Goal: Task Accomplishment & Management: Complete application form

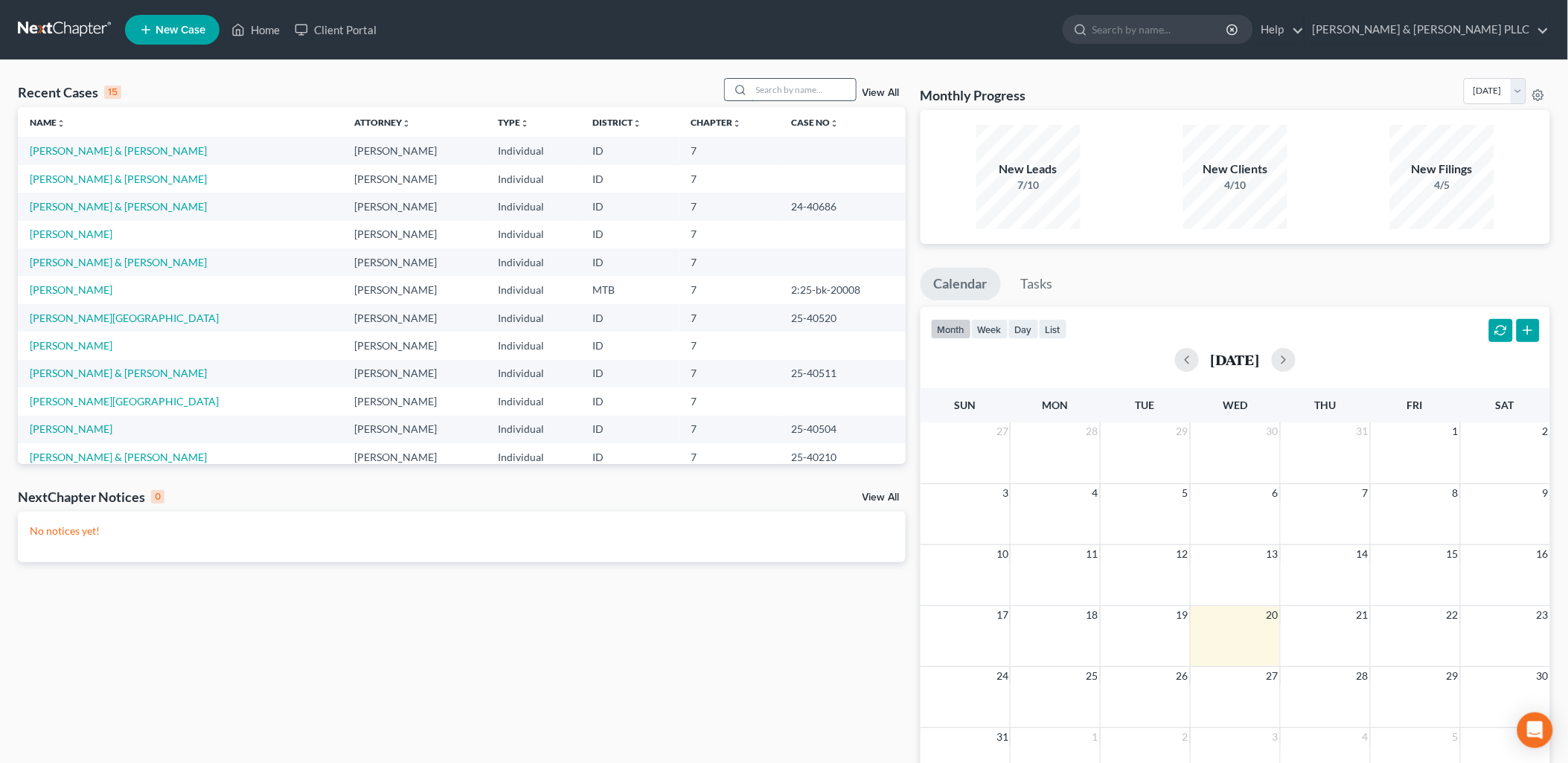
click at [777, 85] on input "search" at bounding box center [804, 89] width 105 height 21
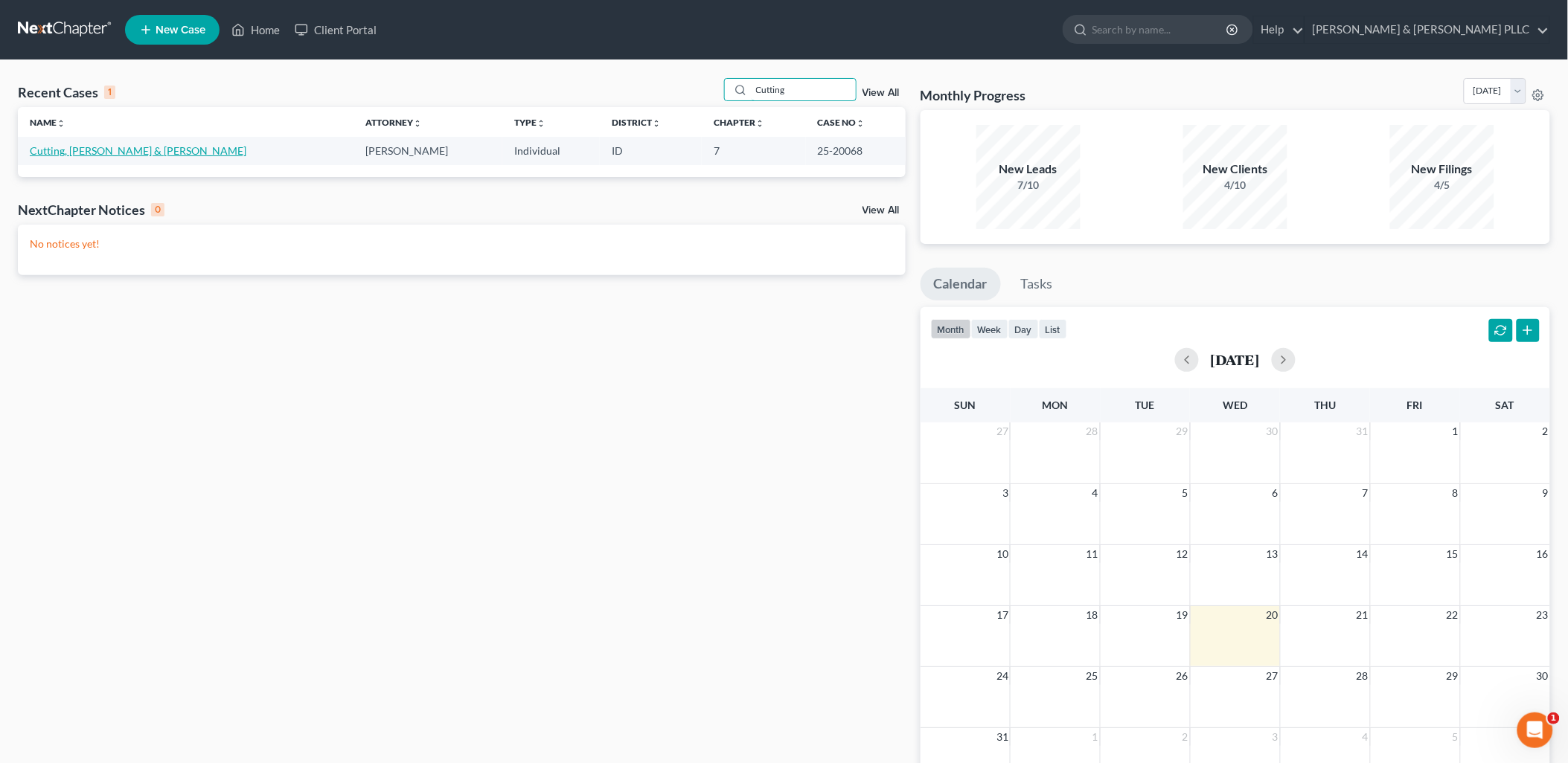
type input "Cutting"
click at [98, 147] on link "Cutting, [PERSON_NAME] & [PERSON_NAME]" at bounding box center [138, 150] width 217 height 12
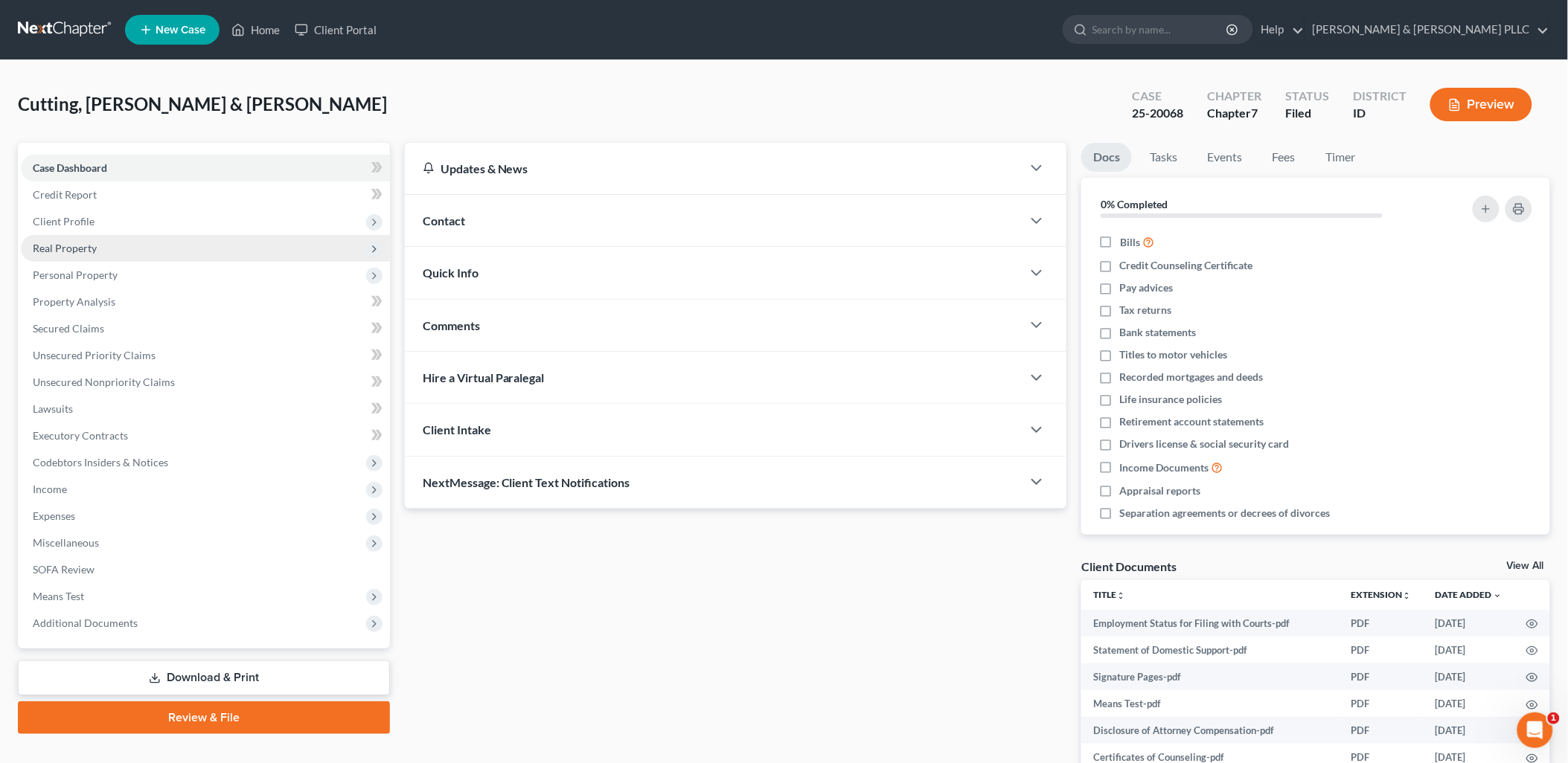
click at [91, 250] on span "Real Property" at bounding box center [64, 247] width 64 height 12
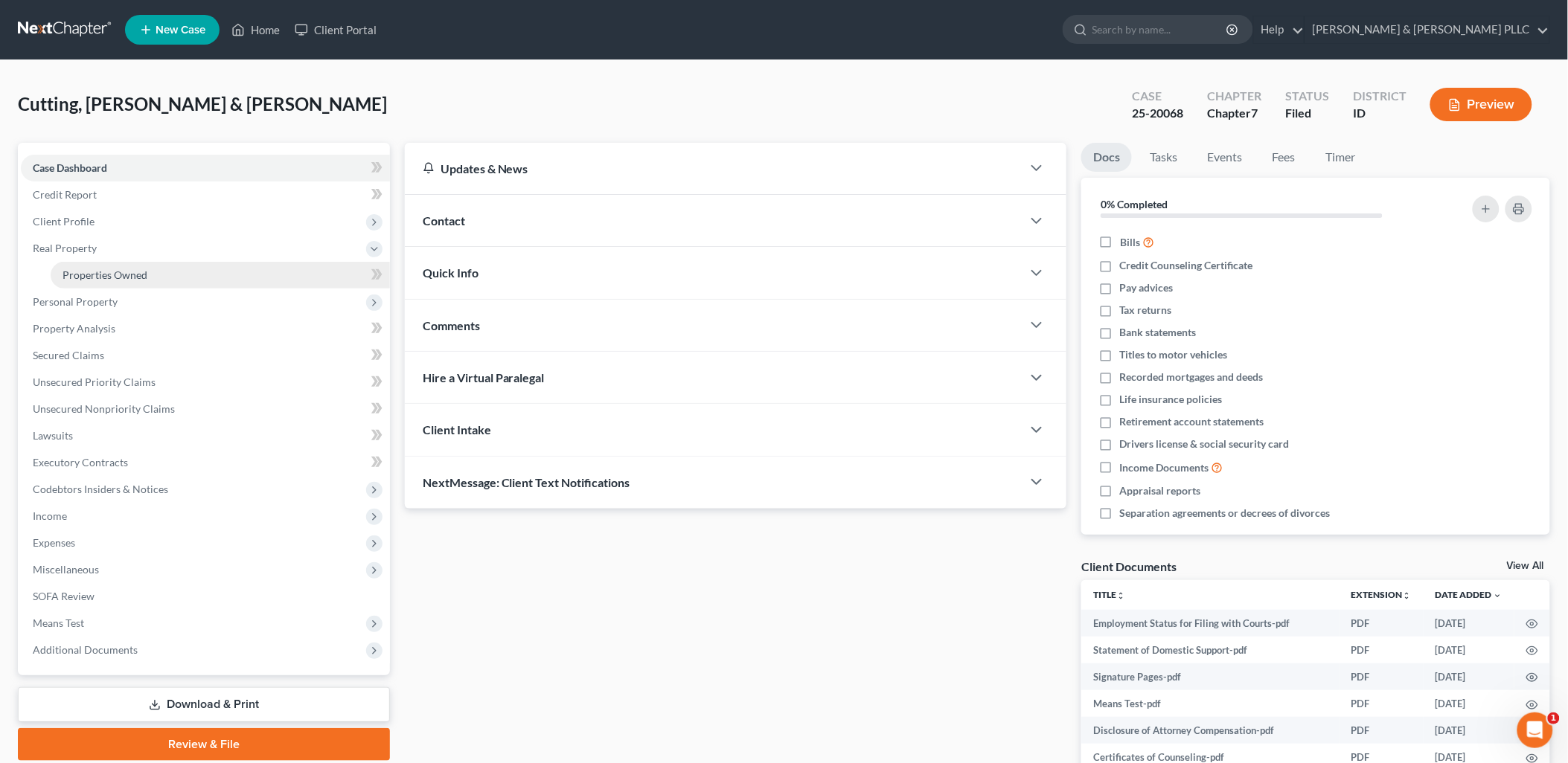
click at [91, 269] on span "Properties Owned" at bounding box center [105, 274] width 84 height 12
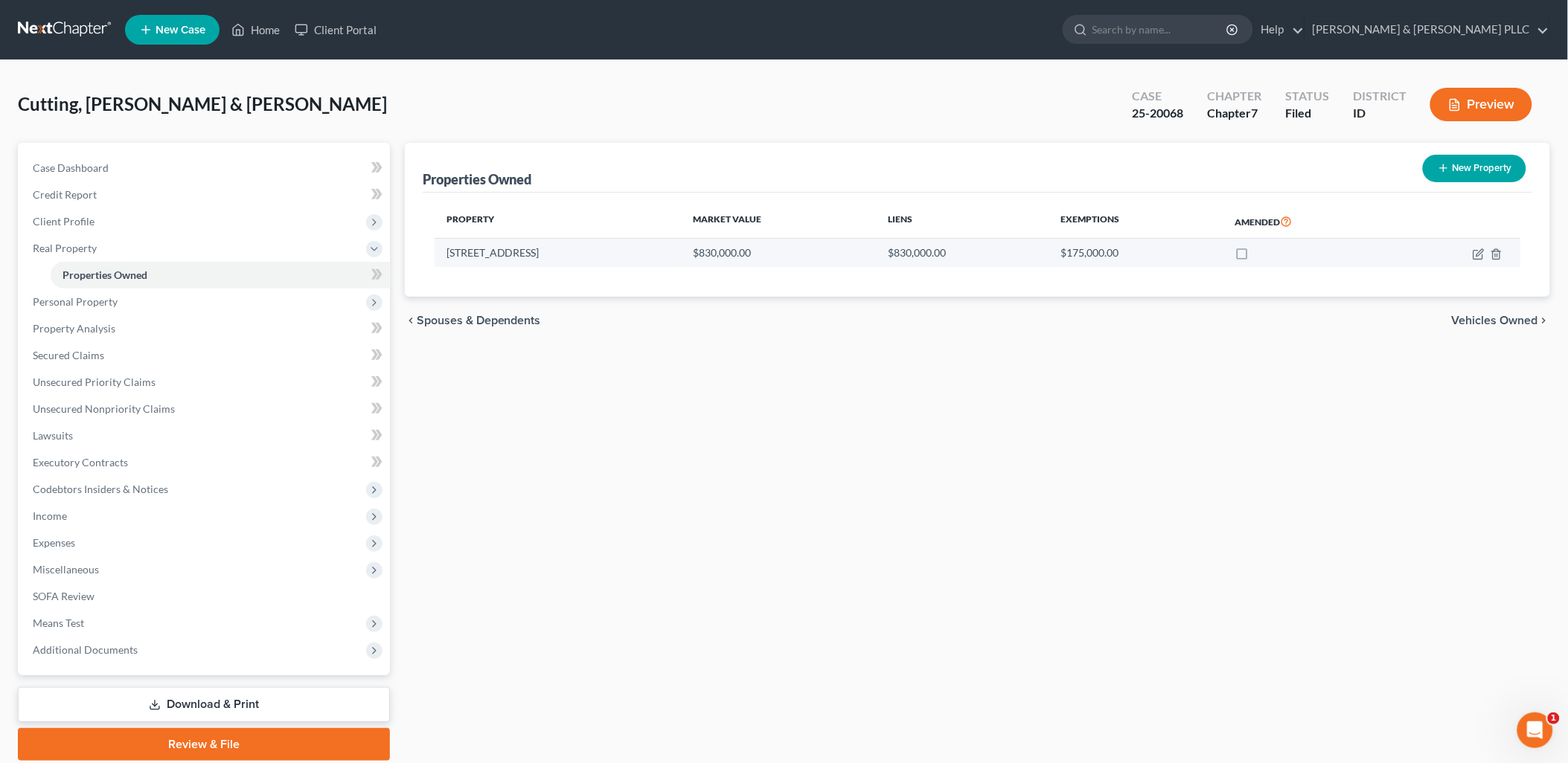
click at [1256, 257] on label at bounding box center [1256, 257] width 0 height 0
click at [1262, 255] on input "checkbox" at bounding box center [1267, 250] width 10 height 10
checkbox input "true"
click at [1482, 250] on icon "button" at bounding box center [1478, 254] width 12 height 12
select select "13"
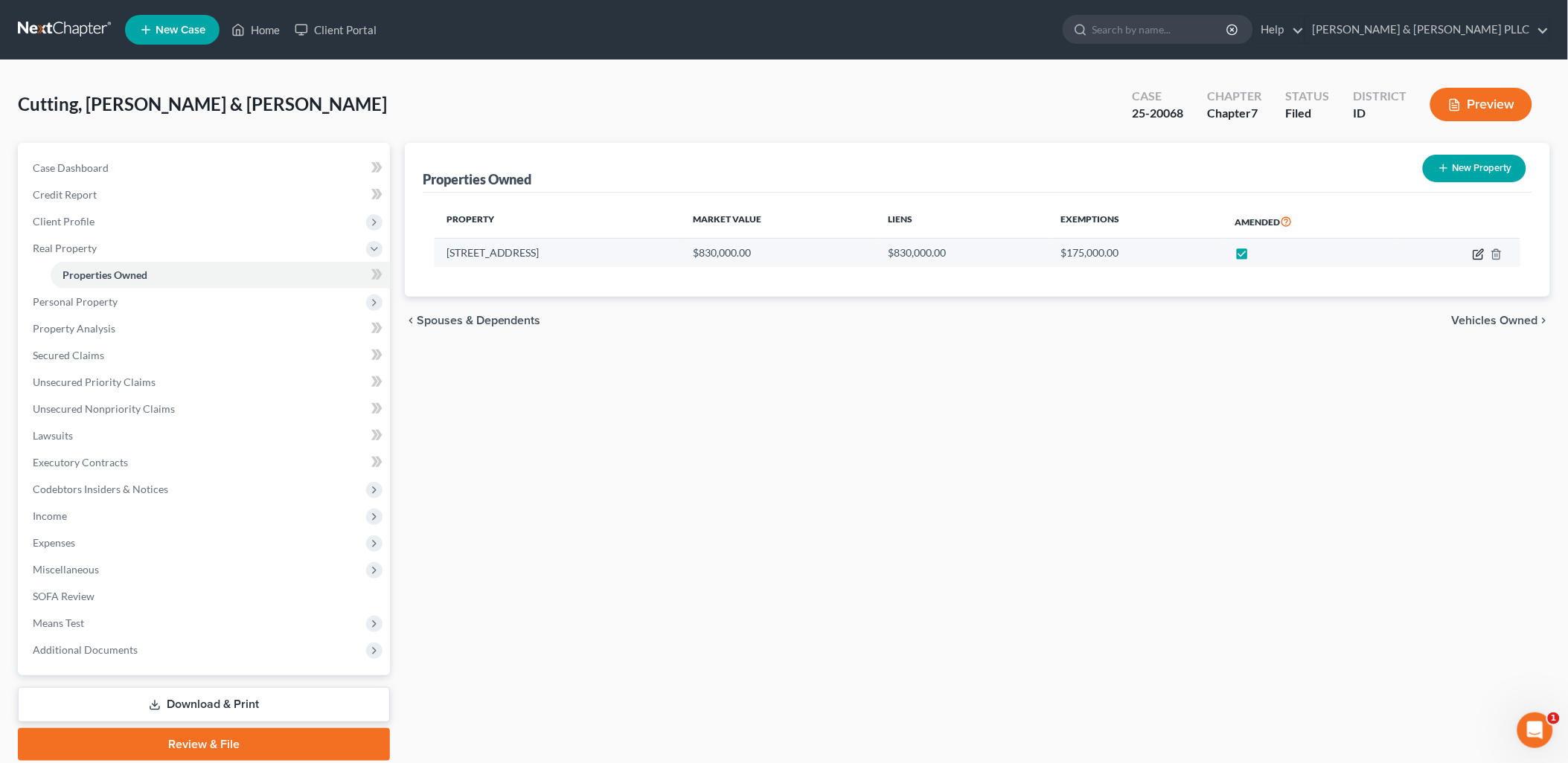
select select "4"
select select "7"
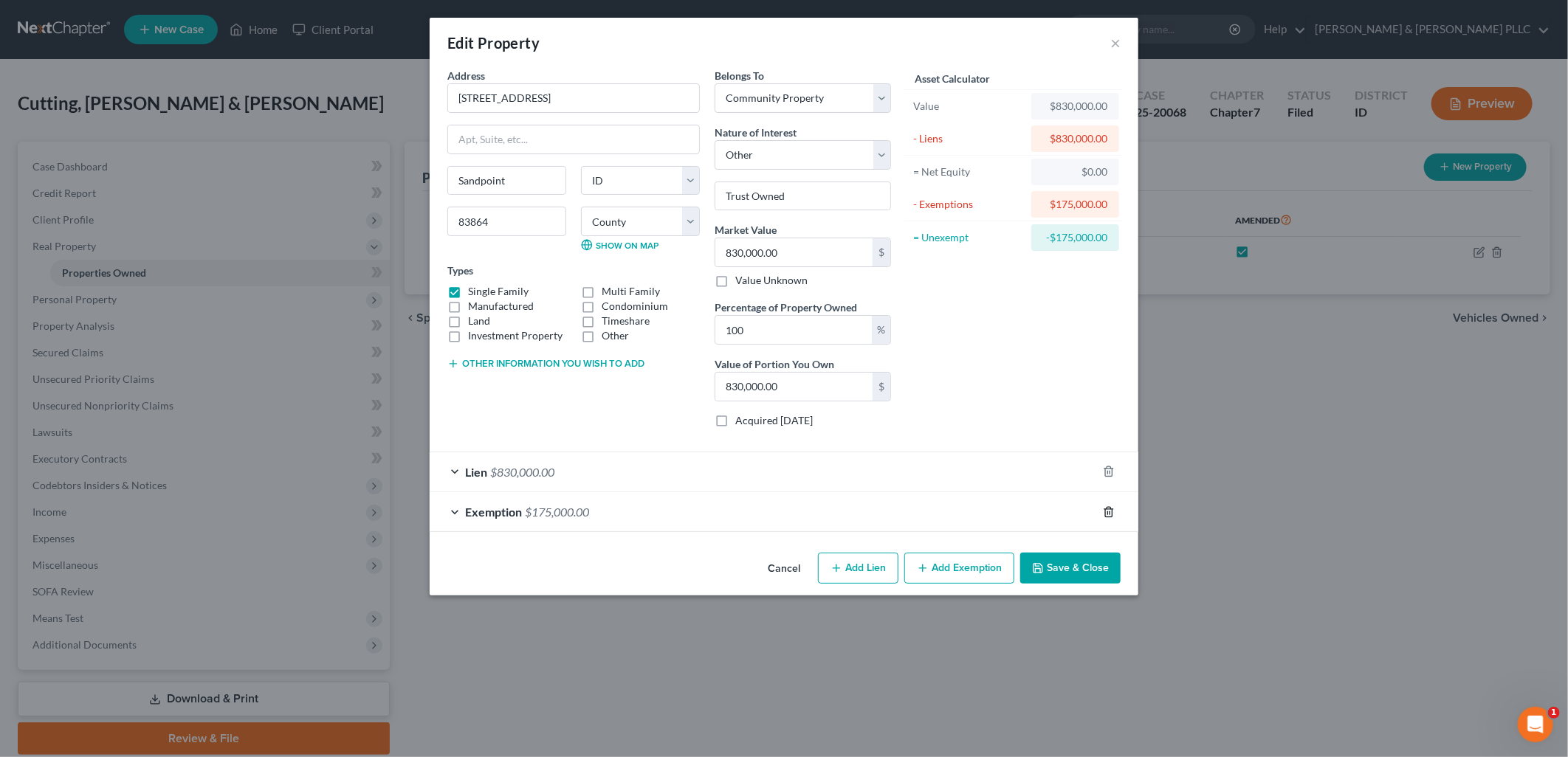
click at [1109, 514] on line "button" at bounding box center [1109, 513] width 0 height 3
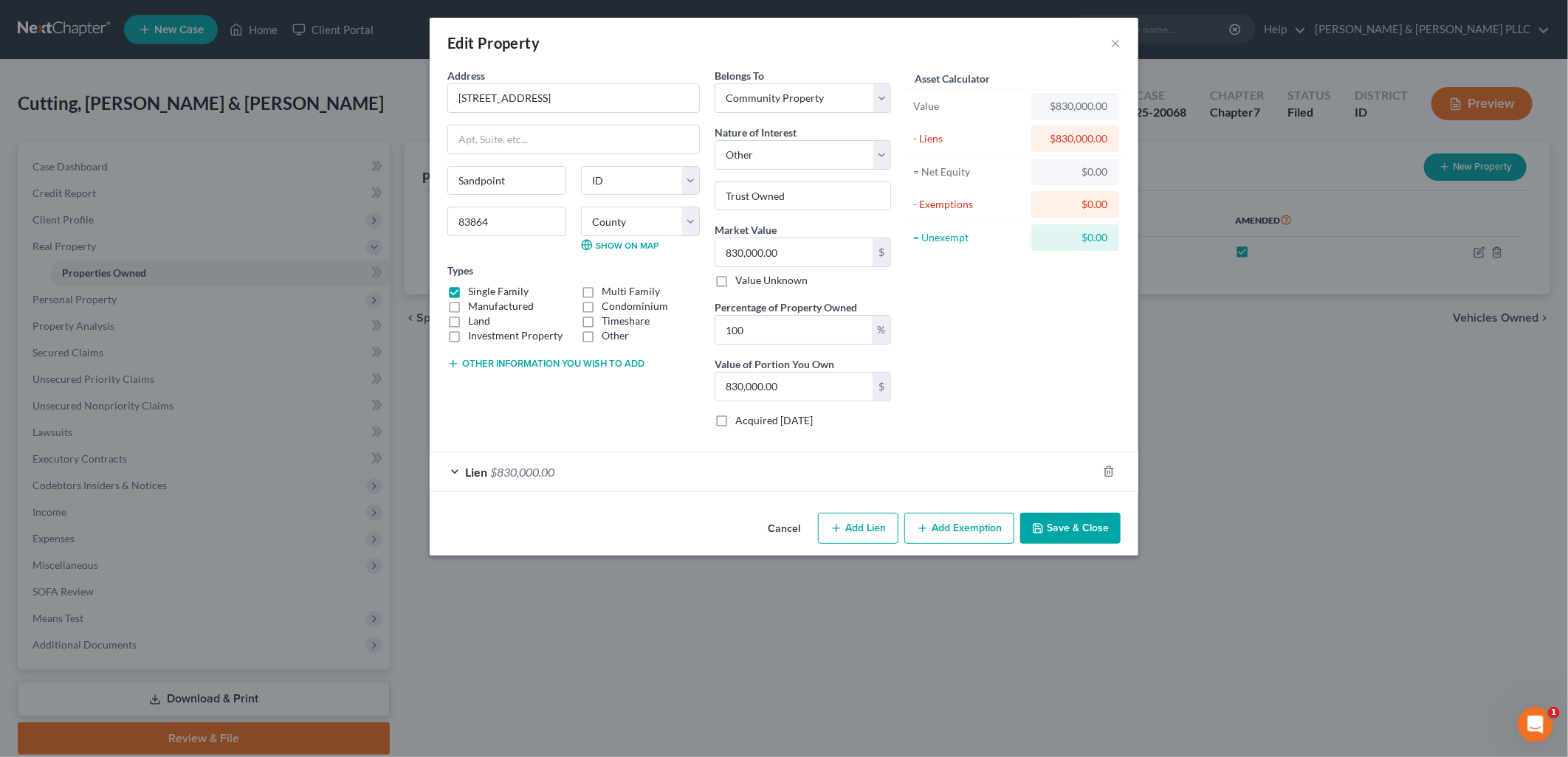
click at [1105, 533] on button "Save & Close" at bounding box center [1070, 528] width 101 height 31
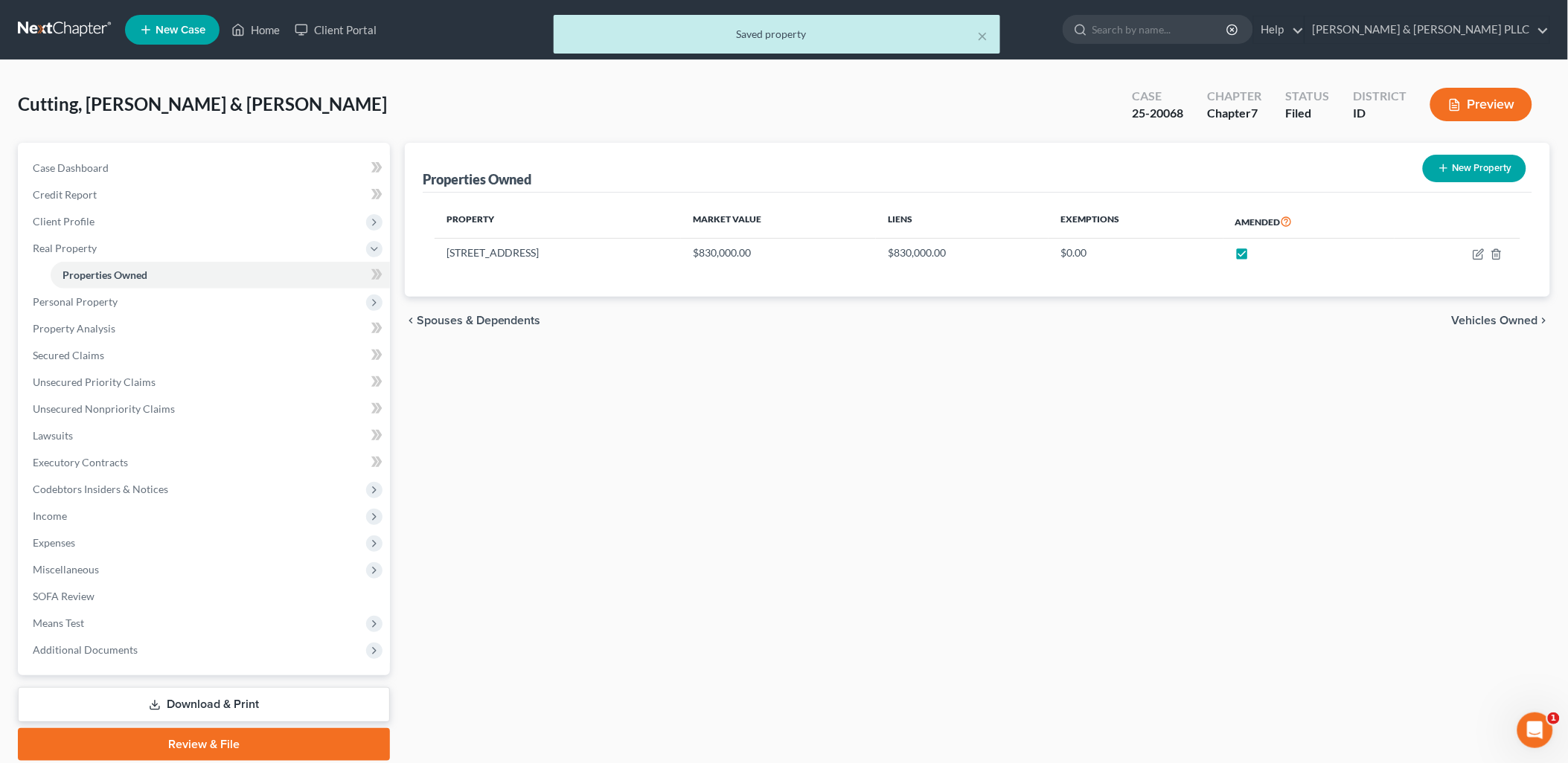
click at [280, 698] on link "Download & Print" at bounding box center [204, 705] width 372 height 35
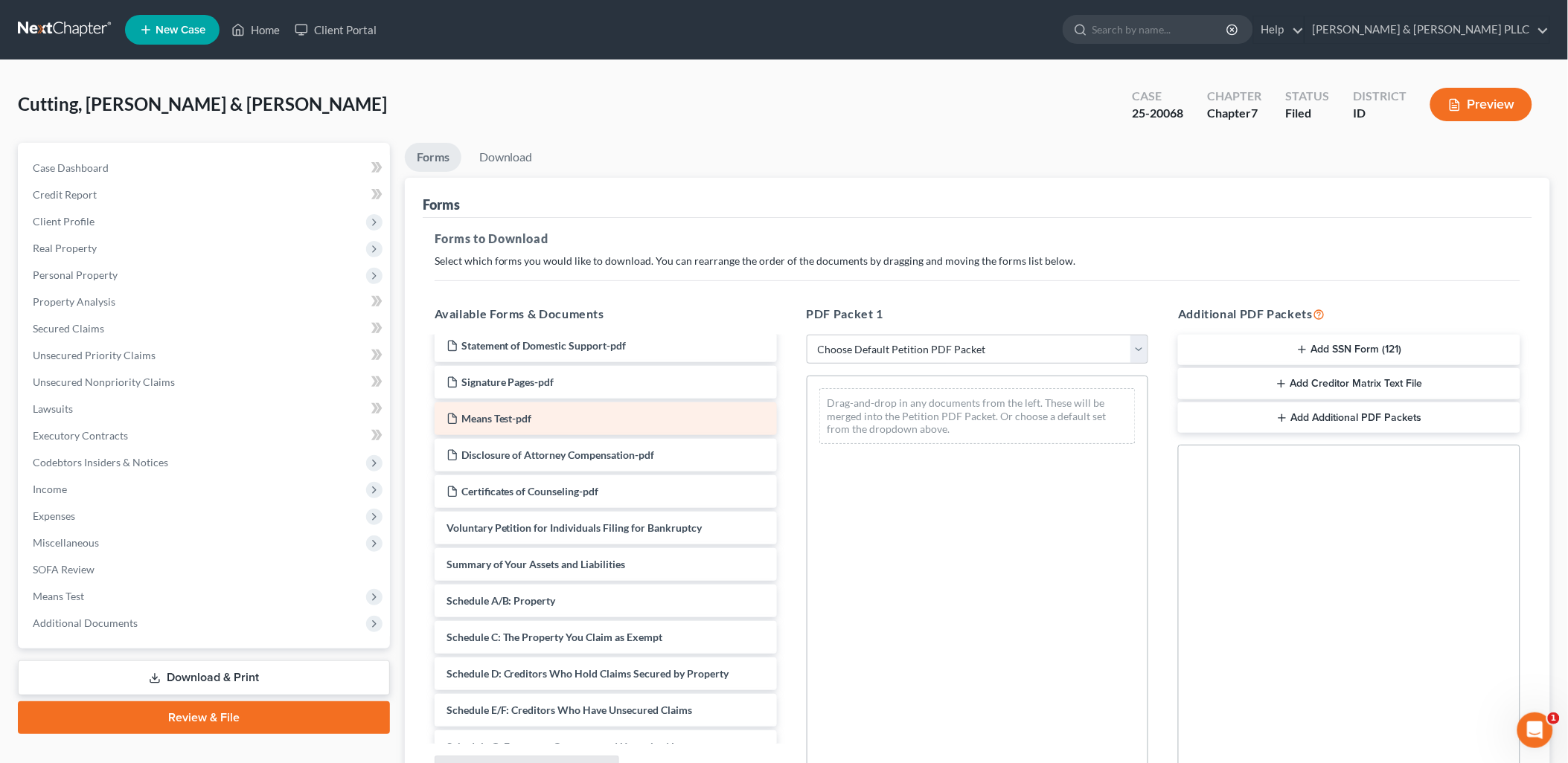
scroll to position [82, 0]
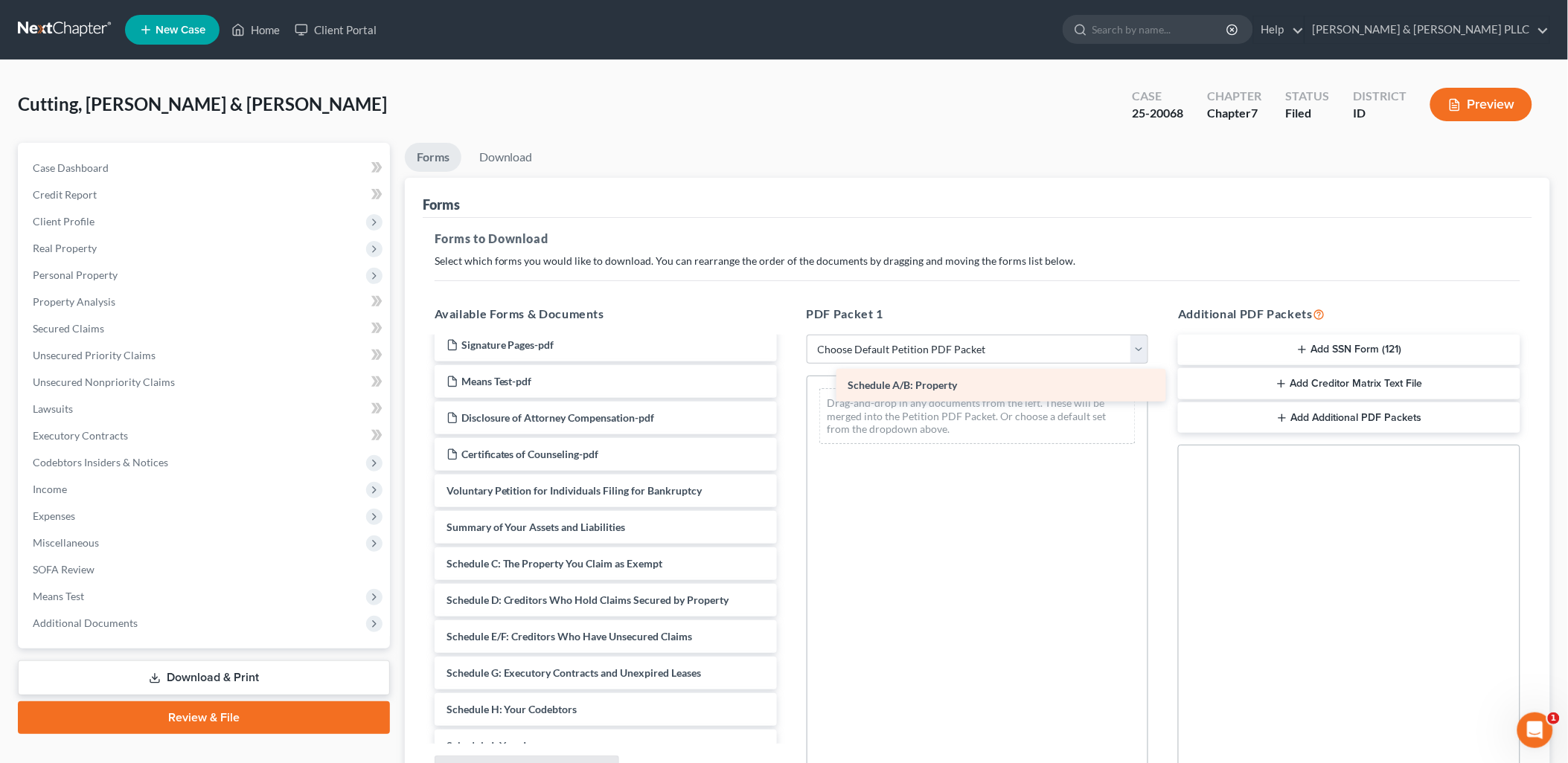
drag, startPoint x: 648, startPoint y: 552, endPoint x: 1050, endPoint y: 375, distance: 439.2
click at [788, 375] on div "Schedule A/B: Property Employment Status for Filing with Courts-pdf Statement o…" at bounding box center [606, 695] width 366 height 879
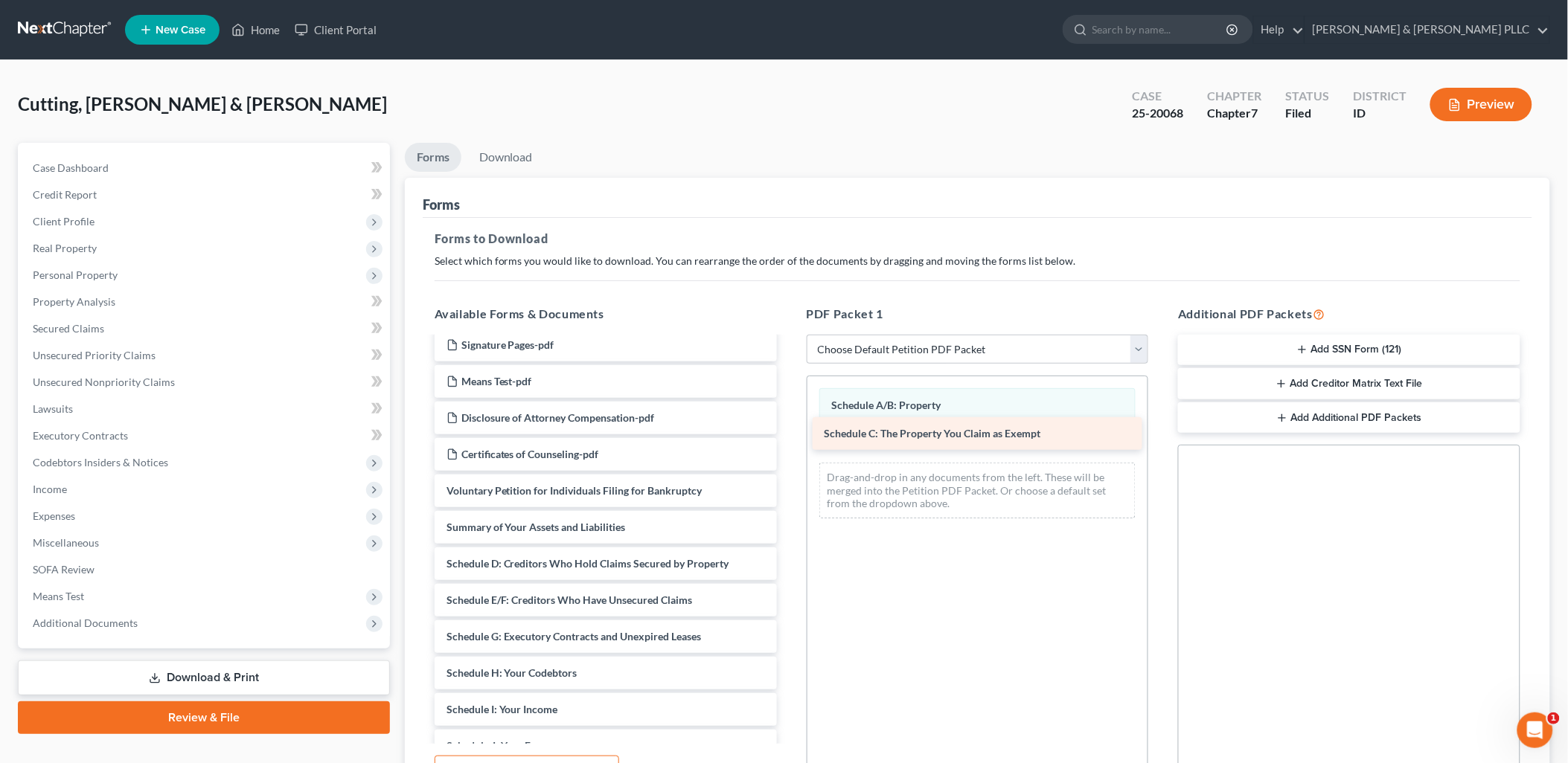
drag, startPoint x: 636, startPoint y: 561, endPoint x: 1014, endPoint y: 431, distance: 399.7
click at [788, 431] on div "Schedule C: The Property You Claim as Exempt Employment Status for Filing with …" at bounding box center [606, 677] width 366 height 843
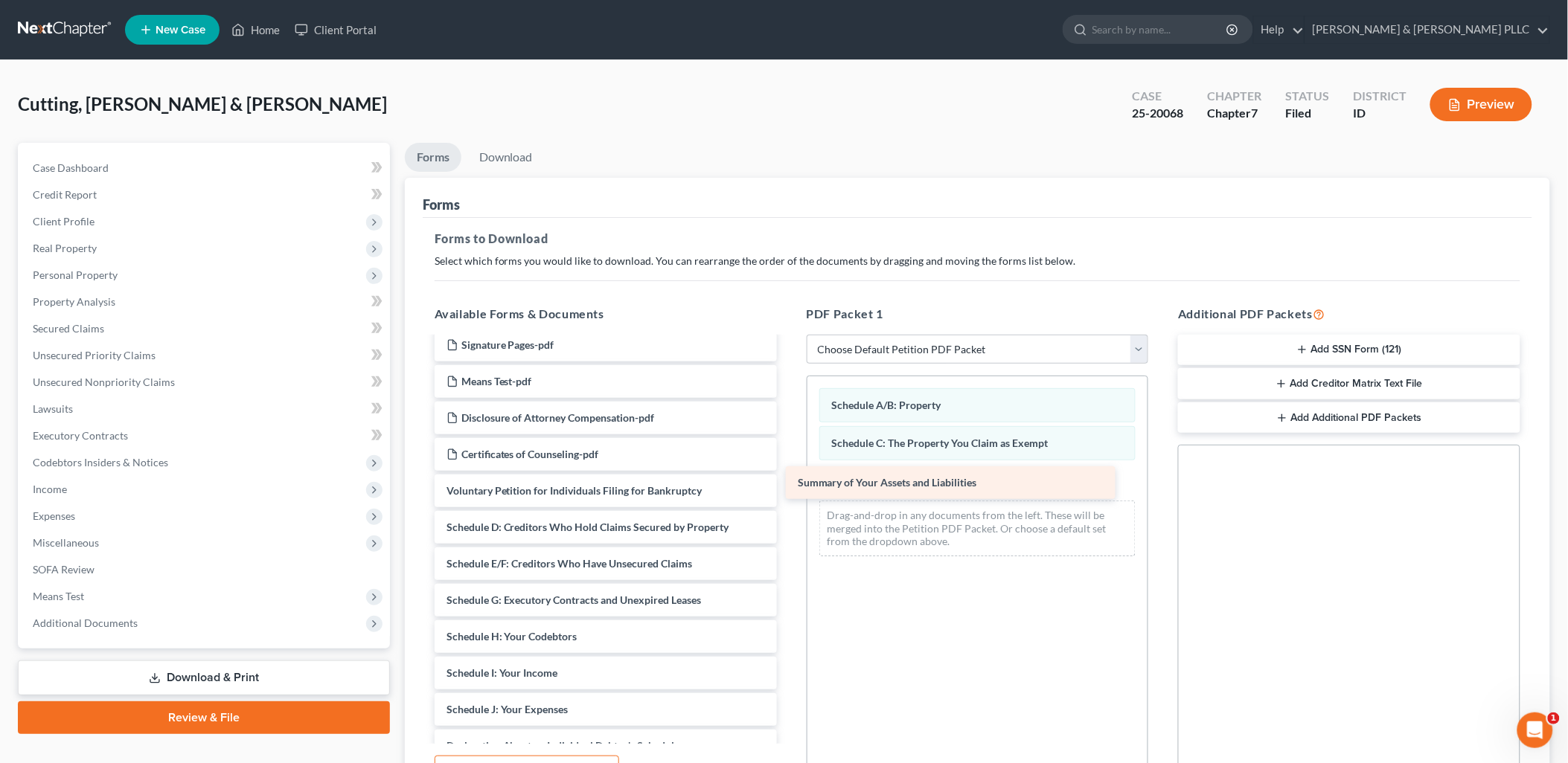
drag, startPoint x: 644, startPoint y: 511, endPoint x: 995, endPoint y: 467, distance: 353.7
click at [788, 467] on div "Summary of Your Assets and Liabilities Employment Status for Filing with Courts…" at bounding box center [606, 659] width 366 height 806
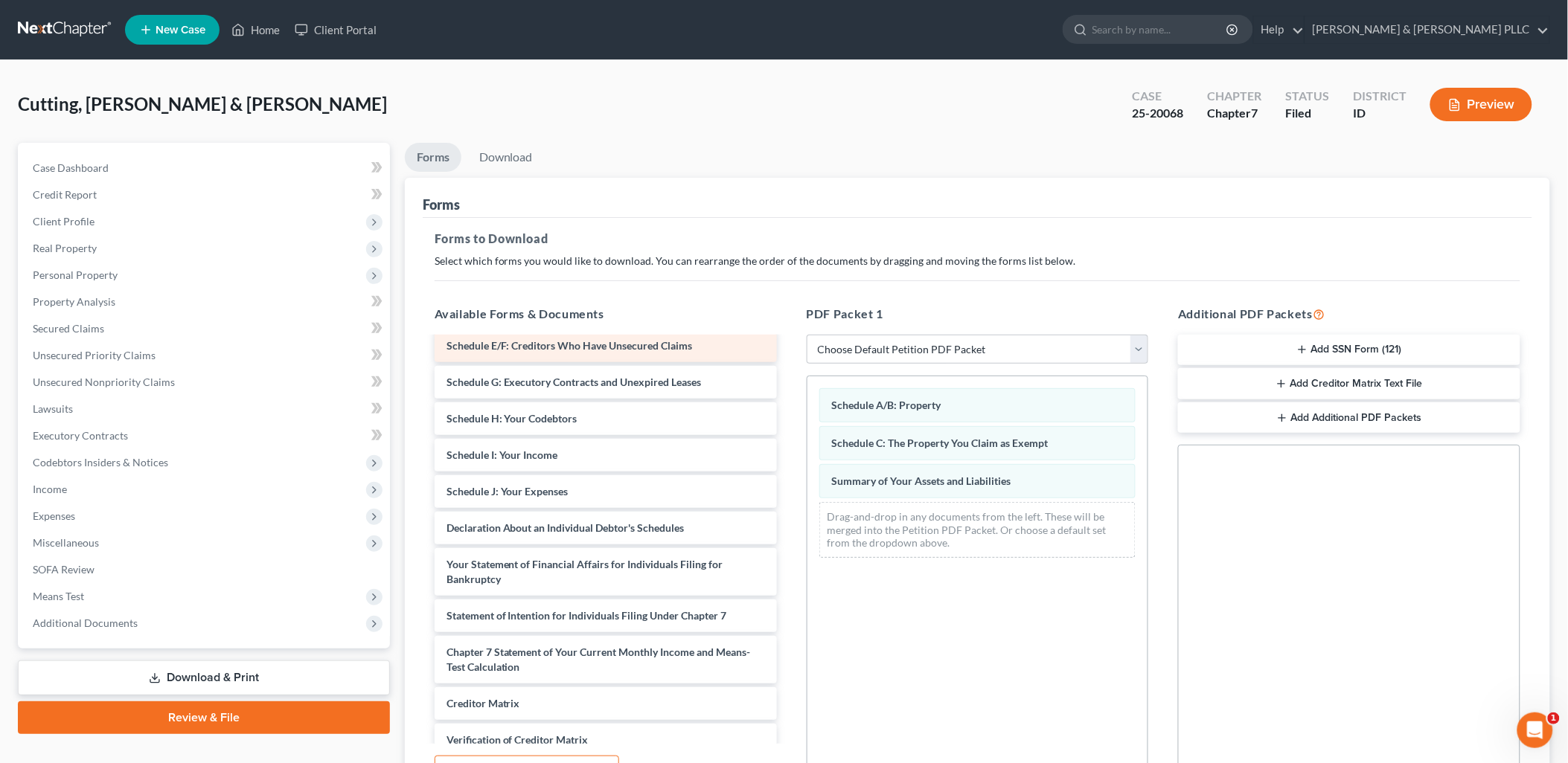
scroll to position [330, 0]
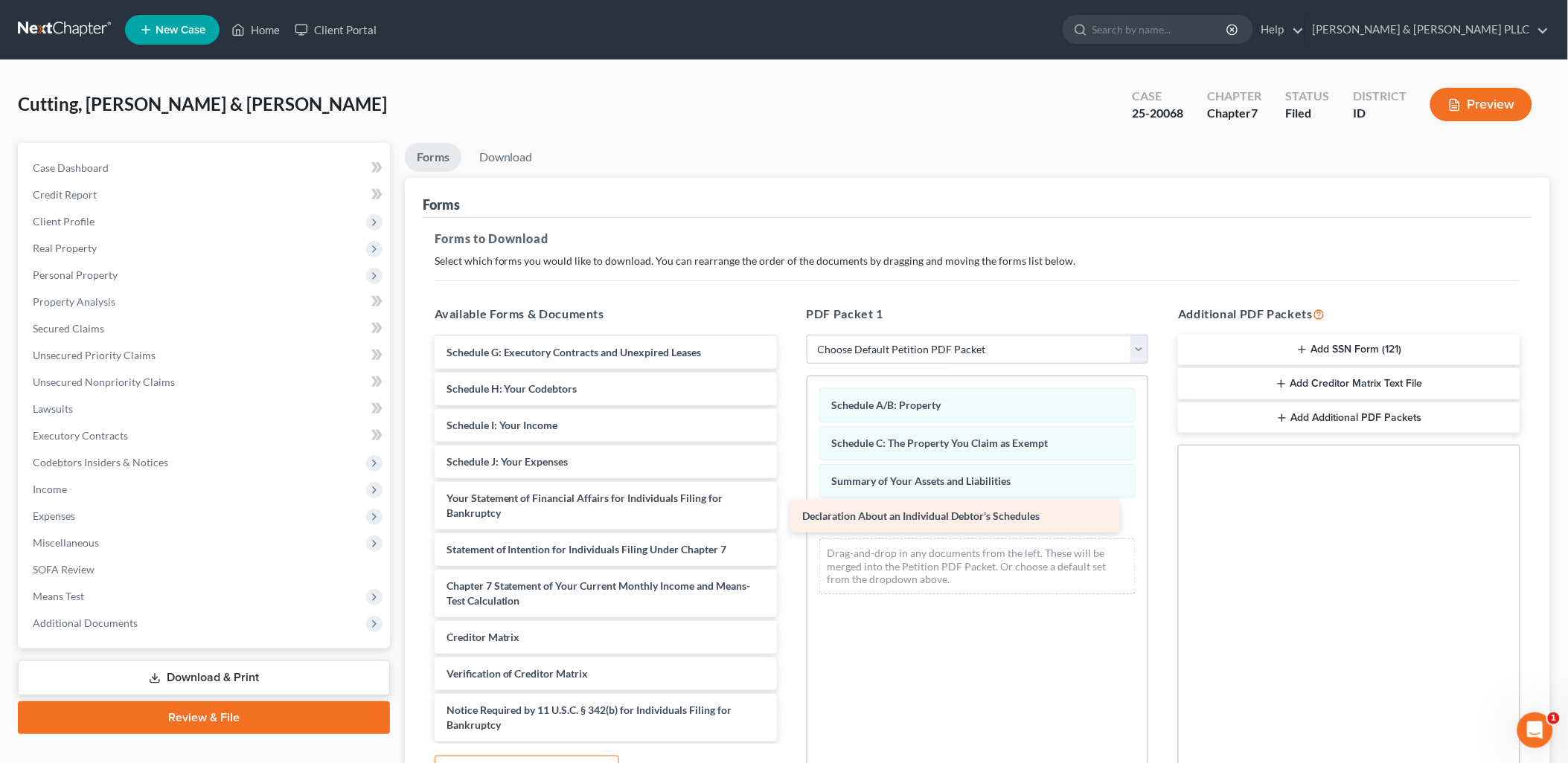
drag, startPoint x: 699, startPoint y: 501, endPoint x: 1055, endPoint y: 520, distance: 356.5
click at [788, 520] on div "Declaration About an Individual Debtor's Schedules Employment Status for Filing…" at bounding box center [606, 393] width 366 height 770
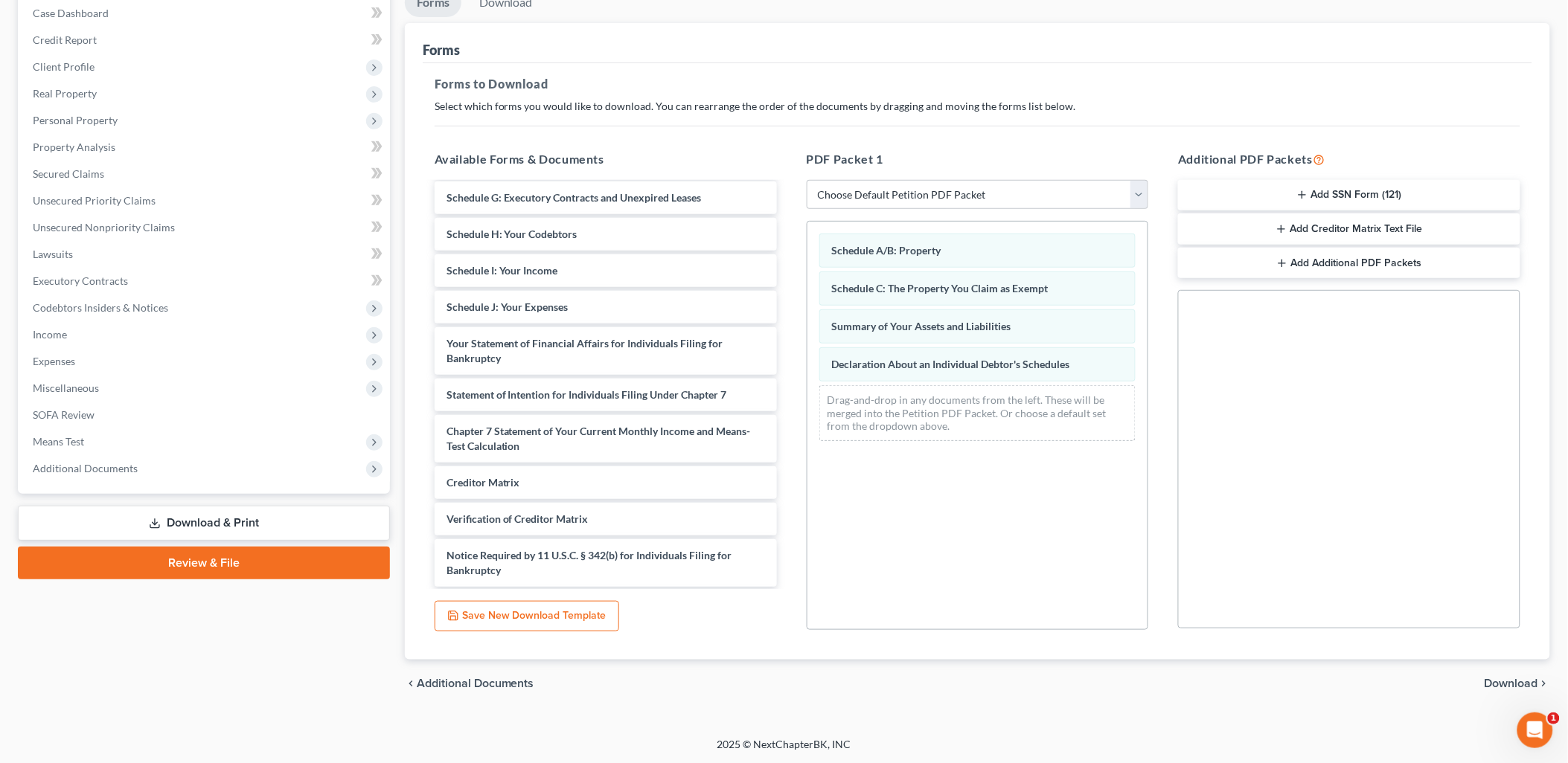
click at [1505, 682] on span "Download" at bounding box center [1511, 683] width 54 height 12
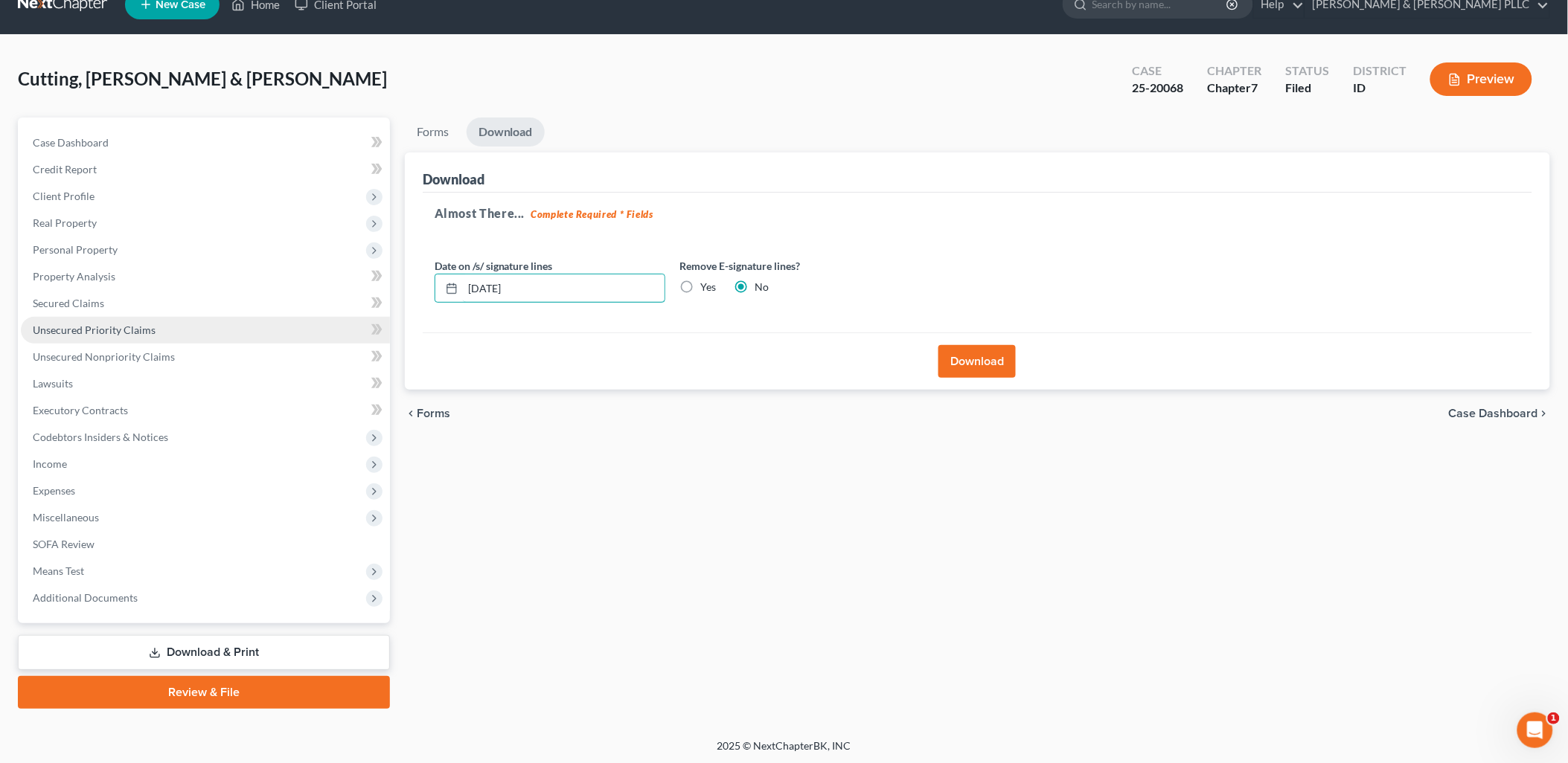
drag, startPoint x: 546, startPoint y: 287, endPoint x: 322, endPoint y: 329, distance: 227.9
click at [320, 328] on div "Petition Navigation Case Dashboard Payments Invoices Payments Payments Credit R…" at bounding box center [784, 413] width 1547 height 591
drag, startPoint x: 689, startPoint y: 285, endPoint x: 699, endPoint y: 283, distance: 10.2
click at [701, 284] on label "Yes" at bounding box center [709, 288] width 15 height 15
click at [707, 284] on input "Yes" at bounding box center [712, 285] width 10 height 10
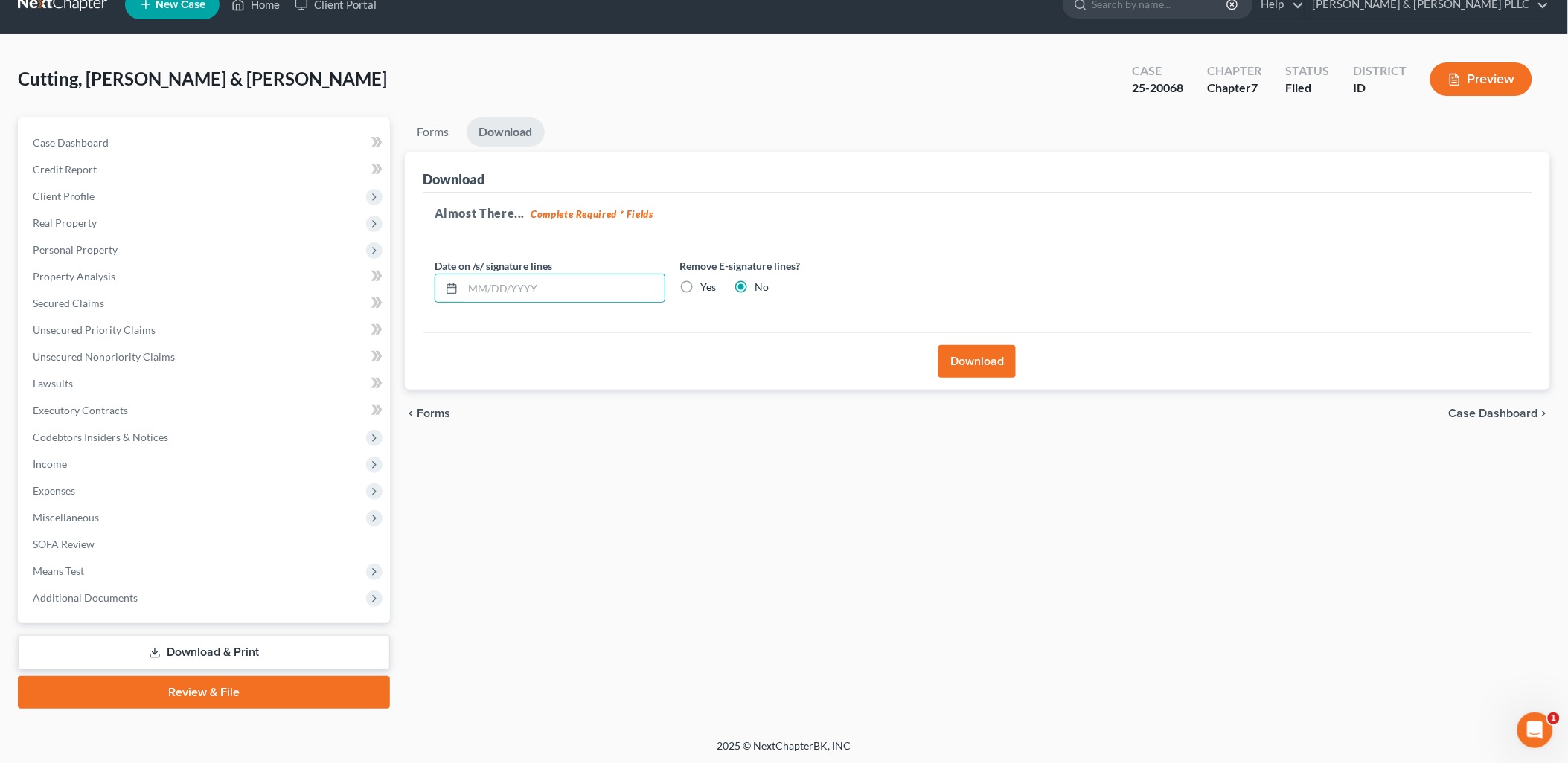
radio input "true"
radio input "false"
click at [614, 283] on input "text" at bounding box center [564, 288] width 201 height 28
type input "[DATE]"
click at [948, 354] on button "Download" at bounding box center [976, 361] width 78 height 33
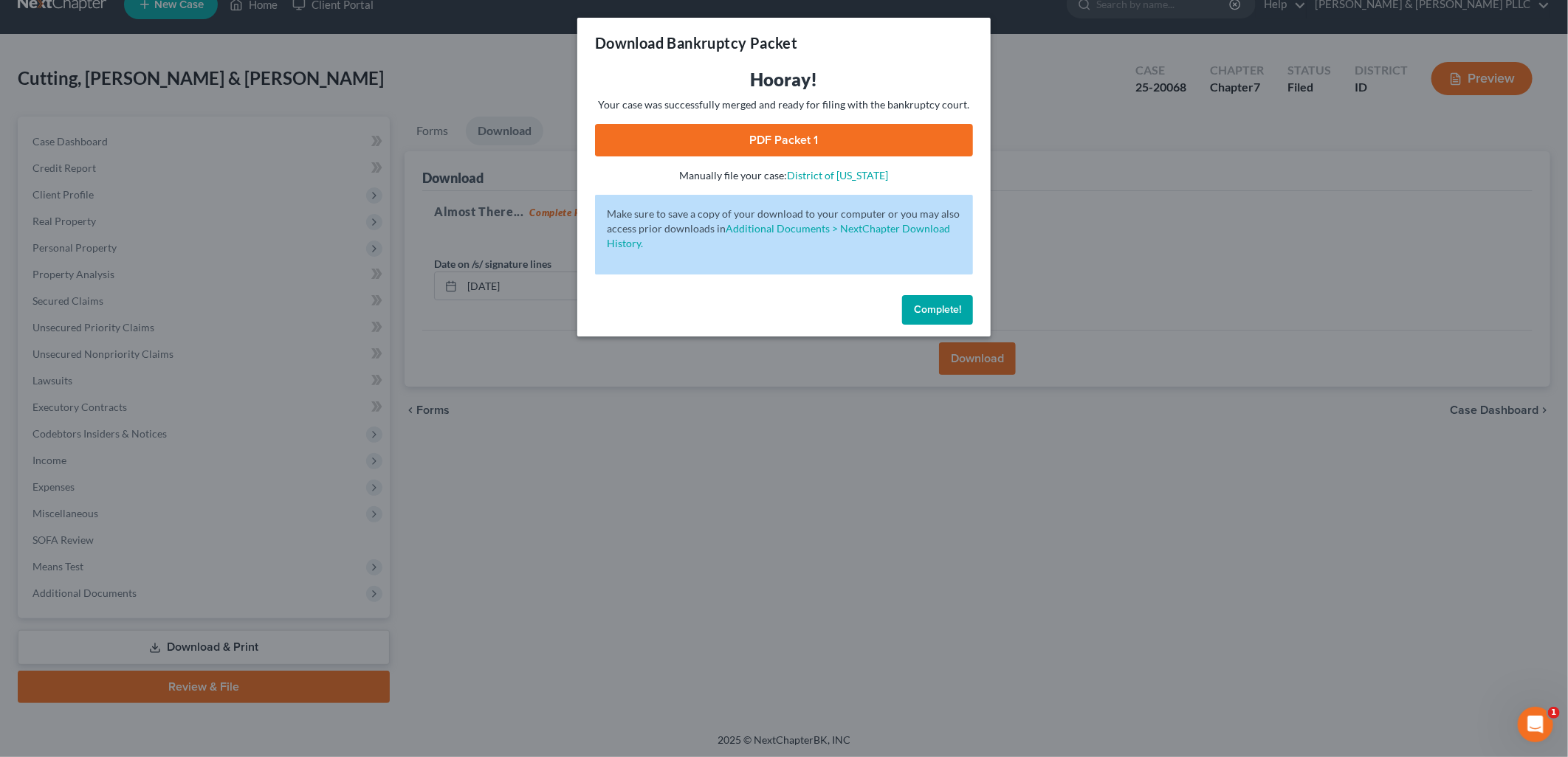
click at [901, 136] on link "PDF Packet 1" at bounding box center [783, 140] width 378 height 32
click at [943, 304] on span "Complete!" at bounding box center [937, 309] width 48 height 12
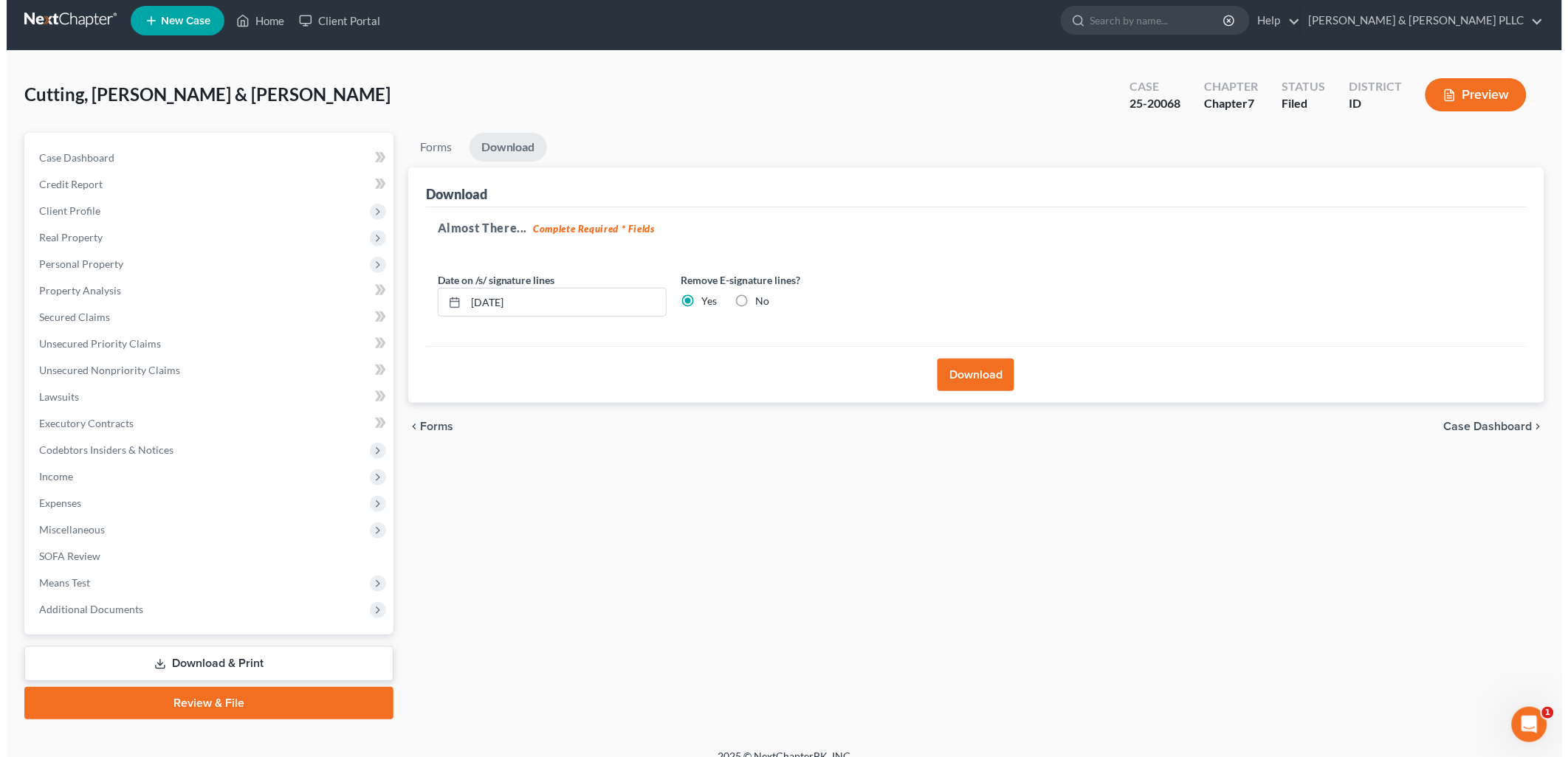
scroll to position [0, 0]
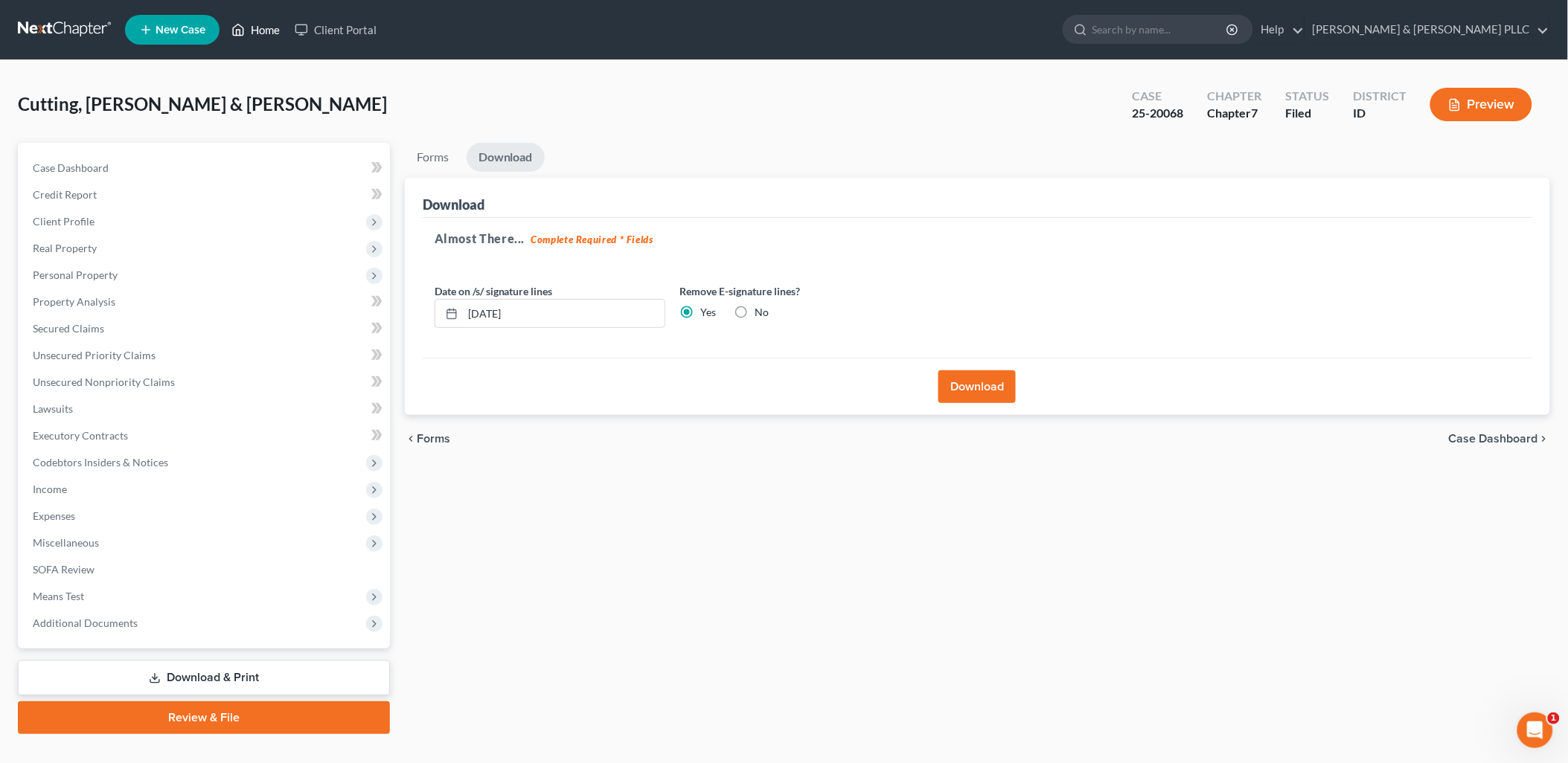
click at [264, 28] on link "Home" at bounding box center [256, 30] width 63 height 27
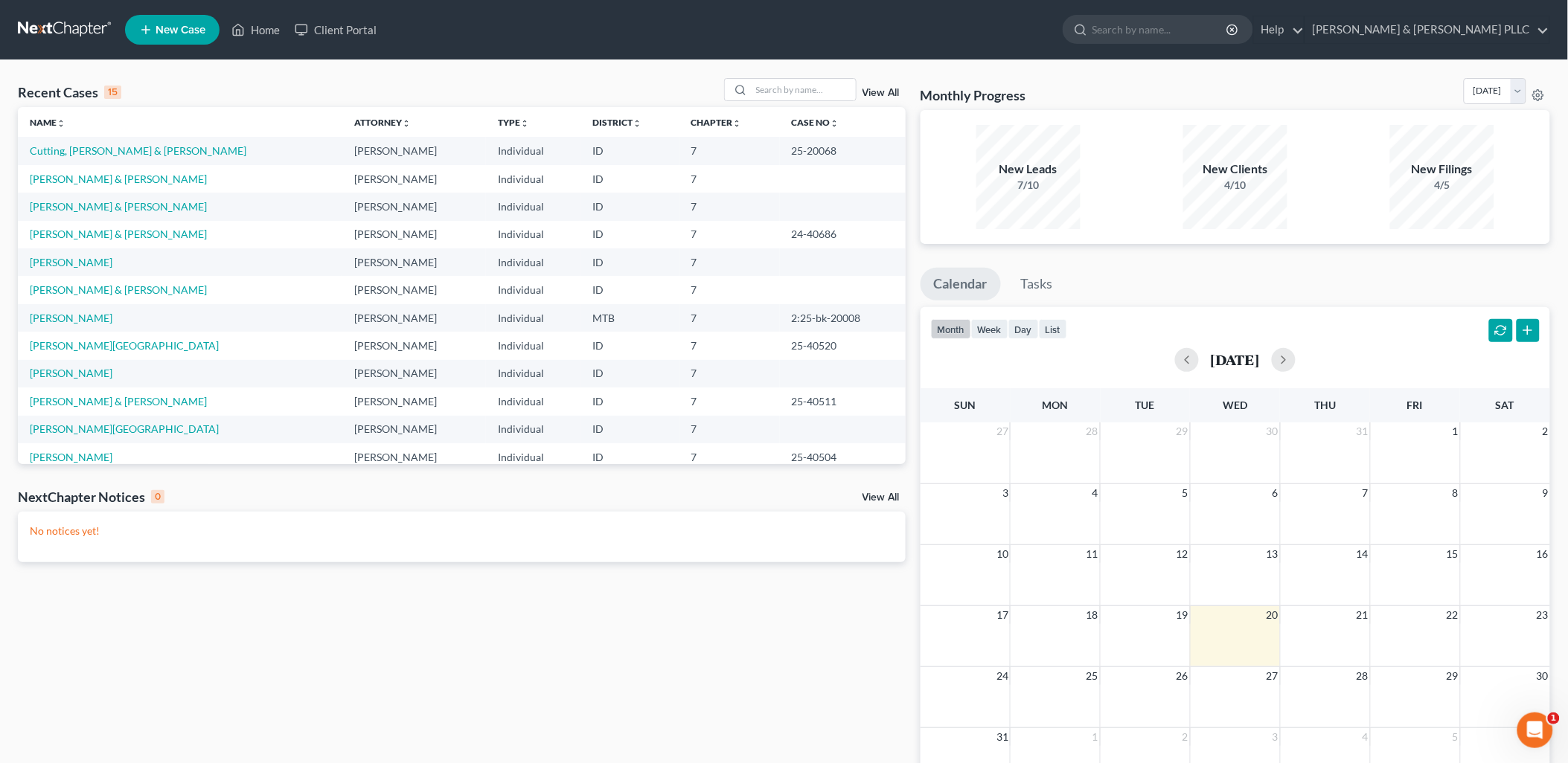
click at [60, 436] on td "[PERSON_NAME][GEOGRAPHIC_DATA]" at bounding box center [180, 429] width 324 height 28
click at [60, 432] on link "[PERSON_NAME][GEOGRAPHIC_DATA]" at bounding box center [124, 428] width 189 height 12
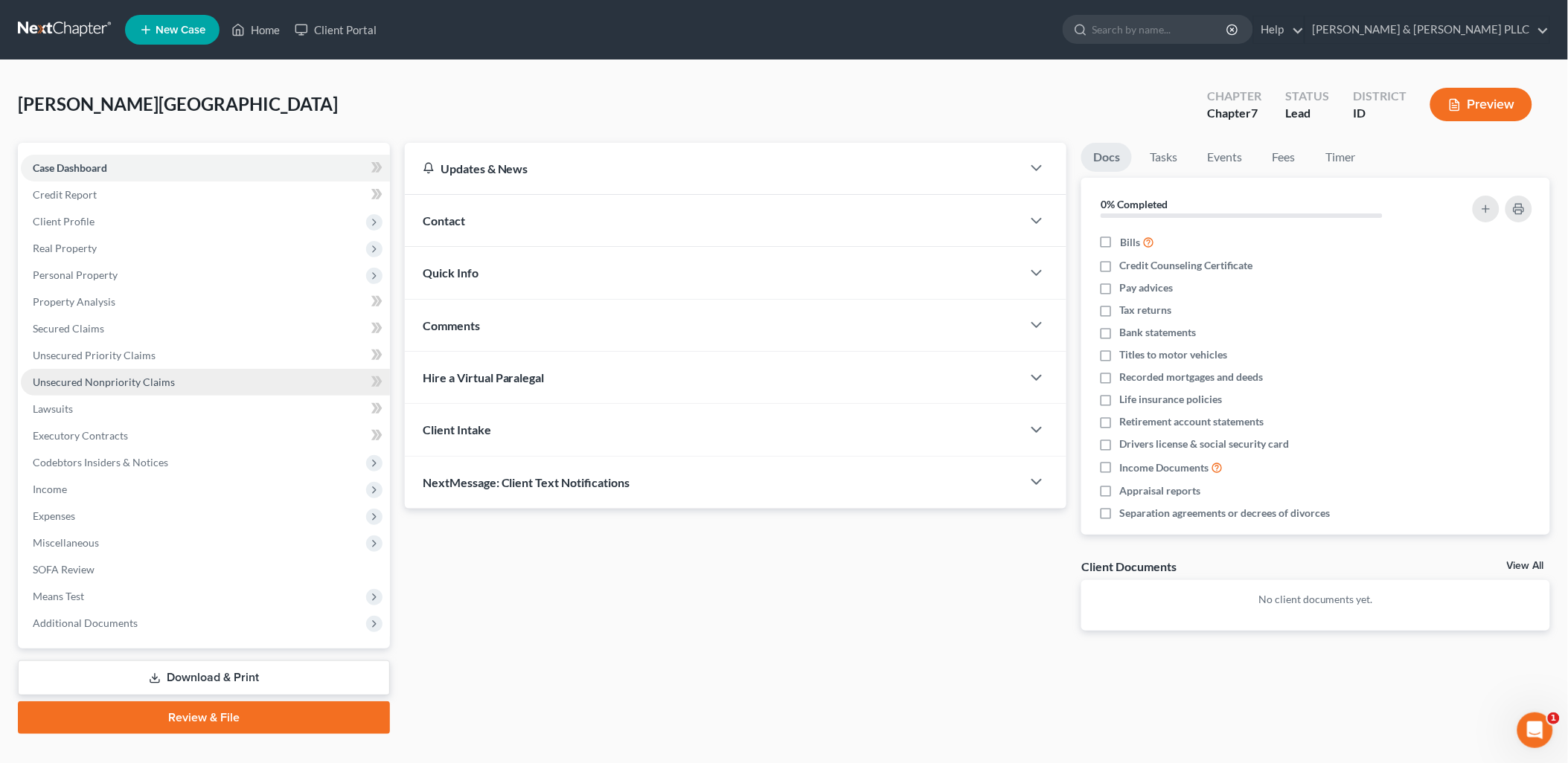
click at [121, 383] on span "Unsecured Nonpriority Claims" at bounding box center [104, 382] width 142 height 12
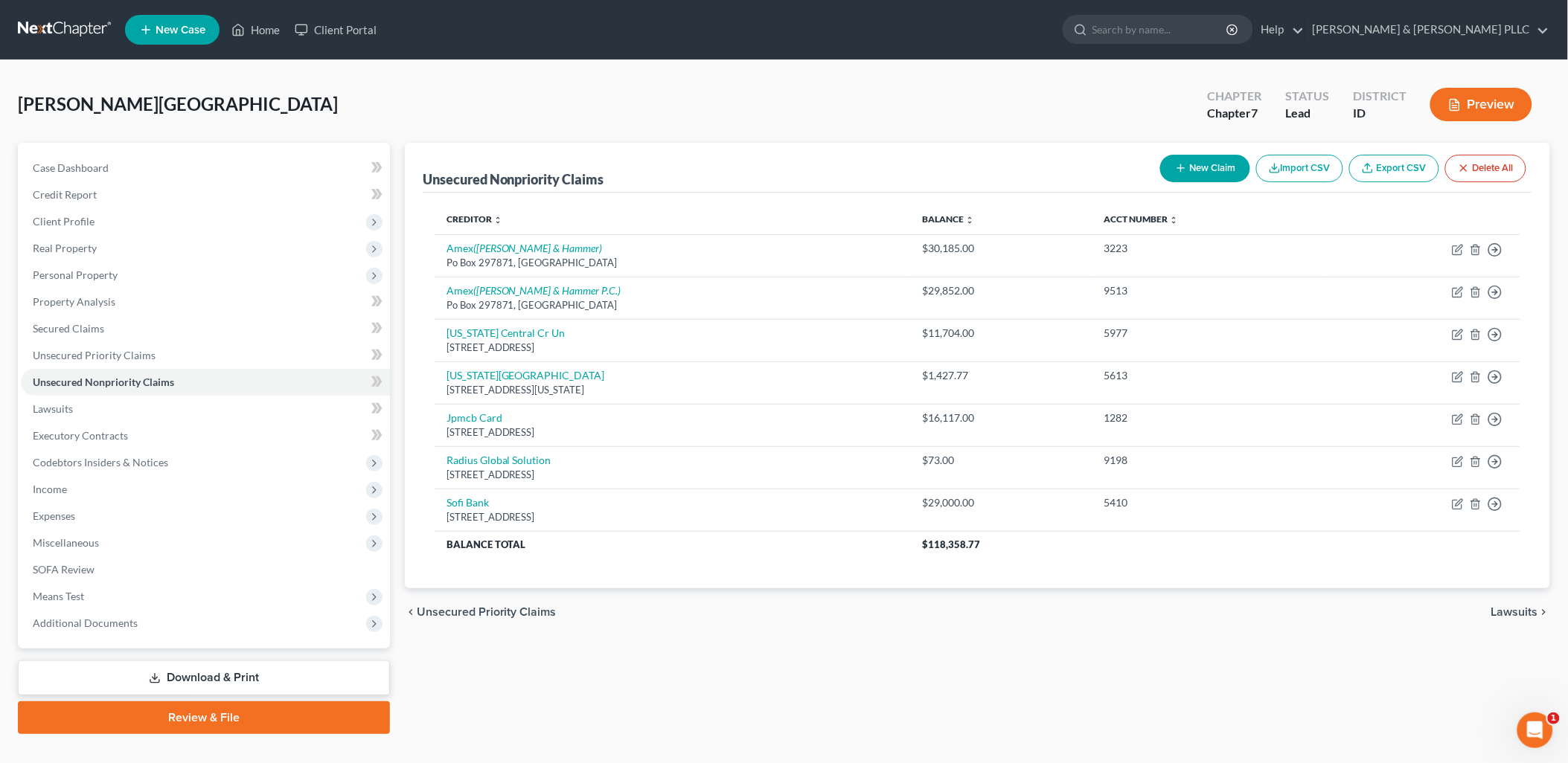
click at [1189, 168] on button "New Claim" at bounding box center [1205, 168] width 90 height 28
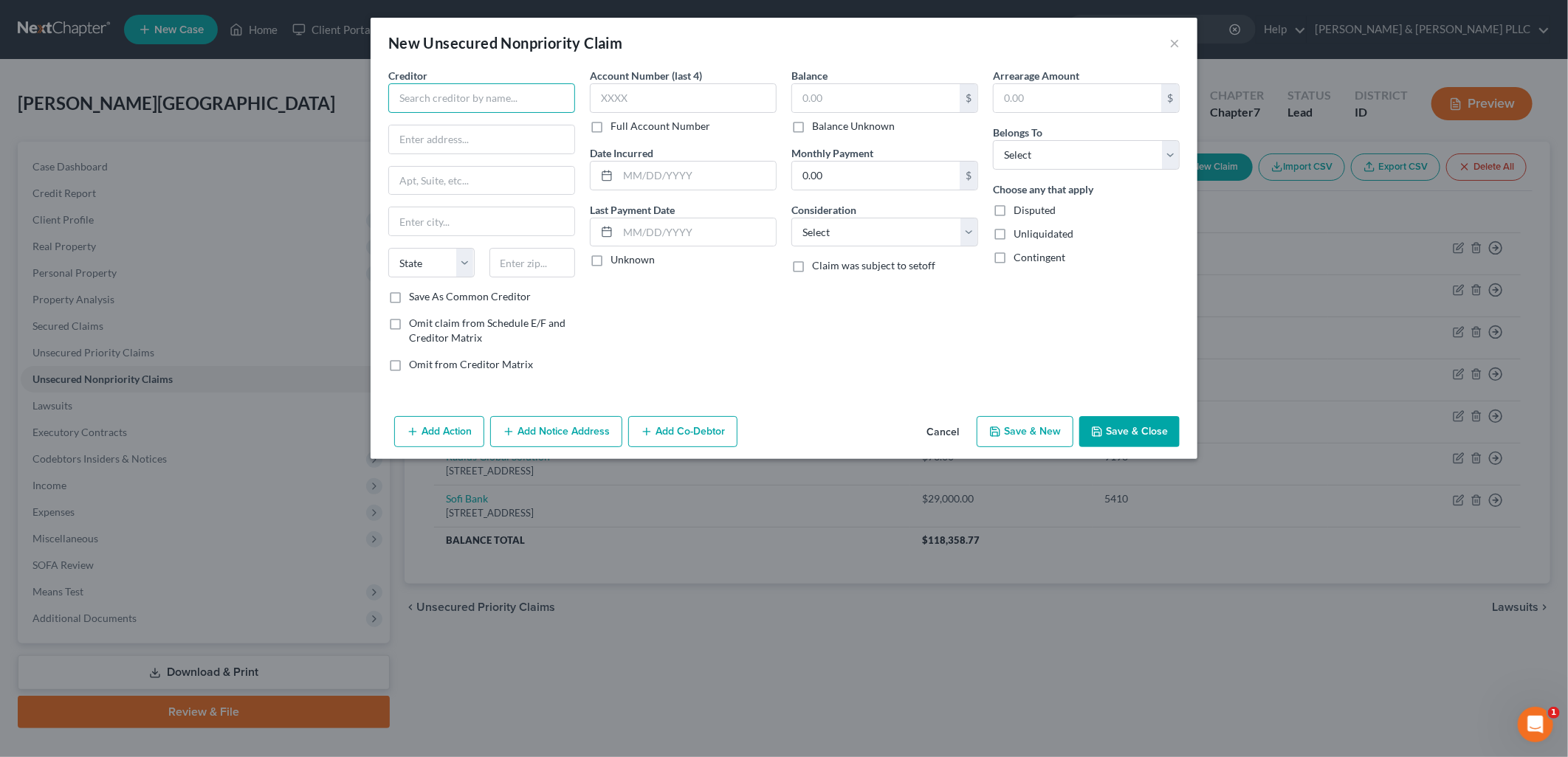
click at [487, 104] on input "text" at bounding box center [481, 98] width 186 height 29
type input "DirecTV"
click at [441, 145] on input "text" at bounding box center [481, 139] width 186 height 28
type input "[STREET_ADDRESS]"
type input "El Segundo"
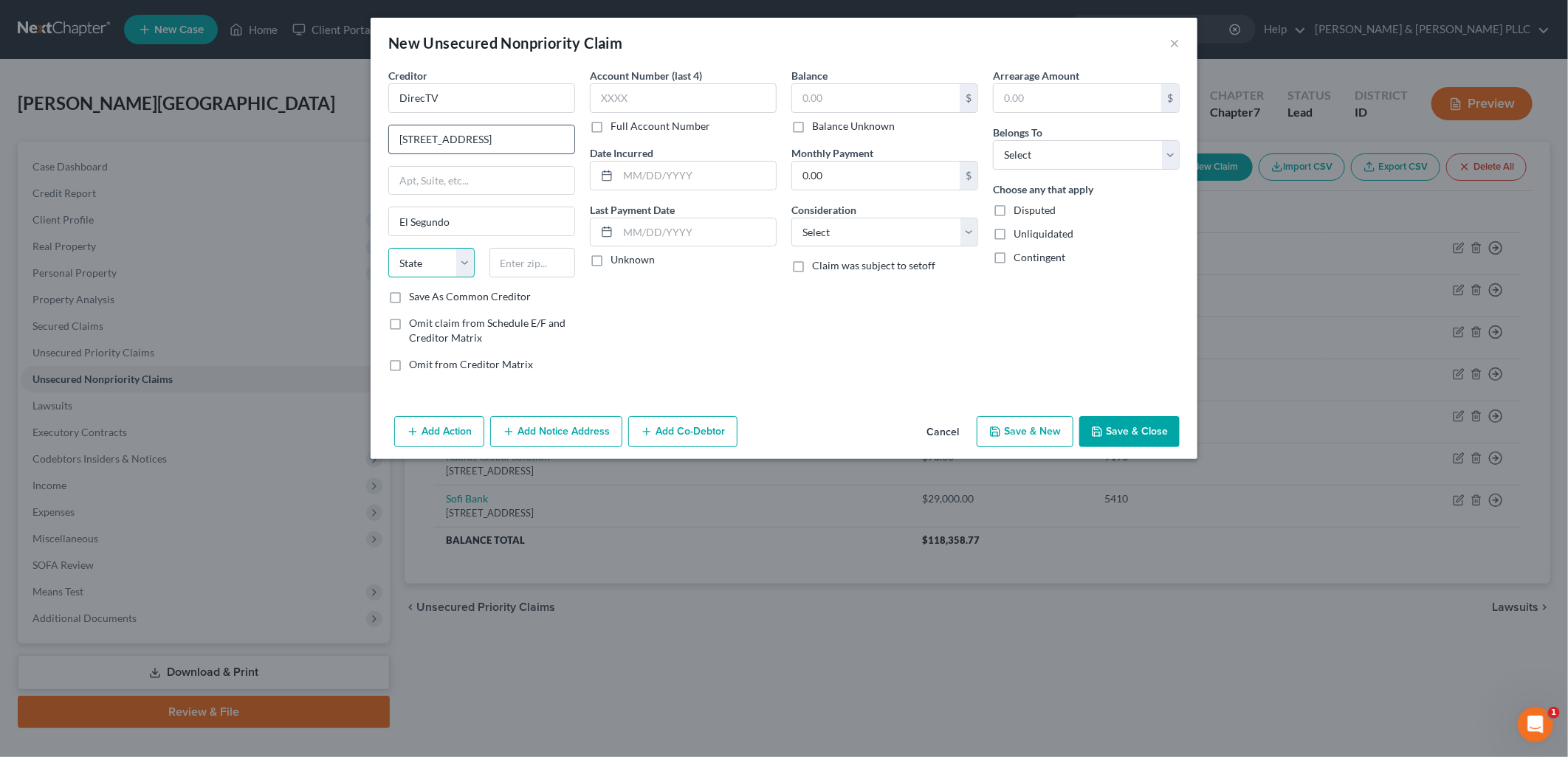
select select "4"
type input "90245"
click at [660, 93] on input "text" at bounding box center [683, 98] width 186 height 29
type input "1891"
click at [808, 96] on input "text" at bounding box center [875, 97] width 167 height 28
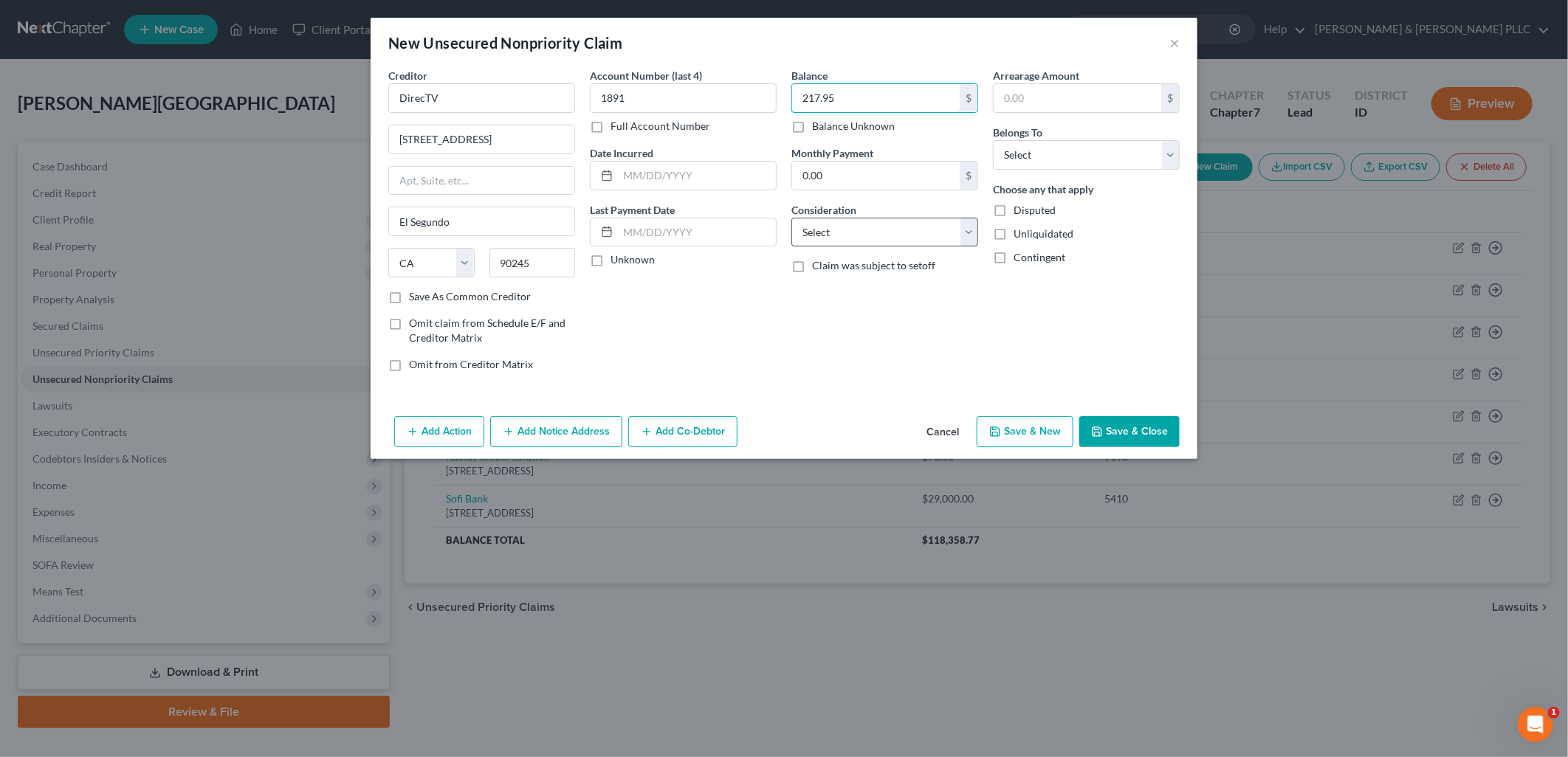
type input "217.95"
click at [970, 225] on select "Select Cable / Satellite Services Collection Agency Credit Card Debt Debt Couns…" at bounding box center [885, 232] width 186 height 29
select select "20"
click at [792, 218] on select "Select Cable / Satellite Services Collection Agency Credit Card Debt Debt Couns…" at bounding box center [885, 232] width 186 height 29
drag, startPoint x: 1166, startPoint y: 145, endPoint x: 1149, endPoint y: 158, distance: 21.4
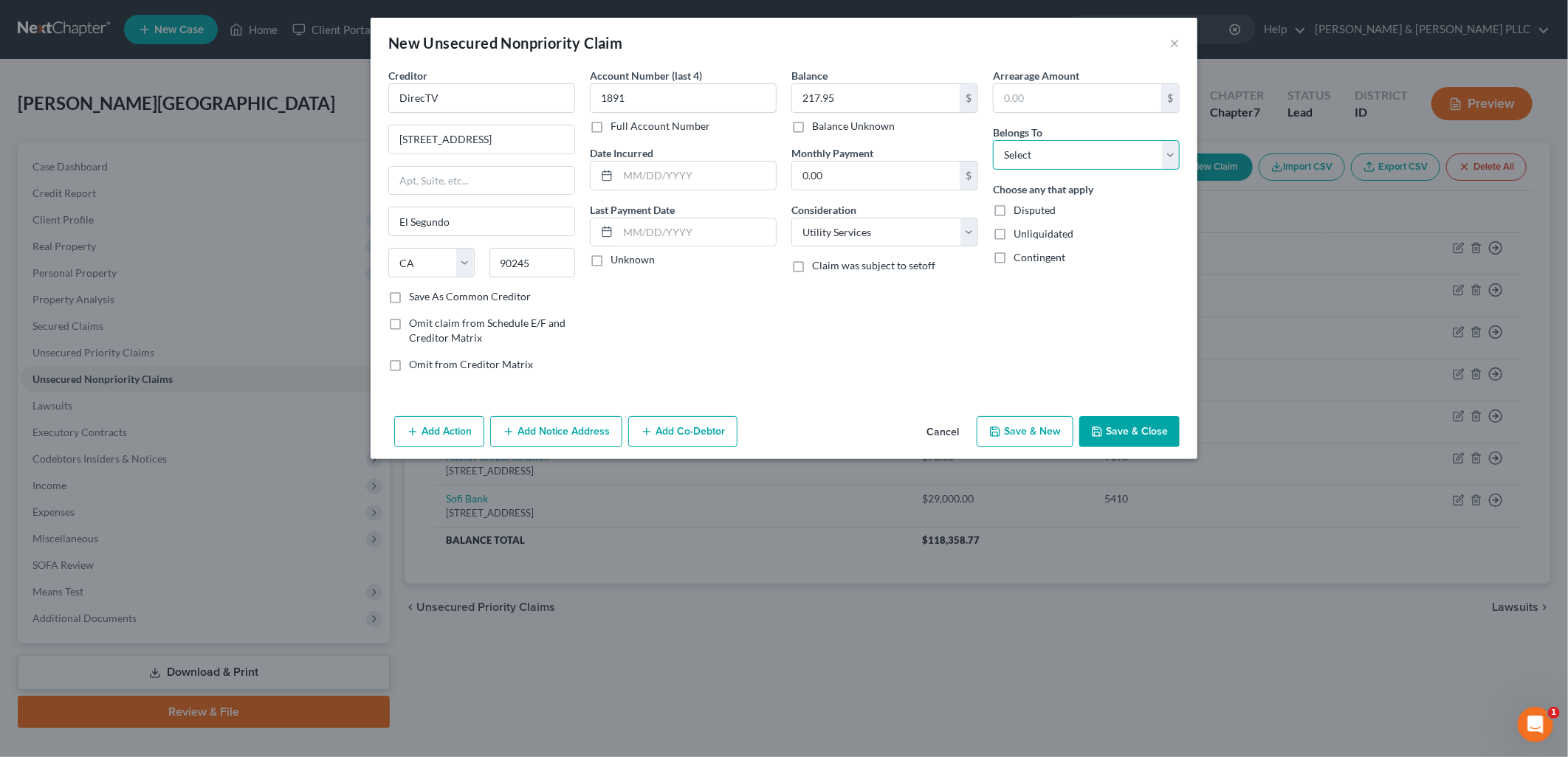
click at [1165, 145] on select "Select Debtor 1 Only Debtor 2 Only Debtor 1 And Debtor 2 Only At Least One Of T…" at bounding box center [1086, 154] width 186 height 29
select select "0"
click at [992, 140] on select "Select Debtor 1 Only Debtor 2 Only Debtor 1 And Debtor 2 Only At Least One Of T…" at bounding box center [1086, 154] width 186 height 29
drag, startPoint x: 1105, startPoint y: 431, endPoint x: 1130, endPoint y: 382, distance: 55.0
click at [1106, 430] on button "Save & Close" at bounding box center [1129, 432] width 101 height 31
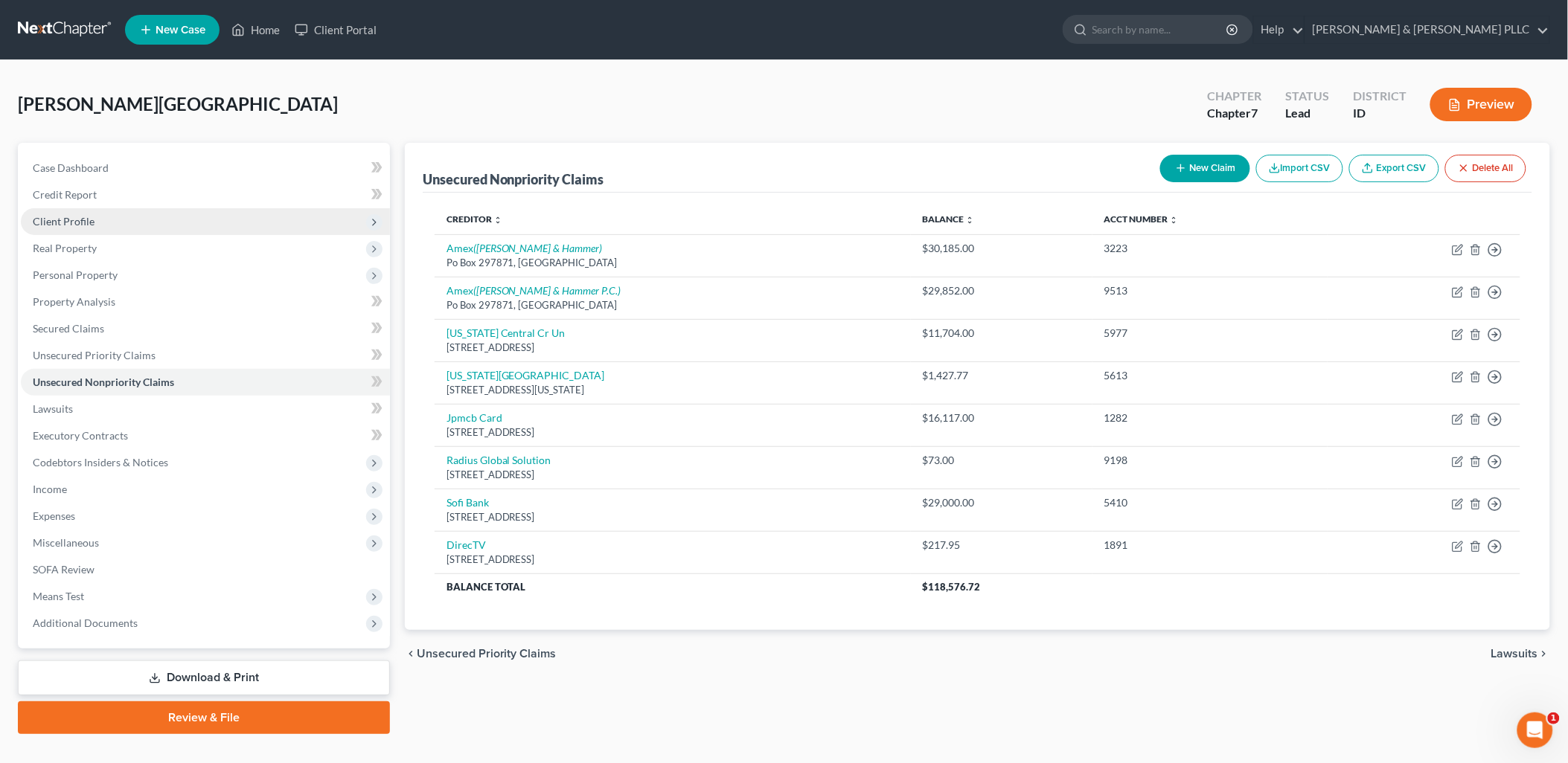
click at [69, 220] on span "Client Profile" at bounding box center [63, 220] width 61 height 12
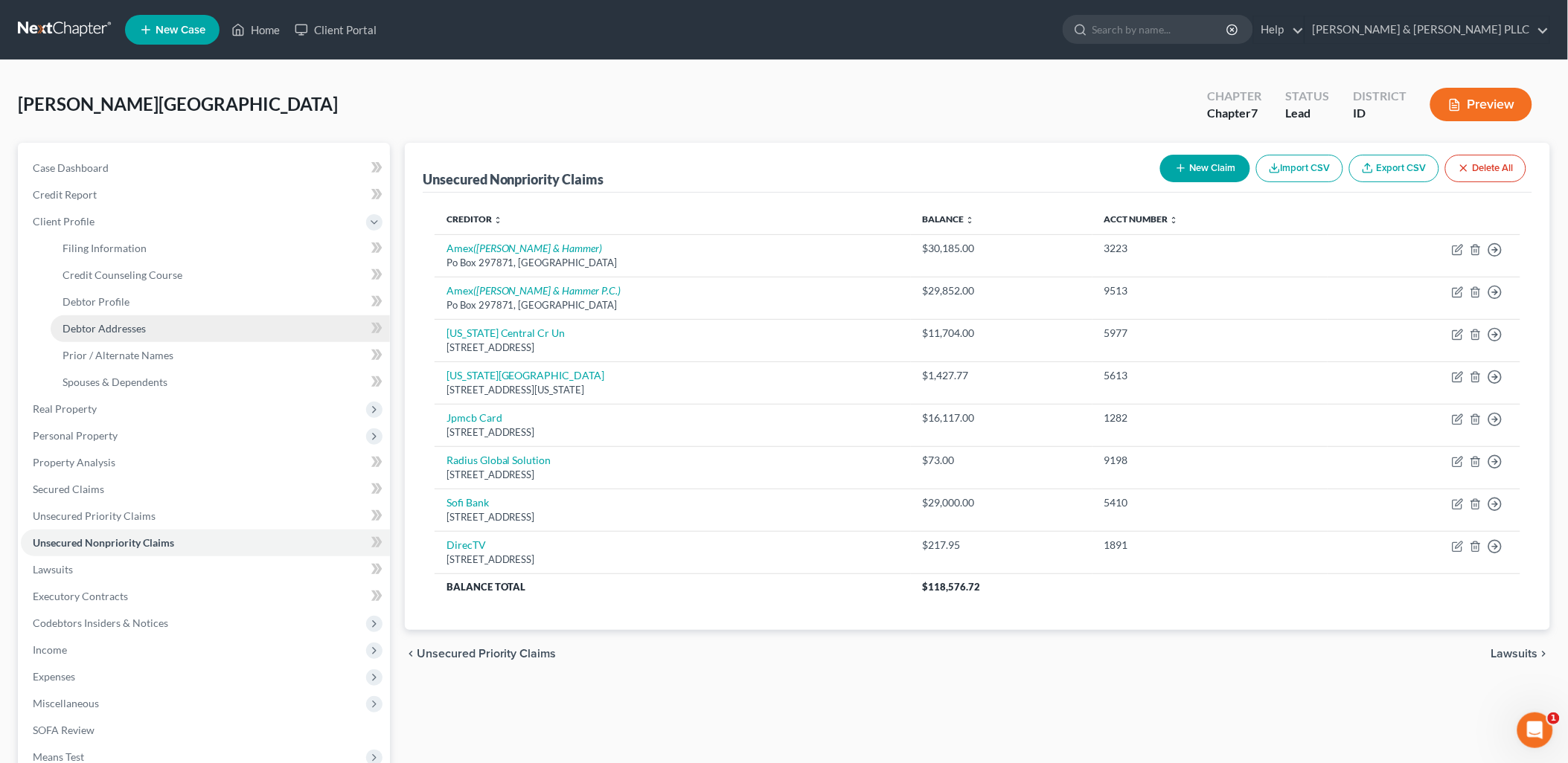
click at [100, 320] on link "Debtor Addresses" at bounding box center [221, 329] width 339 height 27
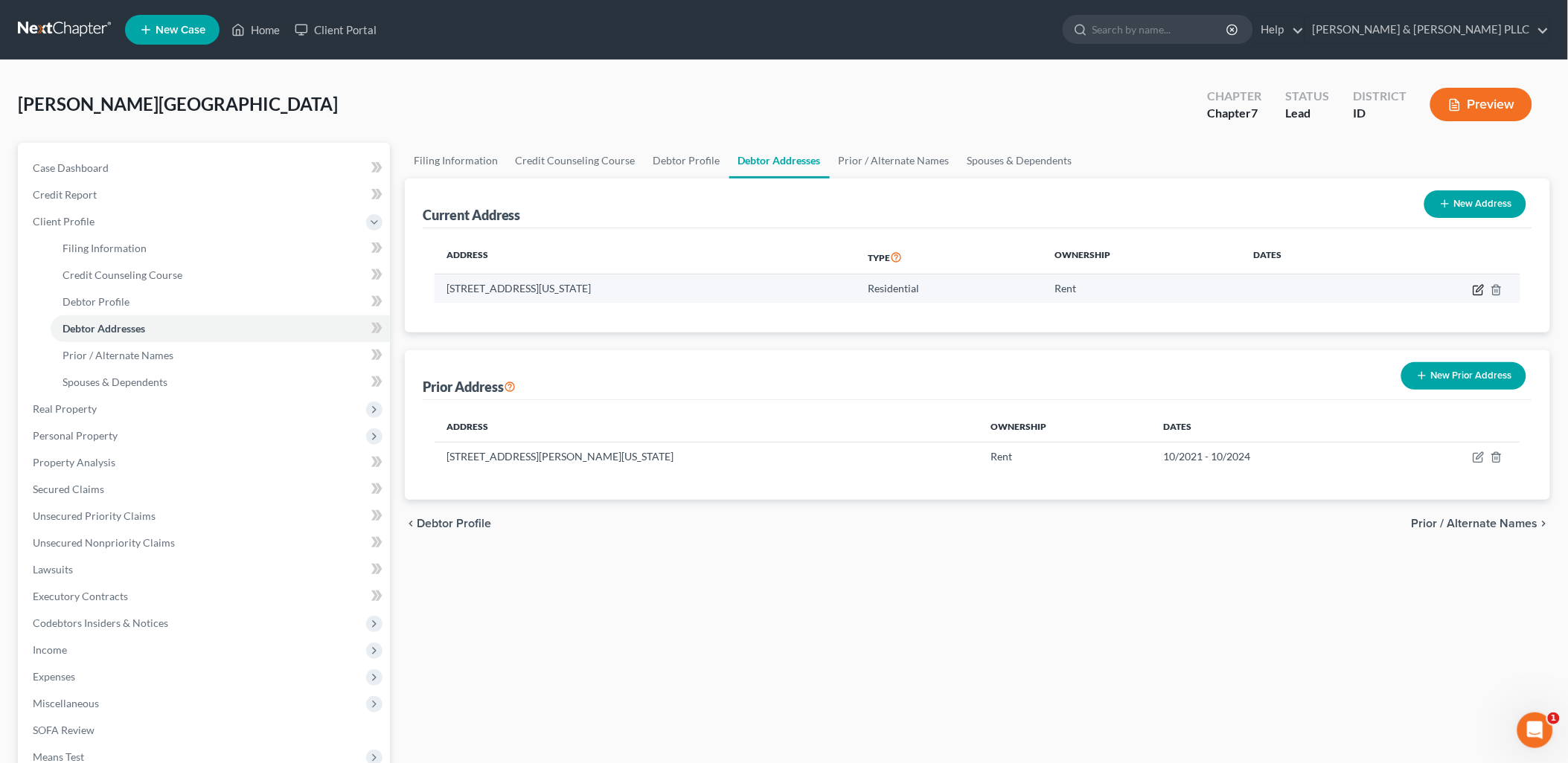
click at [1482, 287] on icon "button" at bounding box center [1478, 289] width 12 height 12
select select "13"
select select "9"
select select "0"
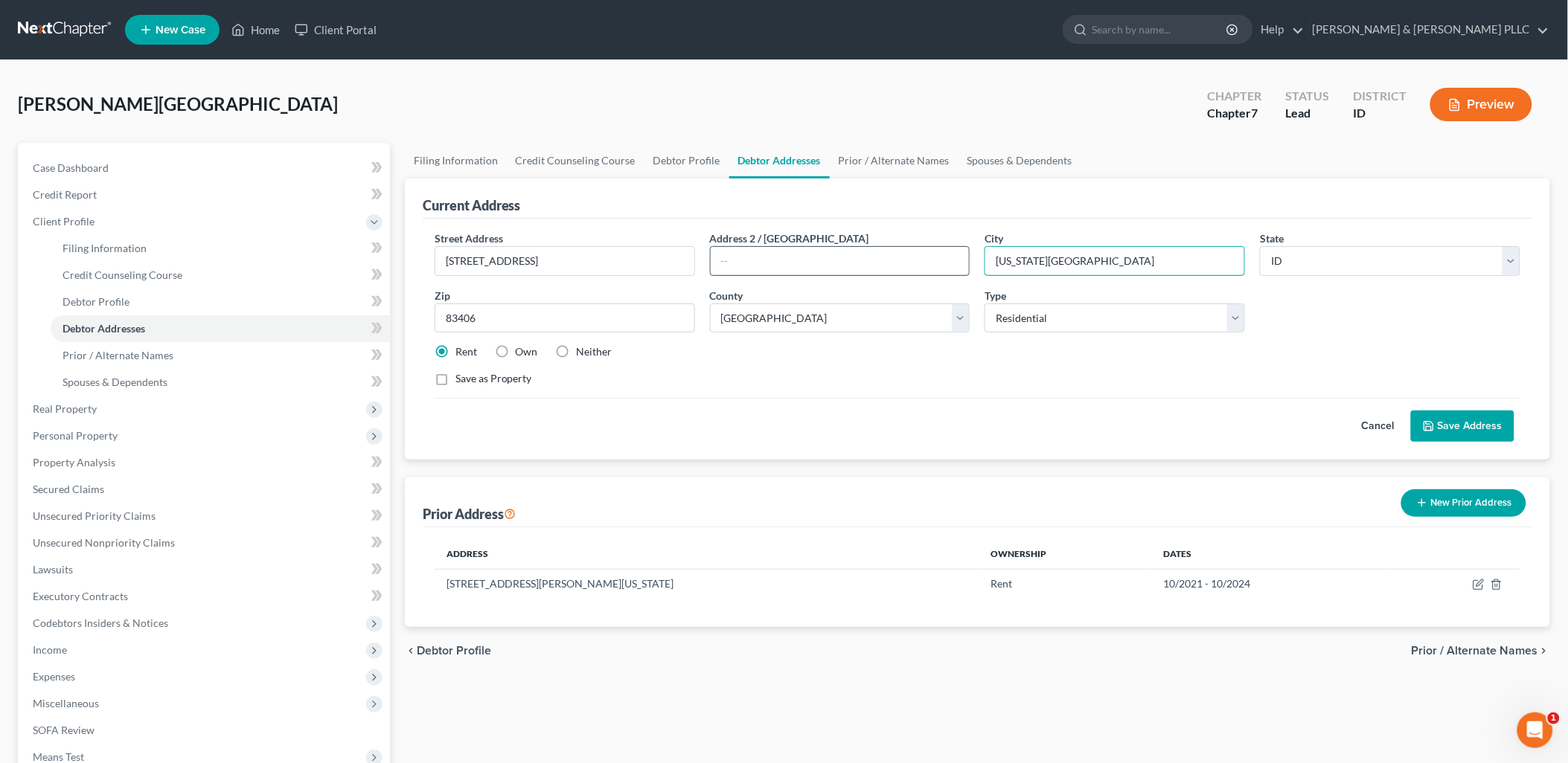
drag, startPoint x: 1132, startPoint y: 259, endPoint x: 921, endPoint y: 267, distance: 211.2
click at [962, 262] on div "Street Address * [STREET_ADDRESS] * [US_STATE][GEOGRAPHIC_DATA] * State [US_STA…" at bounding box center [976, 313] width 1100 height 168
type input "[PERSON_NAME]"
click at [1440, 412] on button "Save Address" at bounding box center [1463, 426] width 104 height 32
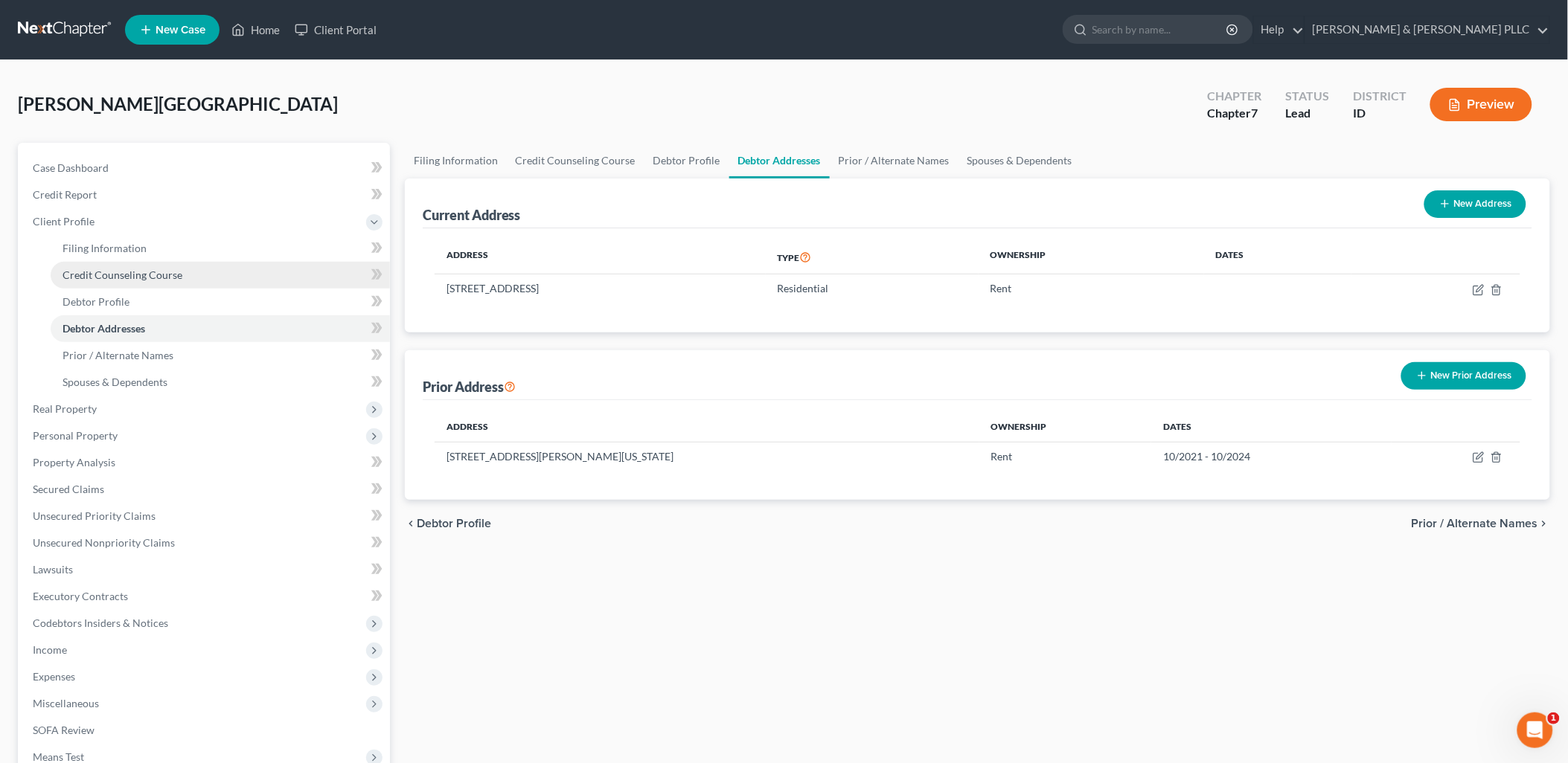
click at [114, 272] on span "Credit Counseling Course" at bounding box center [122, 274] width 120 height 12
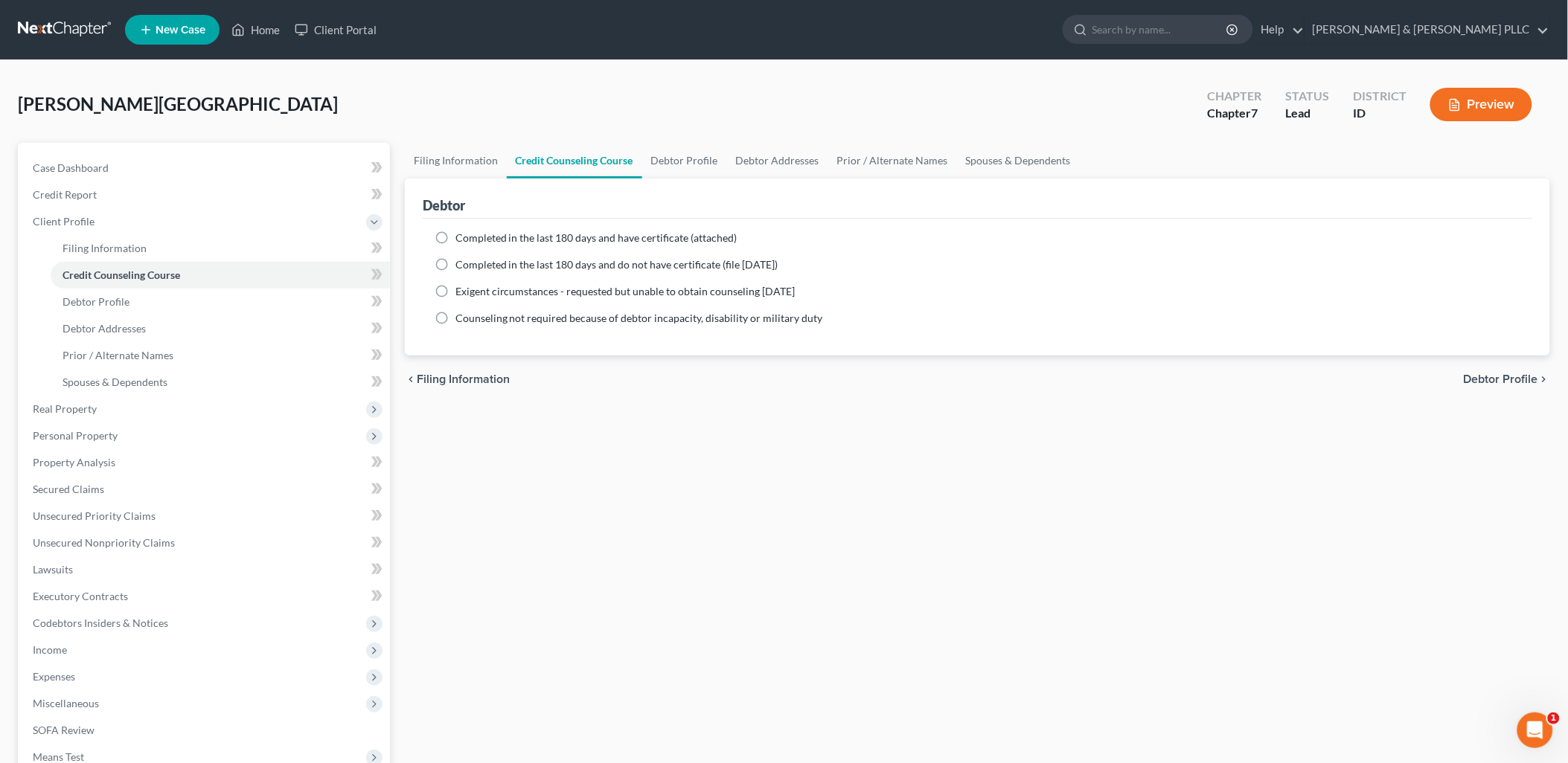
click at [456, 240] on label "Completed in the last 180 days and have certificate (attached)" at bounding box center [597, 238] width 282 height 15
click at [461, 240] on input "Completed in the last 180 days and have certificate (attached)" at bounding box center [466, 235] width 10 height 10
radio input "true"
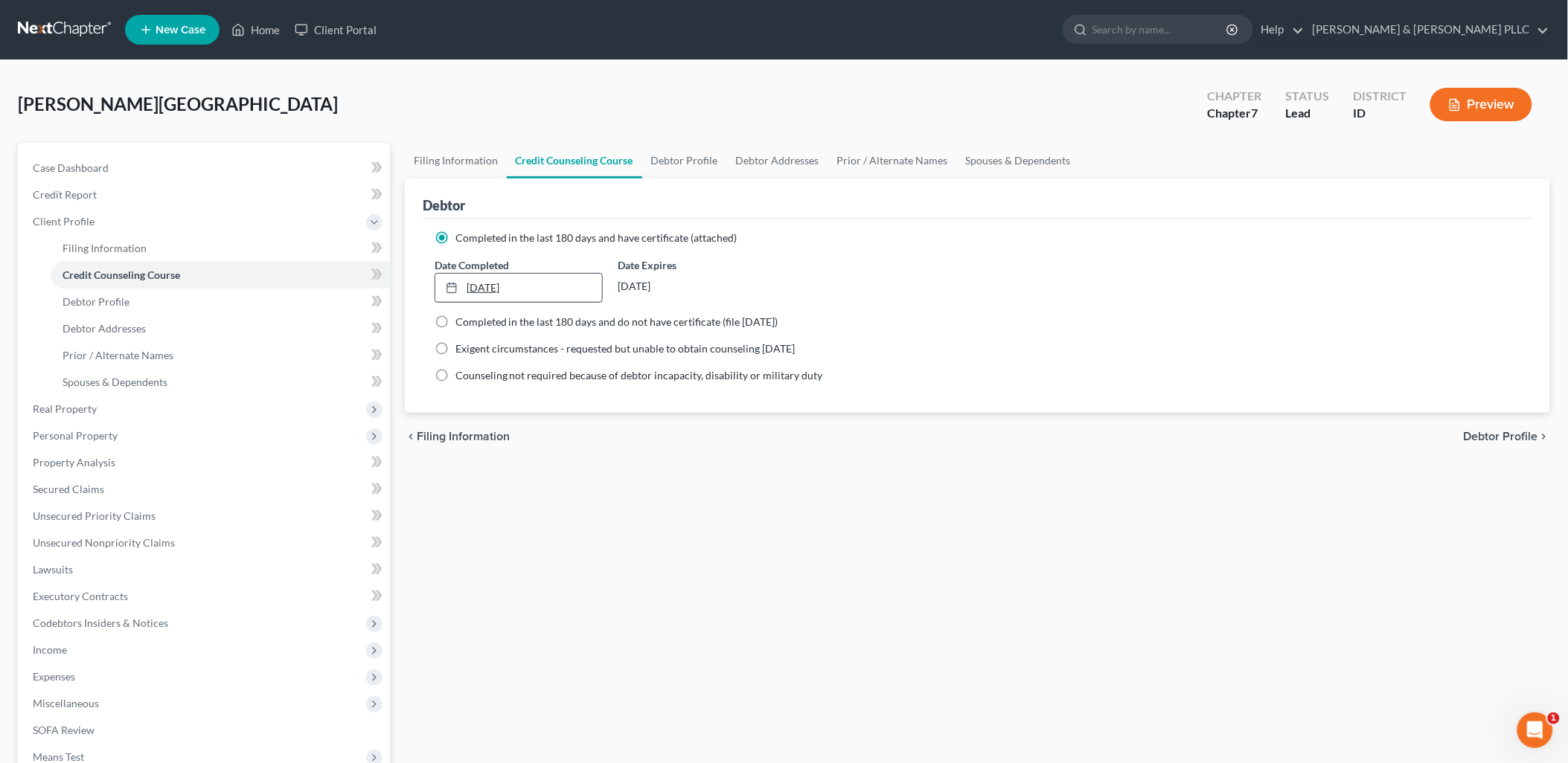
type input "[DATE]"
drag, startPoint x: 488, startPoint y: 287, endPoint x: 503, endPoint y: 287, distance: 15.0
click at [489, 287] on link "[DATE]" at bounding box center [519, 287] width 168 height 28
click at [110, 432] on span "Personal Property" at bounding box center [75, 435] width 84 height 12
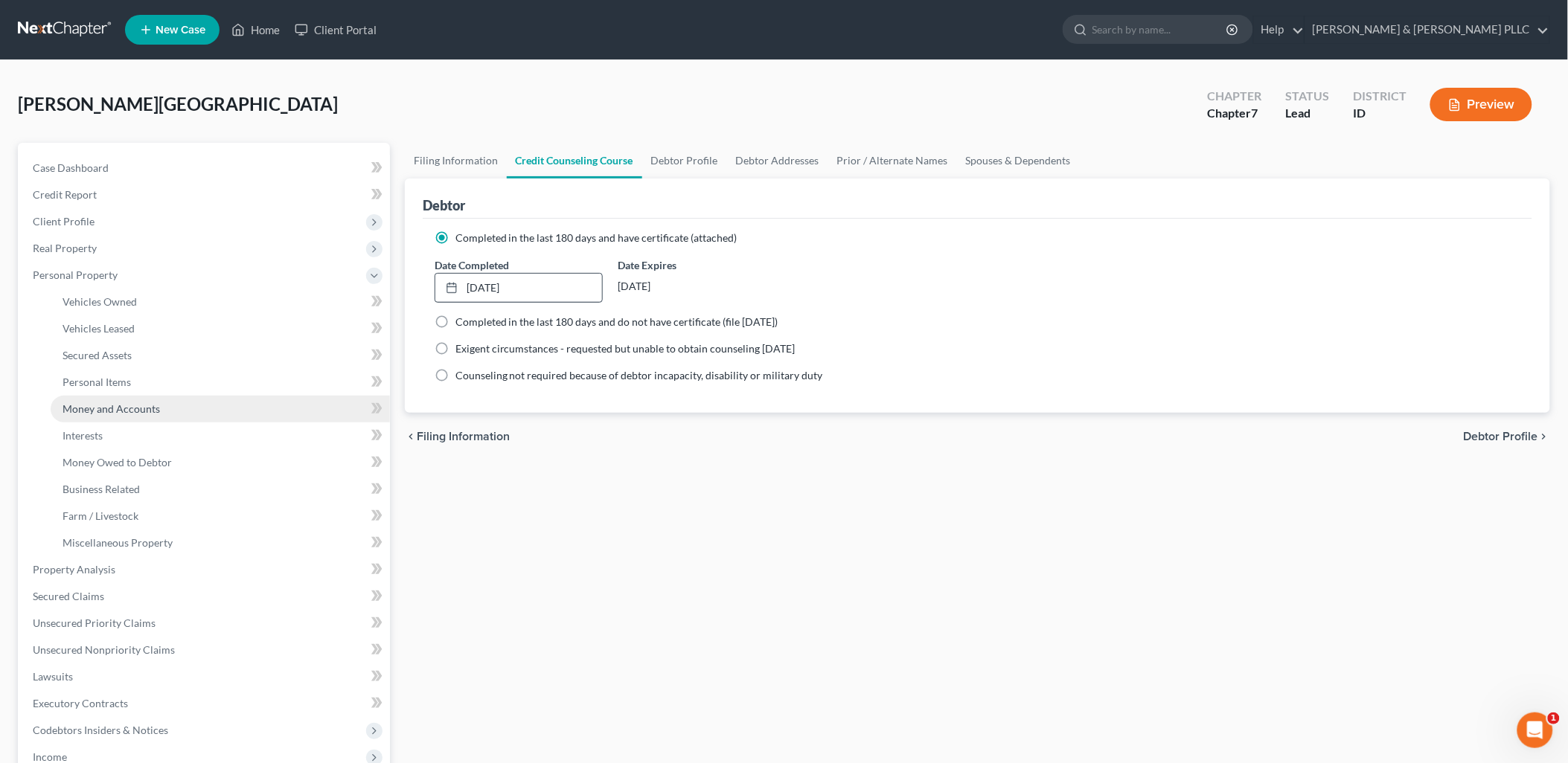
click at [129, 400] on link "Money and Accounts" at bounding box center [221, 409] width 339 height 27
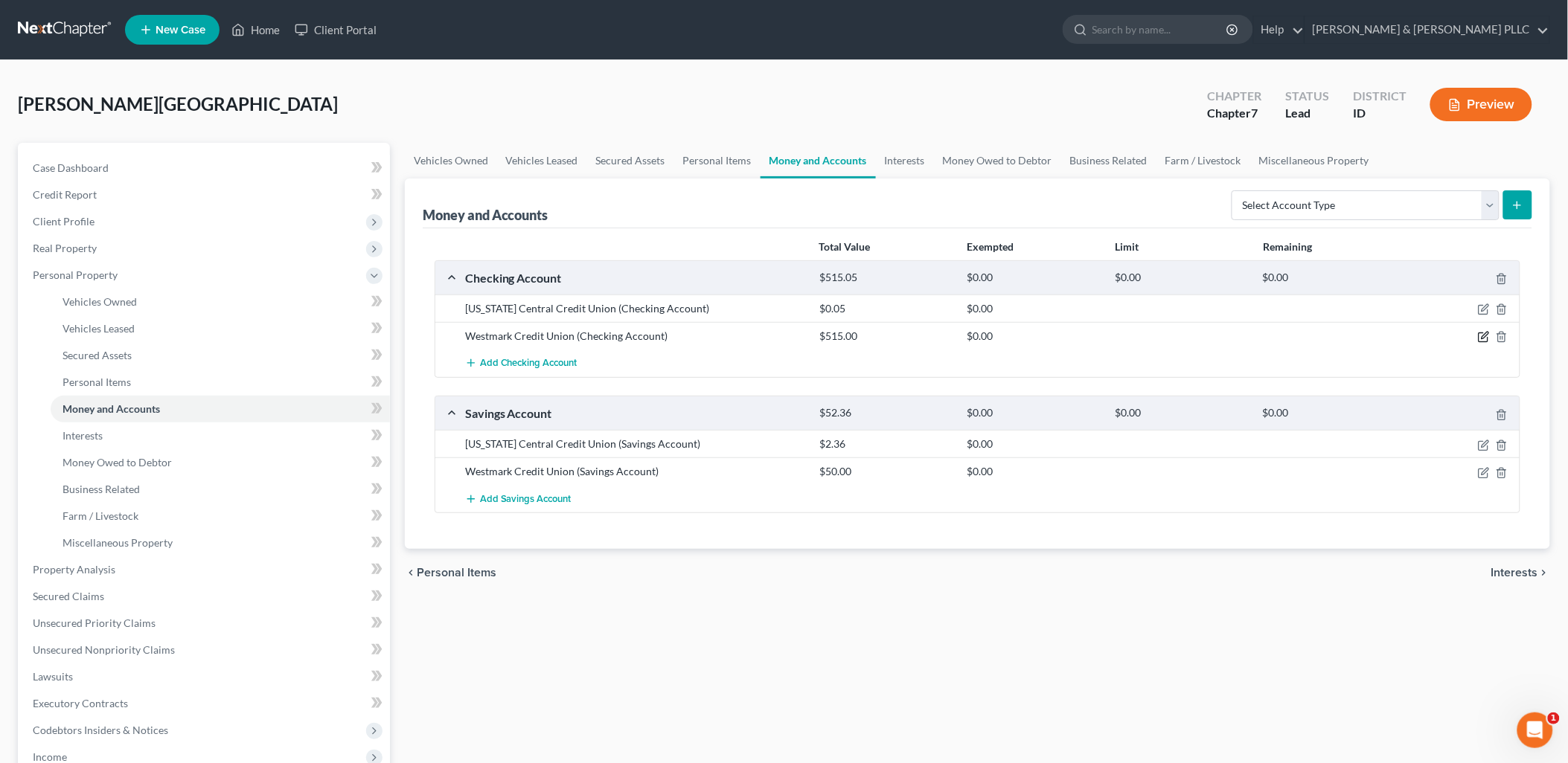
click at [1478, 334] on icon "button" at bounding box center [1484, 336] width 12 height 12
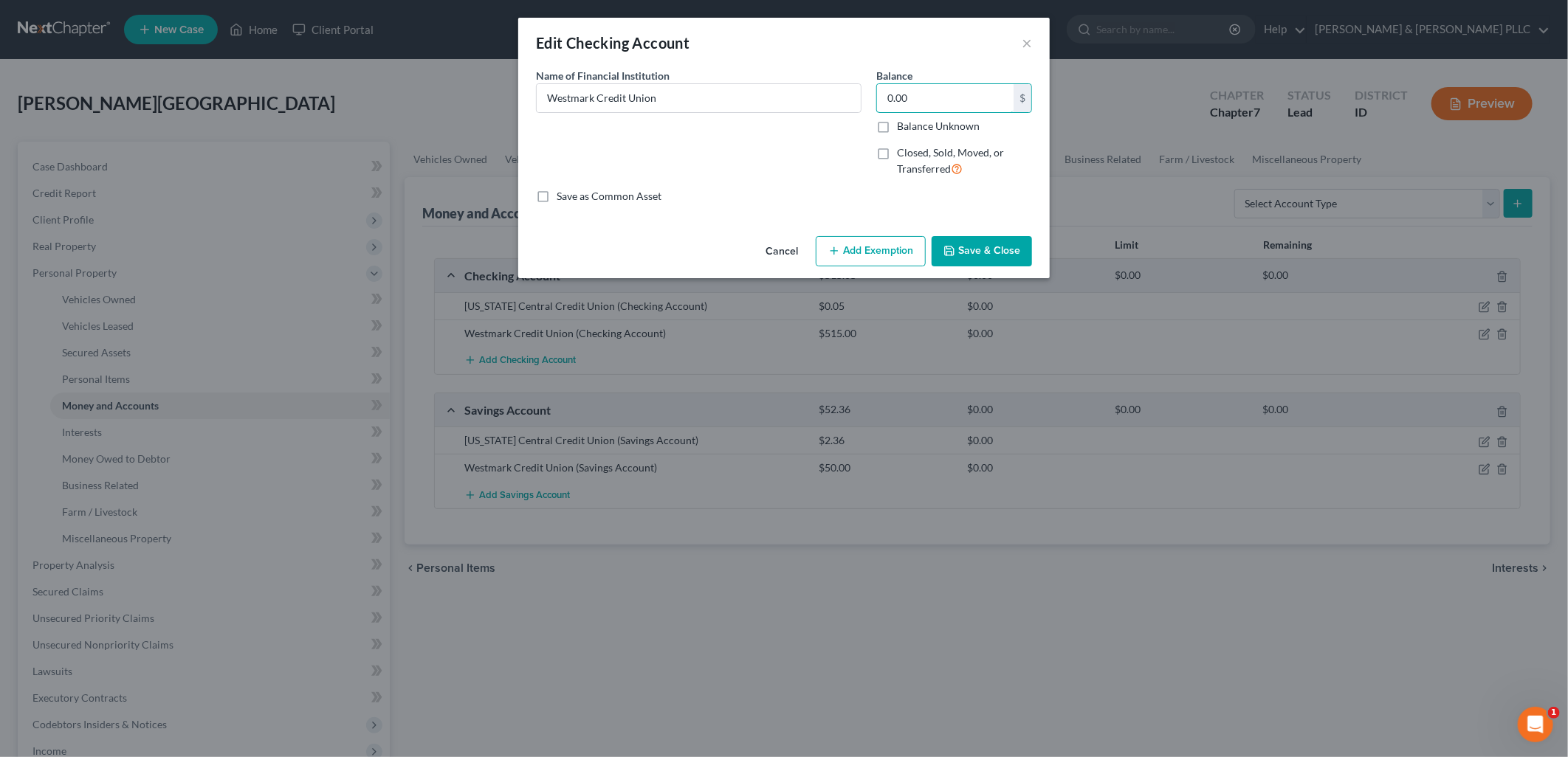
type input "0.00"
click at [979, 254] on button "Save & Close" at bounding box center [982, 251] width 101 height 31
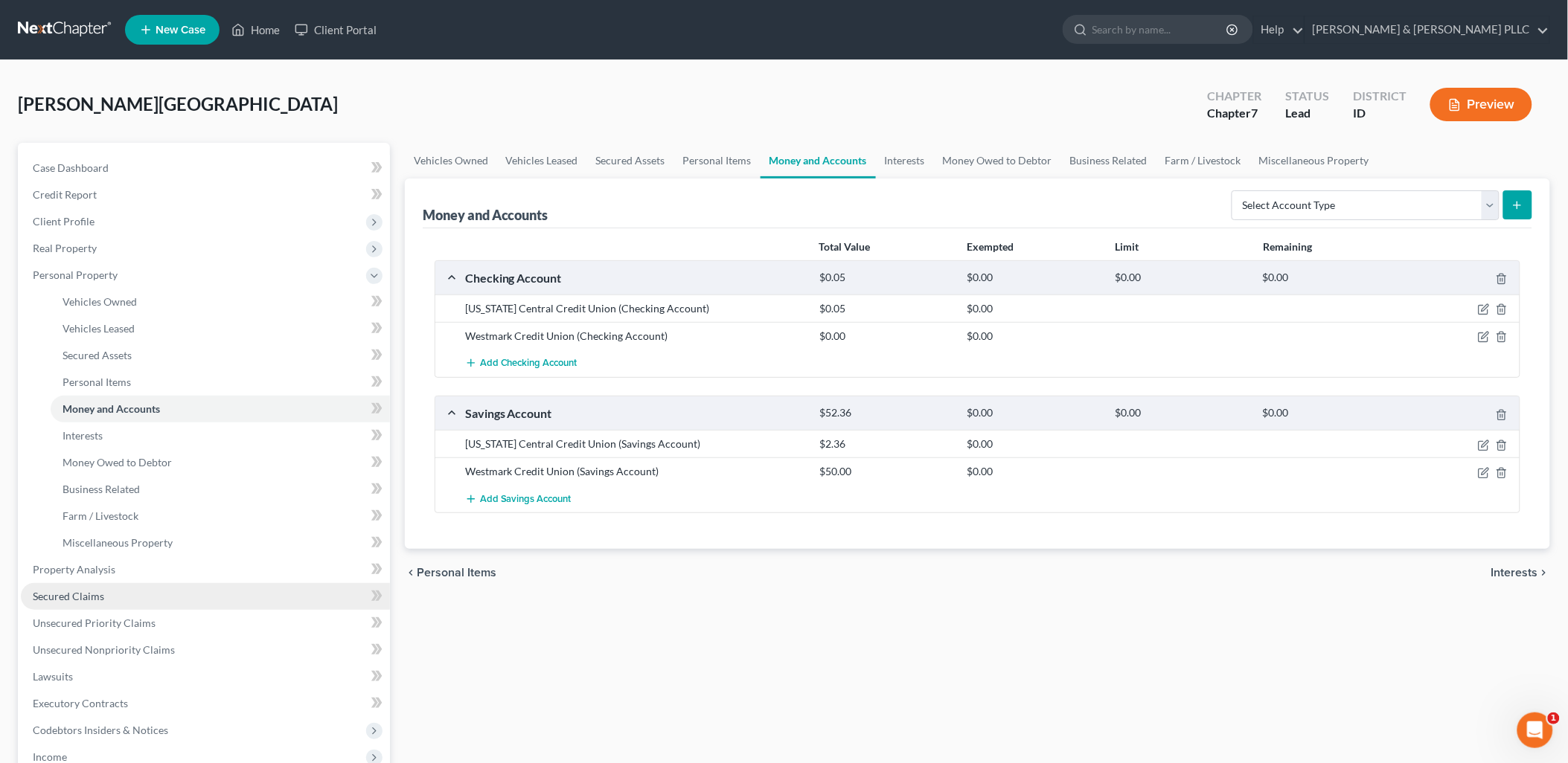
click at [77, 588] on link "Secured Claims" at bounding box center [205, 596] width 369 height 27
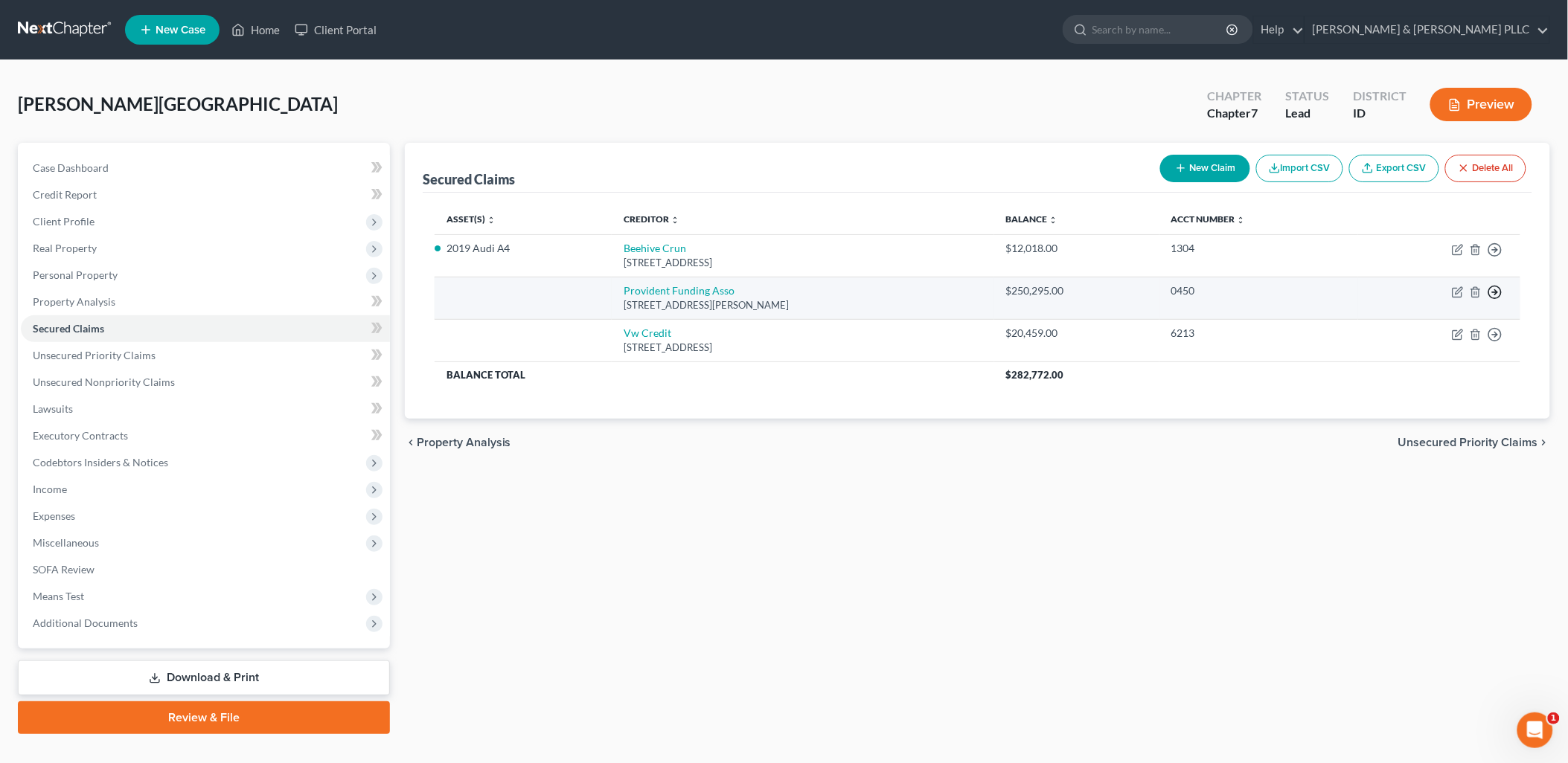
click at [1494, 257] on icon "button" at bounding box center [1495, 250] width 15 height 15
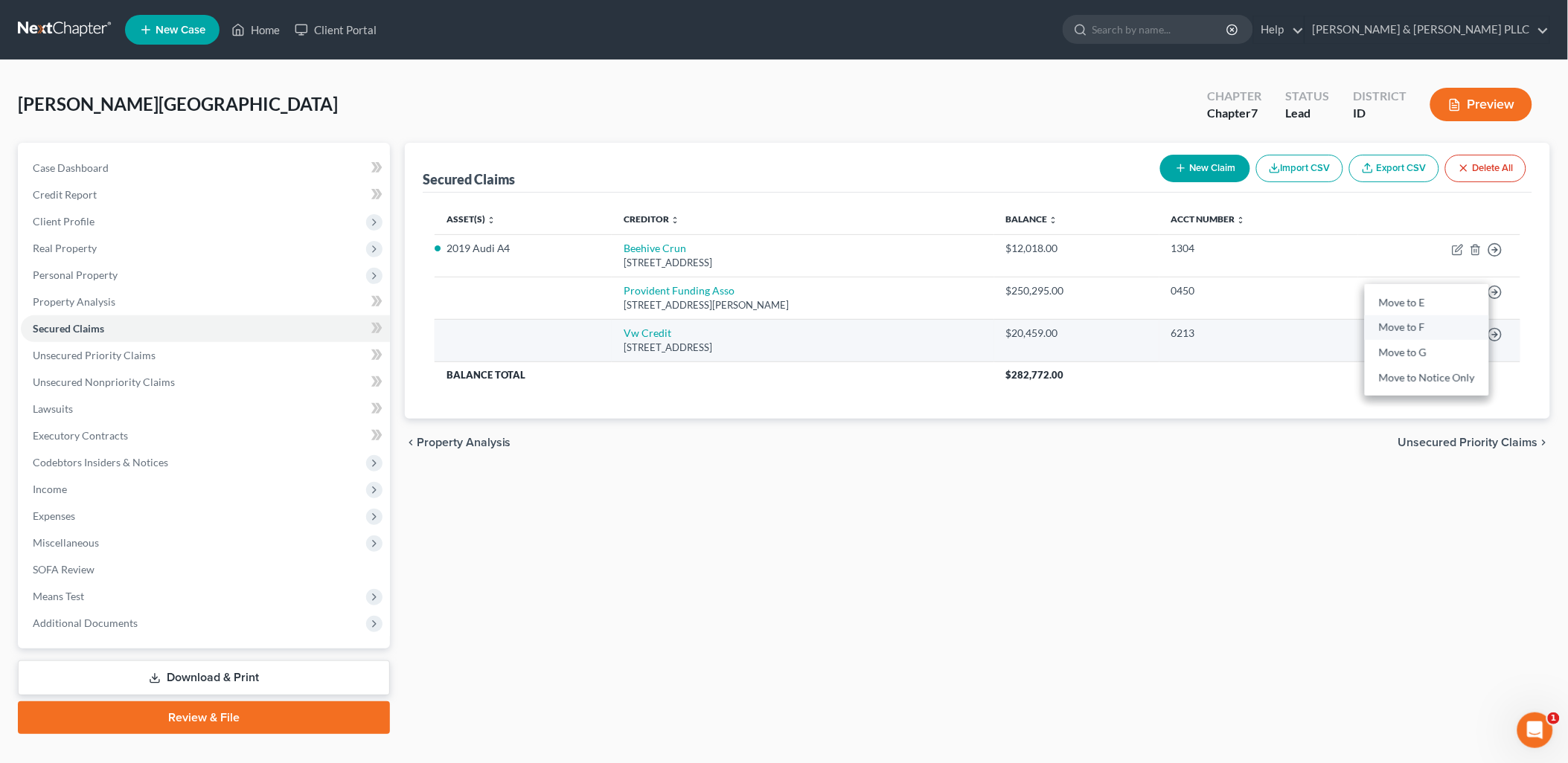
click at [1436, 323] on link "Move to F" at bounding box center [1427, 328] width 125 height 25
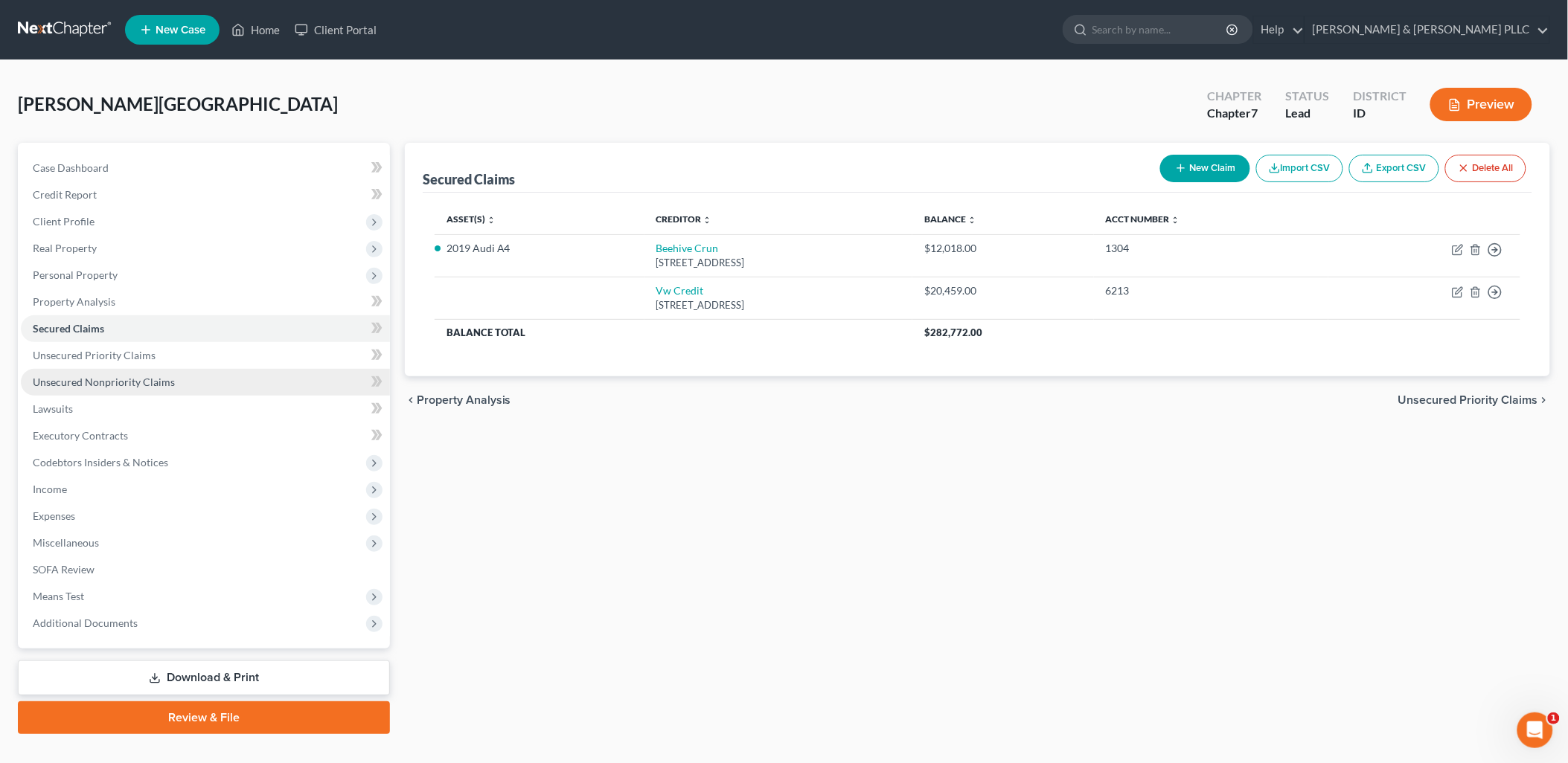
drag, startPoint x: 115, startPoint y: 381, endPoint x: 168, endPoint y: 383, distance: 53.0
click at [114, 380] on span "Unsecured Nonpriority Claims" at bounding box center [104, 382] width 142 height 12
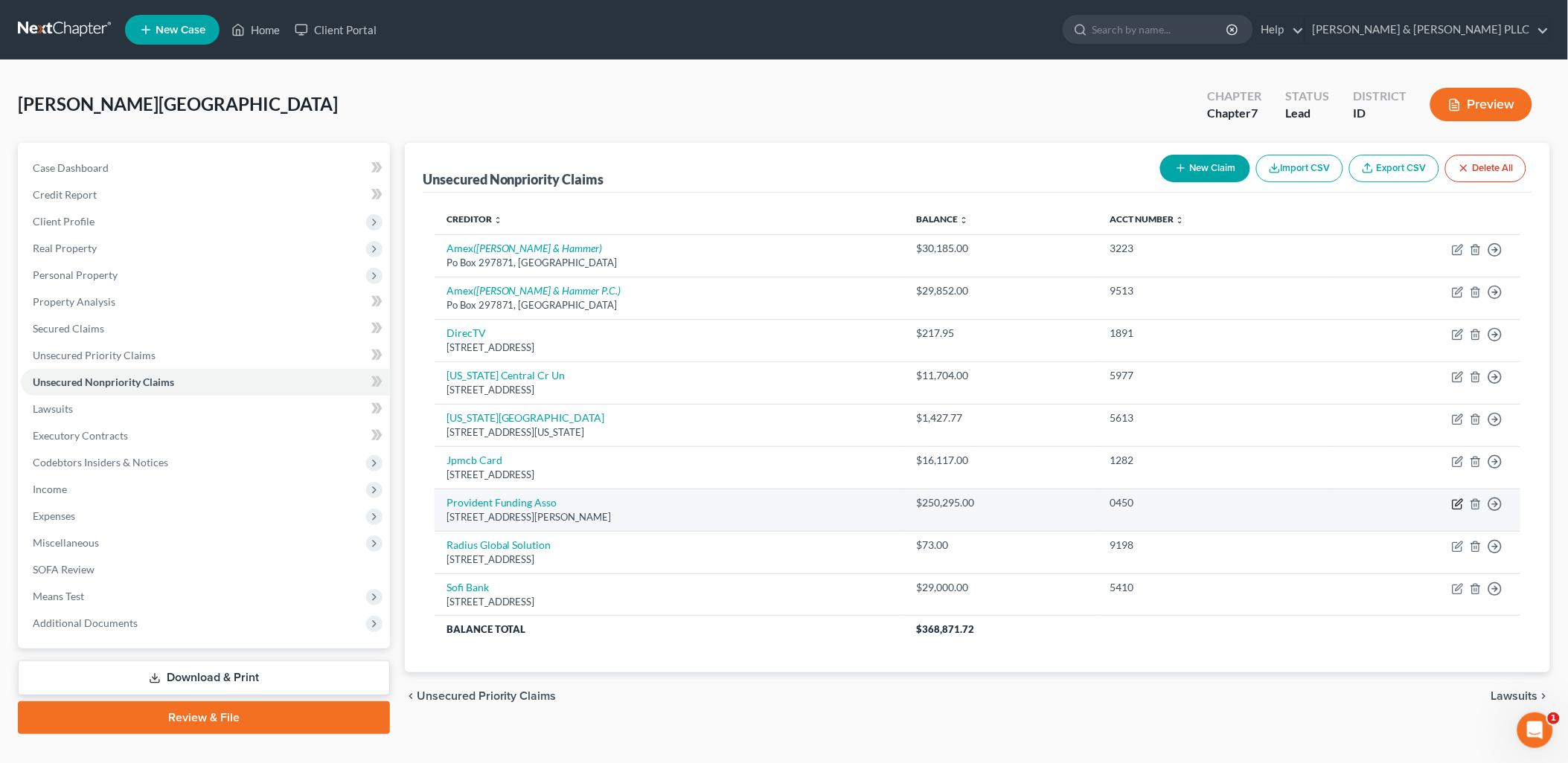
click at [1460, 504] on icon "button" at bounding box center [1458, 504] width 12 height 12
select select "4"
select select "0"
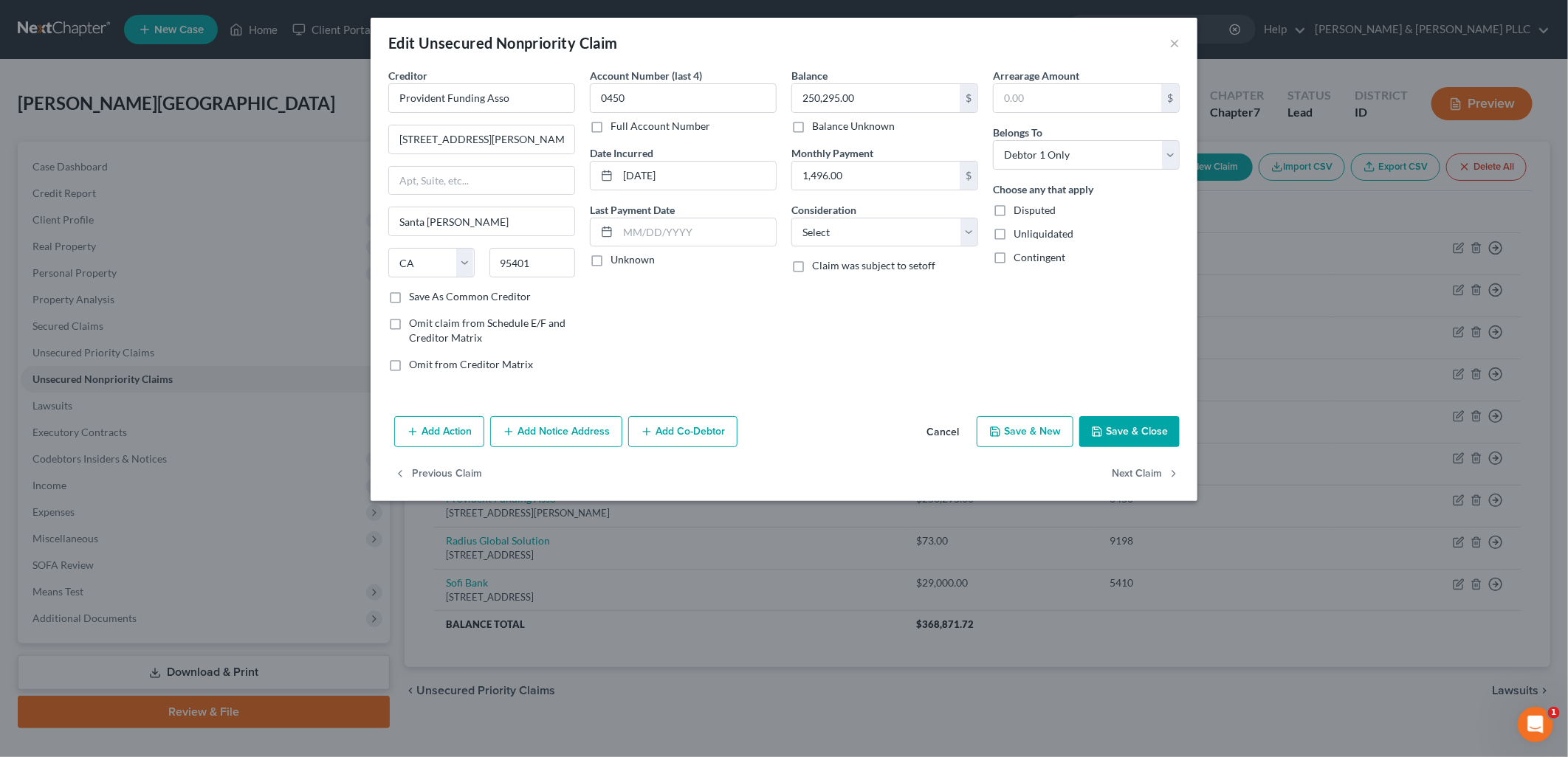
click at [440, 433] on button "Add Action" at bounding box center [439, 432] width 90 height 31
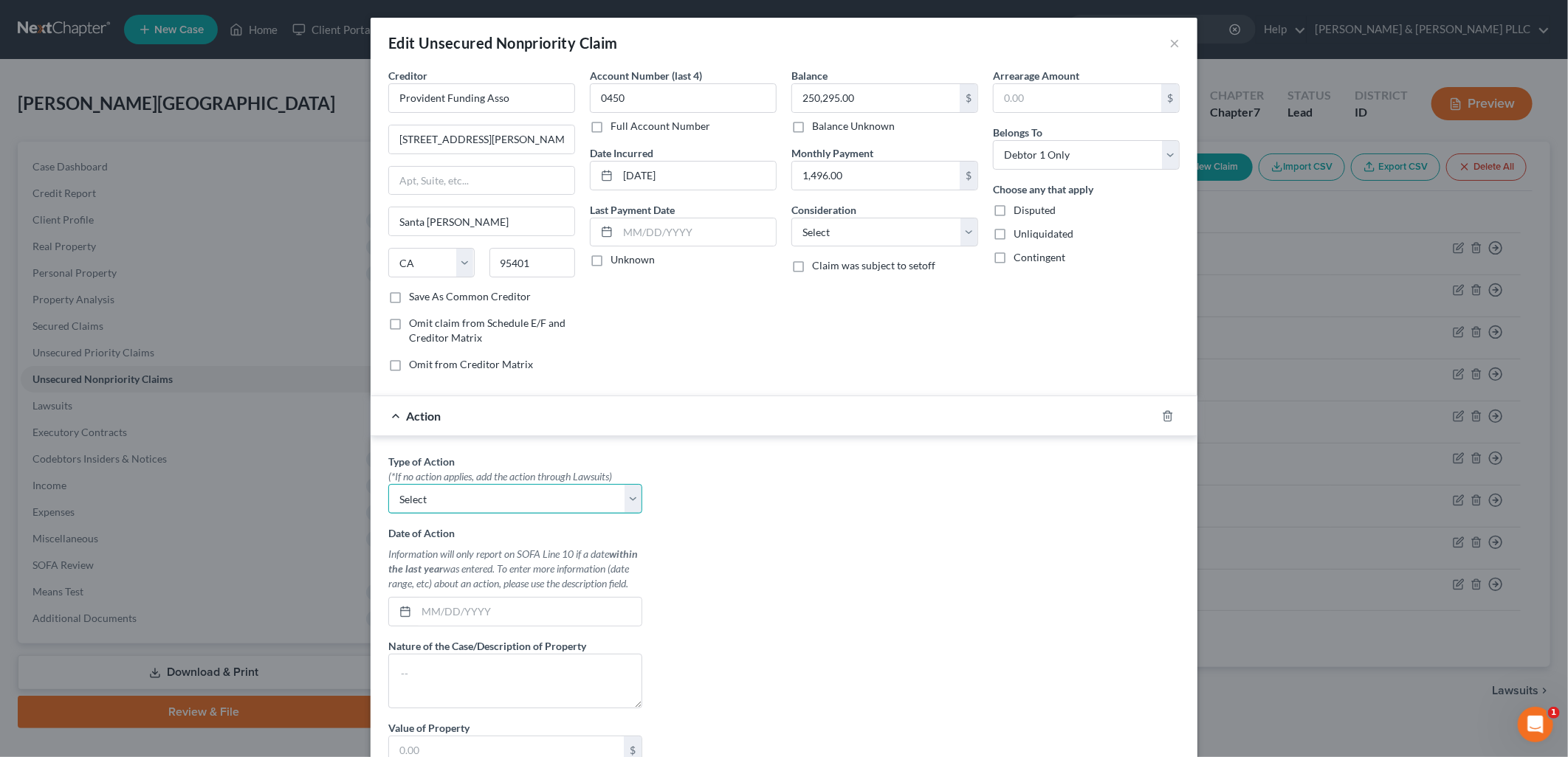
click at [630, 488] on select "Select Repossession Garnishment Foreclosure Personal Injury Attached, Seized, O…" at bounding box center [515, 498] width 254 height 29
select select "0"
click at [388, 485] on select "Select Repossession Garnishment Foreclosure Personal Injury Attached, Seized, O…" at bounding box center [515, 498] width 254 height 29
click at [564, 679] on textarea at bounding box center [515, 680] width 254 height 54
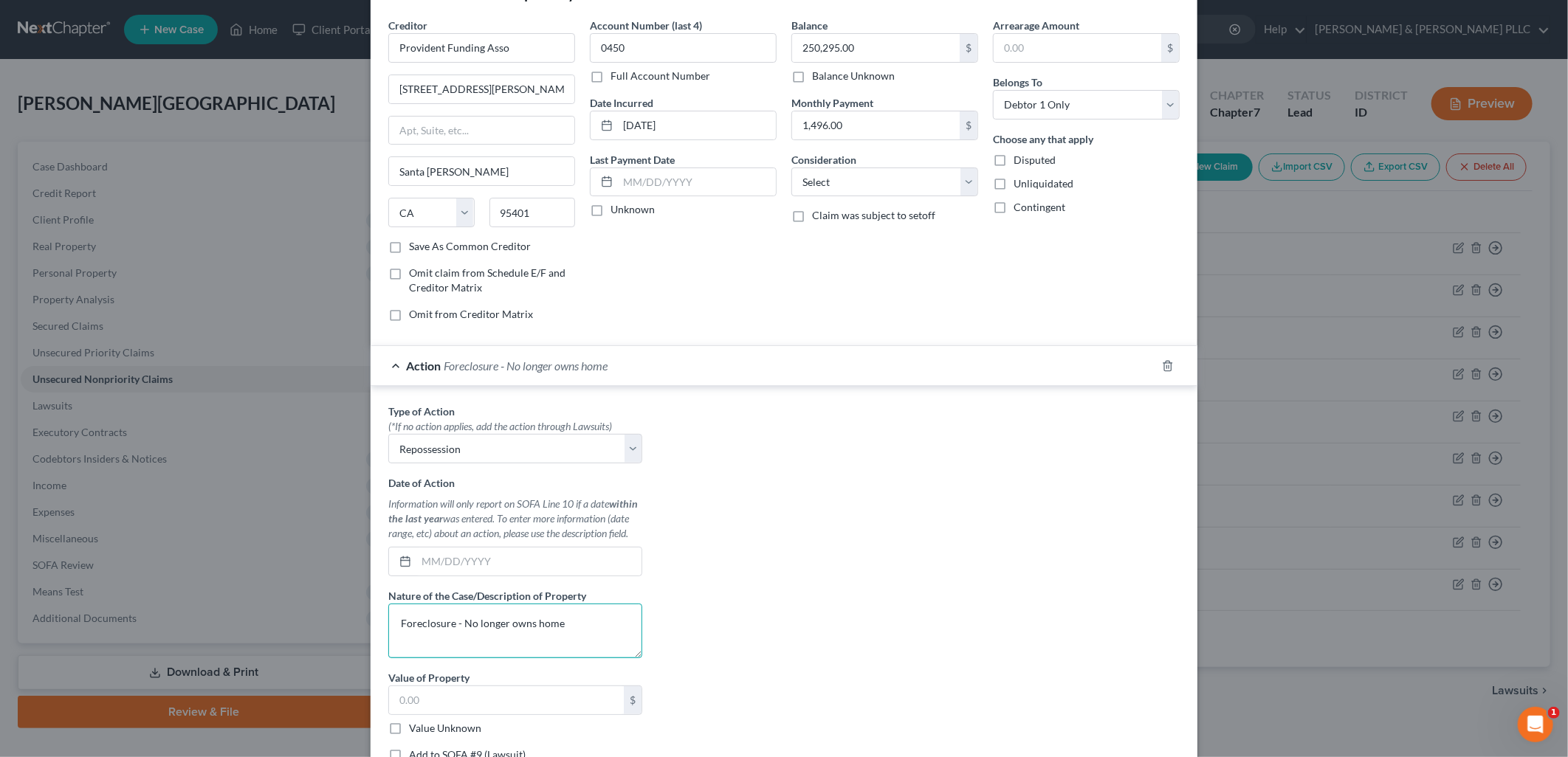
scroll to position [164, 0]
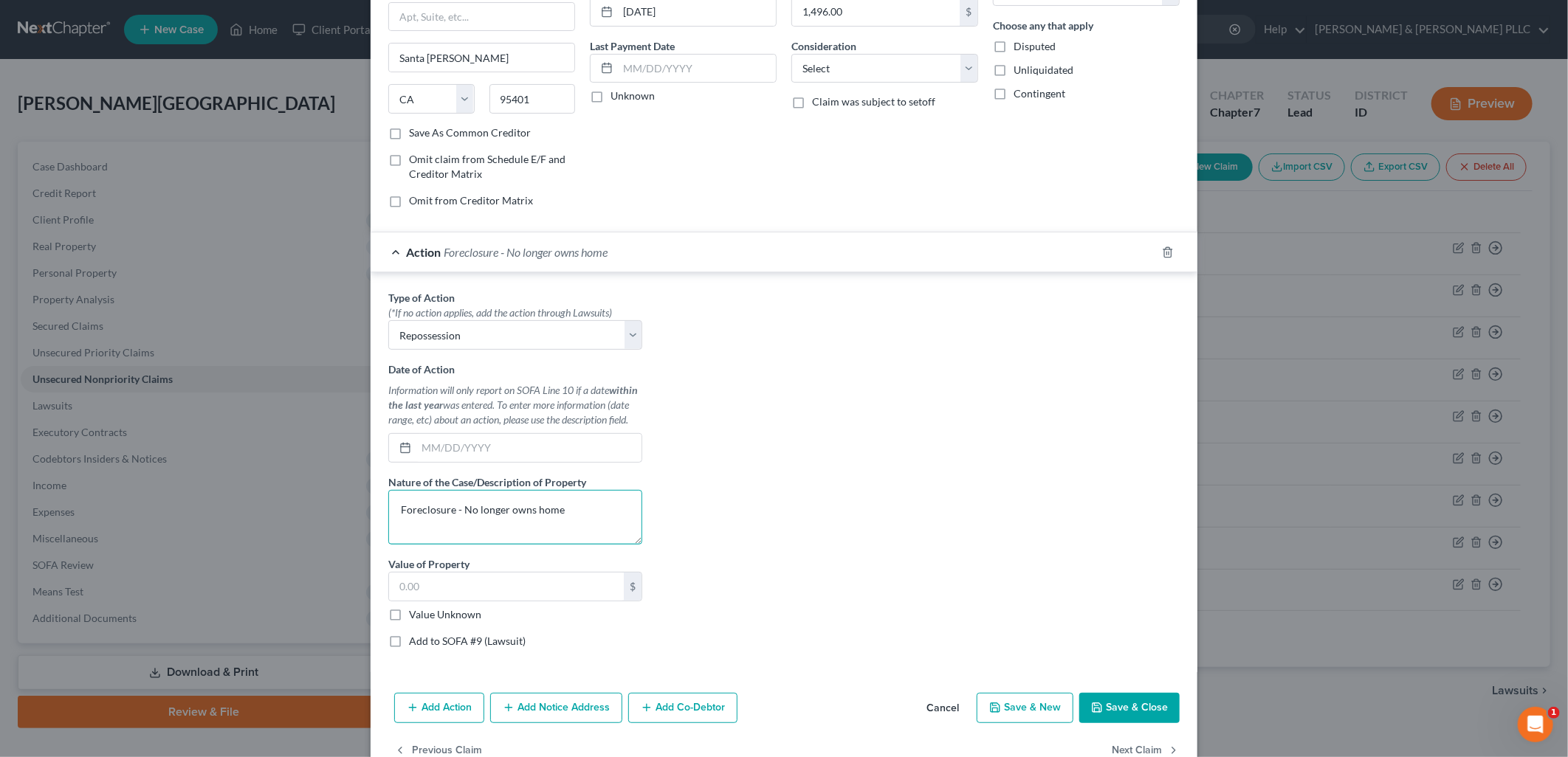
type textarea "Foreclosure - No longer owns home"
click at [1144, 707] on button "Save & Close" at bounding box center [1129, 708] width 101 height 31
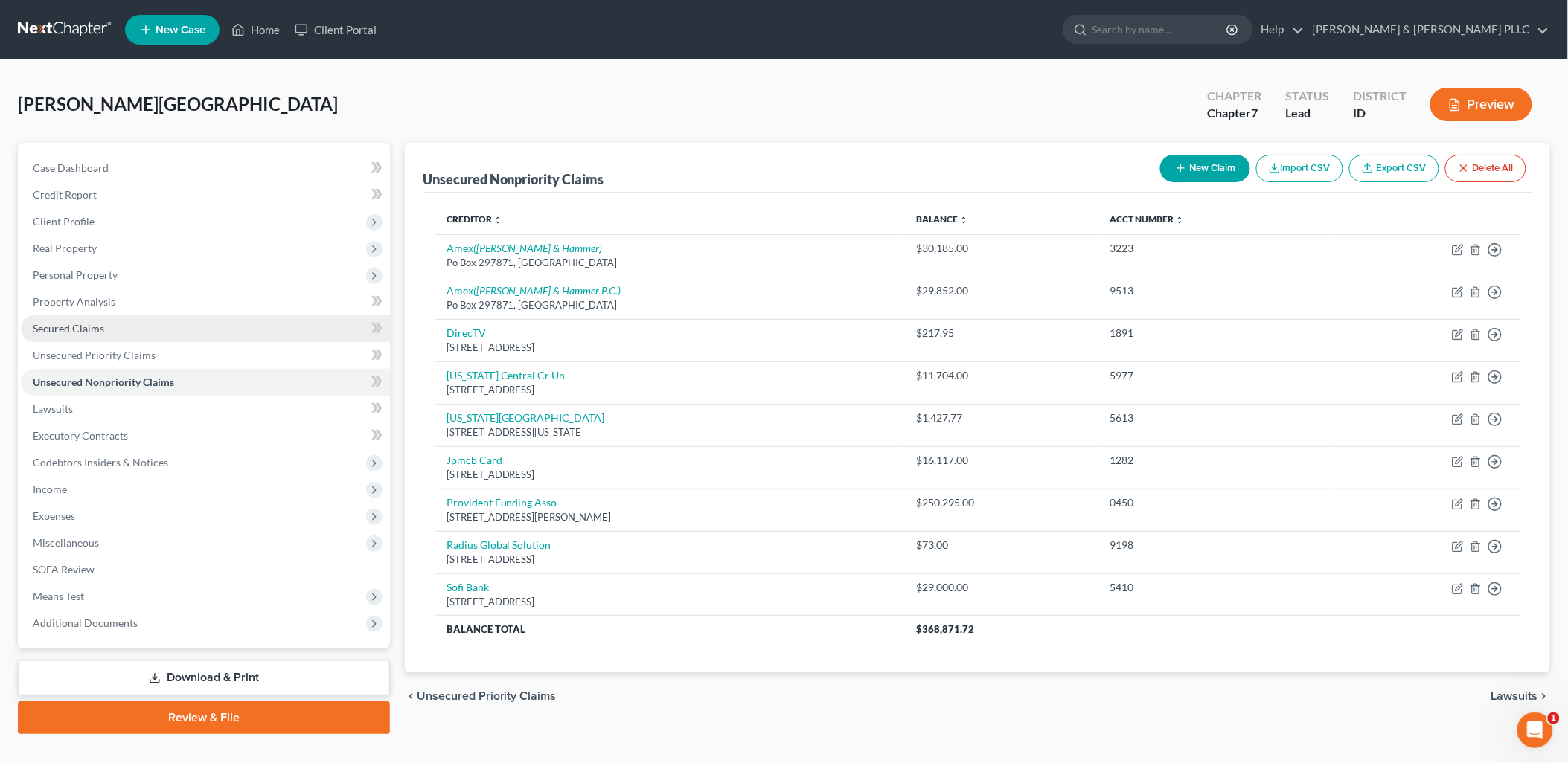
drag, startPoint x: 82, startPoint y: 315, endPoint x: 179, endPoint y: 339, distance: 99.9
click at [82, 315] on link "Secured Claims" at bounding box center [205, 329] width 369 height 27
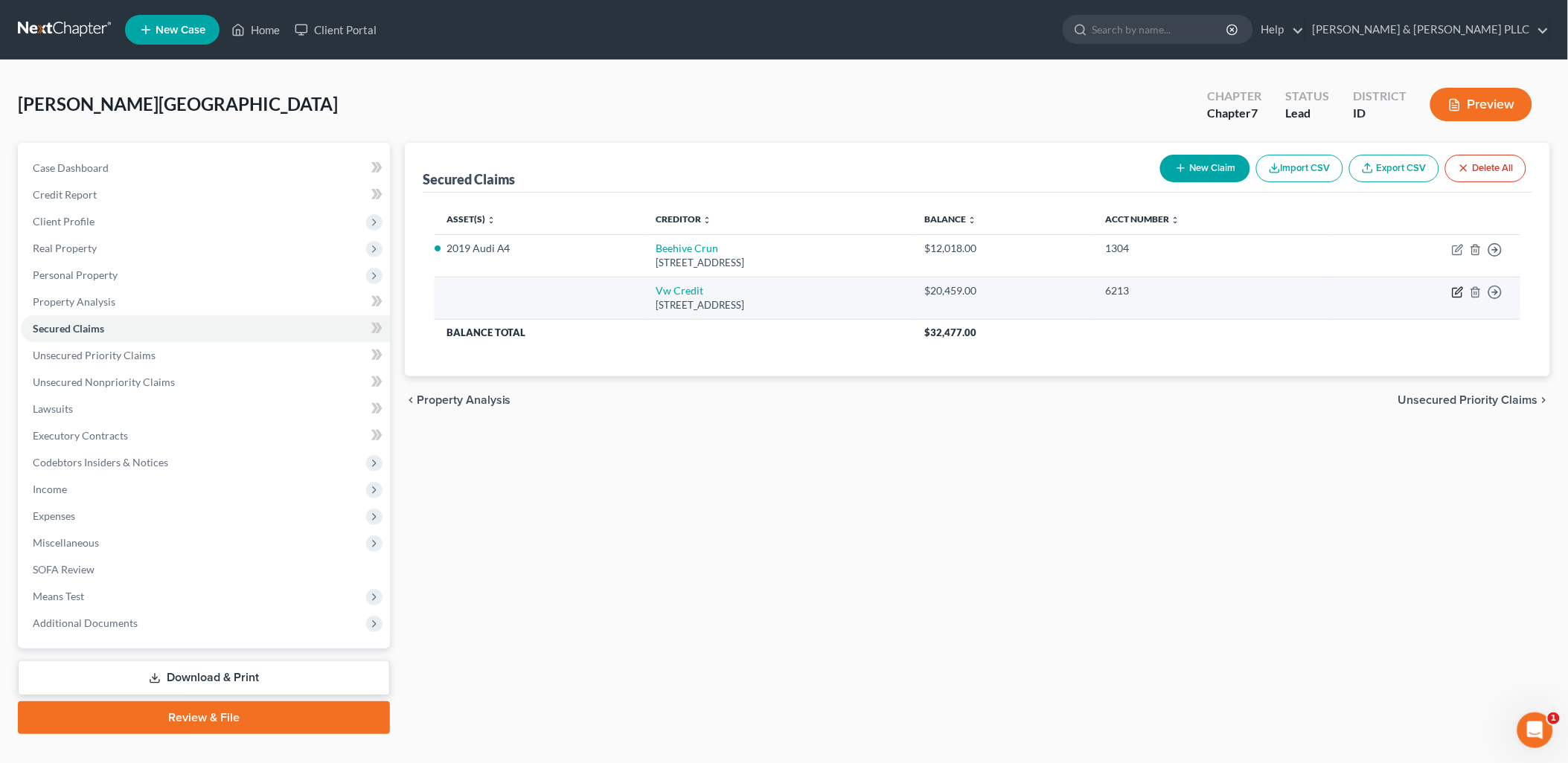
click at [1456, 293] on icon "button" at bounding box center [1458, 289] width 7 height 7
select select "14"
select select "0"
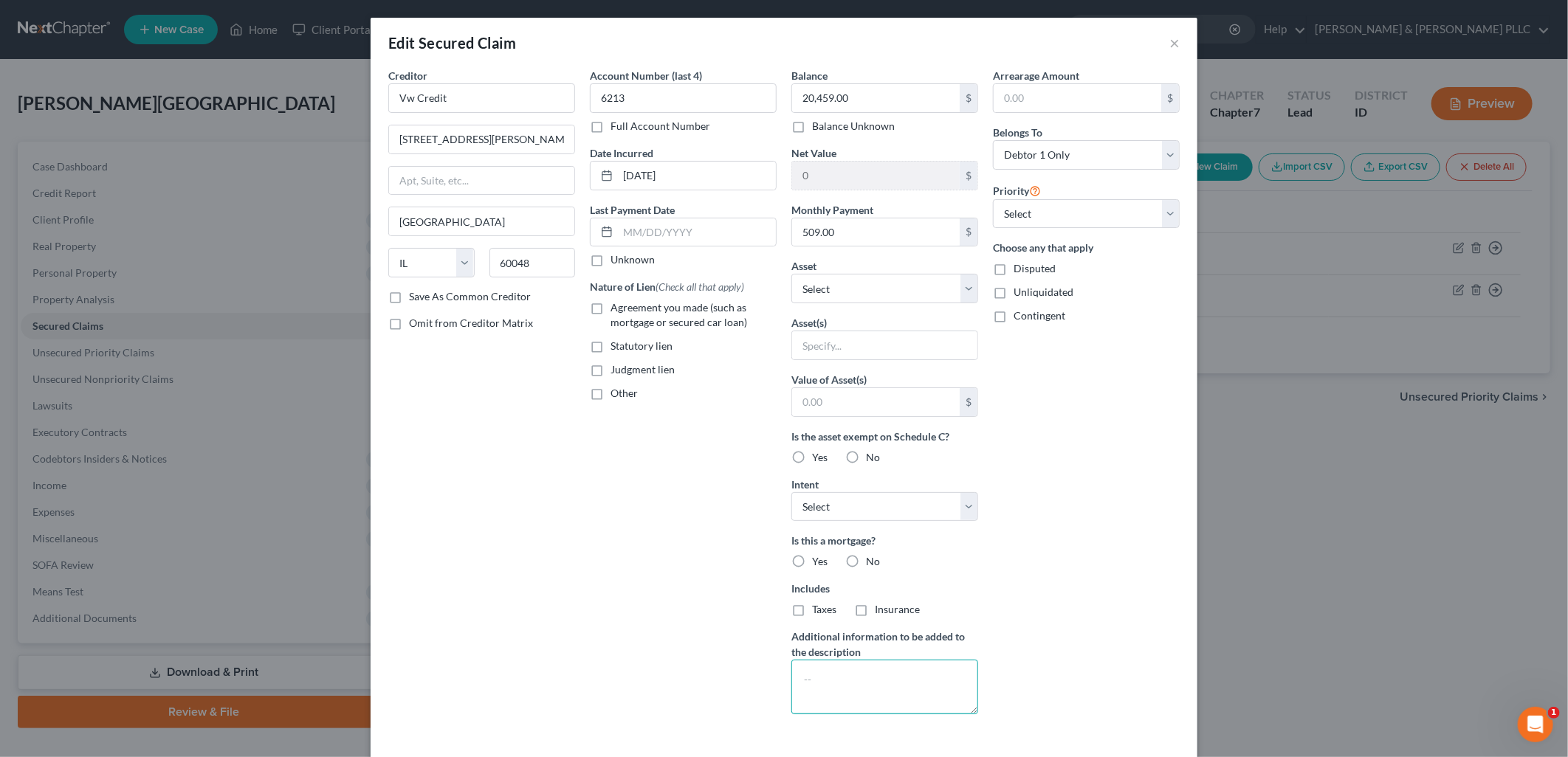
click at [911, 677] on textarea at bounding box center [885, 687] width 186 height 54
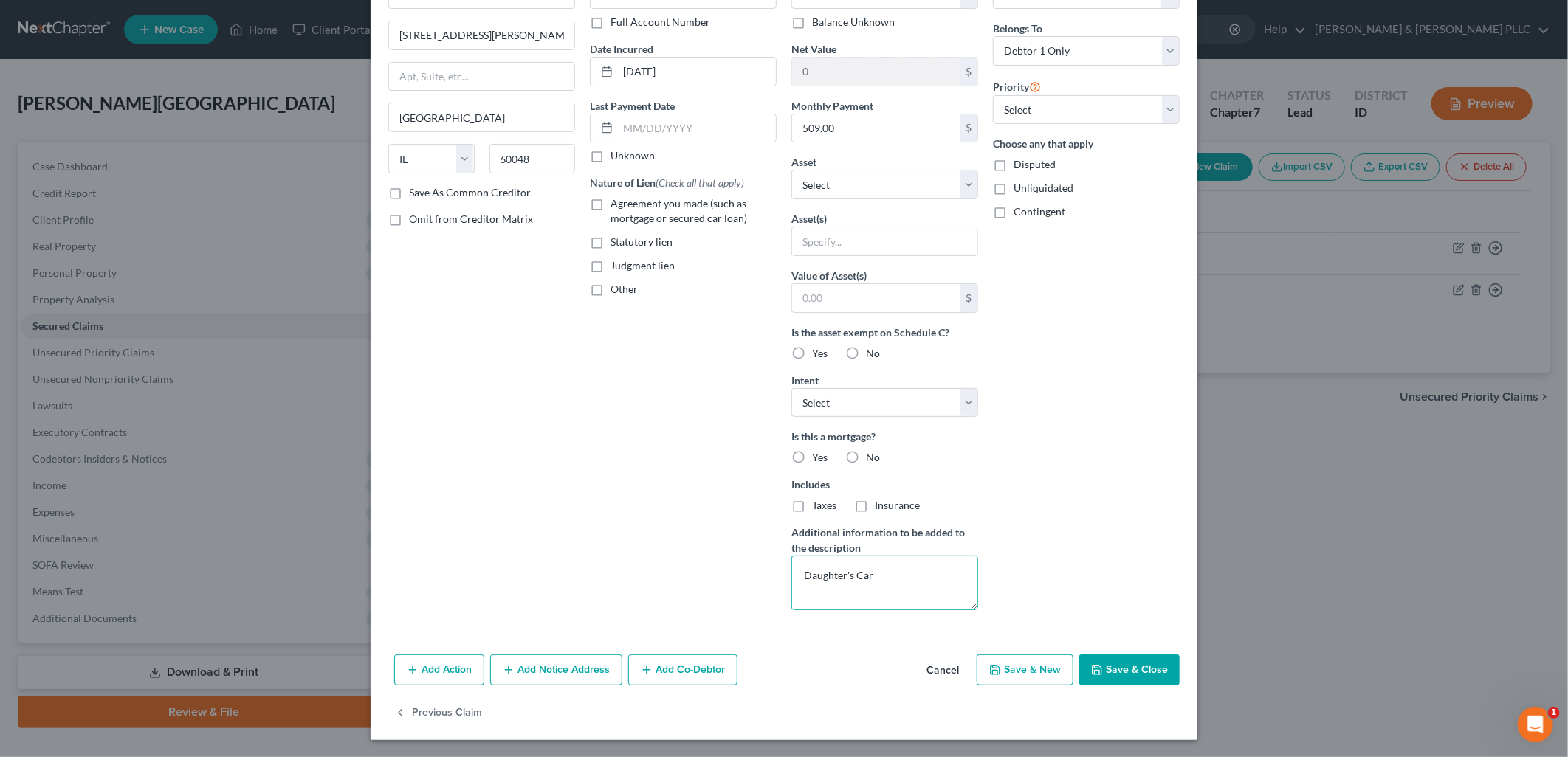
scroll to position [105, 0]
type textarea "Daughter's Car"
click at [1139, 671] on button "Save & Close" at bounding box center [1129, 669] width 101 height 31
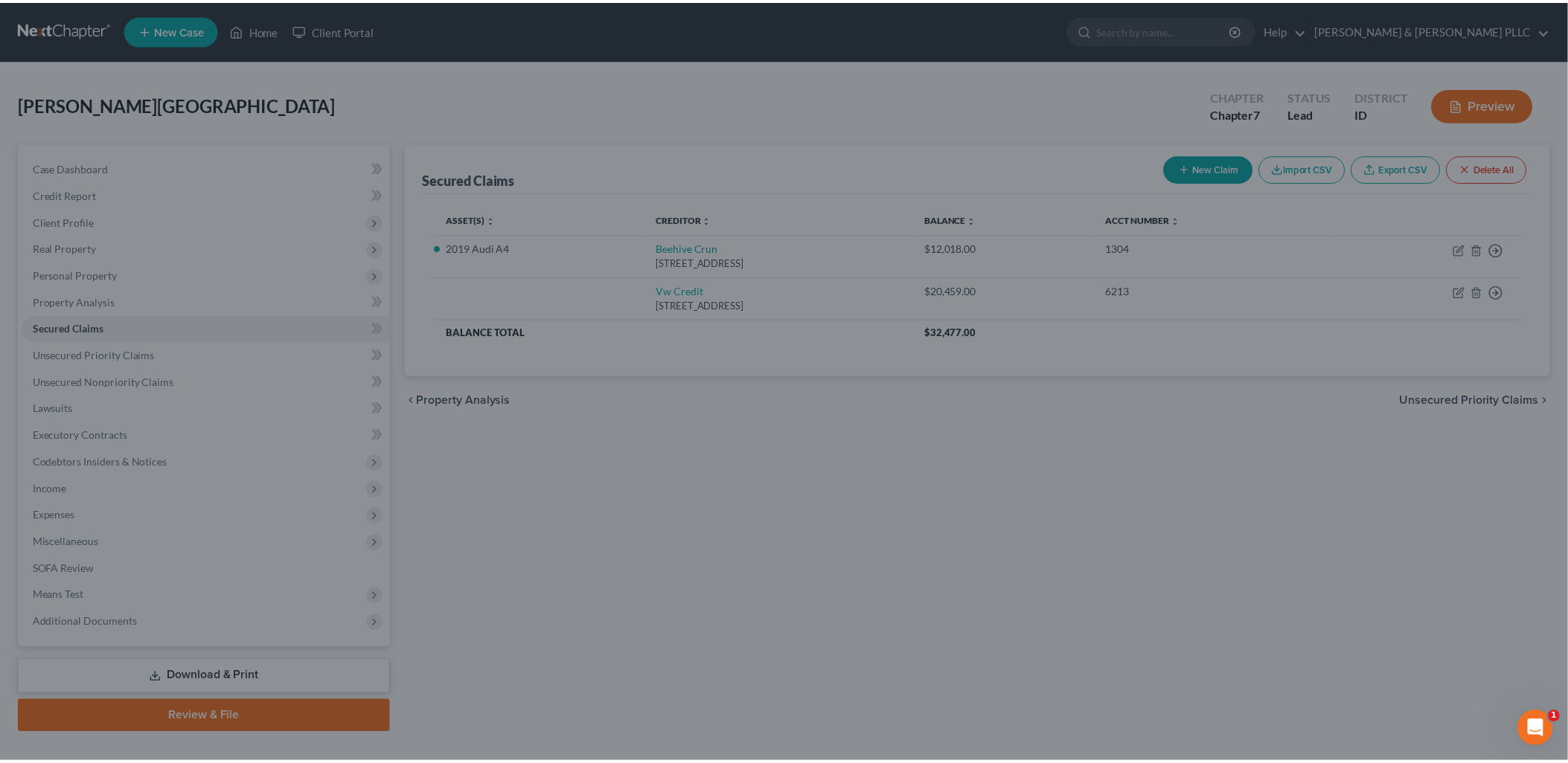
scroll to position [0, 0]
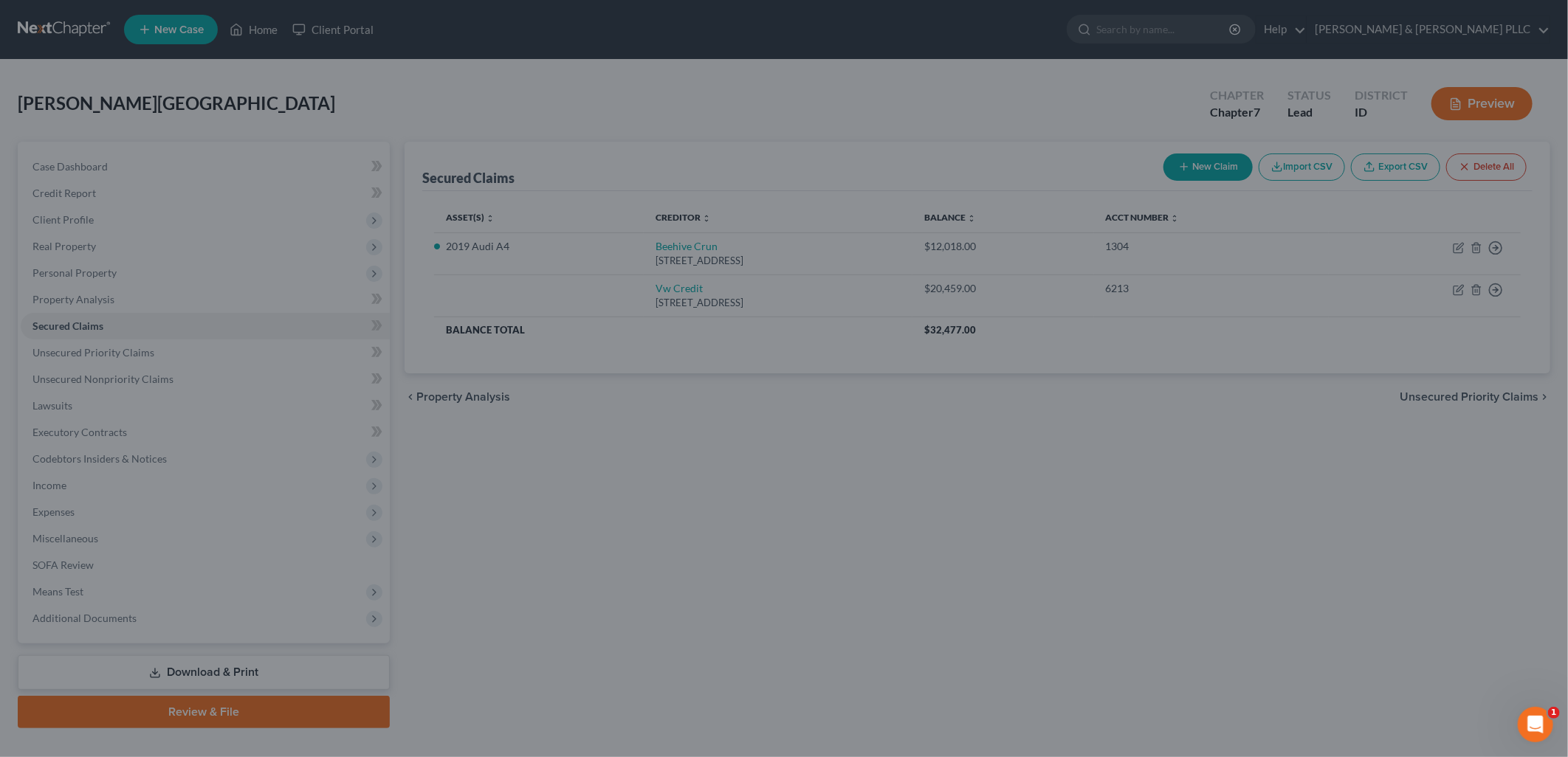
type input "0"
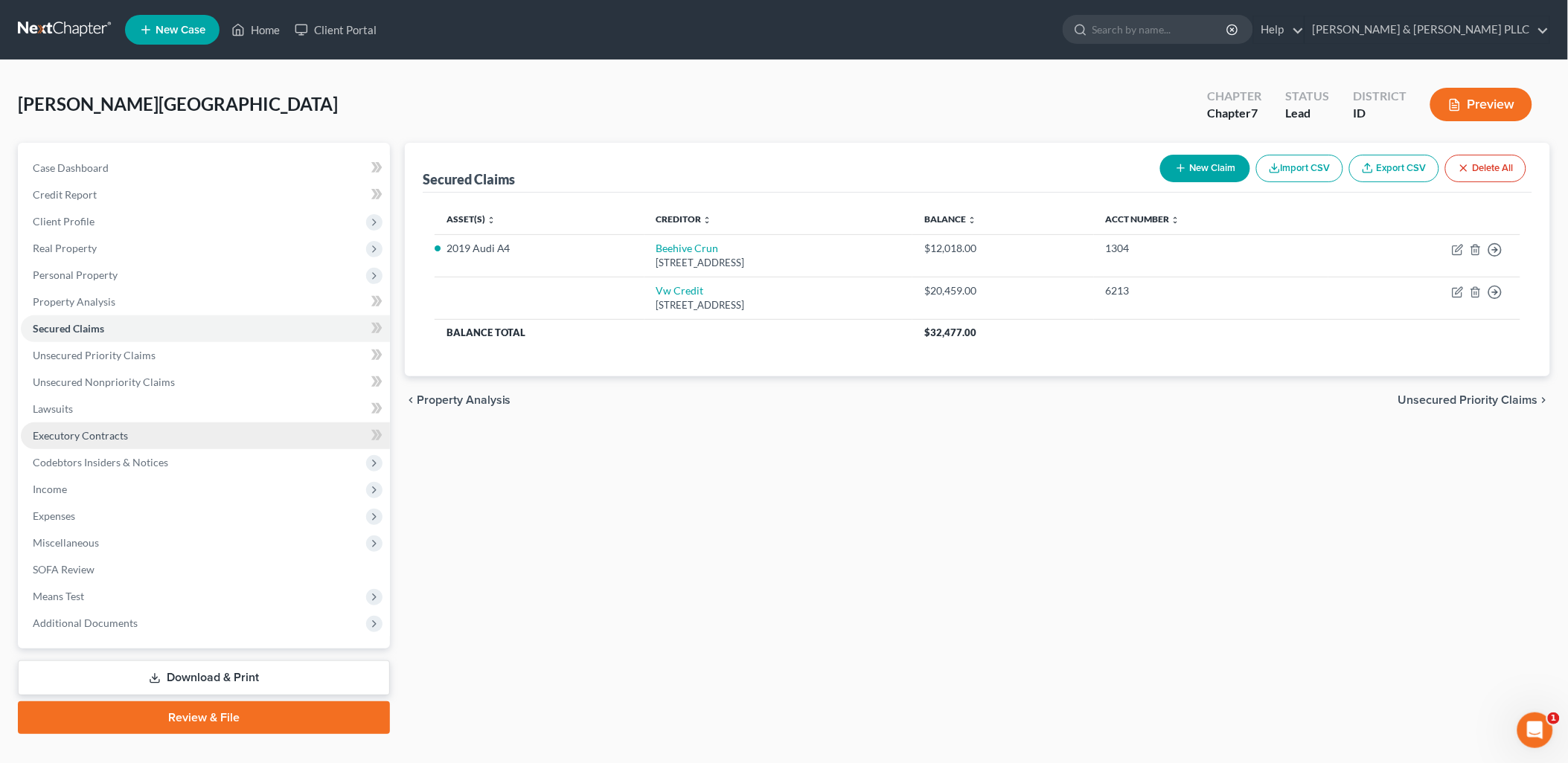
click at [68, 442] on link "Executory Contracts" at bounding box center [205, 436] width 369 height 27
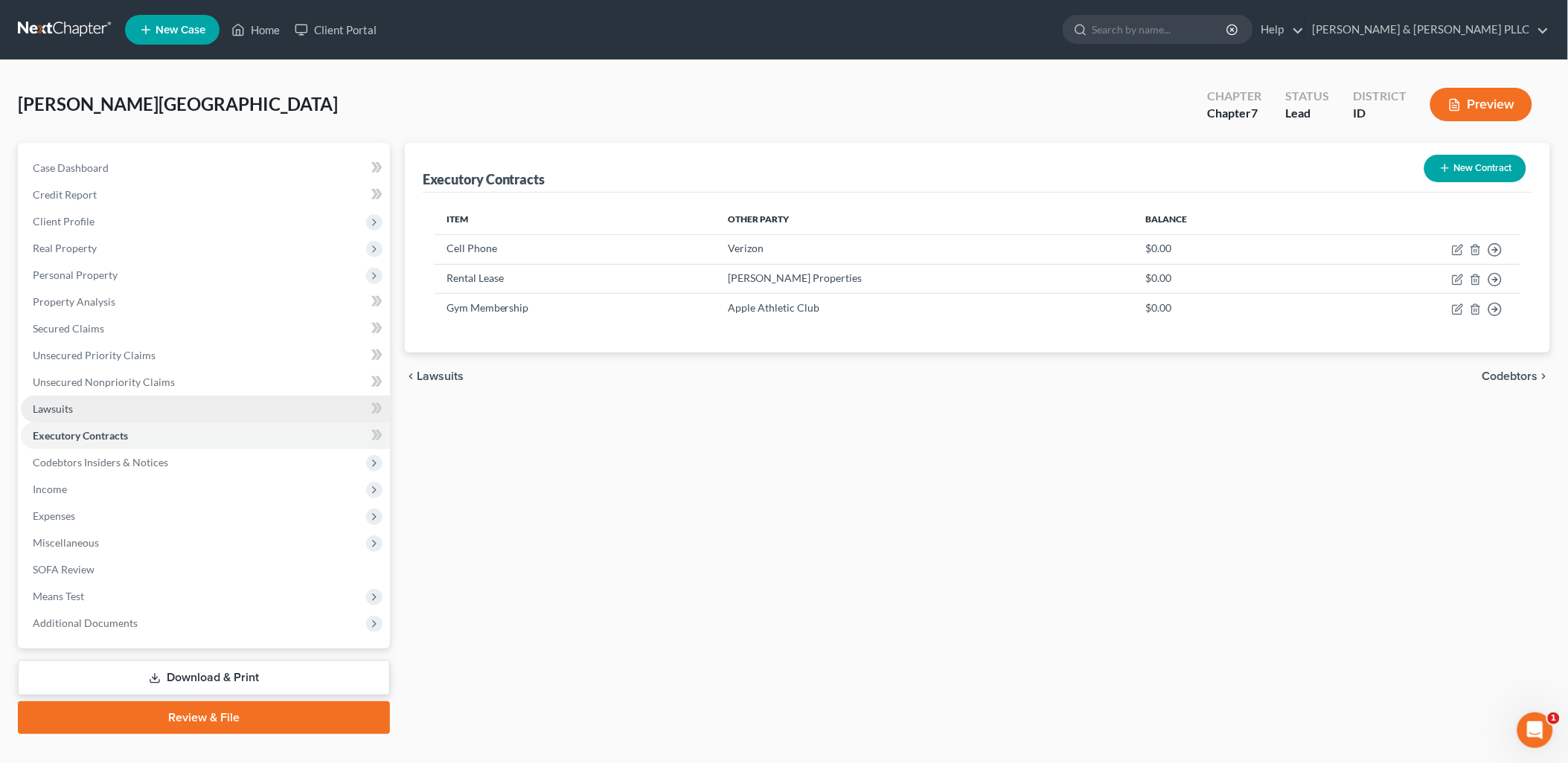
click at [62, 403] on span "Lawsuits" at bounding box center [53, 408] width 40 height 12
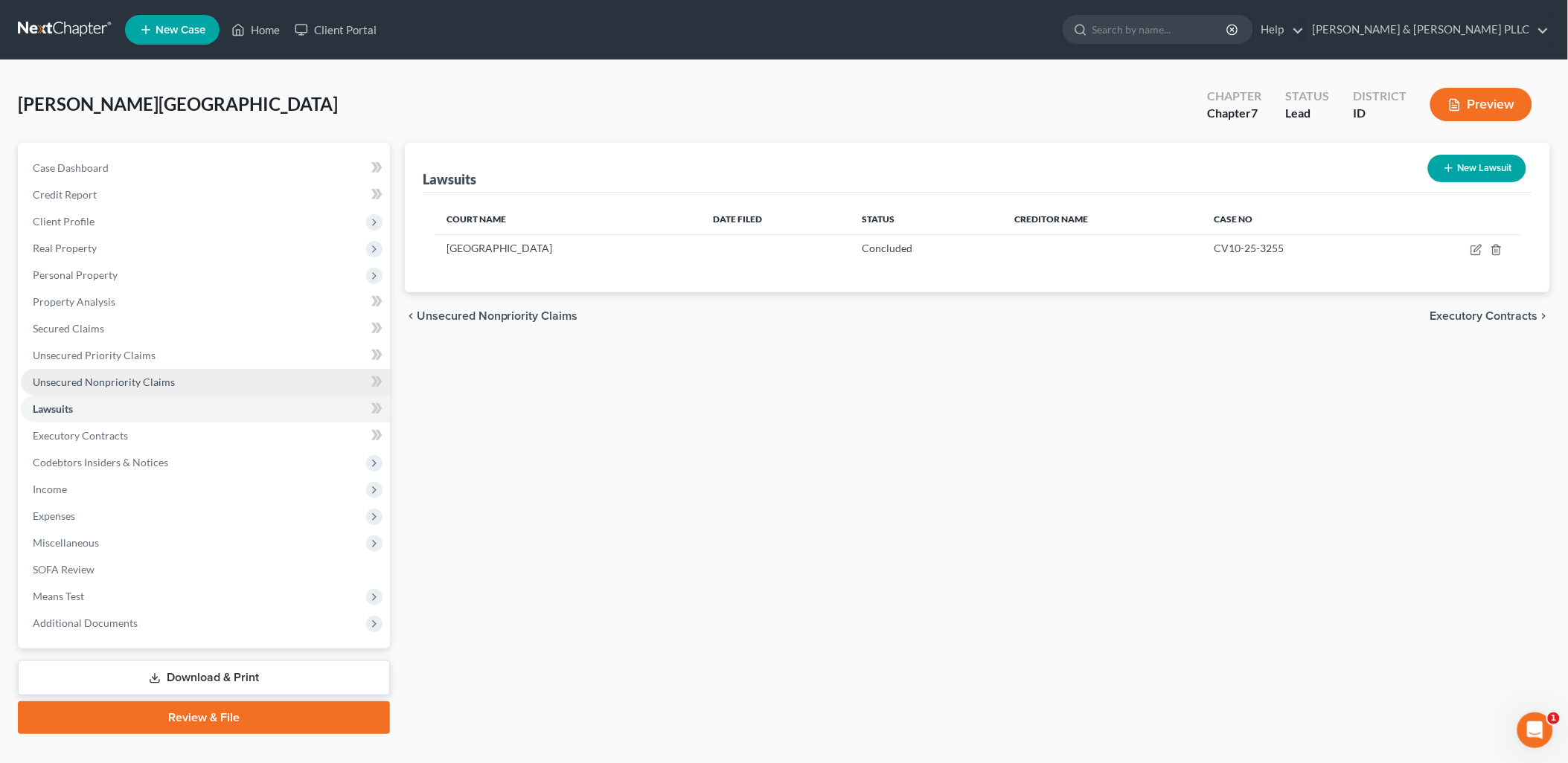
drag, startPoint x: 121, startPoint y: 380, endPoint x: 158, endPoint y: 380, distance: 37.0
click at [121, 380] on span "Unsecured Nonpriority Claims" at bounding box center [104, 382] width 142 height 12
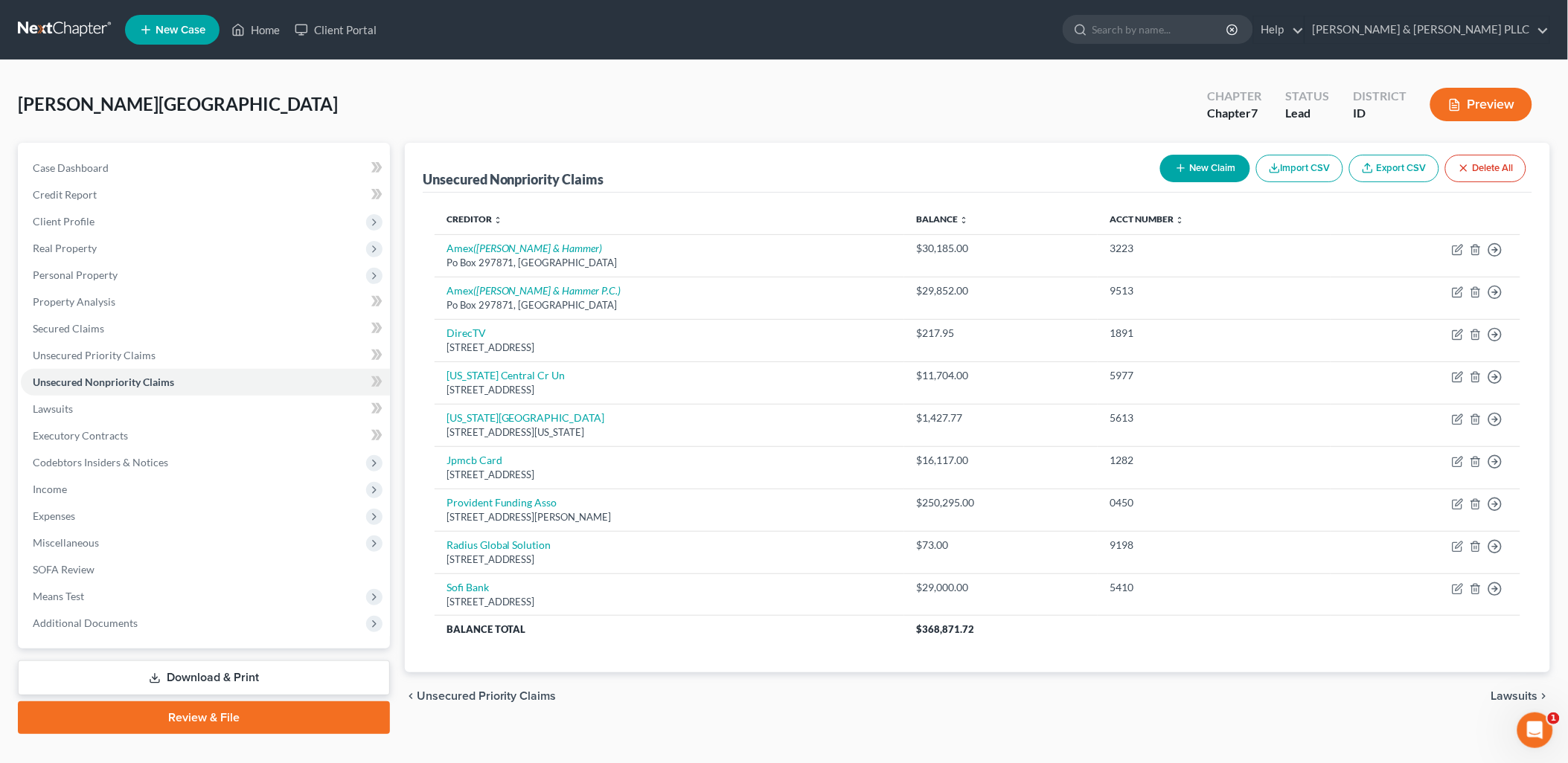
click at [1180, 173] on icon "button" at bounding box center [1181, 168] width 12 height 12
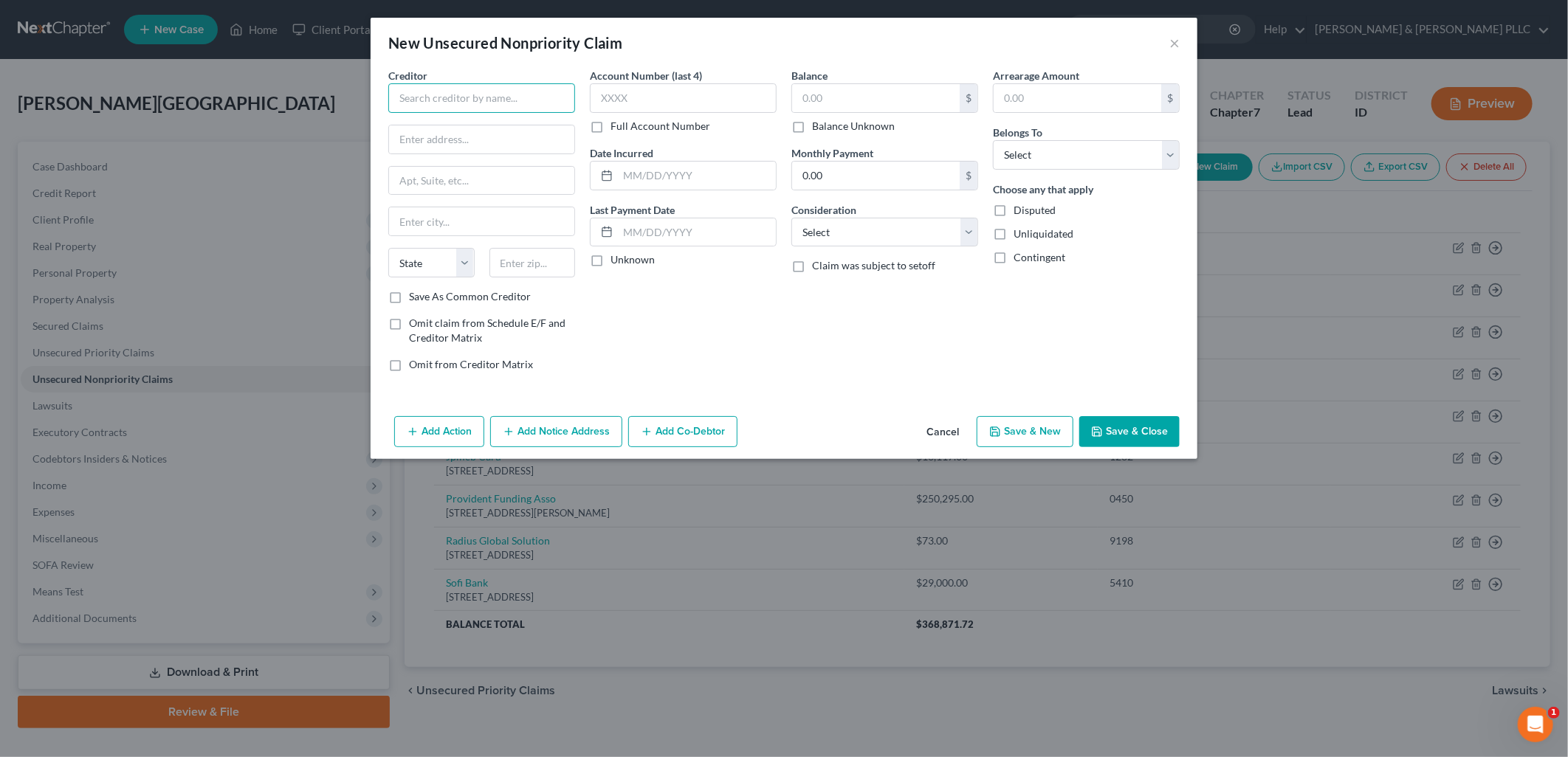
click at [559, 110] on input "text" at bounding box center [481, 98] width 186 height 29
click at [471, 124] on div "[GEOGRAPHIC_DATA]" at bounding box center [476, 125] width 153 height 15
type input "[GEOGRAPHIC_DATA]"
type input "[STREET_ADDRESS]"
type input "[US_STATE][GEOGRAPHIC_DATA]"
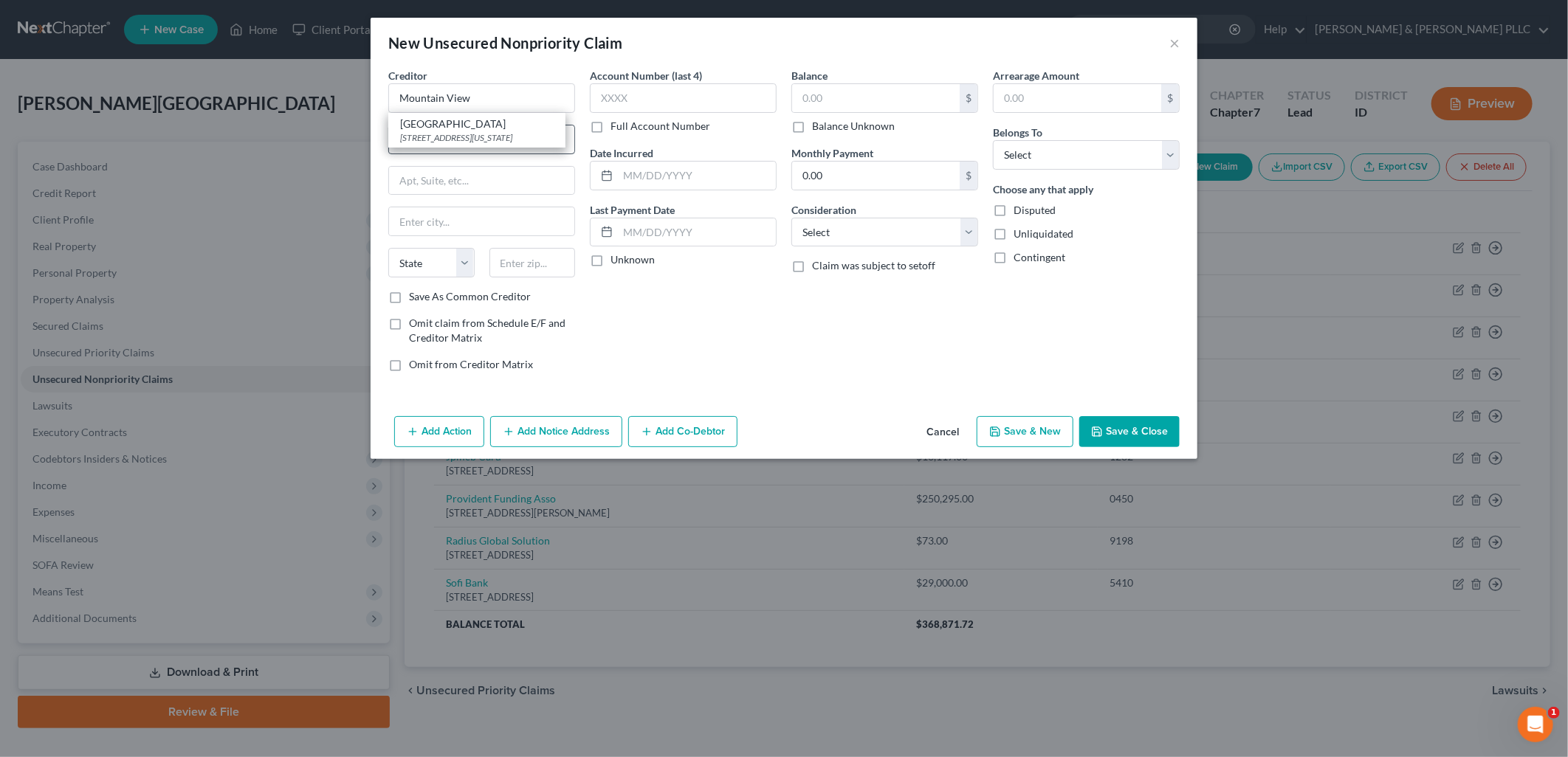
select select "13"
type input "83404"
drag, startPoint x: 834, startPoint y: 97, endPoint x: 835, endPoint y: 108, distance: 11.0
click at [835, 108] on input "text" at bounding box center [875, 97] width 167 height 28
type input "5,000.00"
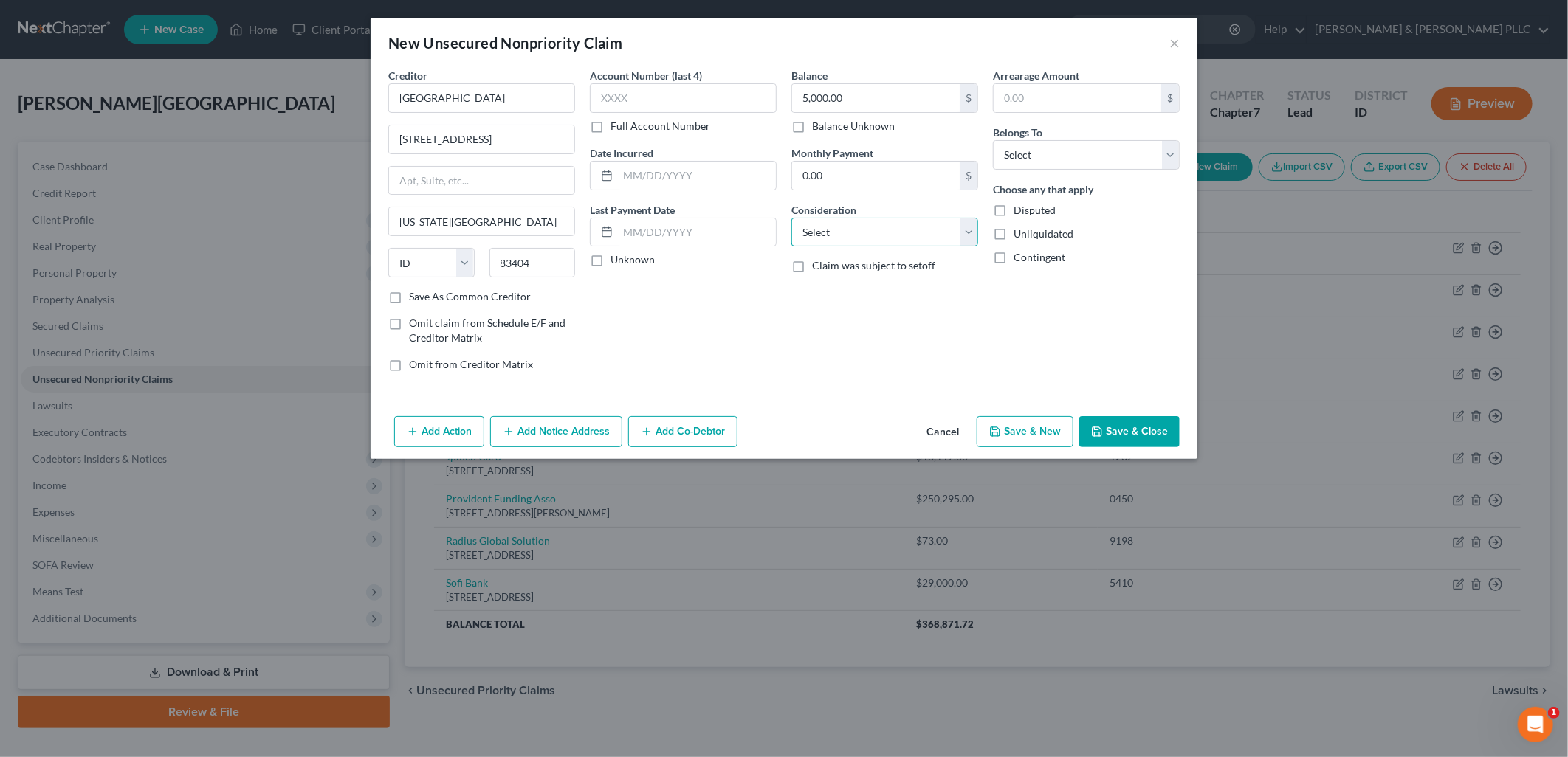
click at [975, 229] on select "Select Cable / Satellite Services Collection Agency Credit Card Debt Debt Couns…" at bounding box center [885, 232] width 186 height 29
select select "9"
click at [792, 218] on select "Select Cable / Satellite Services Collection Agency Credit Card Debt Debt Couns…" at bounding box center [885, 232] width 186 height 29
drag, startPoint x: 1176, startPoint y: 151, endPoint x: 1153, endPoint y: 160, distance: 24.7
click at [1174, 151] on select "Select Debtor 1 Only Debtor 2 Only Debtor 1 And Debtor 2 Only At Least One Of T…" at bounding box center [1086, 154] width 186 height 29
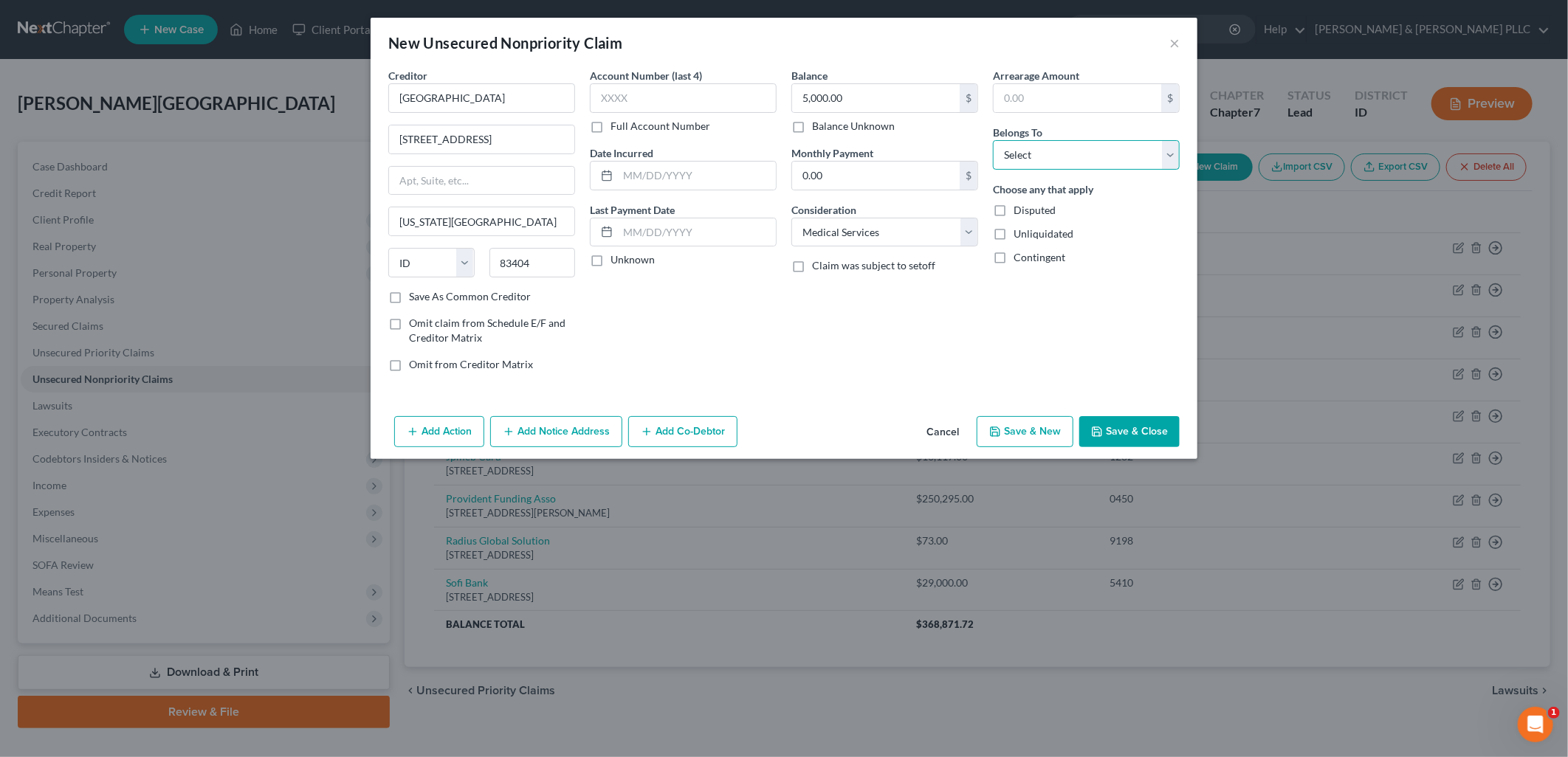
select select "0"
click at [992, 140] on select "Select Debtor 1 Only Debtor 2 Only Debtor 1 And Debtor 2 Only At Least One Of T…" at bounding box center [1086, 154] width 186 height 29
click at [1101, 421] on button "Save & Close" at bounding box center [1129, 432] width 101 height 31
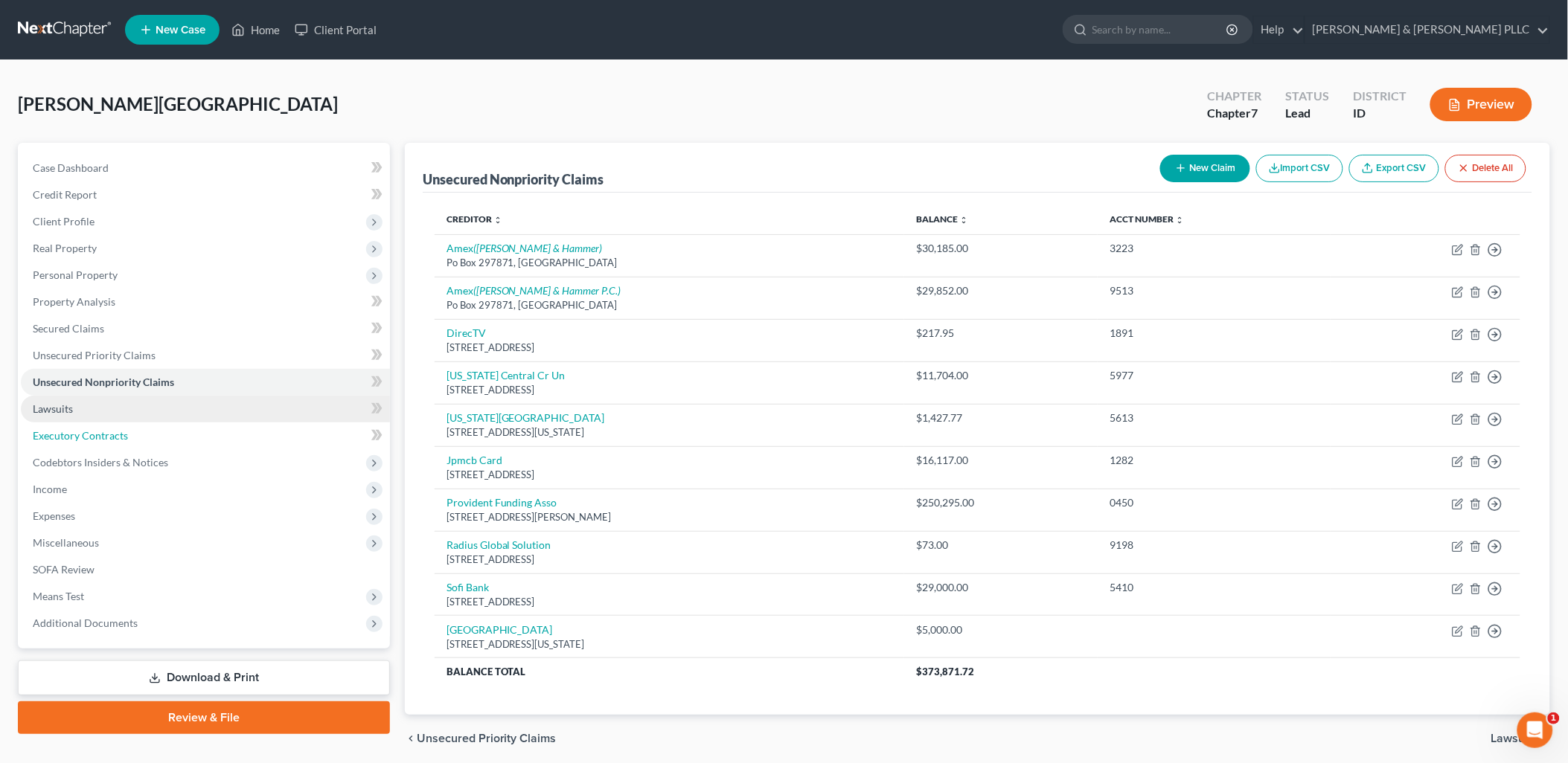
drag, startPoint x: 68, startPoint y: 433, endPoint x: 173, endPoint y: 416, distance: 106.4
click at [69, 433] on span "Executory Contracts" at bounding box center [80, 435] width 95 height 12
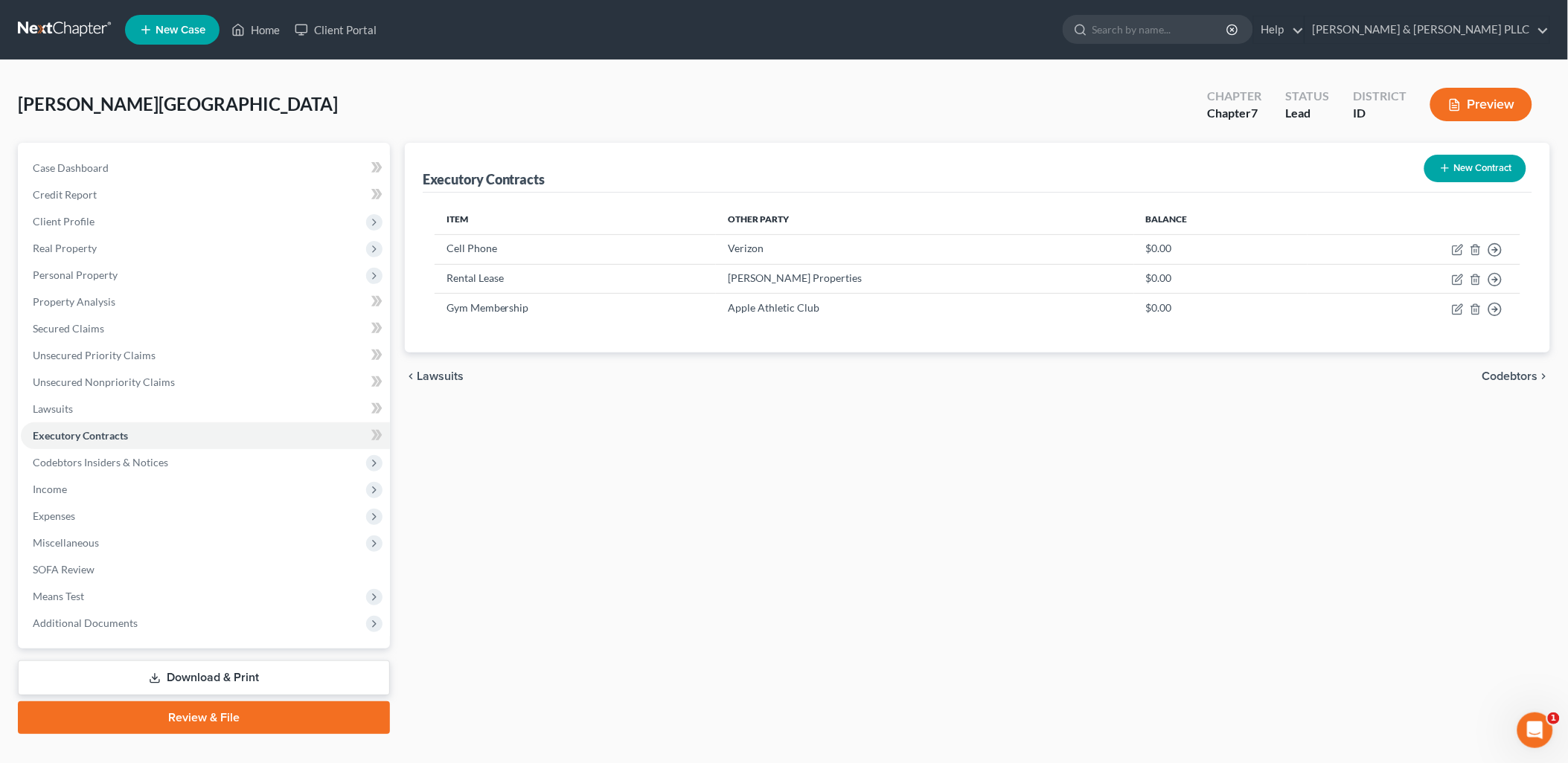
click at [1449, 174] on button "New Contract" at bounding box center [1475, 168] width 102 height 28
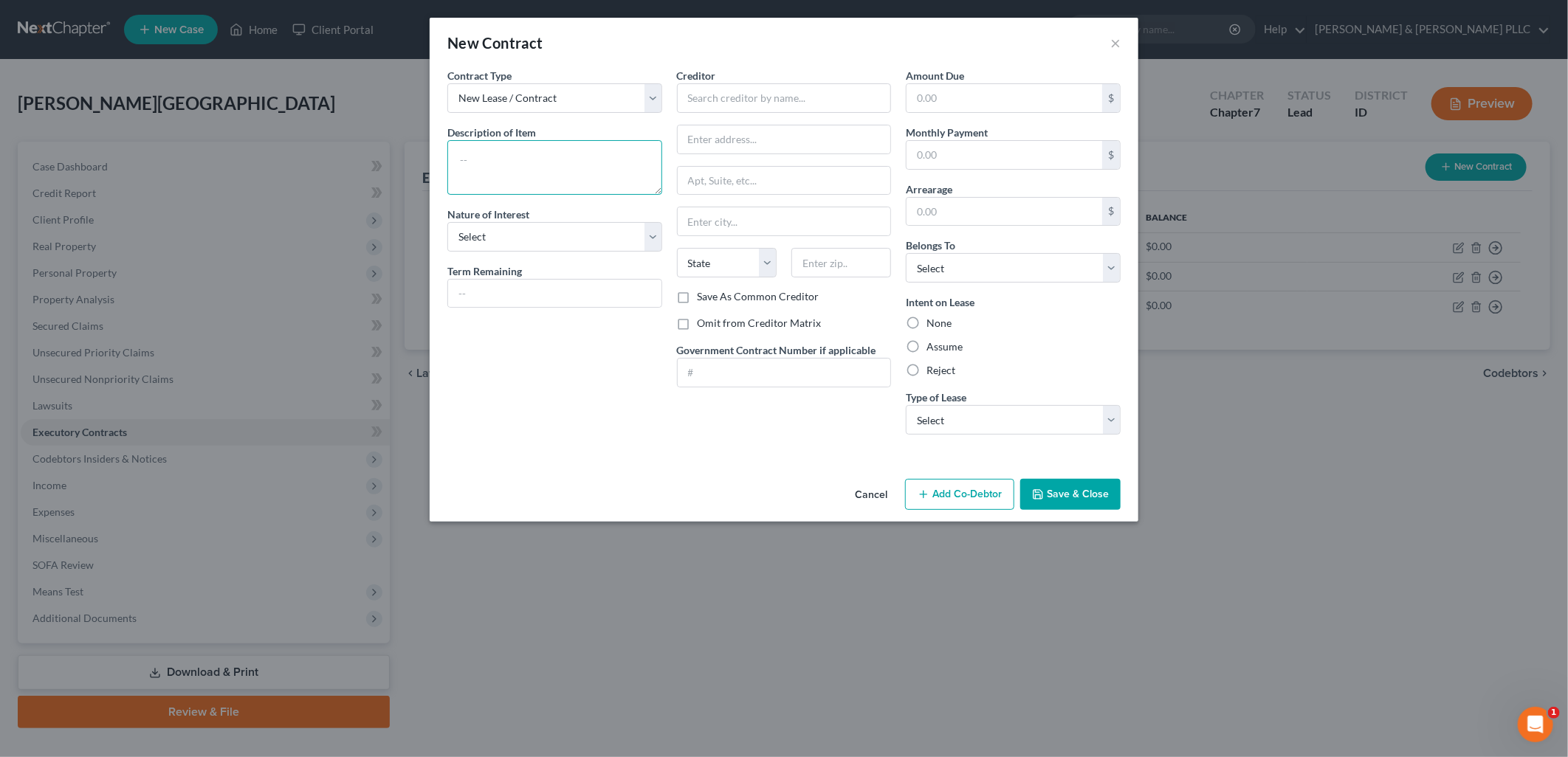
click at [532, 152] on textarea at bounding box center [555, 166] width 215 height 54
type textarea "TV Service"
click at [660, 234] on select "Select Purchaser Agent Lessor Lessee" at bounding box center [555, 237] width 215 height 29
select select "3"
click at [447, 223] on select "Select Purchaser Agent Lessor Lessee" at bounding box center [555, 237] width 215 height 29
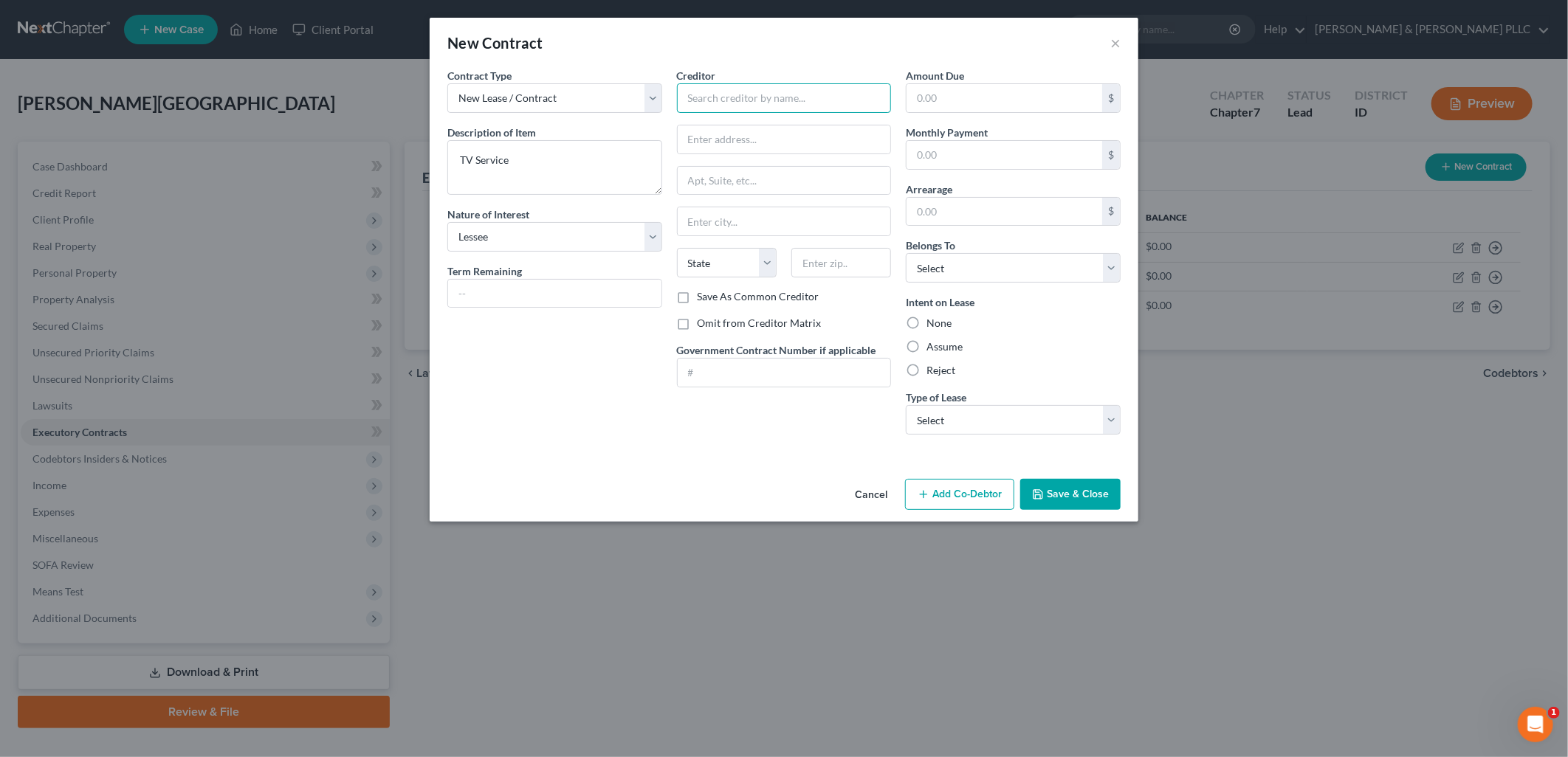
click at [832, 102] on input "text" at bounding box center [784, 98] width 215 height 29
type input "DirecTV"
click at [822, 144] on input "text" at bounding box center [784, 139] width 213 height 28
type input "[STREET_ADDRESS]"
type input "El Segundo"
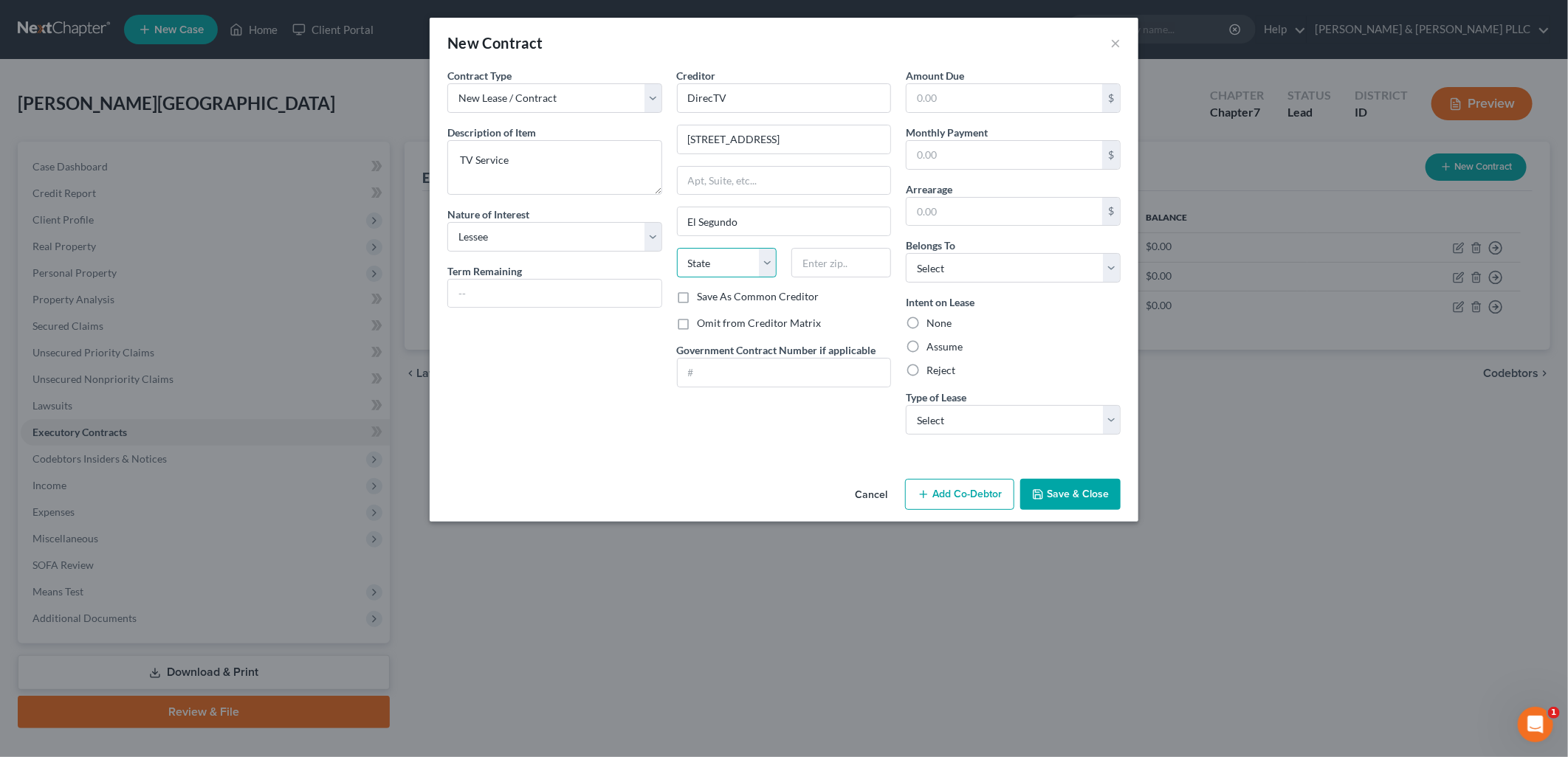
select select "4"
type input "90245"
click at [1119, 282] on div "Belongs To * Select Debtor 1 Only Debtor 2 Only Debtor 1 And Debtor 2 Only At L…" at bounding box center [1013, 260] width 215 height 45
click at [927, 347] on label "Assume" at bounding box center [945, 347] width 36 height 15
click at [932, 347] on input "Assume" at bounding box center [937, 344] width 10 height 10
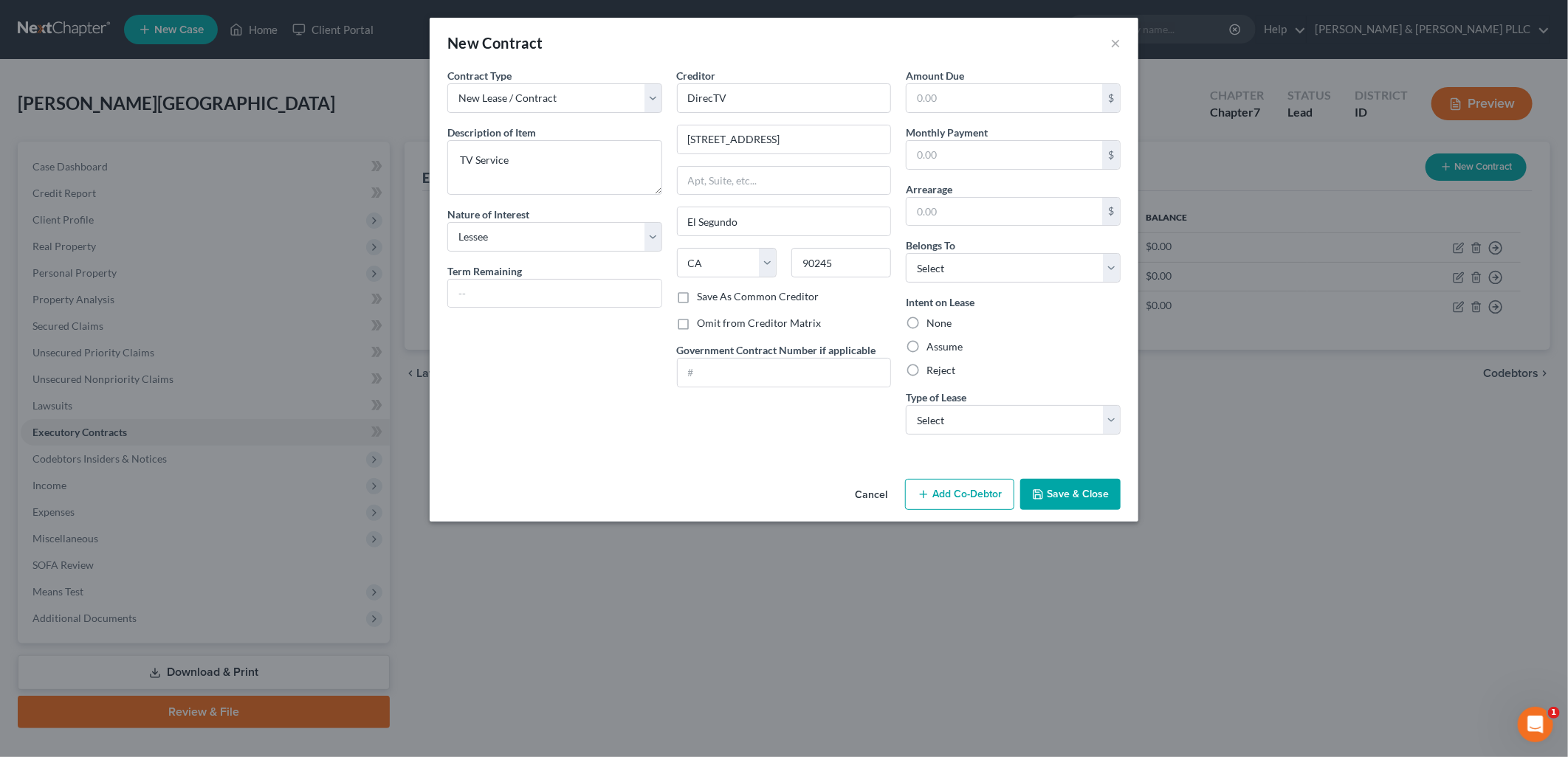
radio input "true"
drag, startPoint x: 1114, startPoint y: 418, endPoint x: 1095, endPoint y: 432, distance: 23.6
click at [1114, 418] on select "Select Real Estate Car Other" at bounding box center [1013, 419] width 215 height 29
select select "2"
click at [906, 405] on select "Select Real Estate Car Other" at bounding box center [1013, 419] width 215 height 29
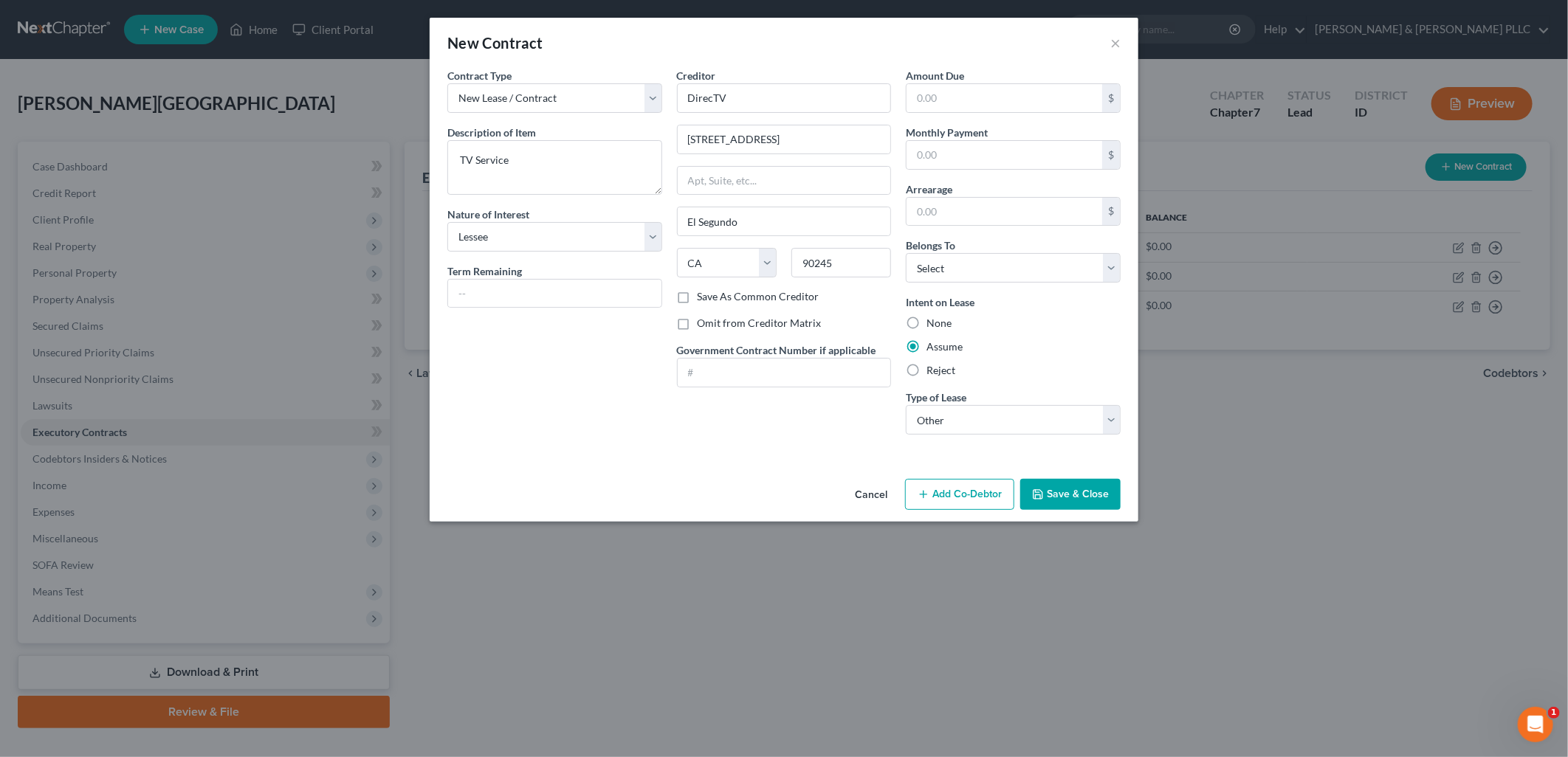
click at [1088, 502] on button "Save & Close" at bounding box center [1070, 494] width 101 height 31
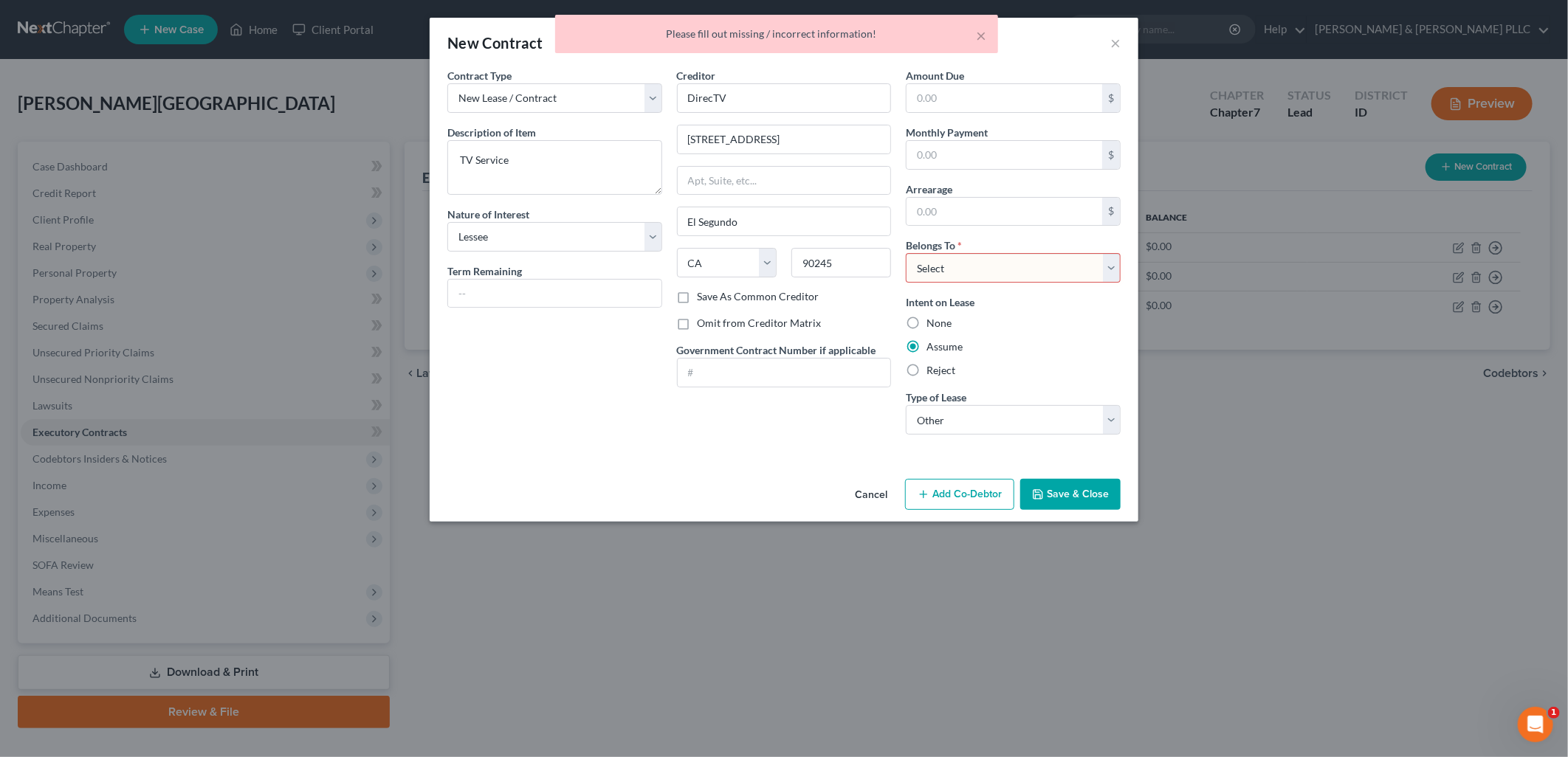
drag, startPoint x: 1111, startPoint y: 255, endPoint x: 1095, endPoint y: 266, distance: 19.4
click at [1111, 255] on select "Select Debtor 1 Only Debtor 2 Only Debtor 1 And Debtor 2 Only At Least One Of T…" at bounding box center [1013, 267] width 215 height 29
select select "0"
click at [906, 253] on select "Select Debtor 1 Only Debtor 2 Only Debtor 1 And Debtor 2 Only At Least One Of T…" at bounding box center [1013, 267] width 215 height 29
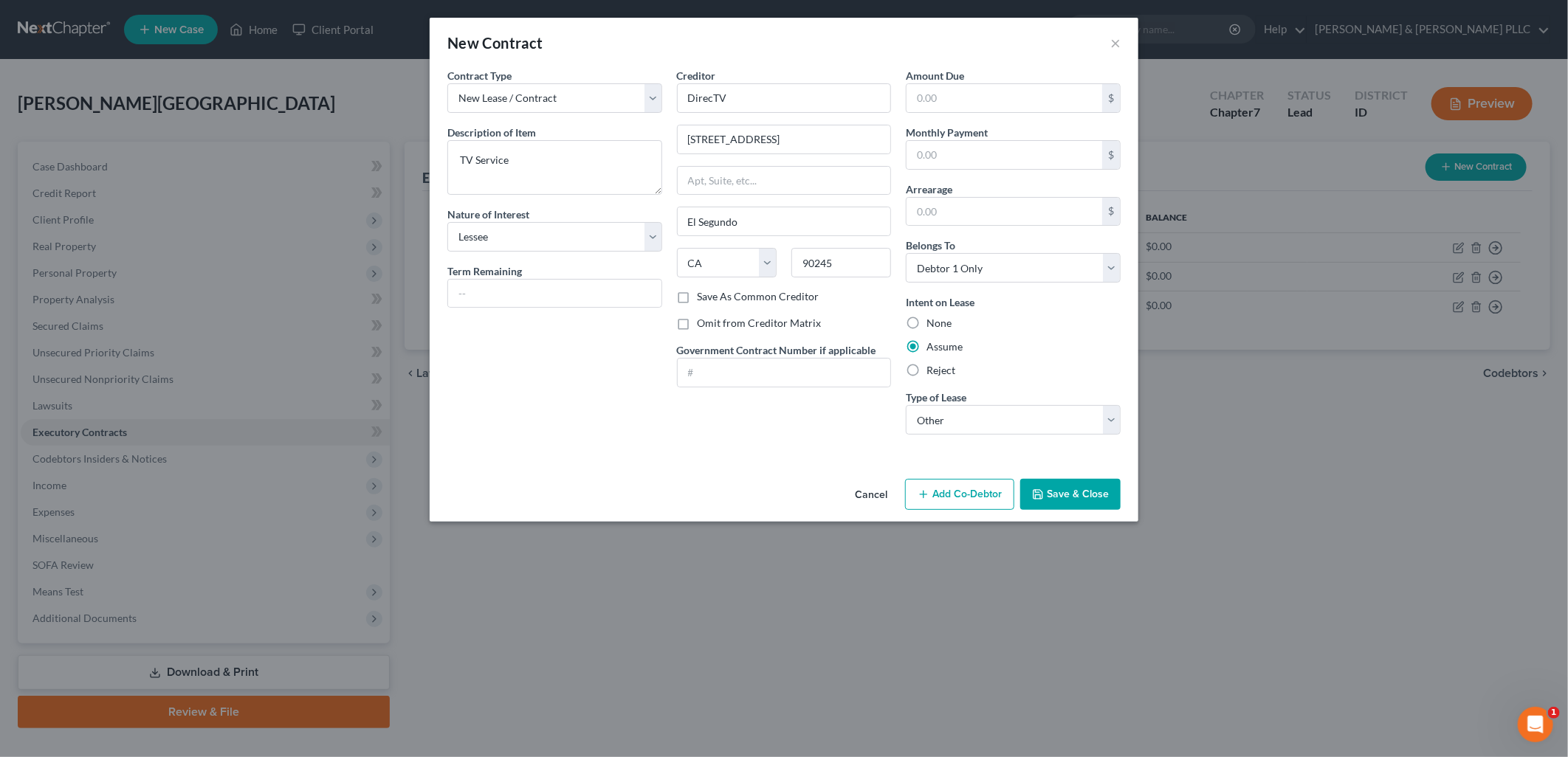
click at [1071, 484] on button "Save & Close" at bounding box center [1070, 494] width 101 height 31
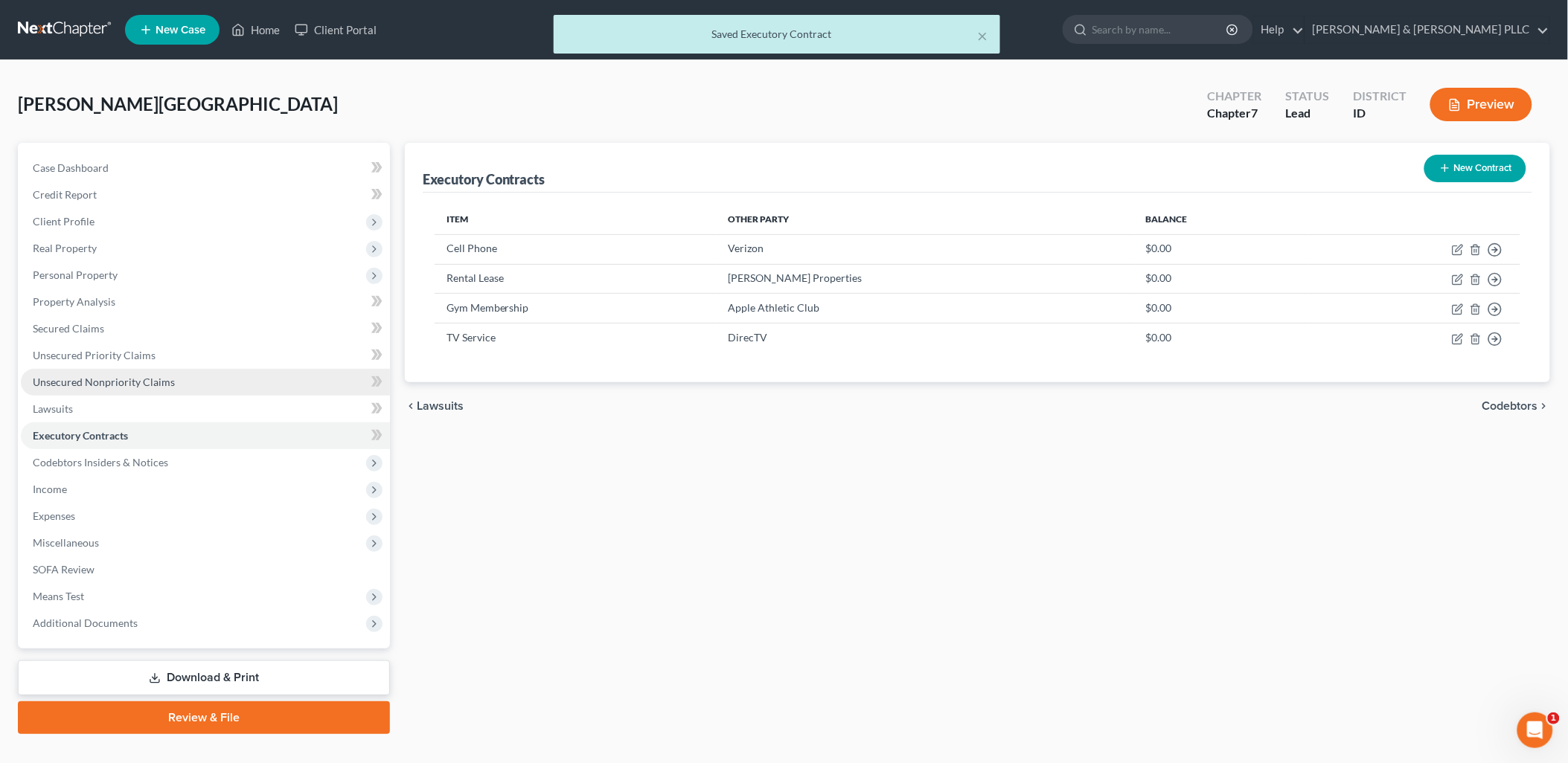
drag, startPoint x: 81, startPoint y: 383, endPoint x: 95, endPoint y: 382, distance: 14.0
click at [81, 383] on span "Unsecured Nonpriority Claims" at bounding box center [104, 382] width 142 height 12
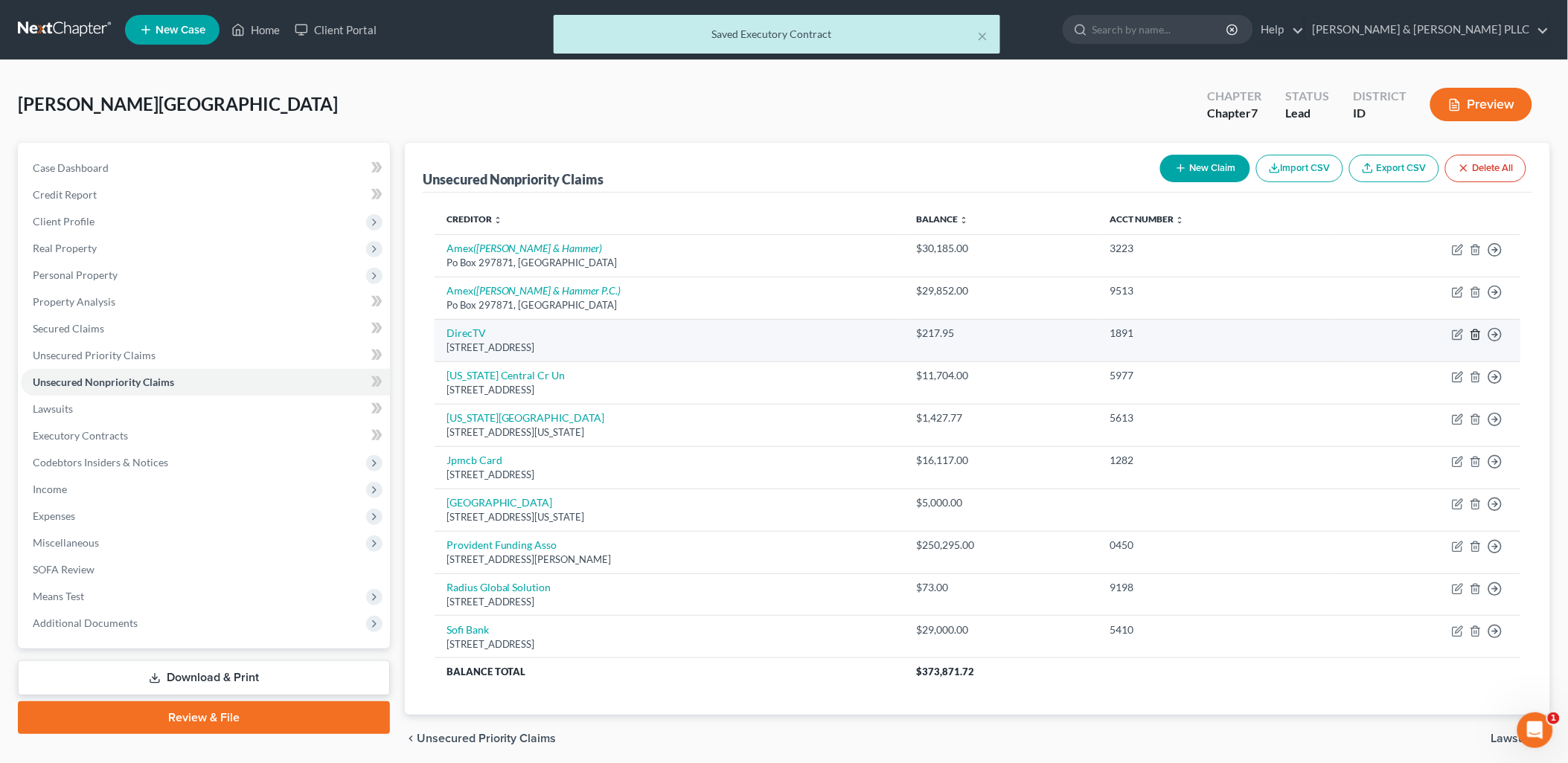
click at [1473, 332] on polyline "button" at bounding box center [1475, 332] width 9 height 0
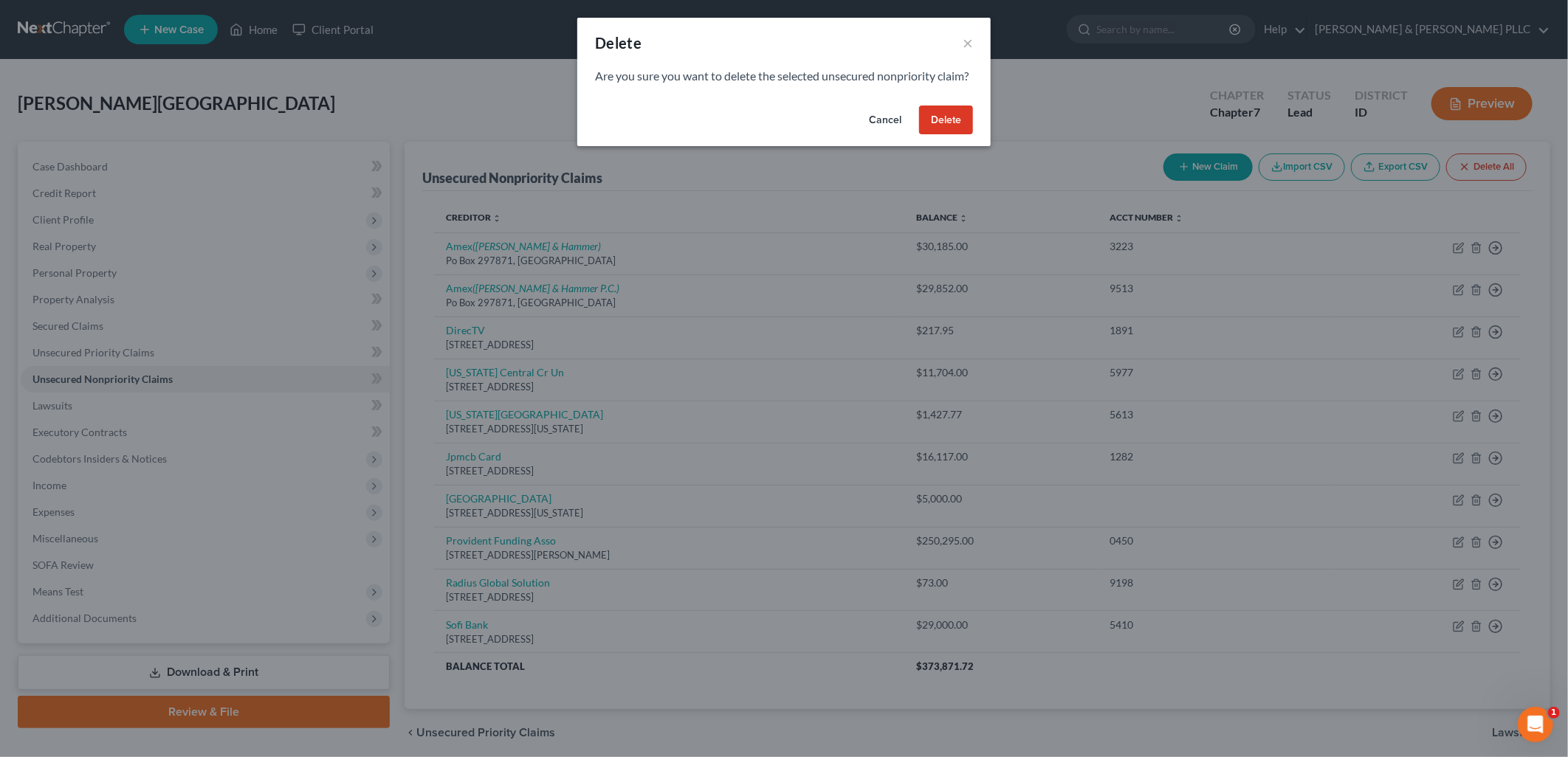
drag, startPoint x: 933, startPoint y: 126, endPoint x: 917, endPoint y: 128, distance: 16.1
click at [927, 126] on button "Delete" at bounding box center [946, 120] width 54 height 29
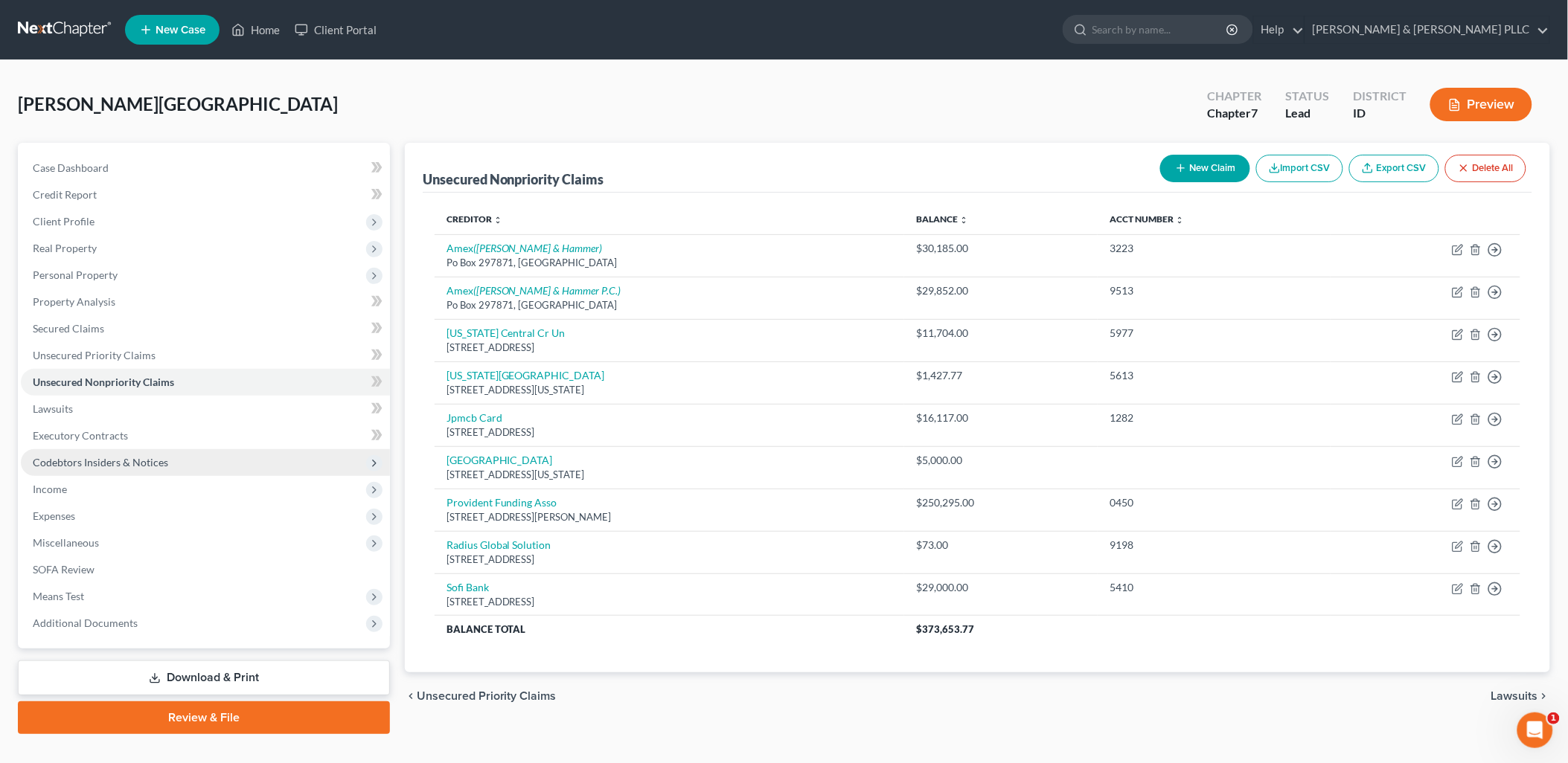
click at [77, 465] on span "Codebtors Insiders & Notices" at bounding box center [100, 462] width 135 height 12
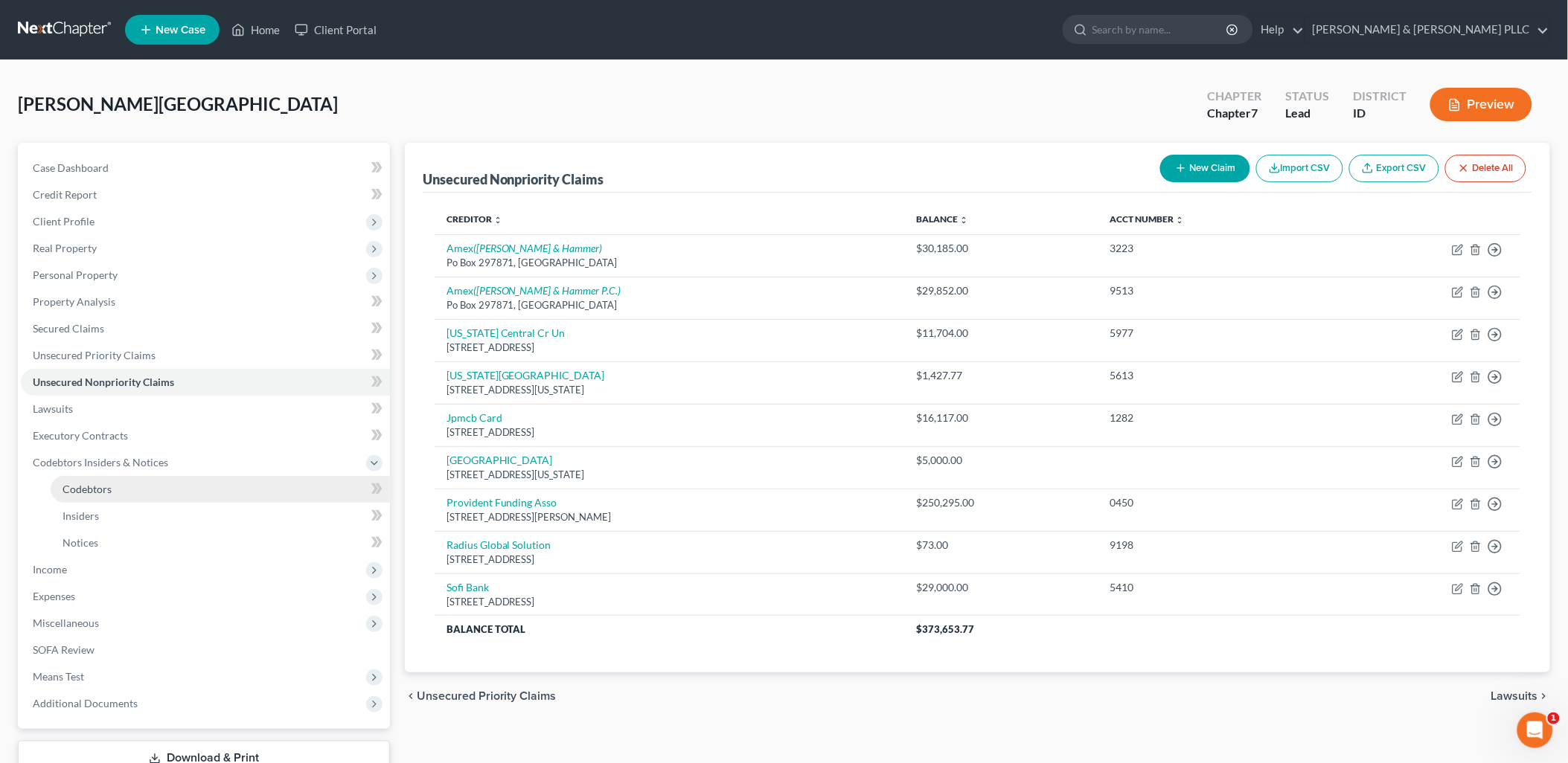
click at [80, 496] on link "Codebtors" at bounding box center [221, 490] width 339 height 27
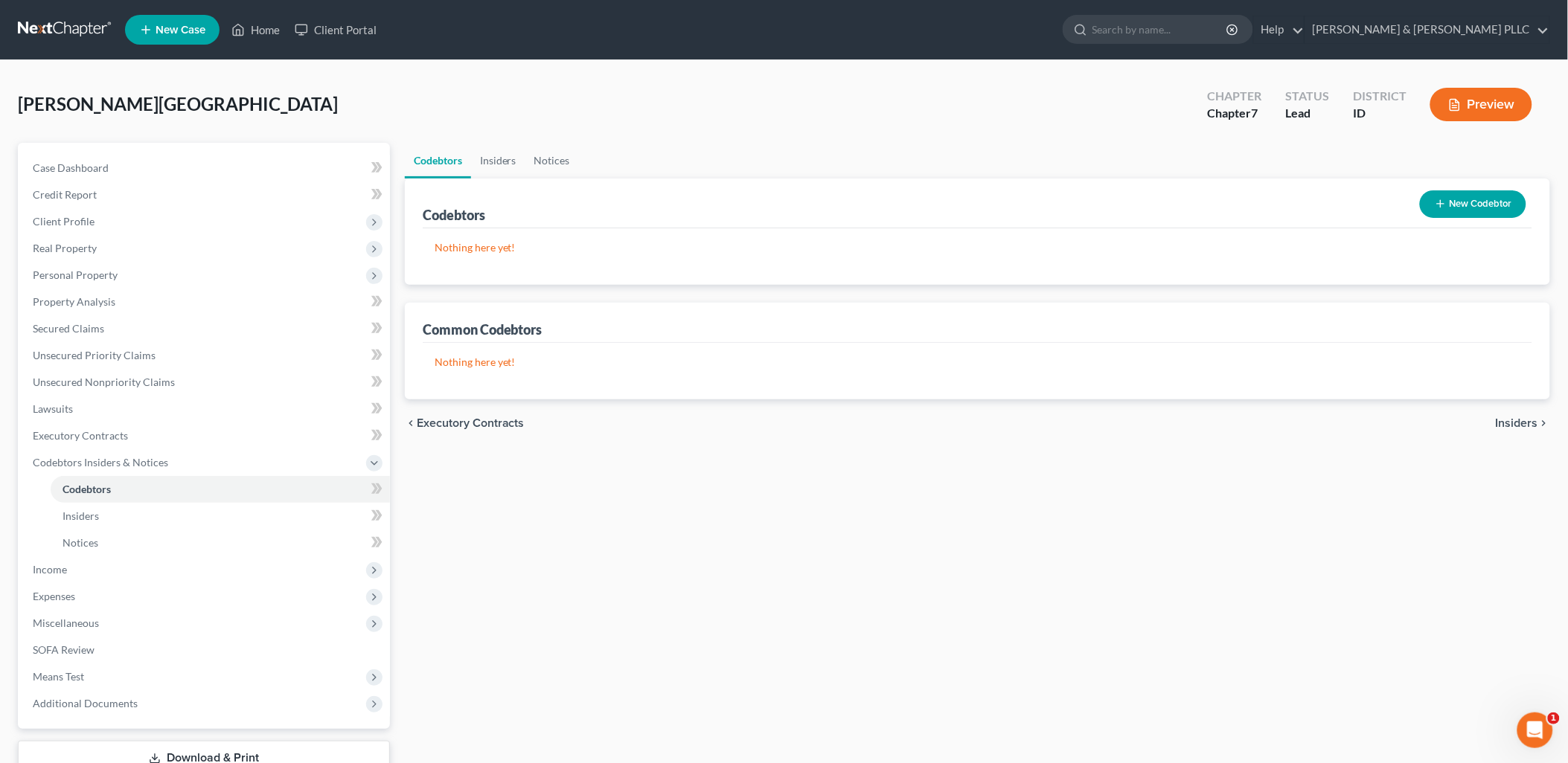
click at [1453, 197] on button "New Codebtor" at bounding box center [1472, 204] width 106 height 28
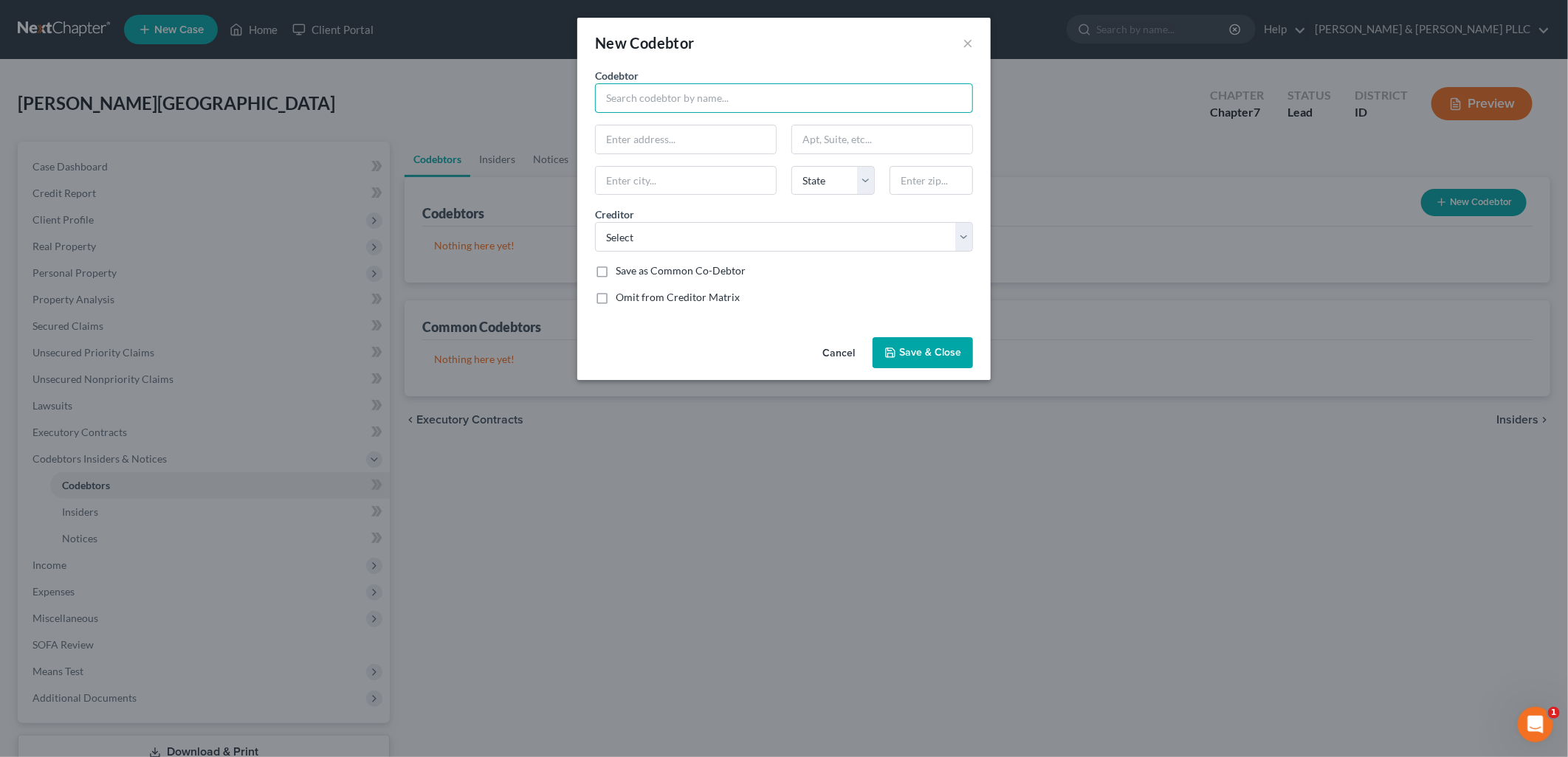
click at [803, 105] on input "text" at bounding box center [783, 98] width 378 height 29
type input "[PERSON_NAME]"
click at [969, 240] on select "Select Provident Funding Asso [US_STATE] Central Cr Un Jpmcb Card Beehive Crun …" at bounding box center [783, 237] width 378 height 29
select select "12"
click at [595, 223] on select "Select Provident Funding Asso [US_STATE] Central Cr Un Jpmcb Card Beehive Crun …" at bounding box center [783, 237] width 378 height 29
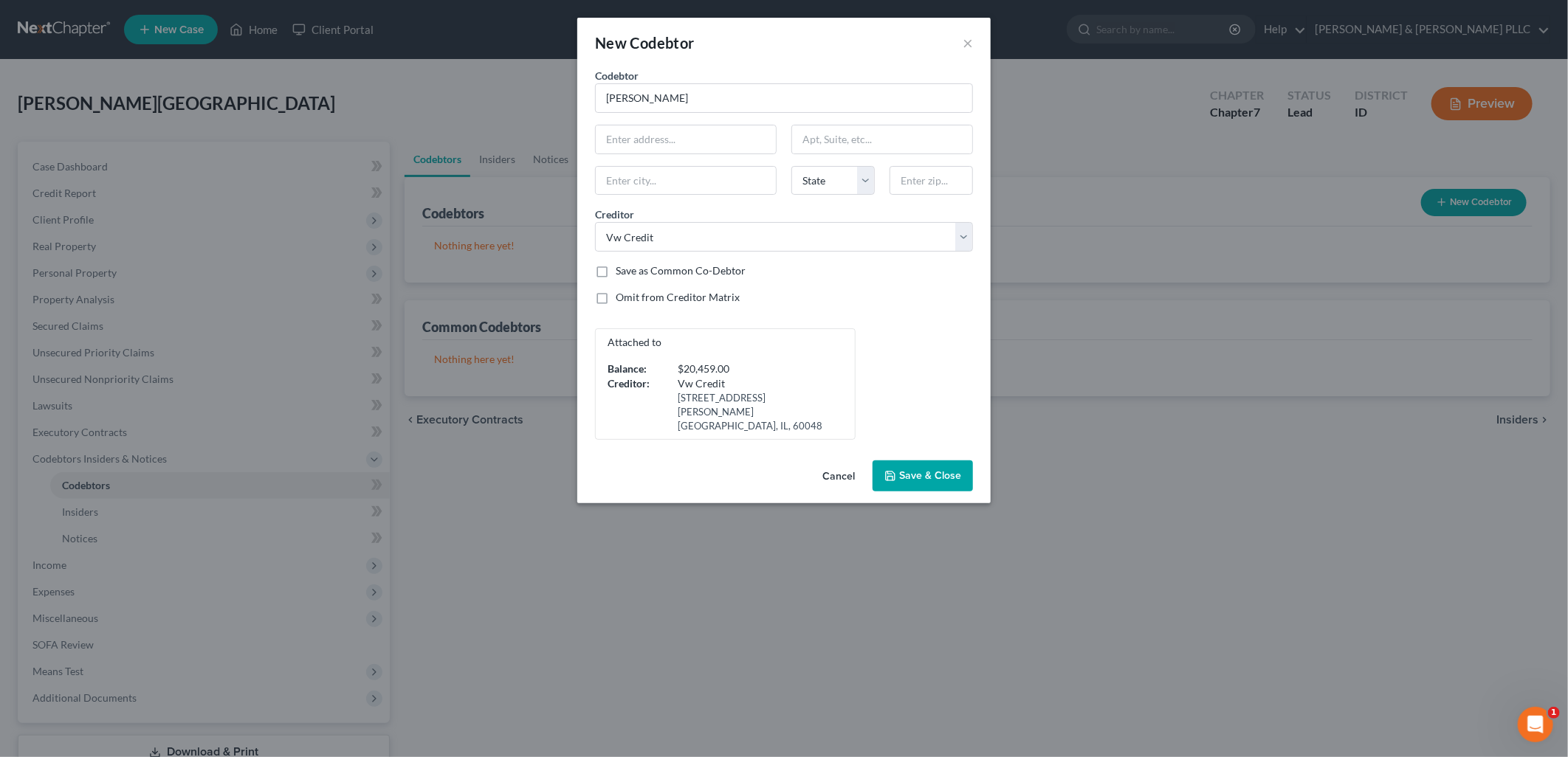
click at [898, 460] on button "Save & Close" at bounding box center [923, 476] width 101 height 31
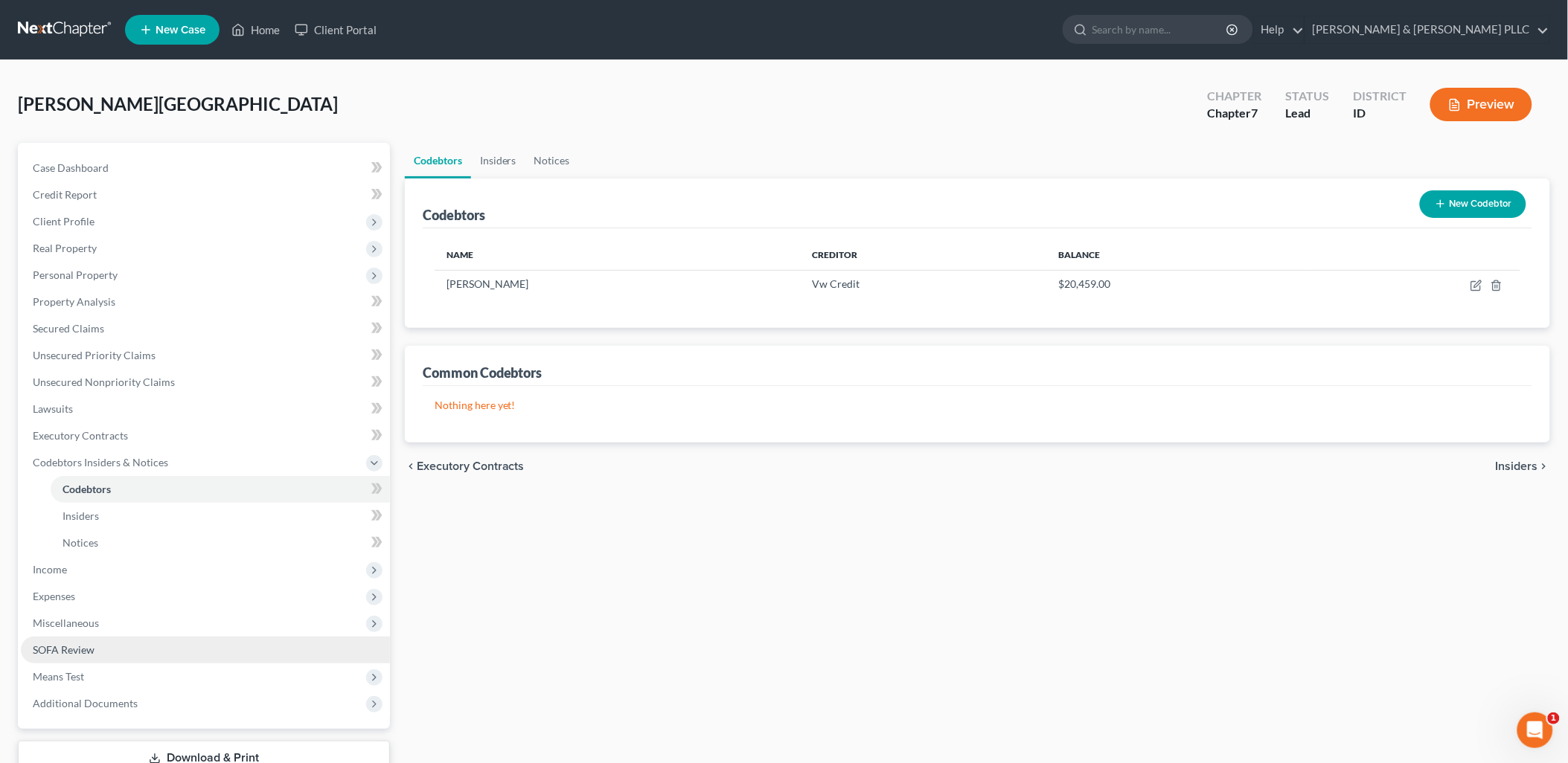
click at [63, 652] on span "SOFA Review" at bounding box center [63, 649] width 61 height 12
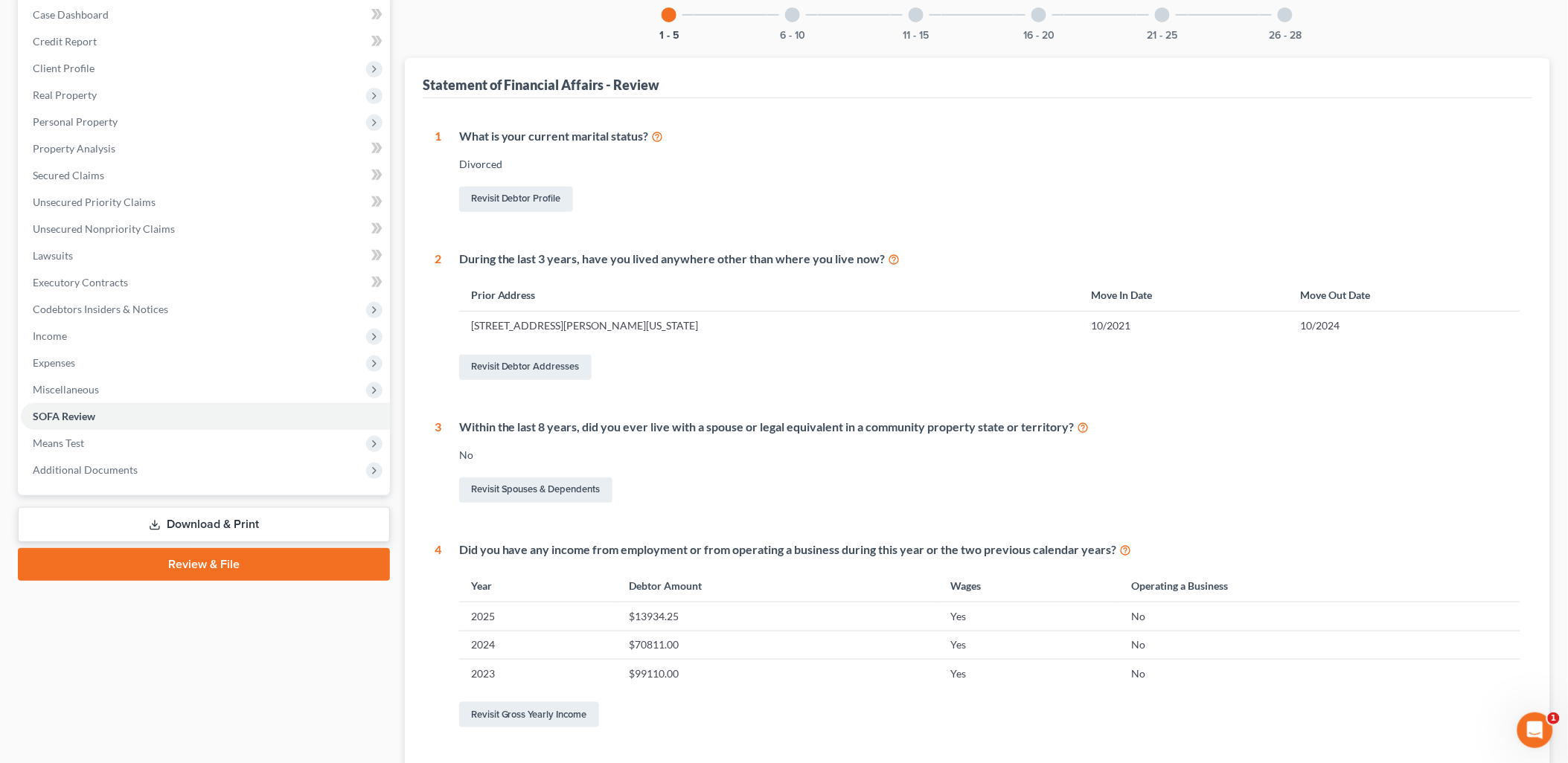
scroll to position [165, 0]
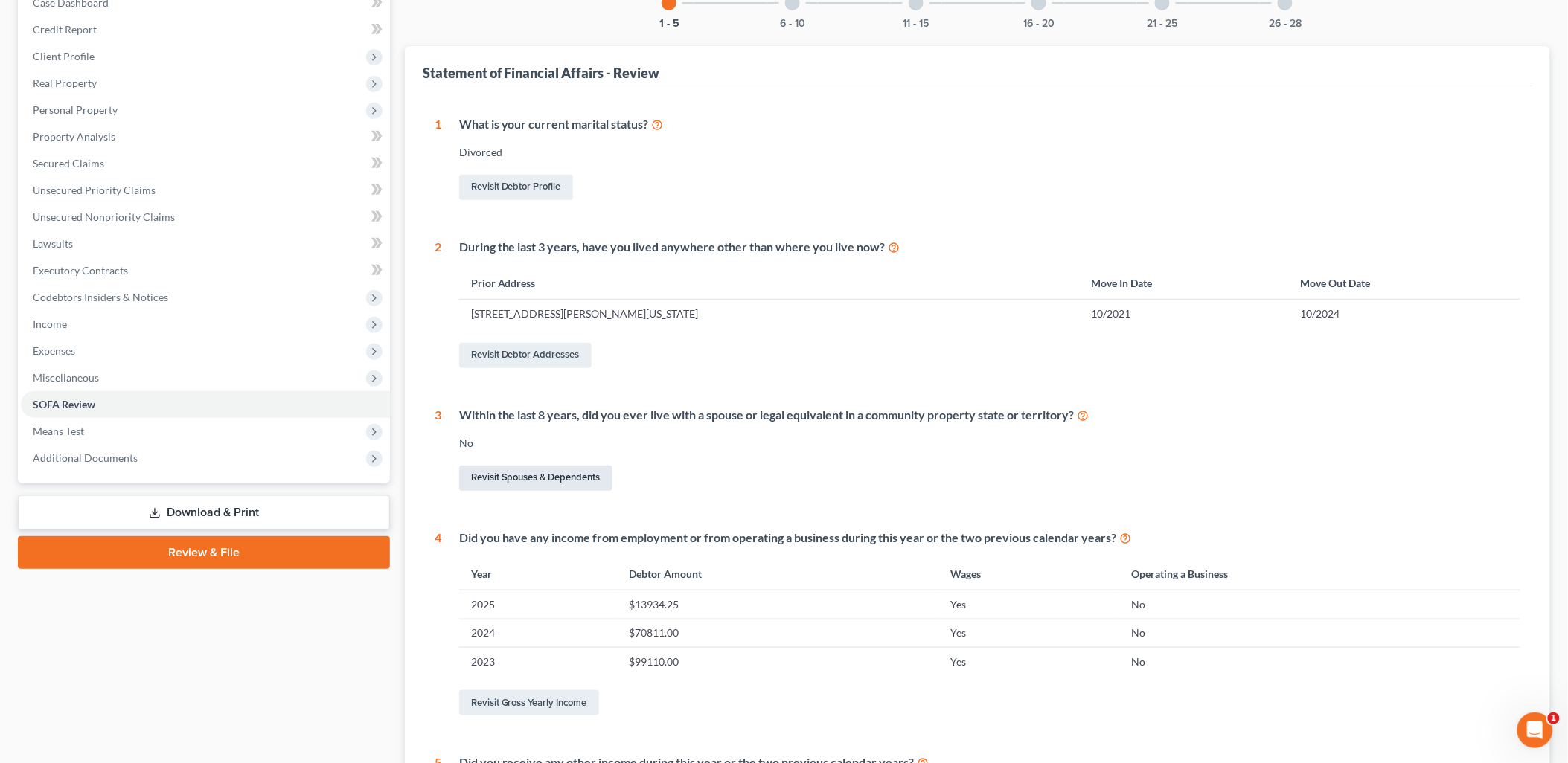
click at [566, 481] on link "Revisit Spouses & Dependents" at bounding box center [536, 478] width 153 height 25
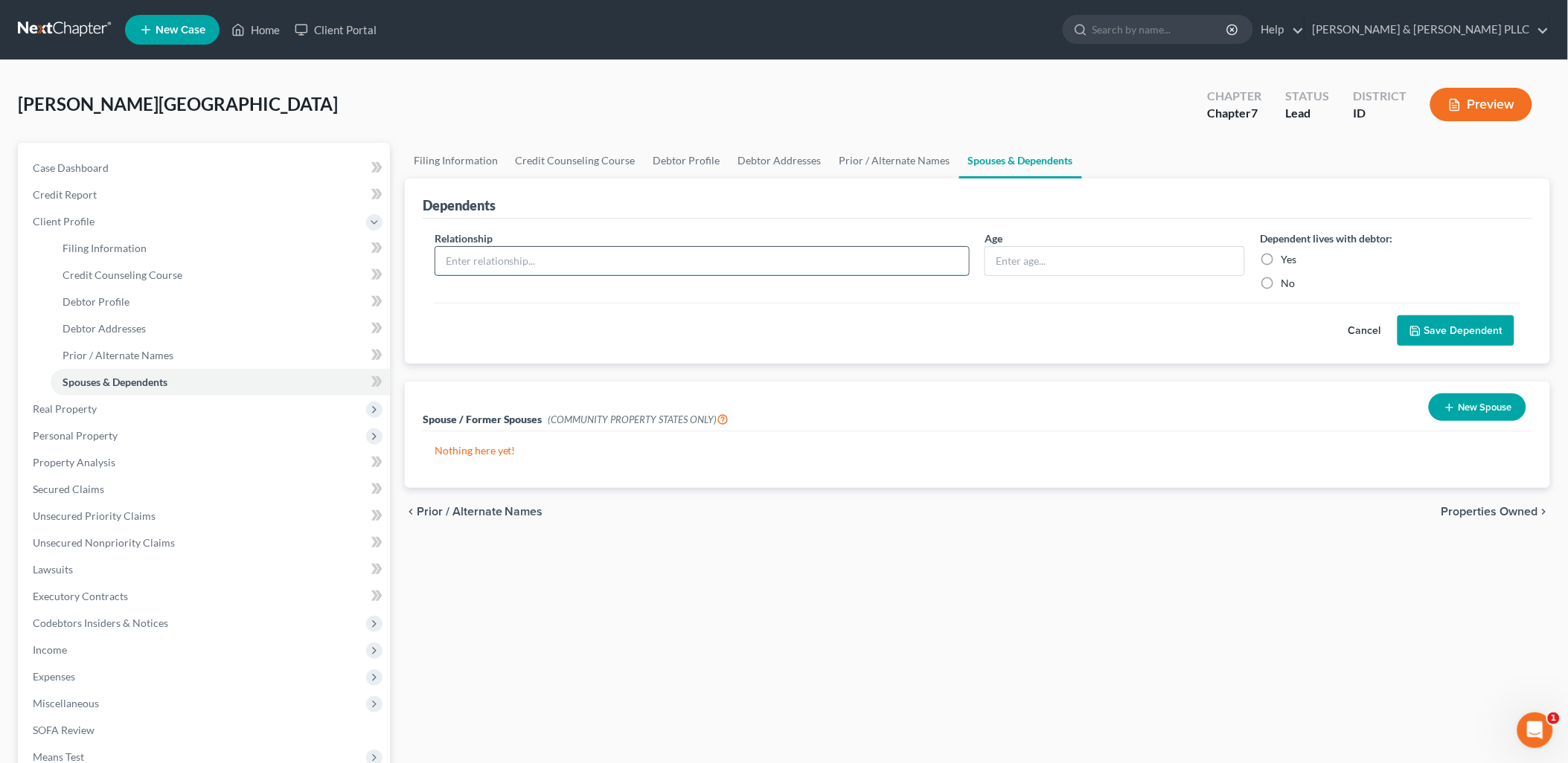
click at [801, 255] on input "text" at bounding box center [702, 261] width 534 height 28
drag, startPoint x: 1463, startPoint y: 610, endPoint x: 1486, endPoint y: 545, distance: 68.9
click at [1463, 609] on div "Filing Information Credit Counseling Course Debtor Profile Debtor Addresses Pri…" at bounding box center [976, 519] width 1159 height 751
click at [1496, 400] on button "New Spouse" at bounding box center [1478, 406] width 98 height 28
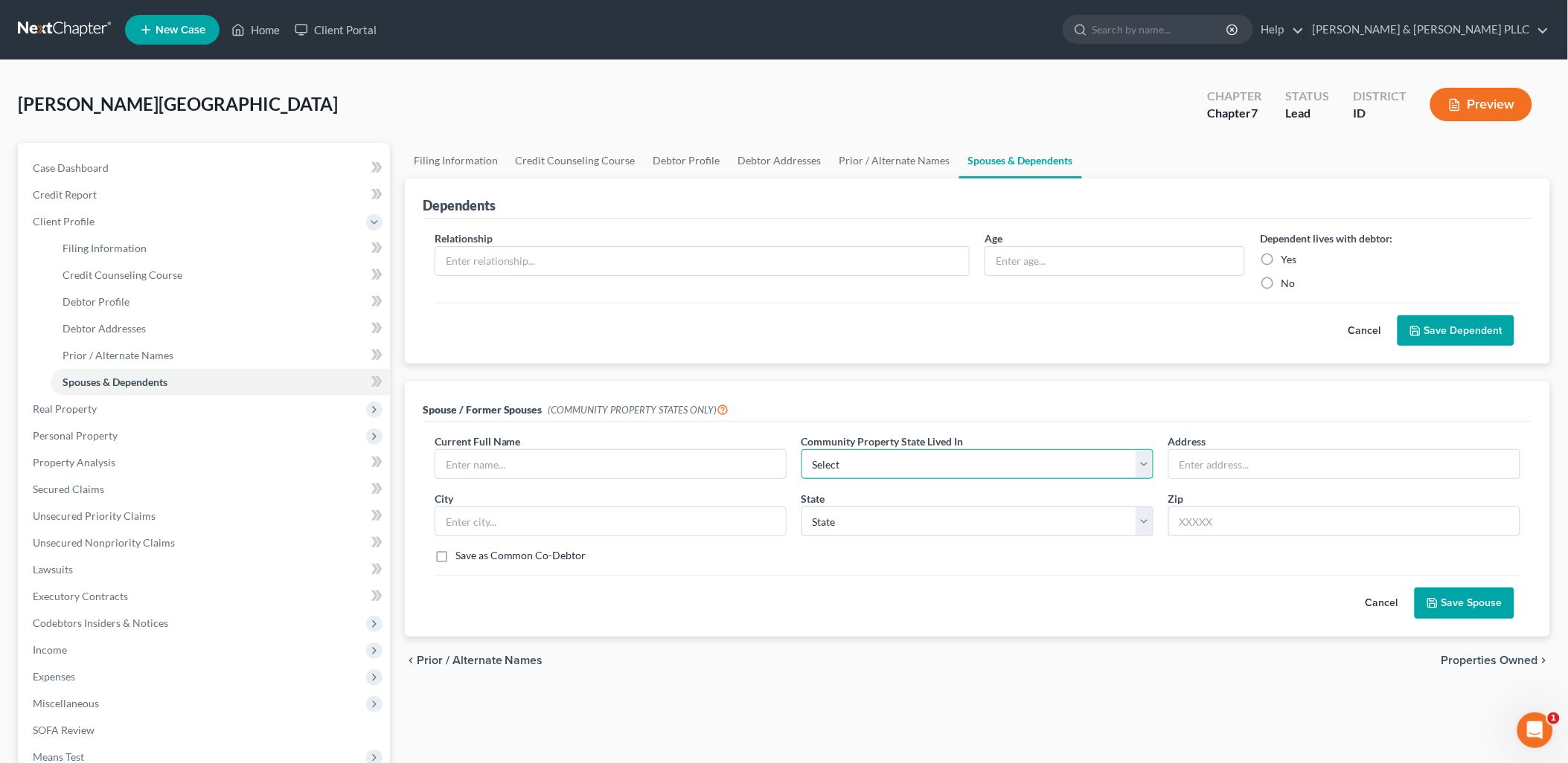
click at [1143, 470] on select "Select AZ CA GU ID LA NV NM PR [GEOGRAPHIC_DATA] [GEOGRAPHIC_DATA] [GEOGRAPHIC_…" at bounding box center [977, 464] width 352 height 30
select select "3"
click at [802, 450] on select "Select AZ CA GU ID LA NV NM PR [GEOGRAPHIC_DATA] [GEOGRAPHIC_DATA] [GEOGRAPHIC_…" at bounding box center [977, 464] width 352 height 30
click at [633, 462] on input "text" at bounding box center [610, 463] width 350 height 28
type input "[PERSON_NAME]"
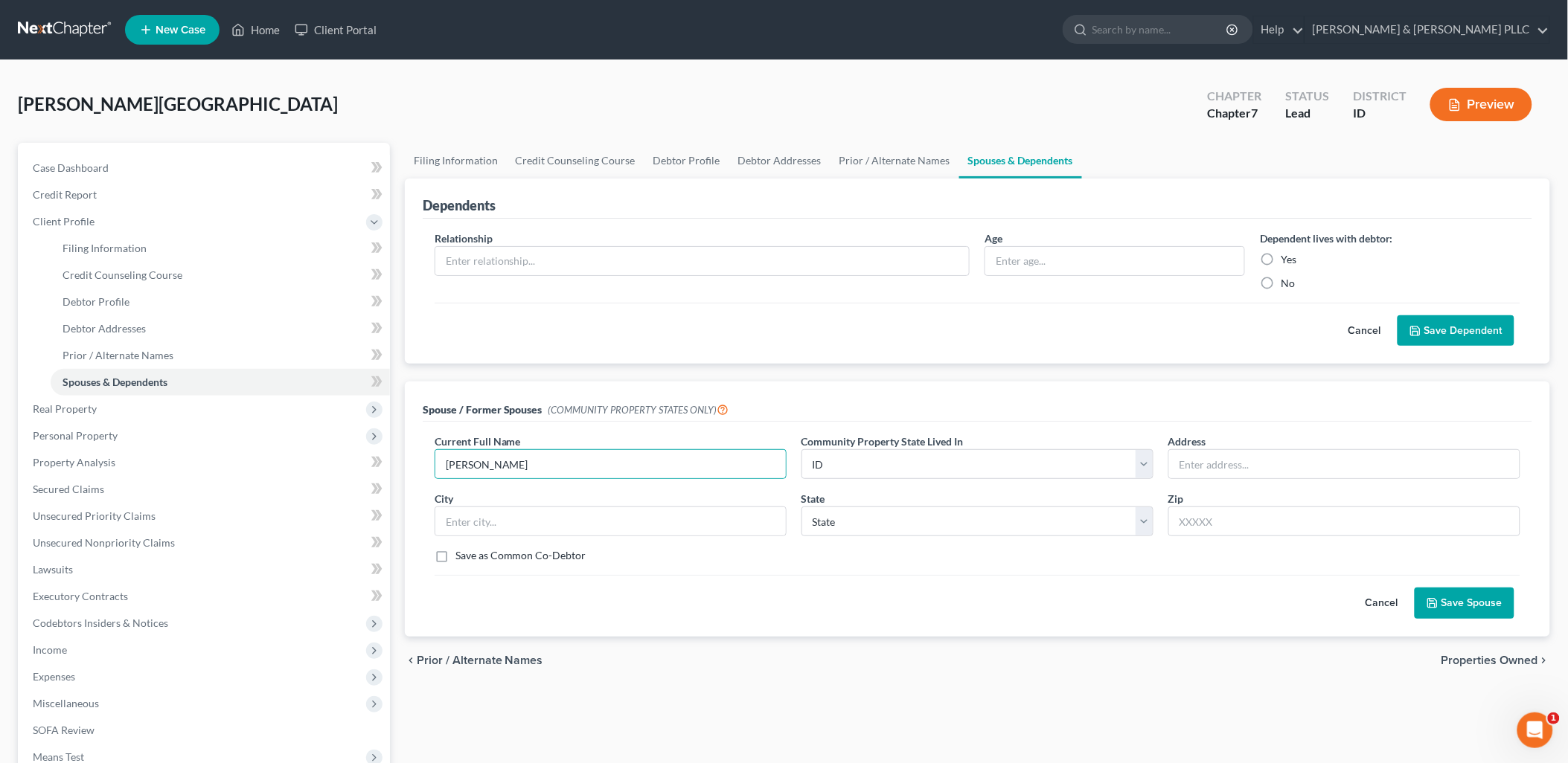
click at [1444, 613] on button "Save Spouse" at bounding box center [1464, 603] width 100 height 32
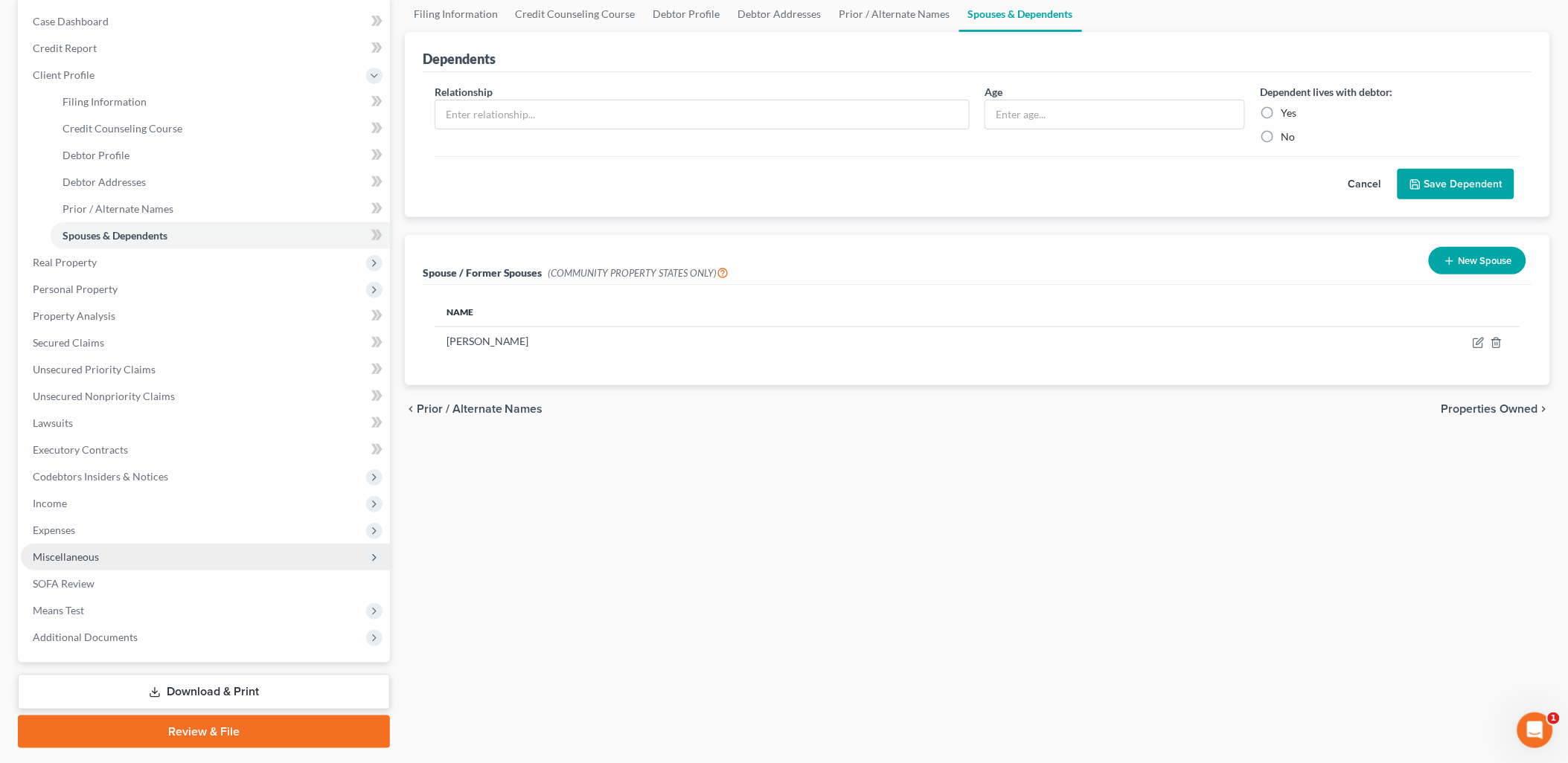
scroll to position [165, 0]
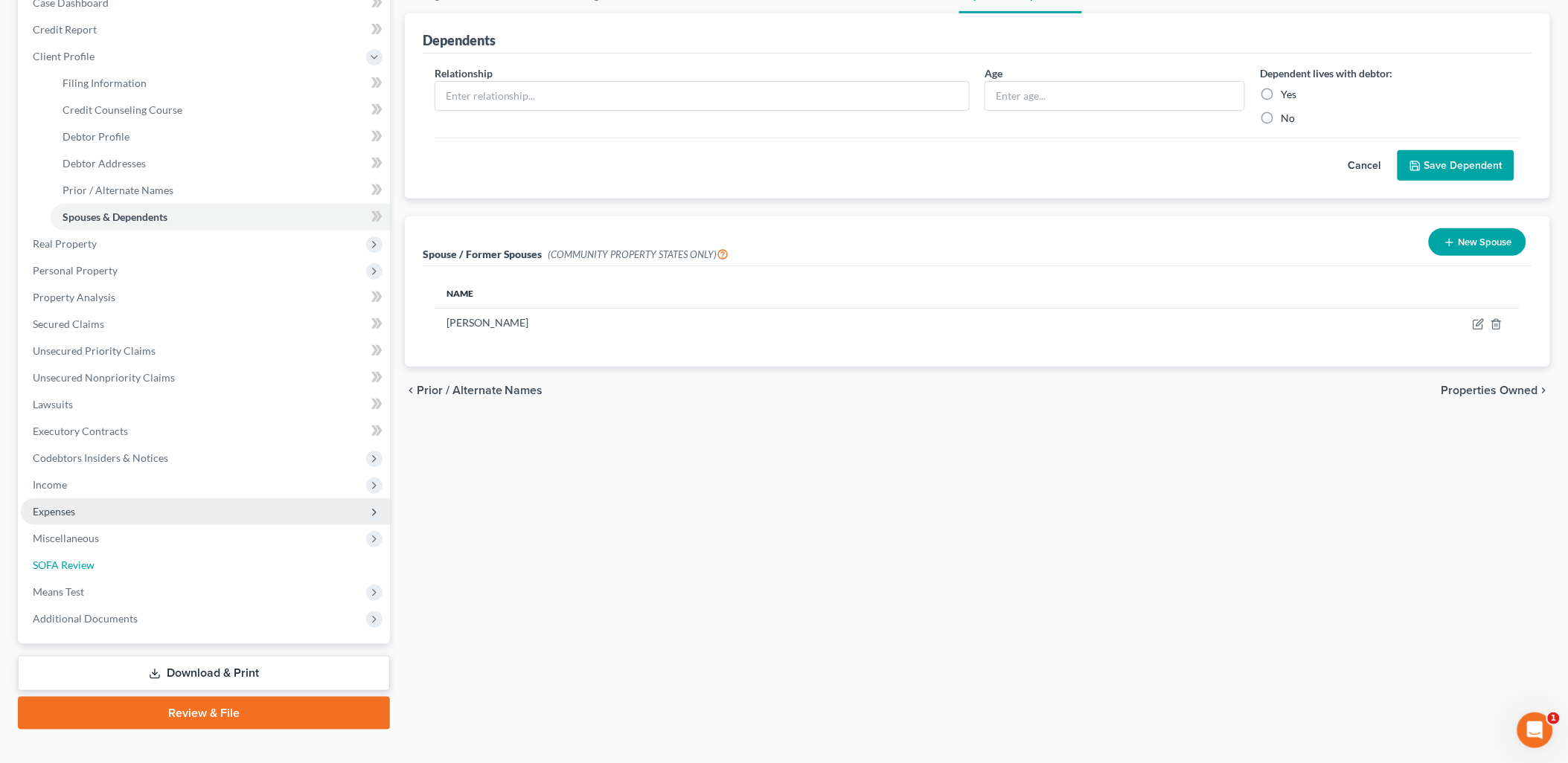
drag, startPoint x: 75, startPoint y: 569, endPoint x: 186, endPoint y: 506, distance: 127.6
click at [75, 569] on link "SOFA Review" at bounding box center [205, 566] width 369 height 27
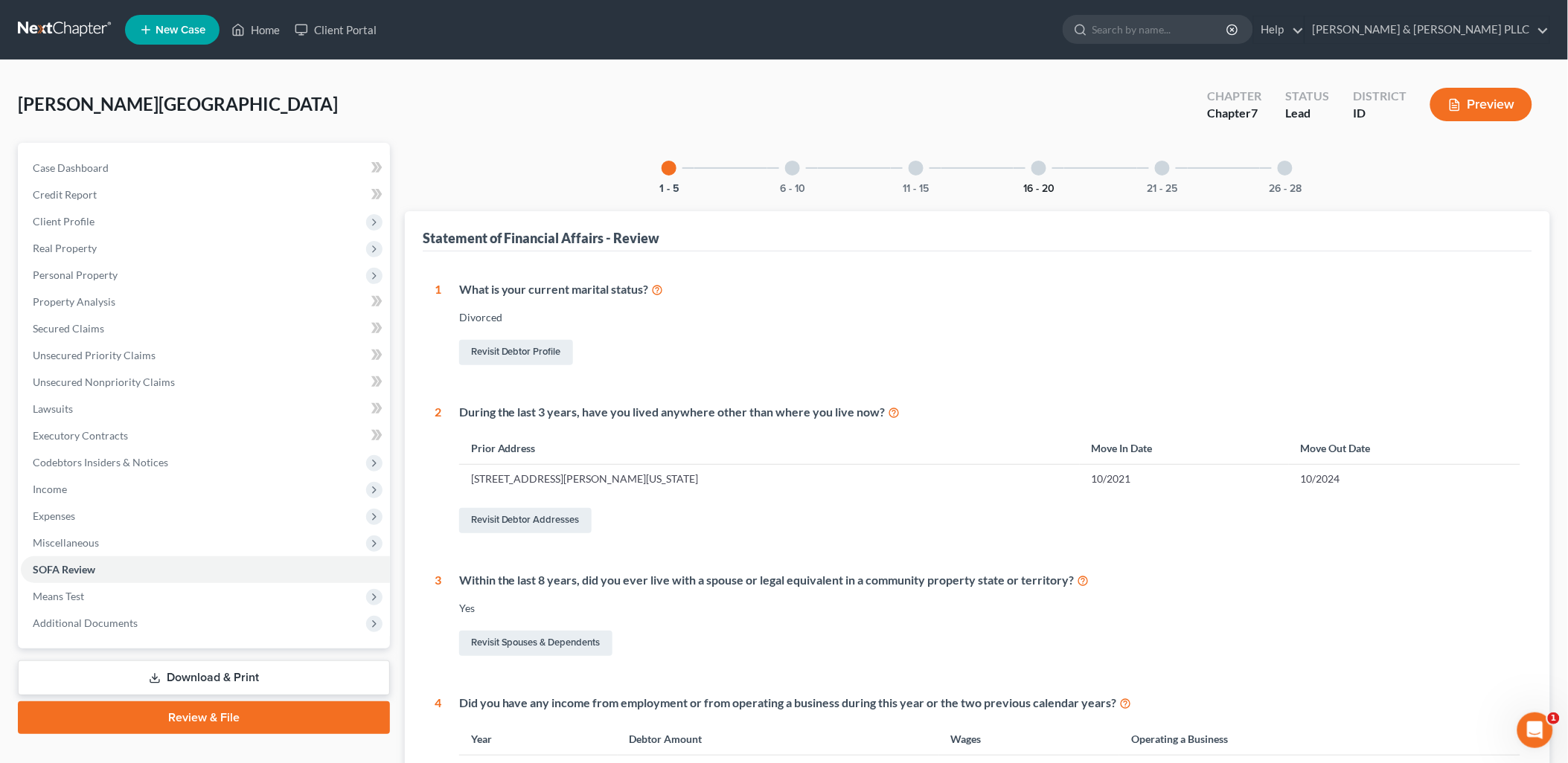
click at [1025, 184] on button "16 - 20" at bounding box center [1039, 189] width 32 height 11
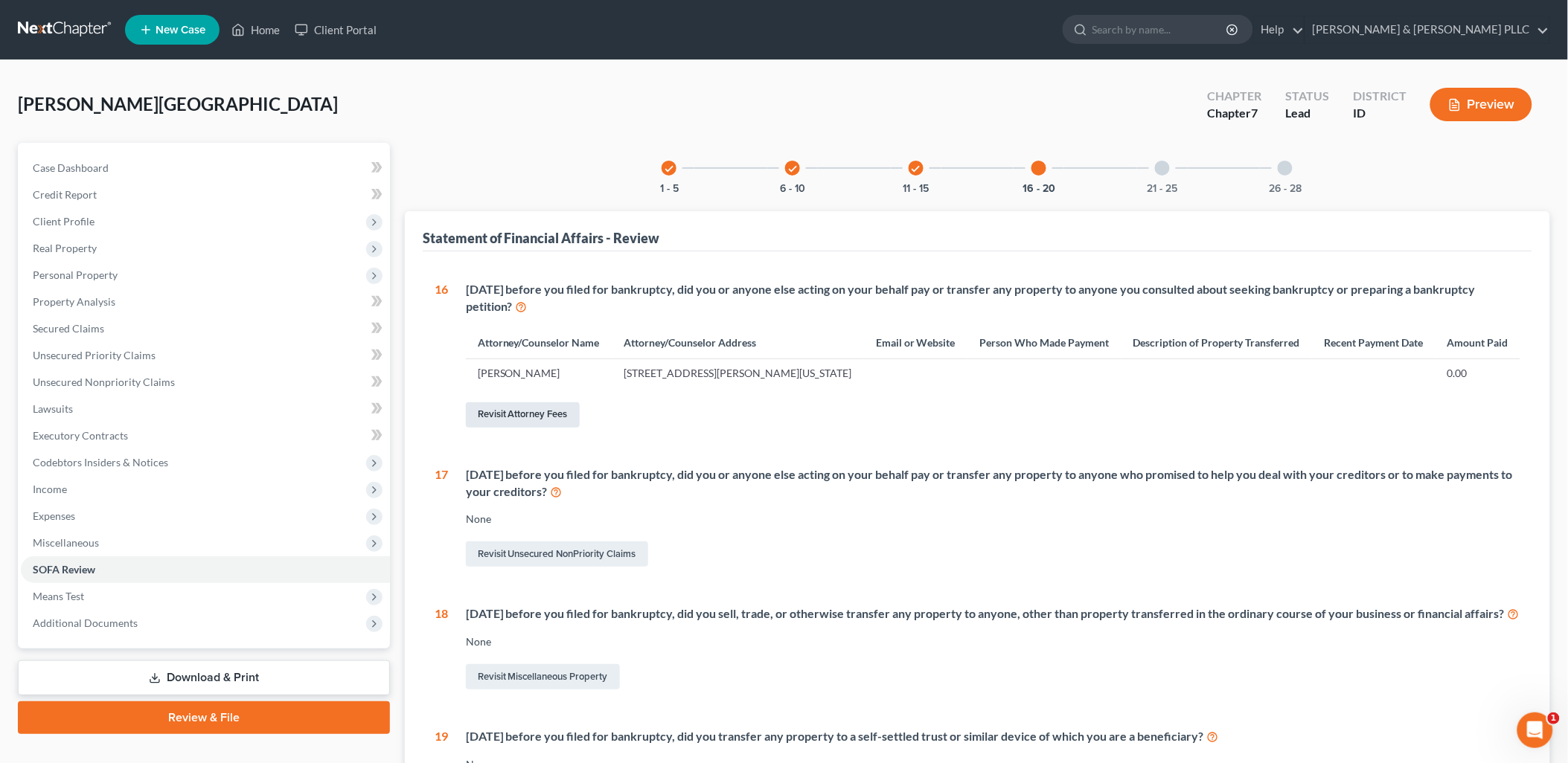
drag, startPoint x: 514, startPoint y: 414, endPoint x: 532, endPoint y: 413, distance: 18.0
click at [515, 414] on link "Revisit Attorney Fees" at bounding box center [523, 415] width 114 height 25
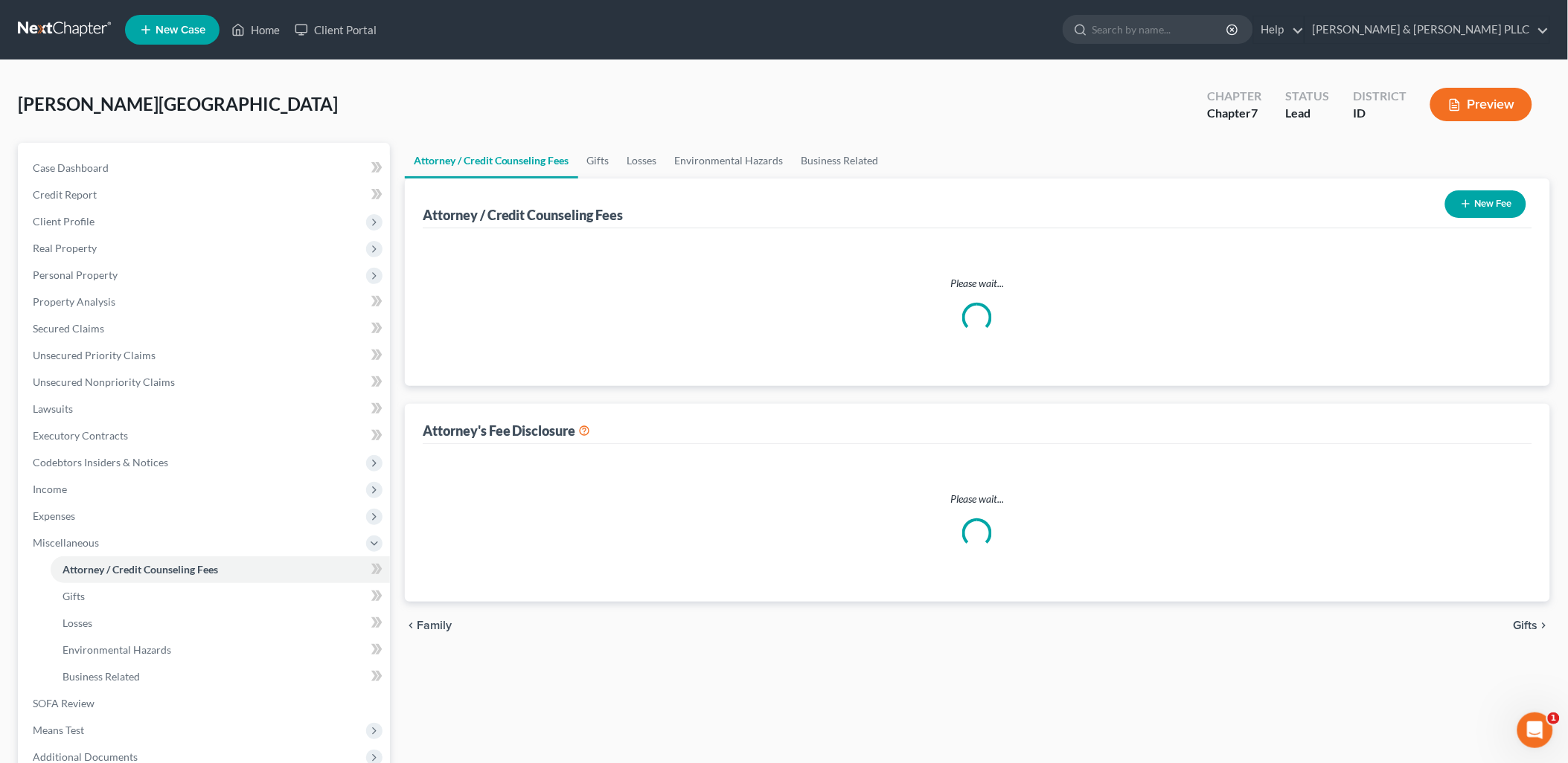
select select "0"
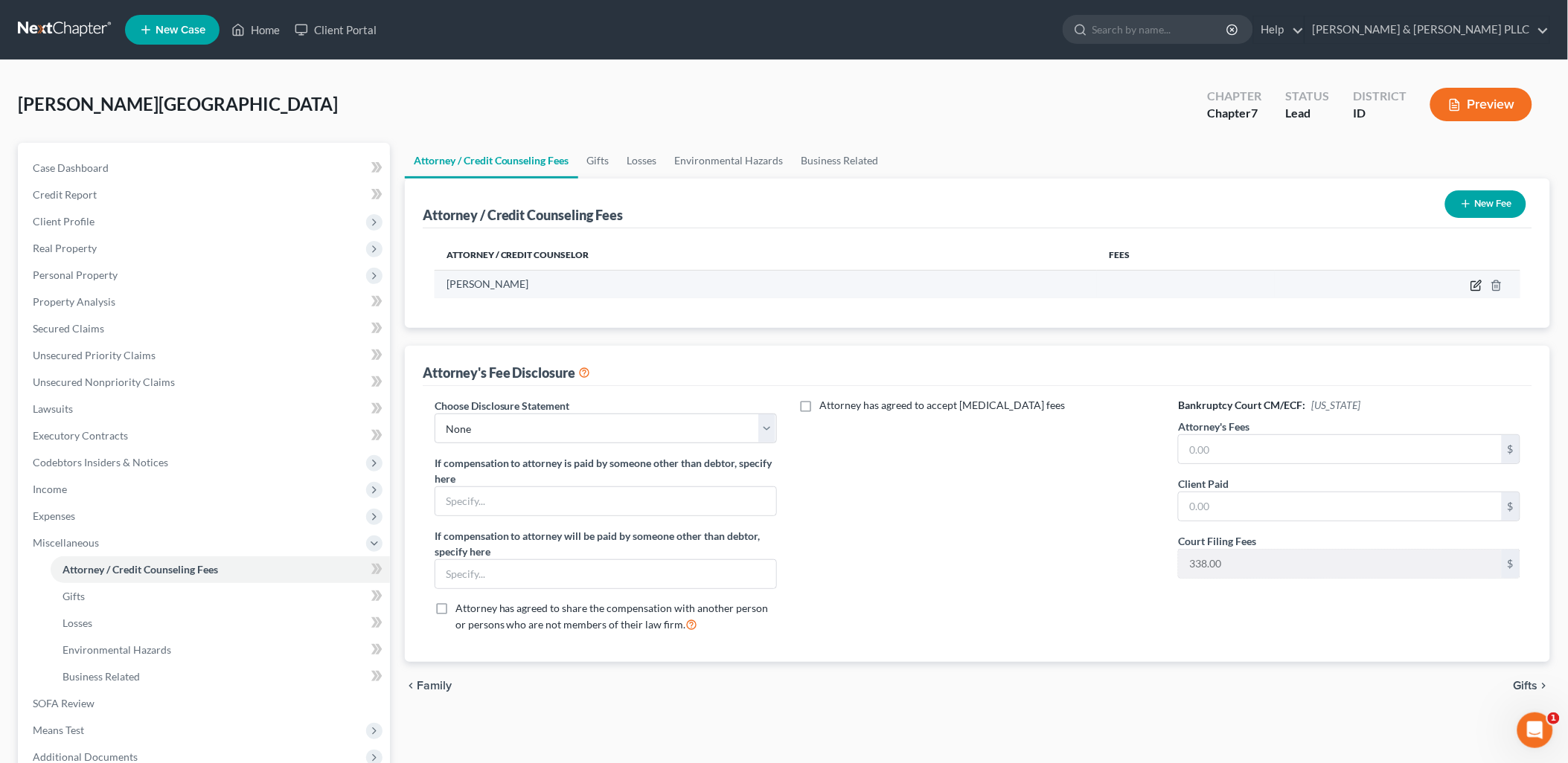
click at [1477, 284] on icon "button" at bounding box center [1477, 283] width 7 height 7
select select "13"
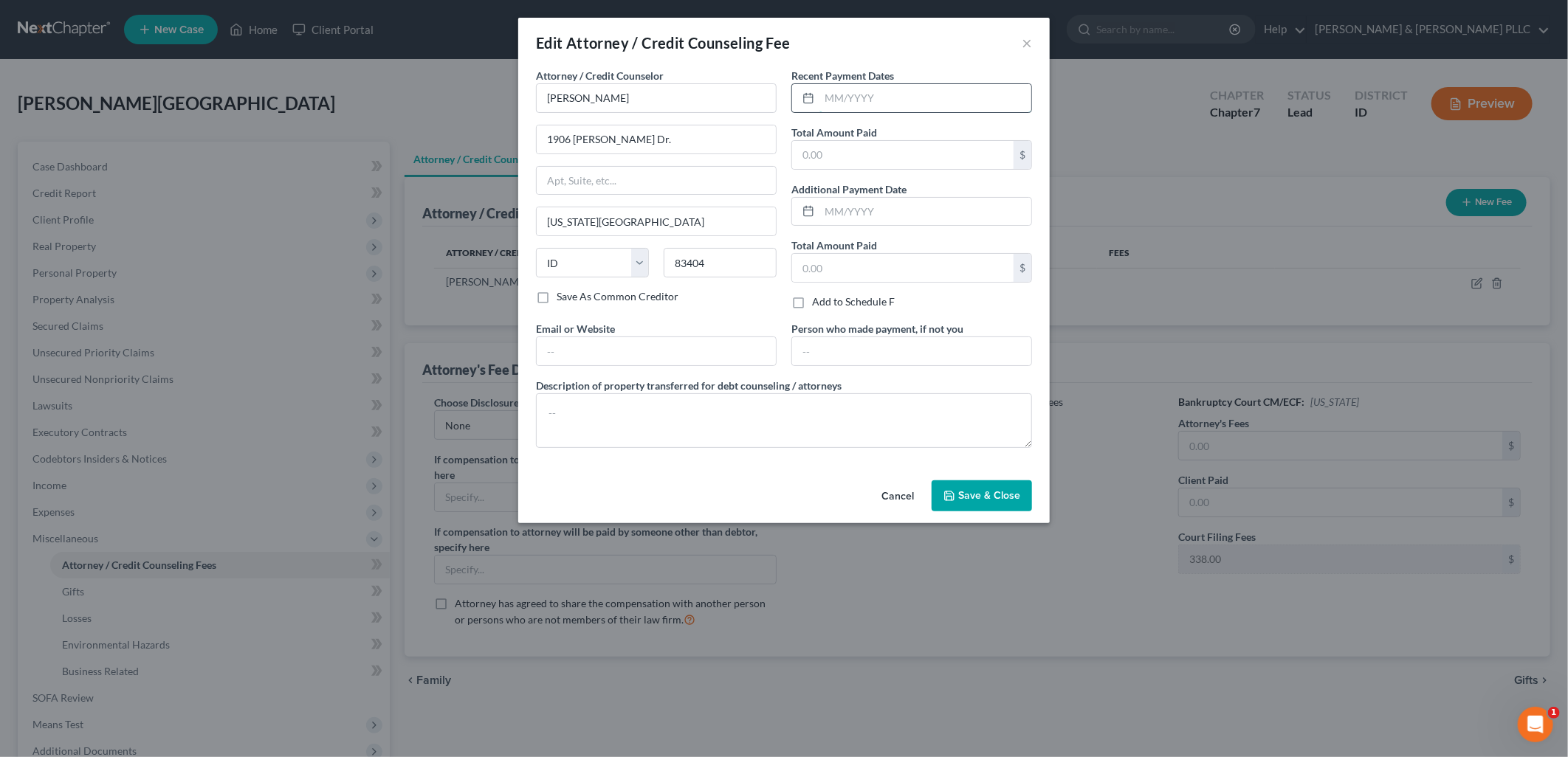
click at [871, 104] on input "text" at bounding box center [925, 97] width 212 height 28
type input "08/2025"
click at [851, 155] on input "text" at bounding box center [902, 154] width 222 height 28
type input "500.00"
click at [1012, 492] on span "Save & Close" at bounding box center [989, 495] width 62 height 12
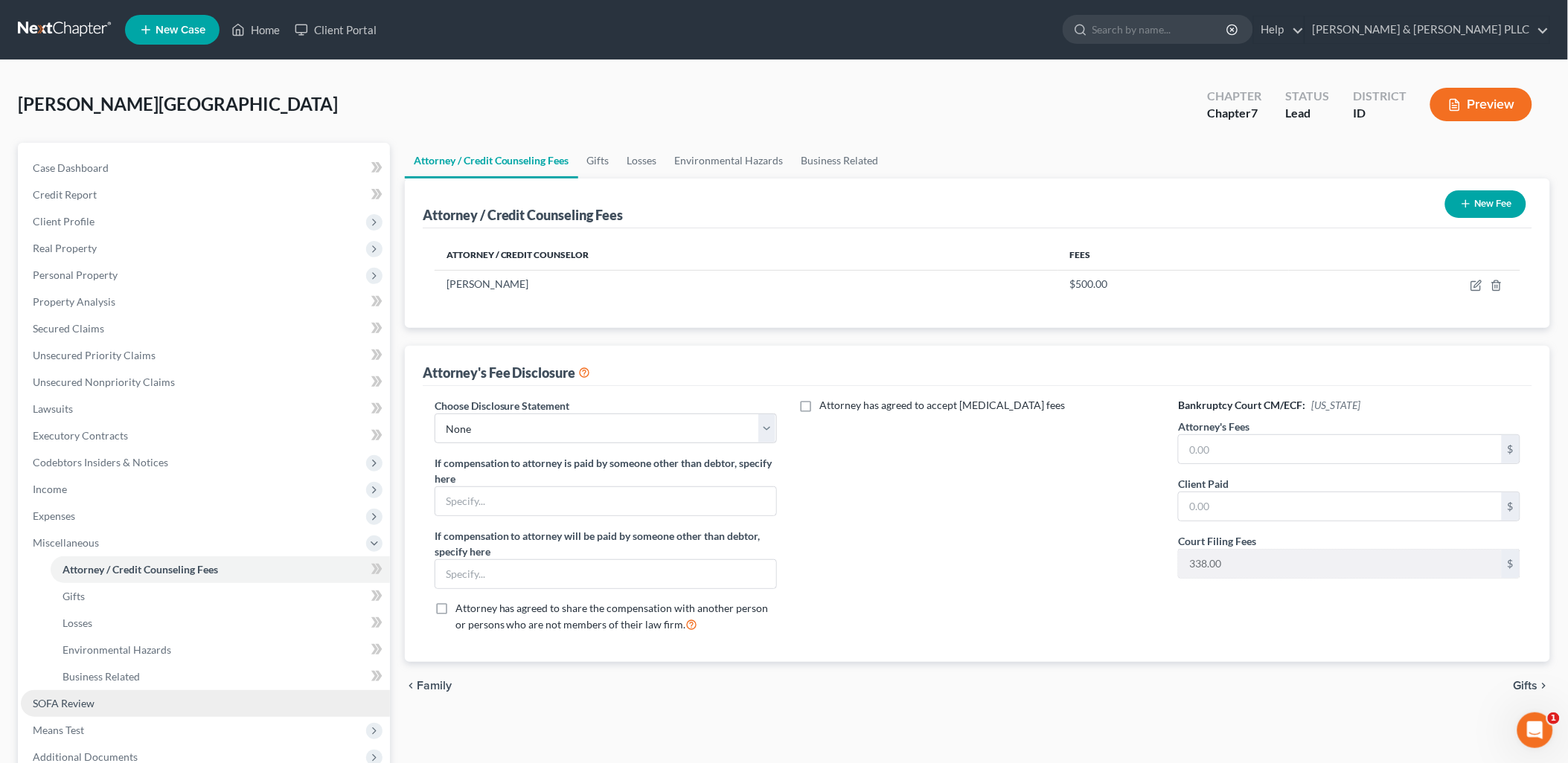
click at [81, 705] on span "SOFA Review" at bounding box center [63, 703] width 61 height 12
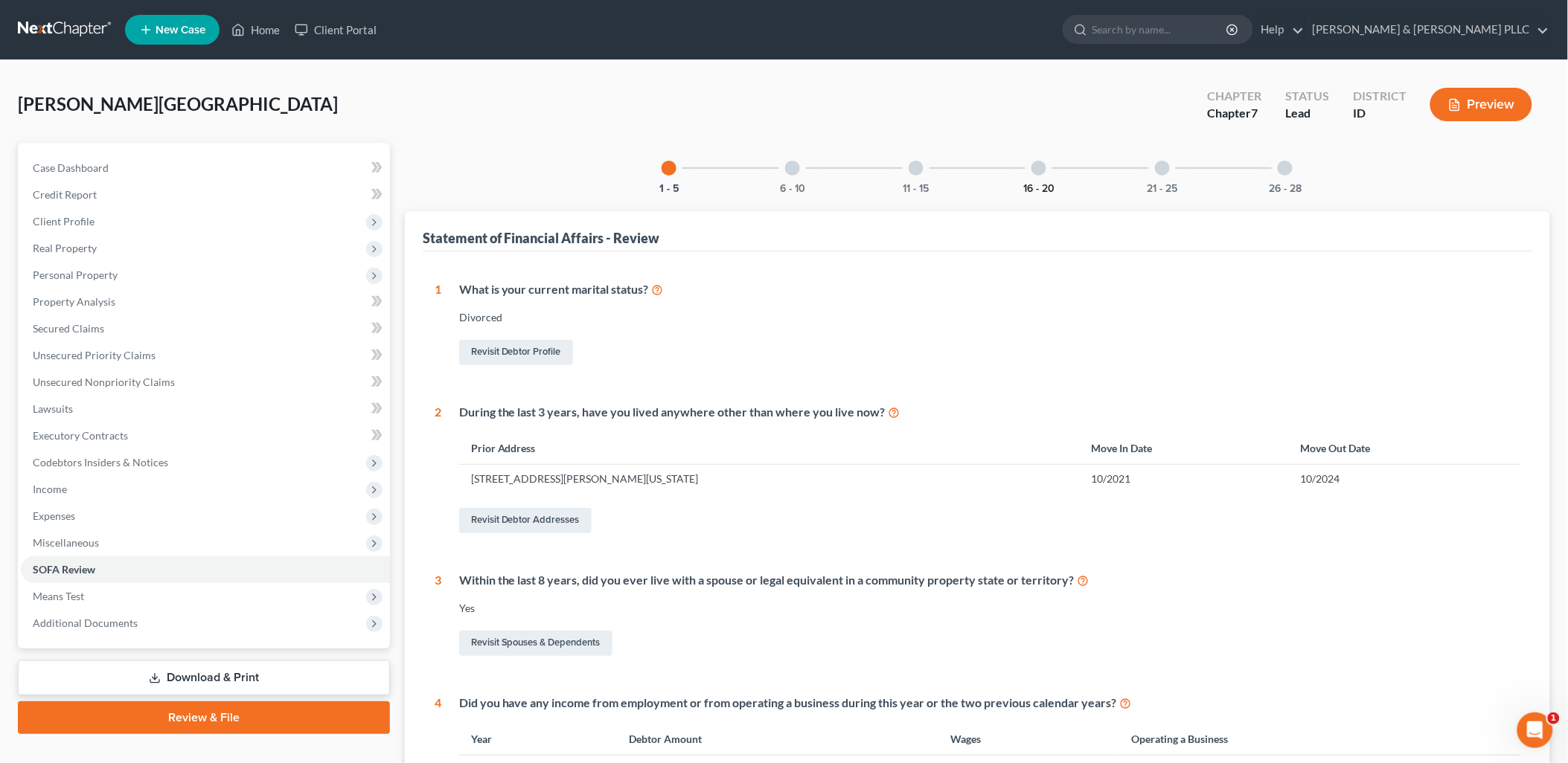
click at [1043, 186] on button "16 - 20" at bounding box center [1039, 189] width 32 height 11
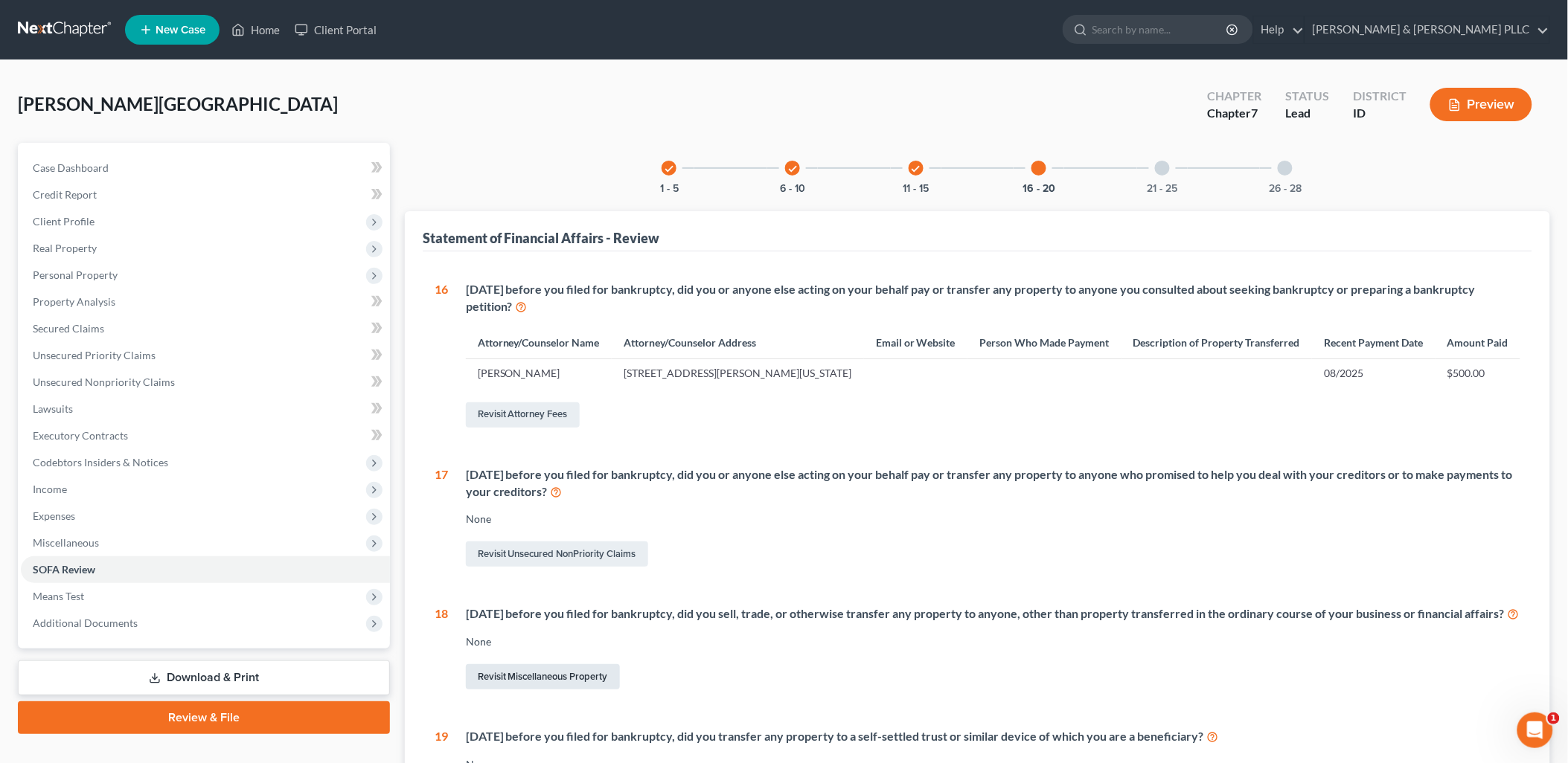
click at [543, 689] on link "Revisit Miscellaneous Property" at bounding box center [543, 677] width 154 height 25
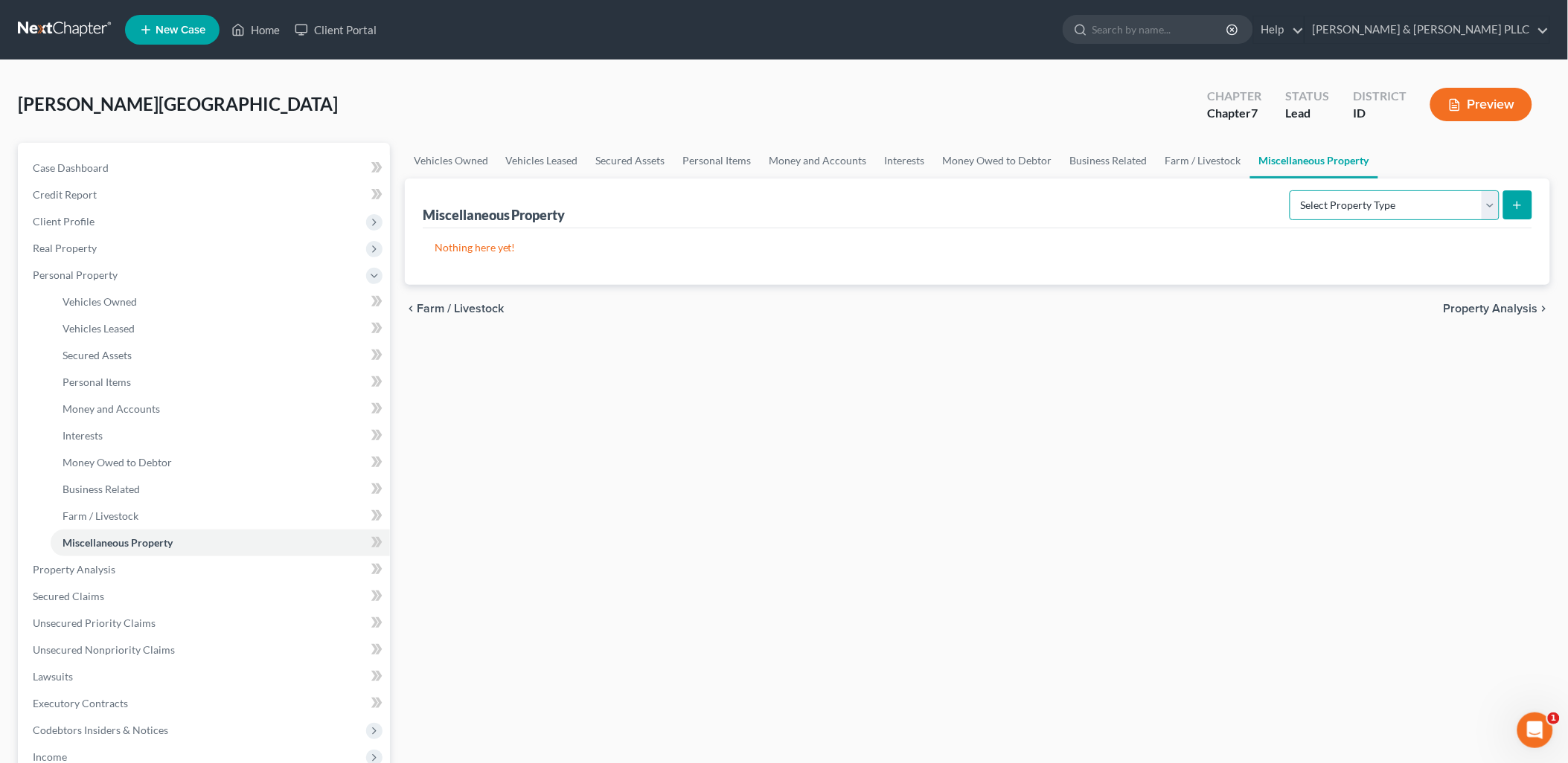
click at [1488, 207] on select "Select Property Type Assigned for Creditor Benefit [DATE] Holding for Another N…" at bounding box center [1393, 205] width 210 height 30
select select "transferred"
click at [1289, 191] on select "Select Property Type Assigned for Creditor Benefit [DATE] Holding for Another N…" at bounding box center [1393, 205] width 210 height 30
drag, startPoint x: 1533, startPoint y: 197, endPoint x: 1521, endPoint y: 203, distance: 13.4
click at [1522, 201] on div "Miscellaneous Property Select Property Type Assigned for Creditor Benefit [DATE…" at bounding box center [977, 231] width 1145 height 106
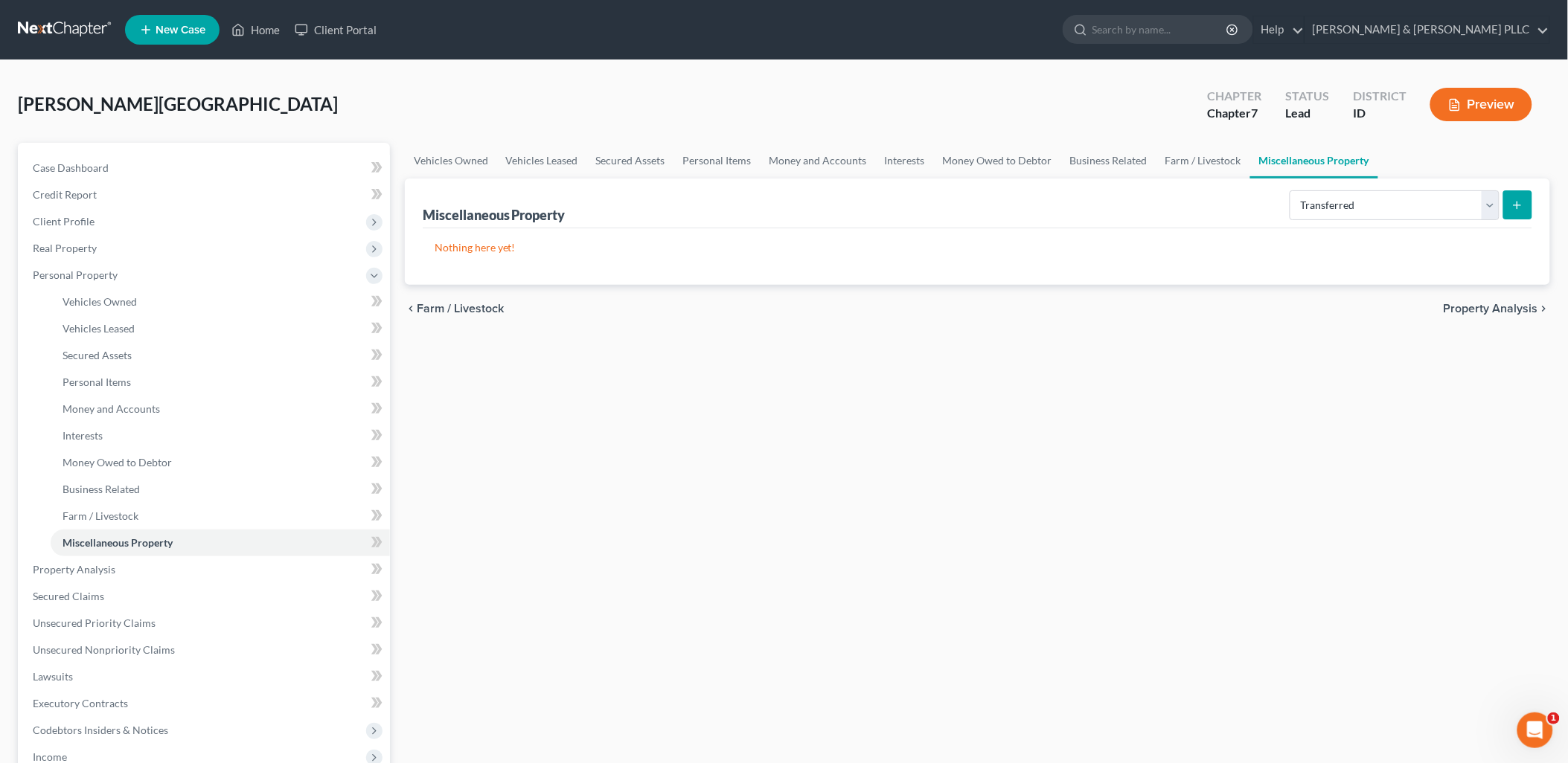
click at [1521, 203] on icon "submit" at bounding box center [1517, 205] width 12 height 12
select select "Ordinary ([DATE])"
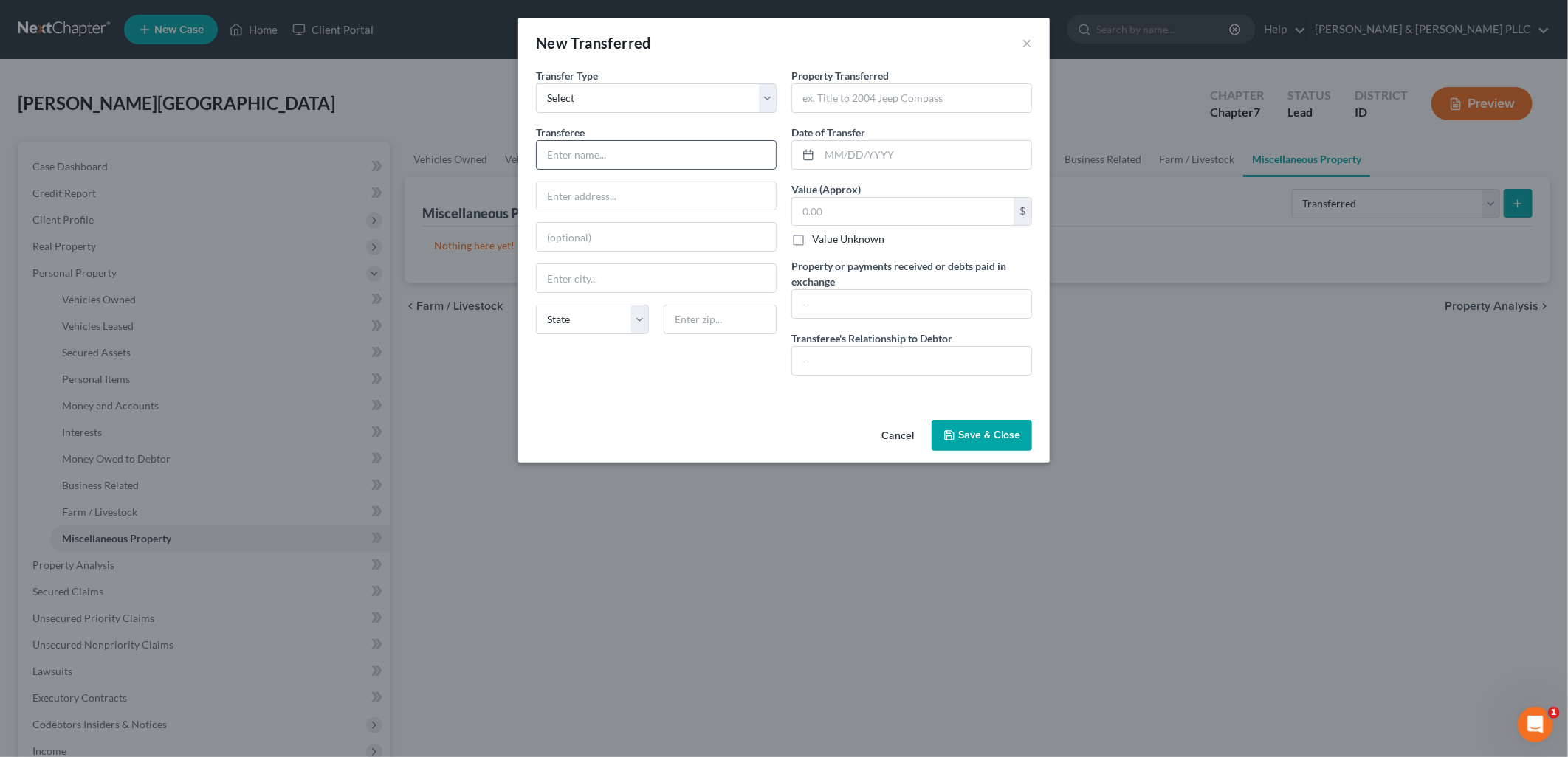
click at [713, 155] on input "text" at bounding box center [656, 154] width 239 height 28
type input "[PERSON_NAME] Chevrolet"
click at [886, 97] on input "text" at bounding box center [911, 97] width 239 height 28
type input "2024 Chevrolet Corvette"
click at [865, 153] on input "text" at bounding box center [925, 154] width 212 height 28
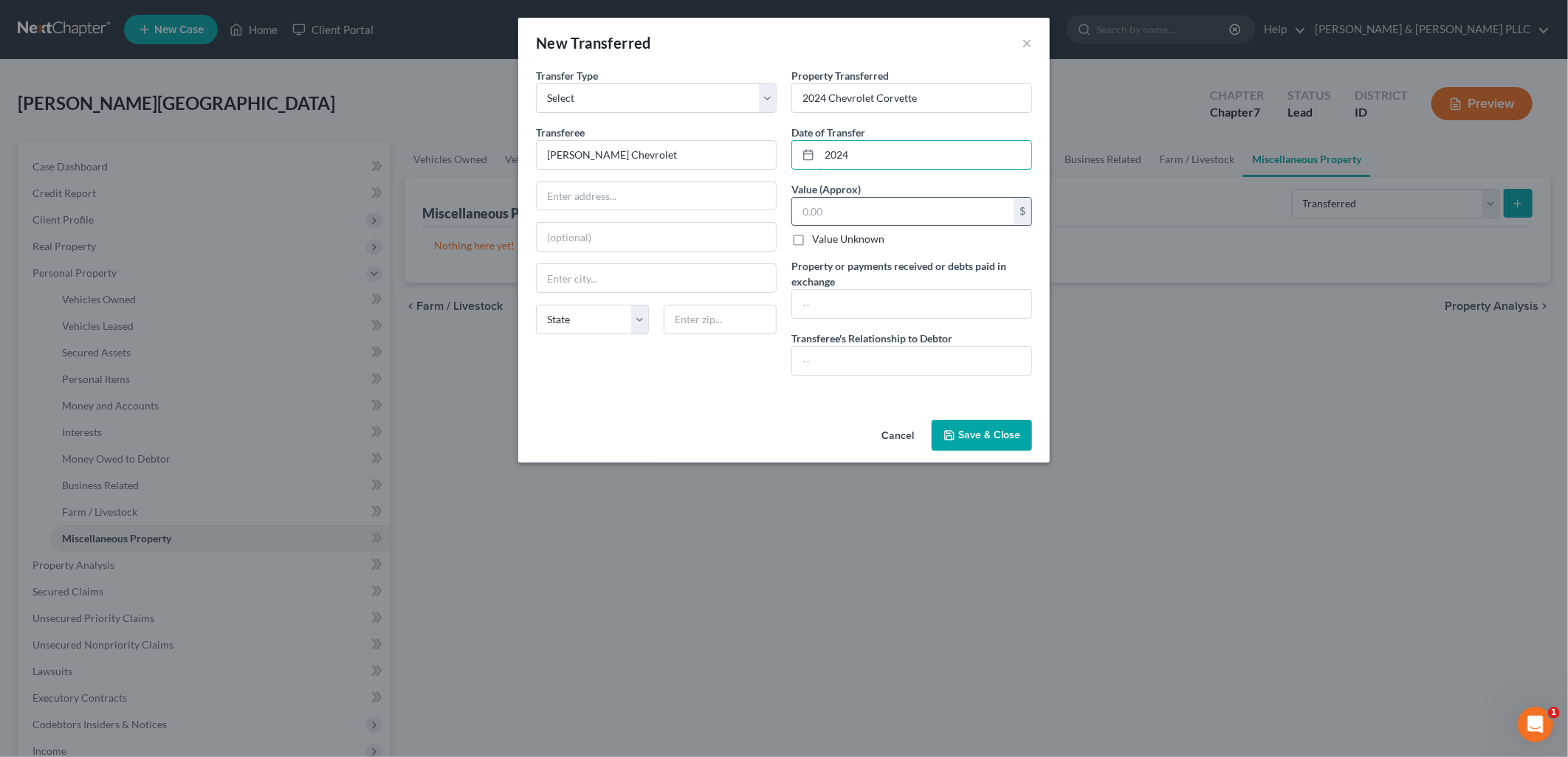
type input "2024"
click at [858, 215] on input "text" at bounding box center [902, 211] width 222 height 28
type input "75,000.00"
click at [953, 303] on input "text" at bounding box center [911, 303] width 239 height 28
type input "Paid off Westmark loan; broke even"
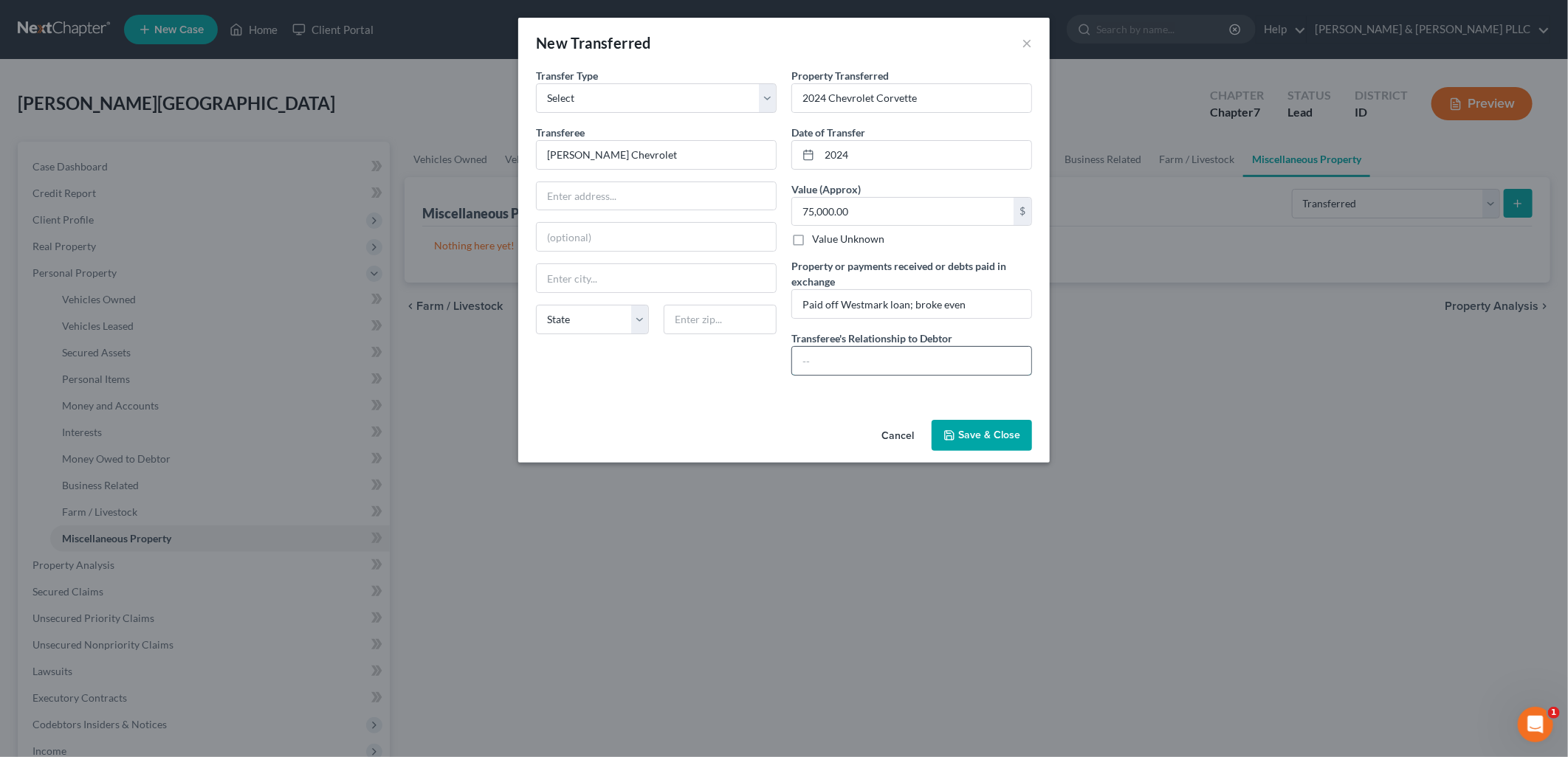
click at [876, 361] on input "text" at bounding box center [911, 360] width 239 height 28
type input "N/A"
click at [966, 430] on button "Save & Close" at bounding box center [982, 435] width 101 height 31
click at [822, 149] on input "2024" at bounding box center [925, 154] width 212 height 28
click at [990, 429] on button "Save & Close" at bounding box center [982, 435] width 101 height 31
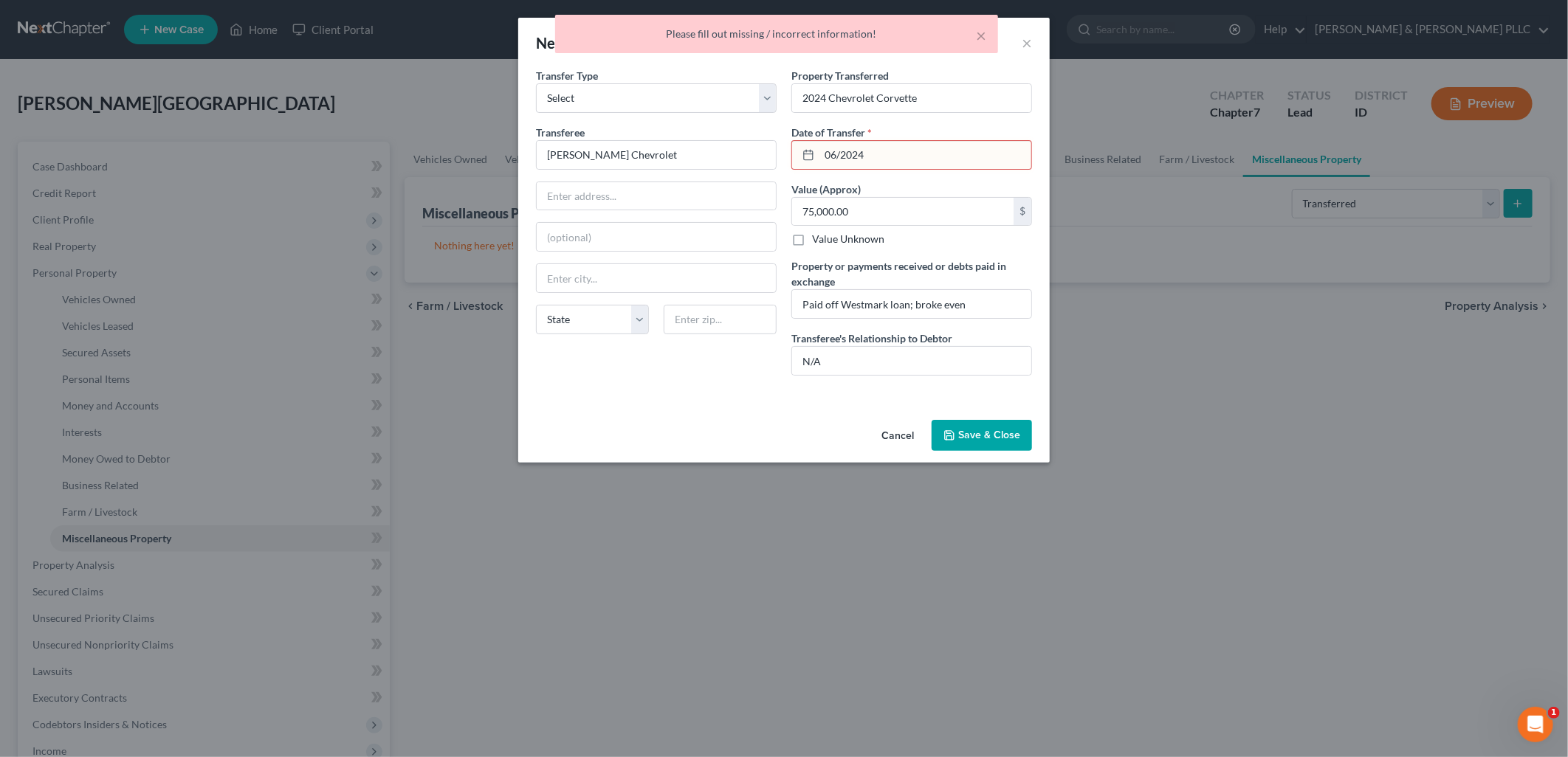
click at [839, 150] on input "06/2024" at bounding box center [925, 154] width 212 height 28
type input "[DATE]"
click at [950, 417] on div "Cancel Save & Close" at bounding box center [784, 437] width 532 height 49
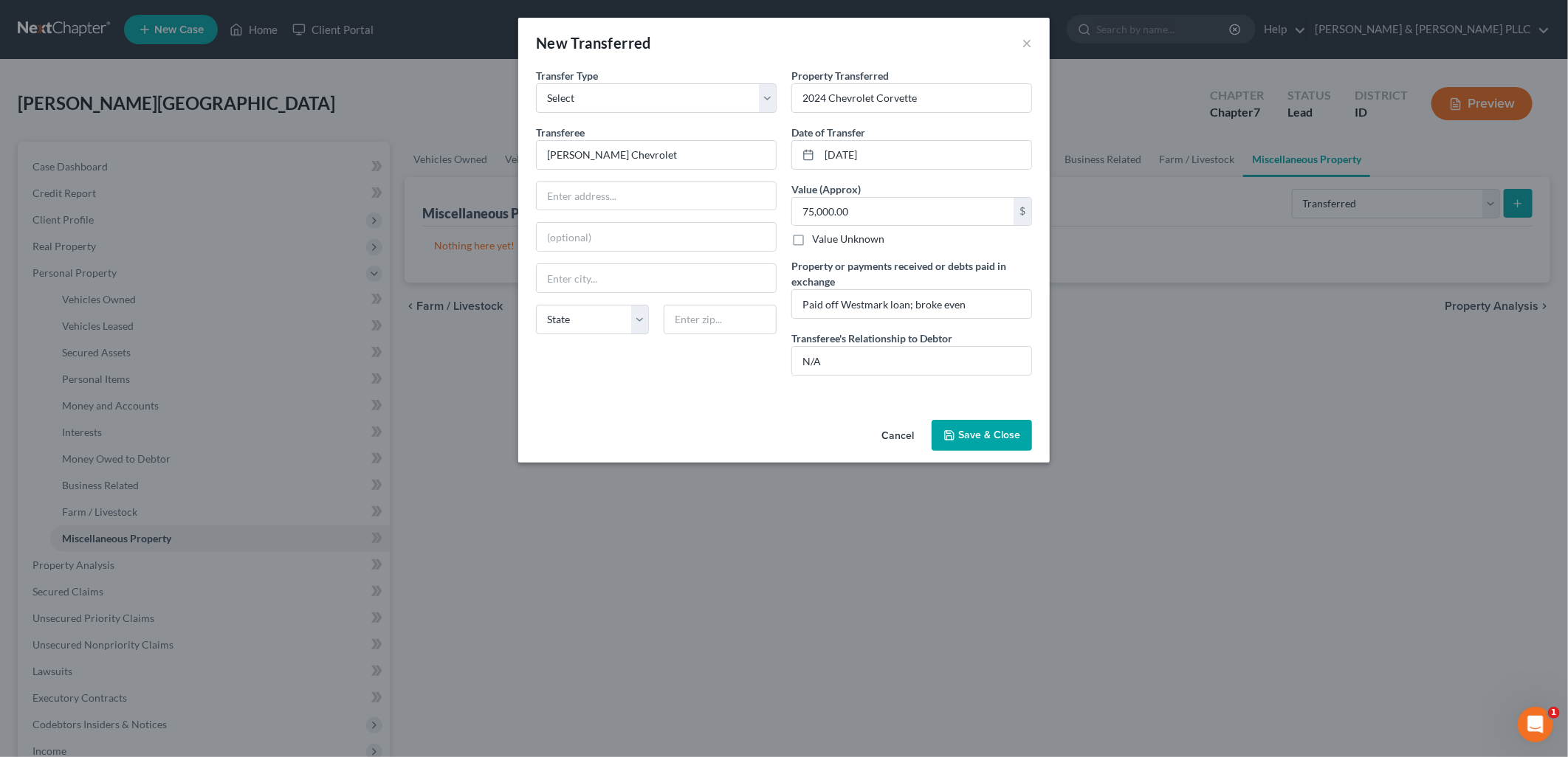
click at [972, 438] on button "Save & Close" at bounding box center [982, 435] width 101 height 31
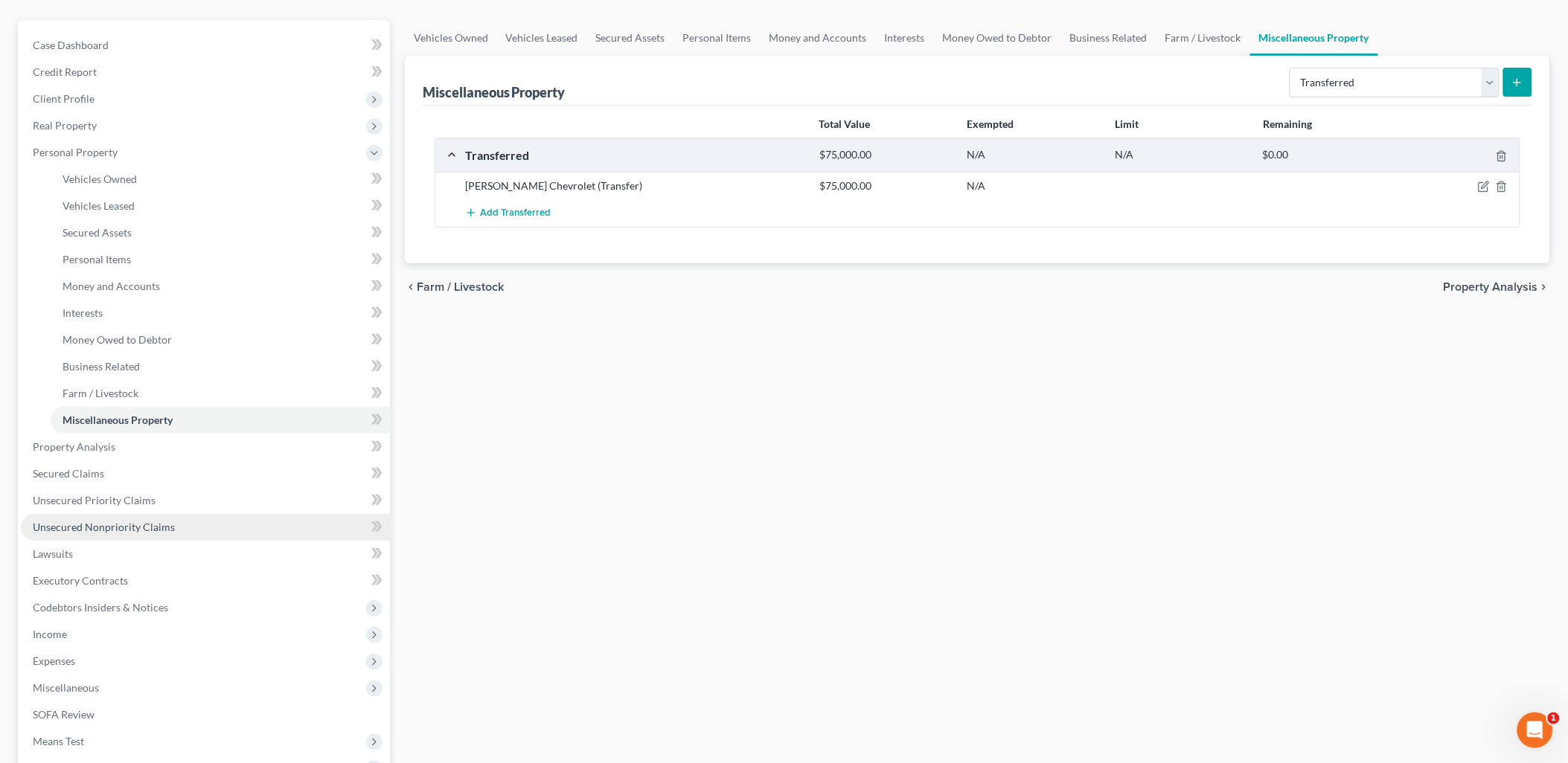
scroll to position [82, 0]
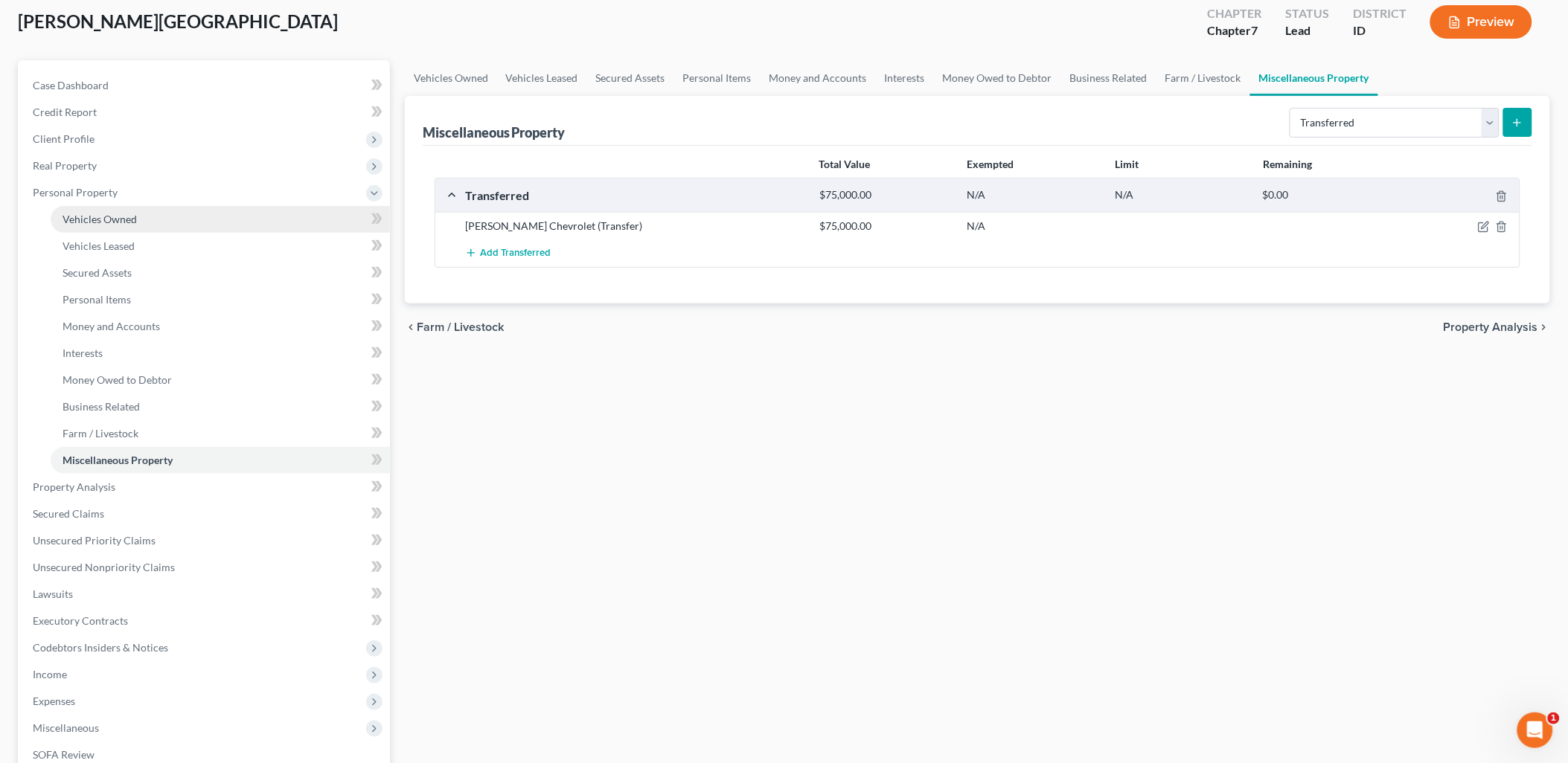
click at [106, 220] on span "Vehicles Owned" at bounding box center [100, 219] width 75 height 12
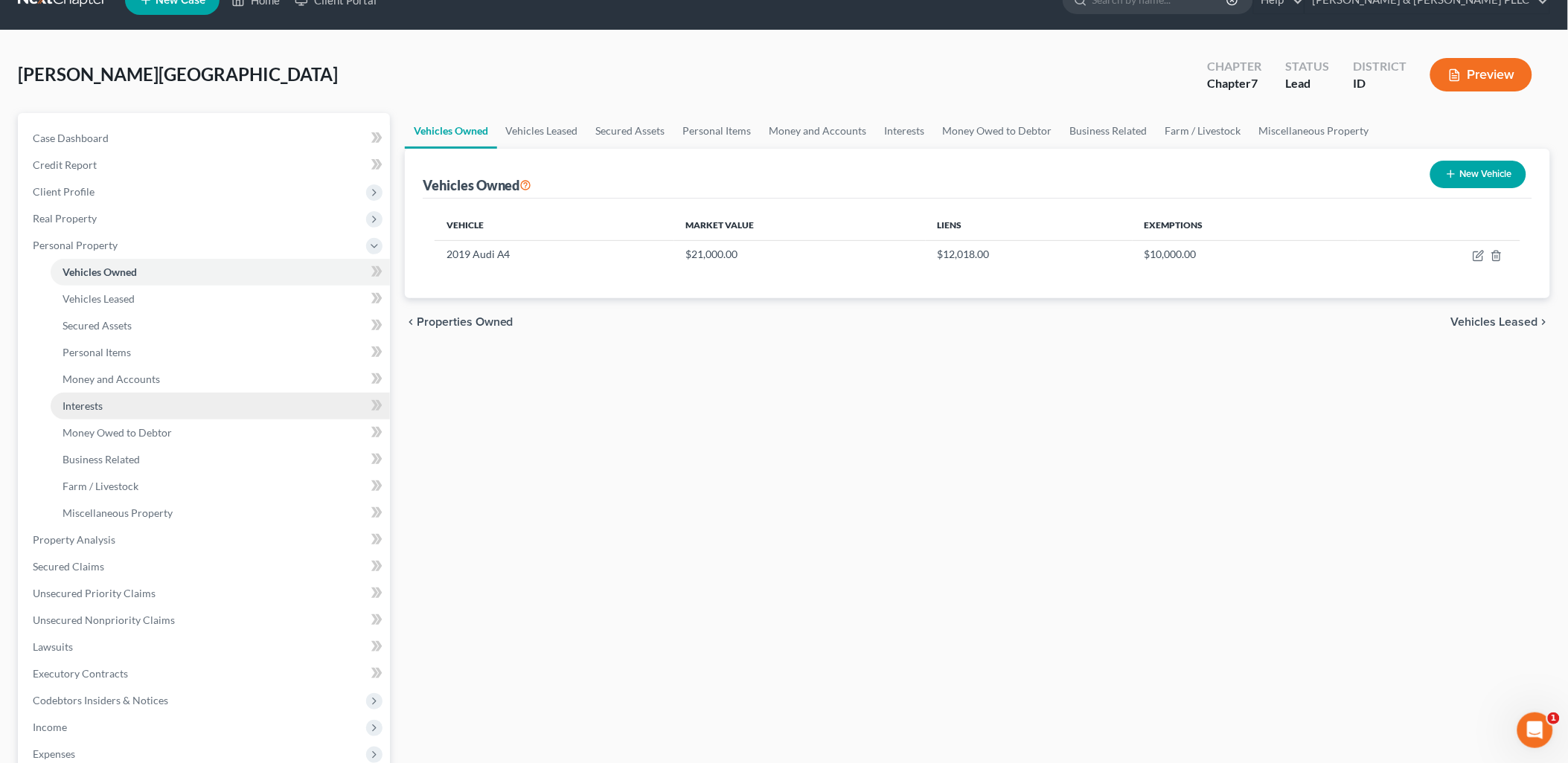
scroll to position [82, 0]
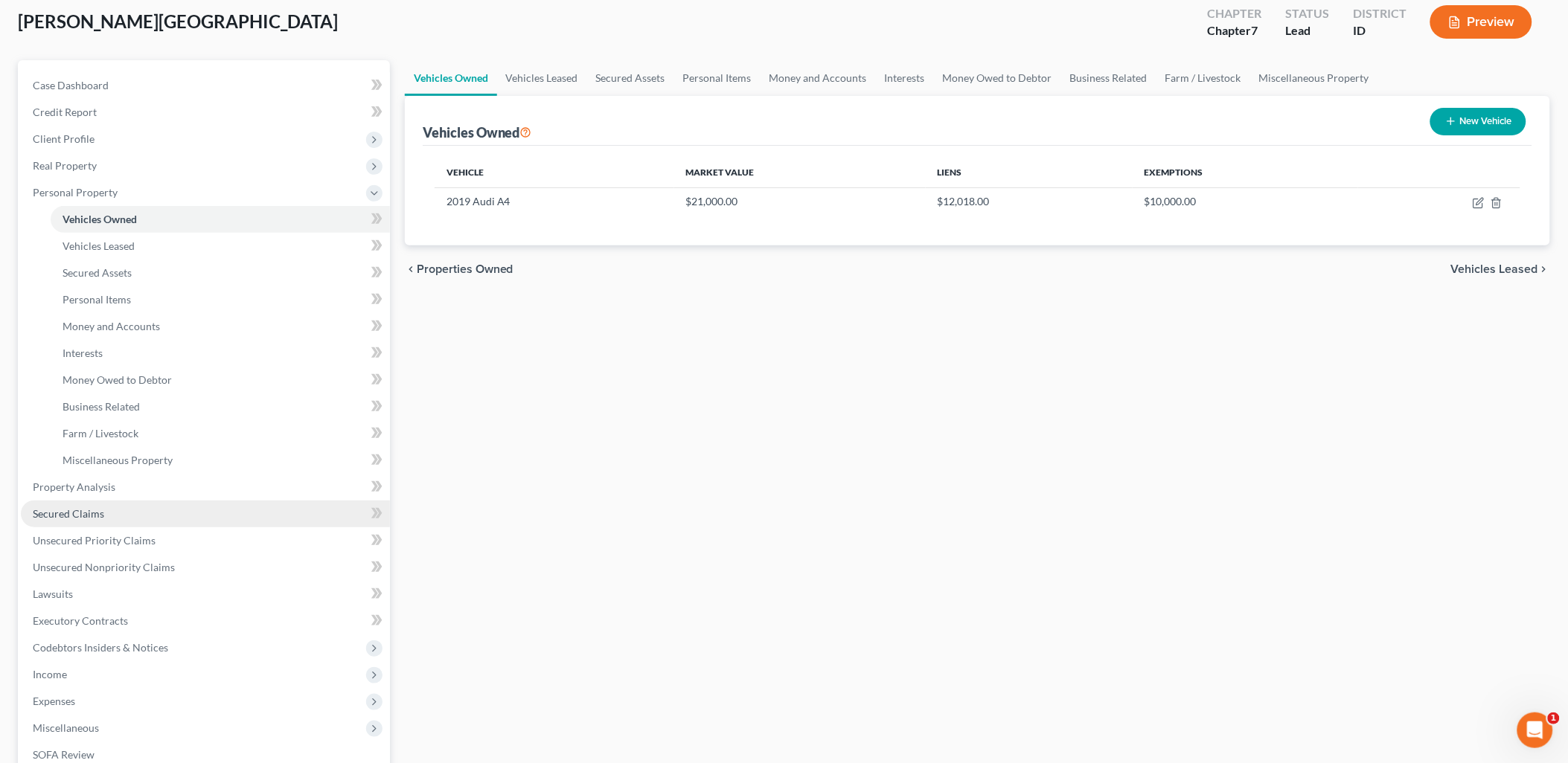
drag, startPoint x: 77, startPoint y: 515, endPoint x: 175, endPoint y: 516, distance: 98.0
click at [78, 516] on span "Secured Claims" at bounding box center [68, 513] width 71 height 12
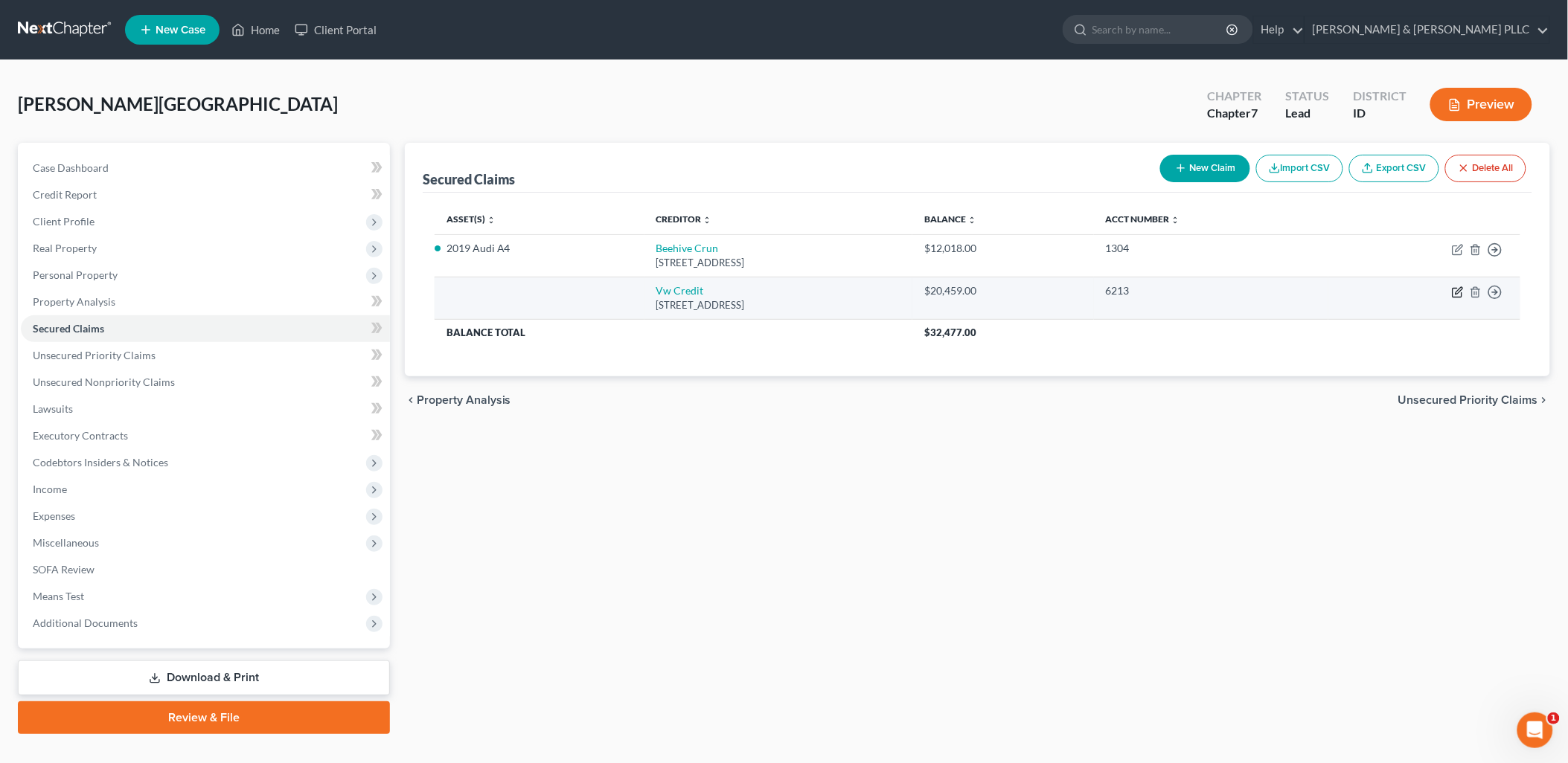
click at [1459, 294] on icon "button" at bounding box center [1458, 292] width 12 height 12
select select "14"
select select "0"
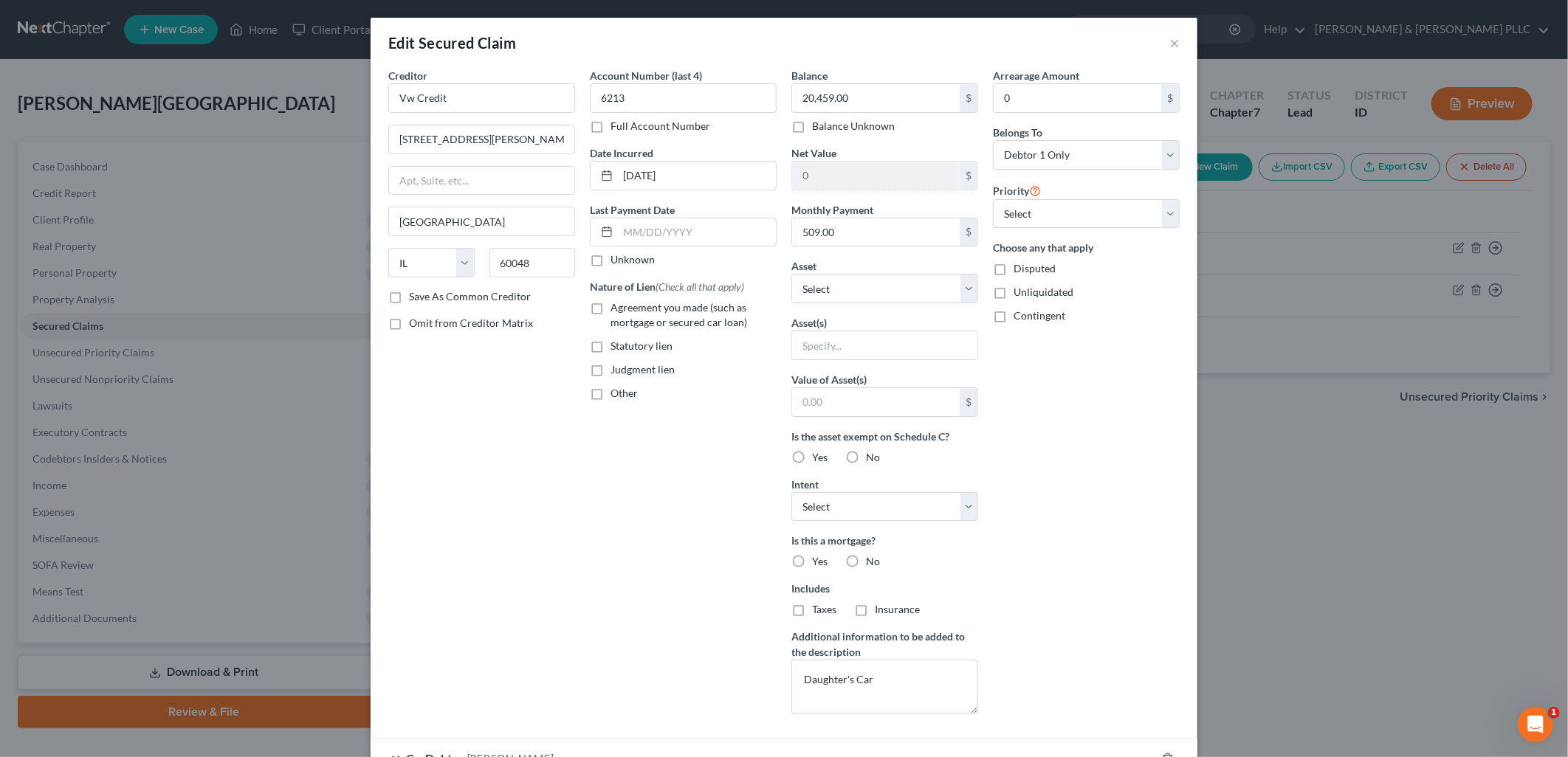
click at [866, 559] on label "No" at bounding box center [872, 562] width 14 height 15
click at [872, 559] on input "No" at bounding box center [876, 559] width 10 height 10
radio input "true"
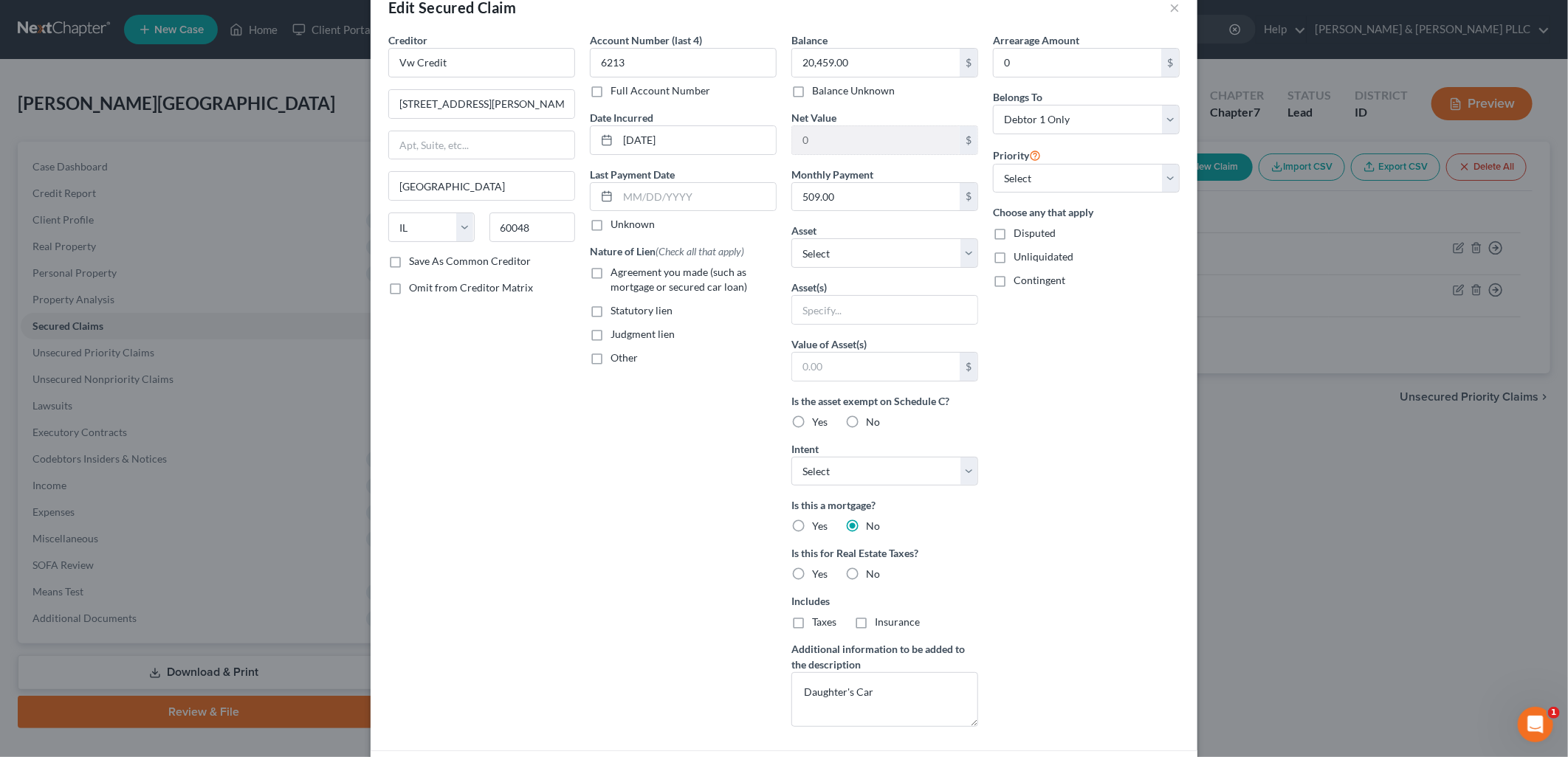
scroll to position [30, 0]
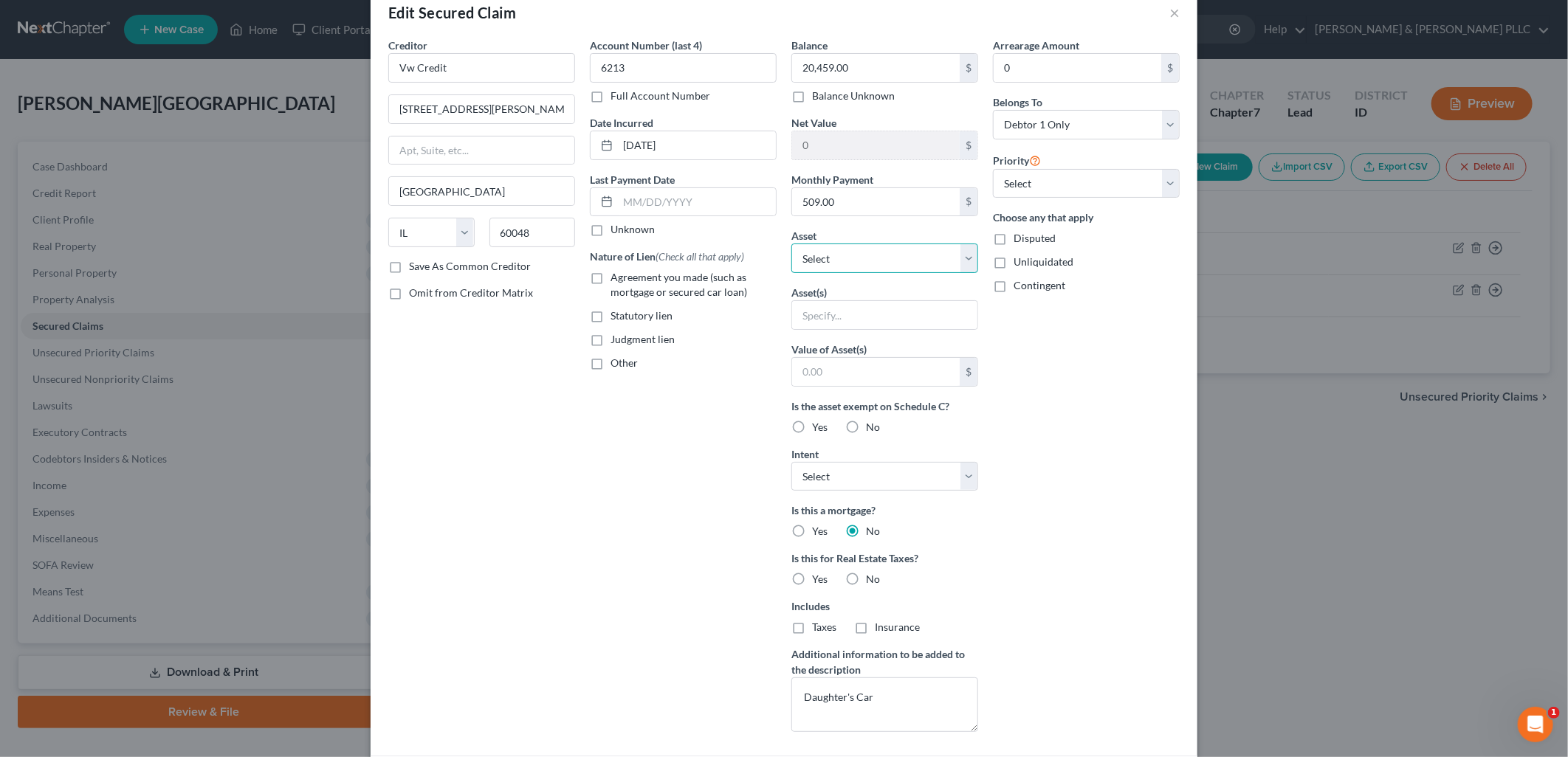
click at [963, 252] on select "Select Other Multiple Assets 2019 Audi A4 - $21000.0 Household Goods - Couch (2…" at bounding box center [885, 258] width 186 height 29
drag, startPoint x: 635, startPoint y: 509, endPoint x: 654, endPoint y: 505, distance: 19.4
click at [637, 509] on div "Account Number (last 4) 6213 Full Account Number Date Incurred [DATE] Last Paym…" at bounding box center [683, 391] width 202 height 706
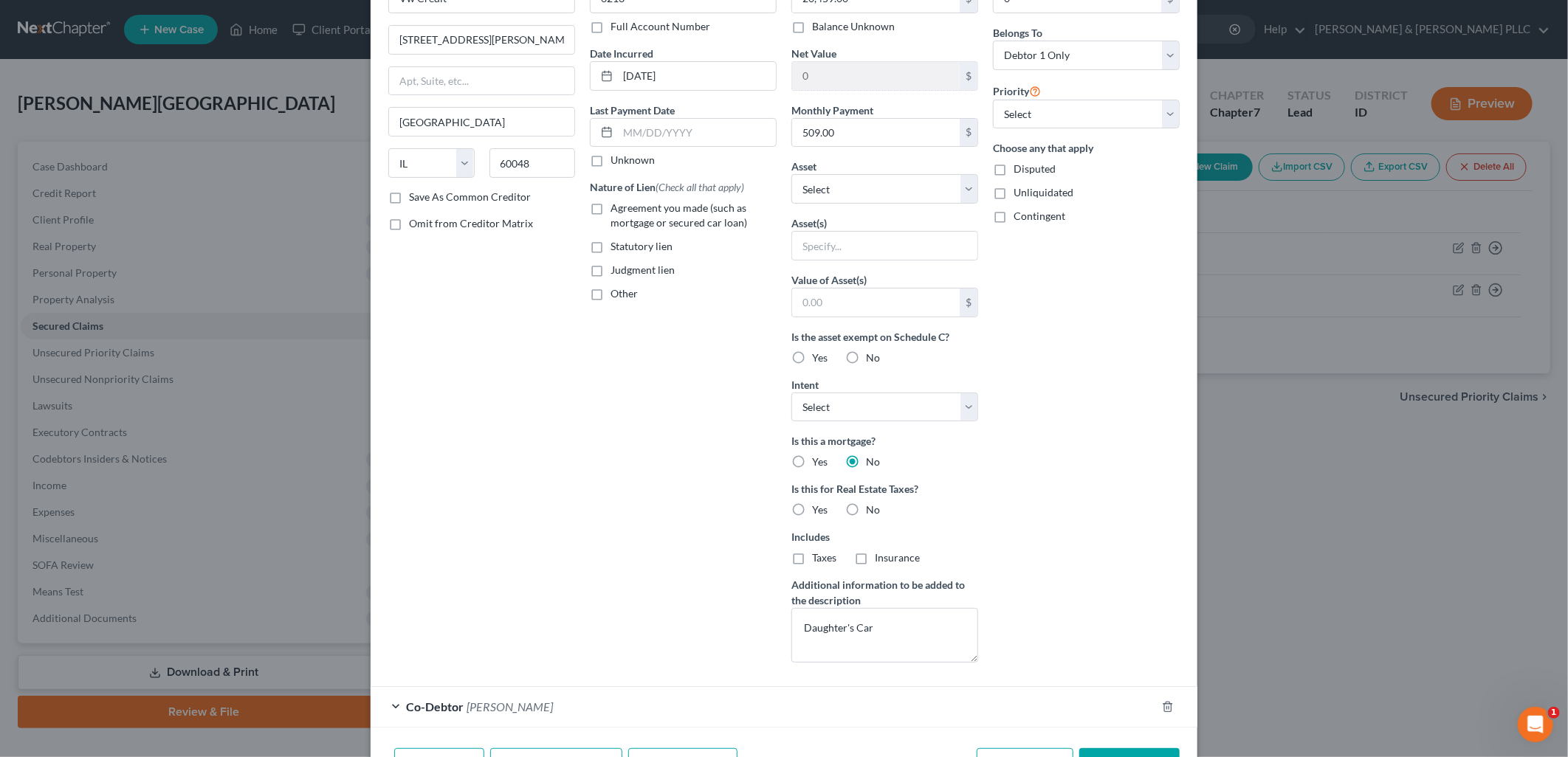
scroll to position [194, 0]
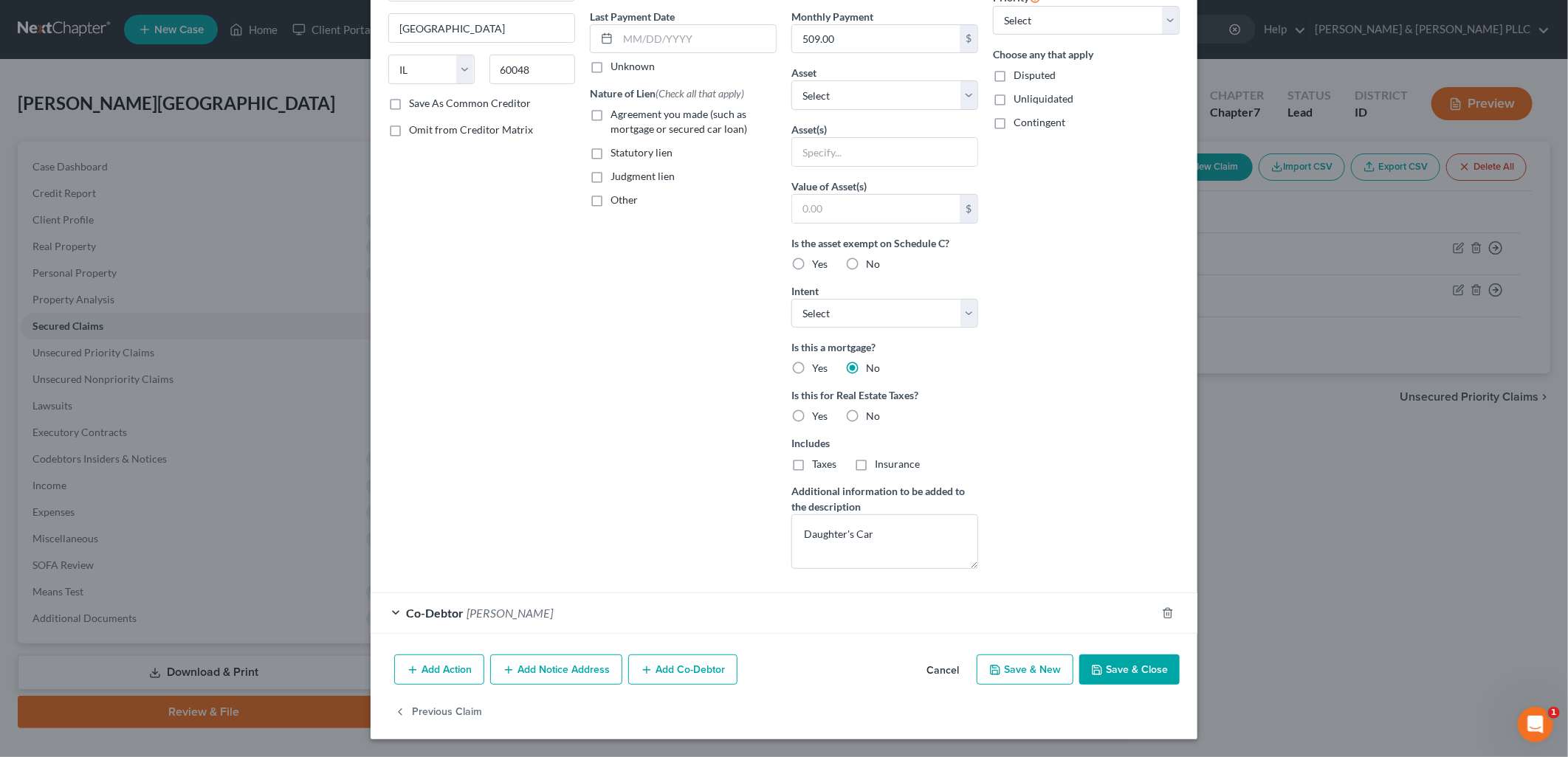
drag, startPoint x: 1119, startPoint y: 676, endPoint x: 998, endPoint y: 631, distance: 129.1
click at [1118, 676] on button "Save & Close" at bounding box center [1129, 670] width 101 height 31
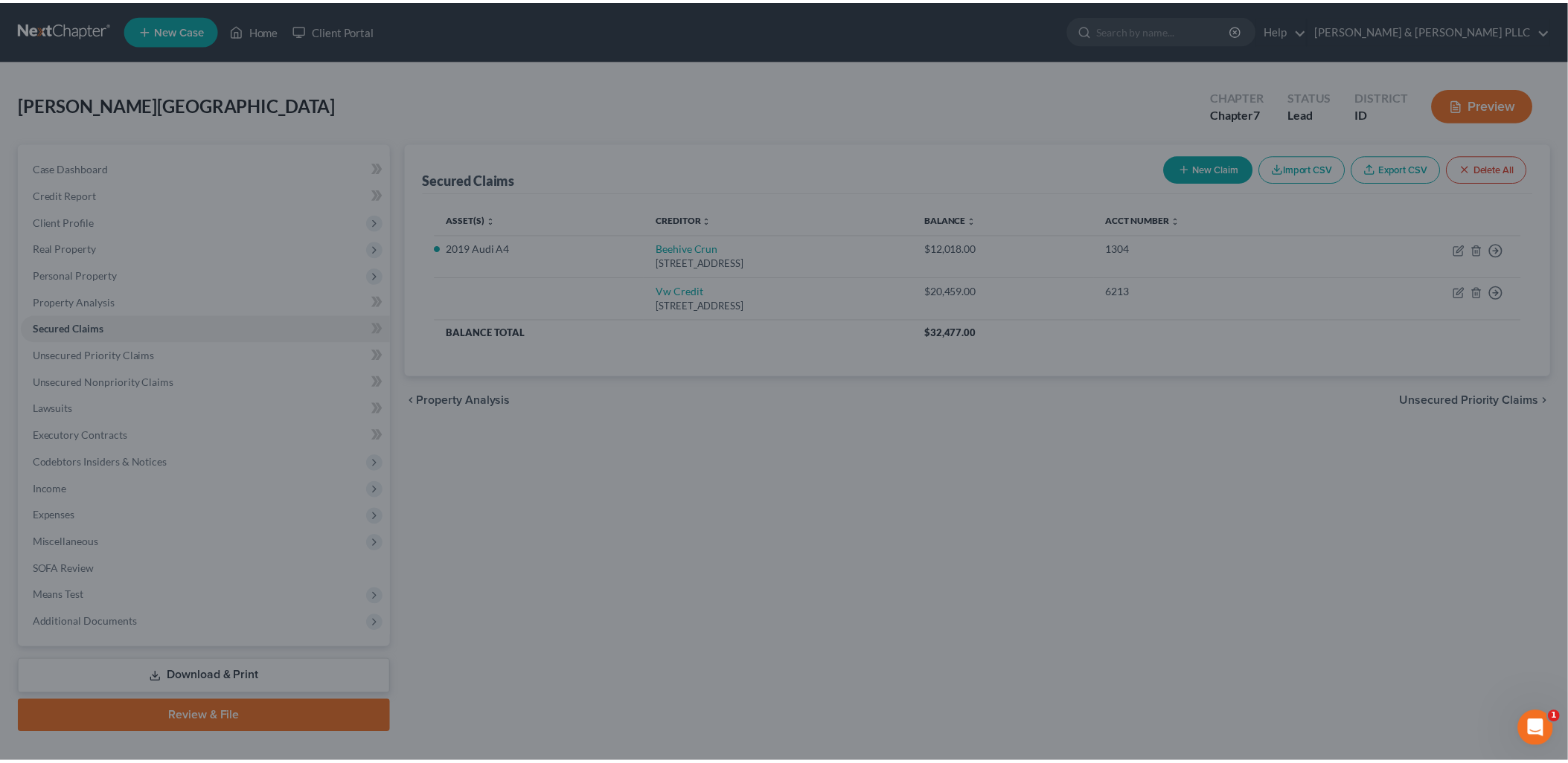
scroll to position [33, 0]
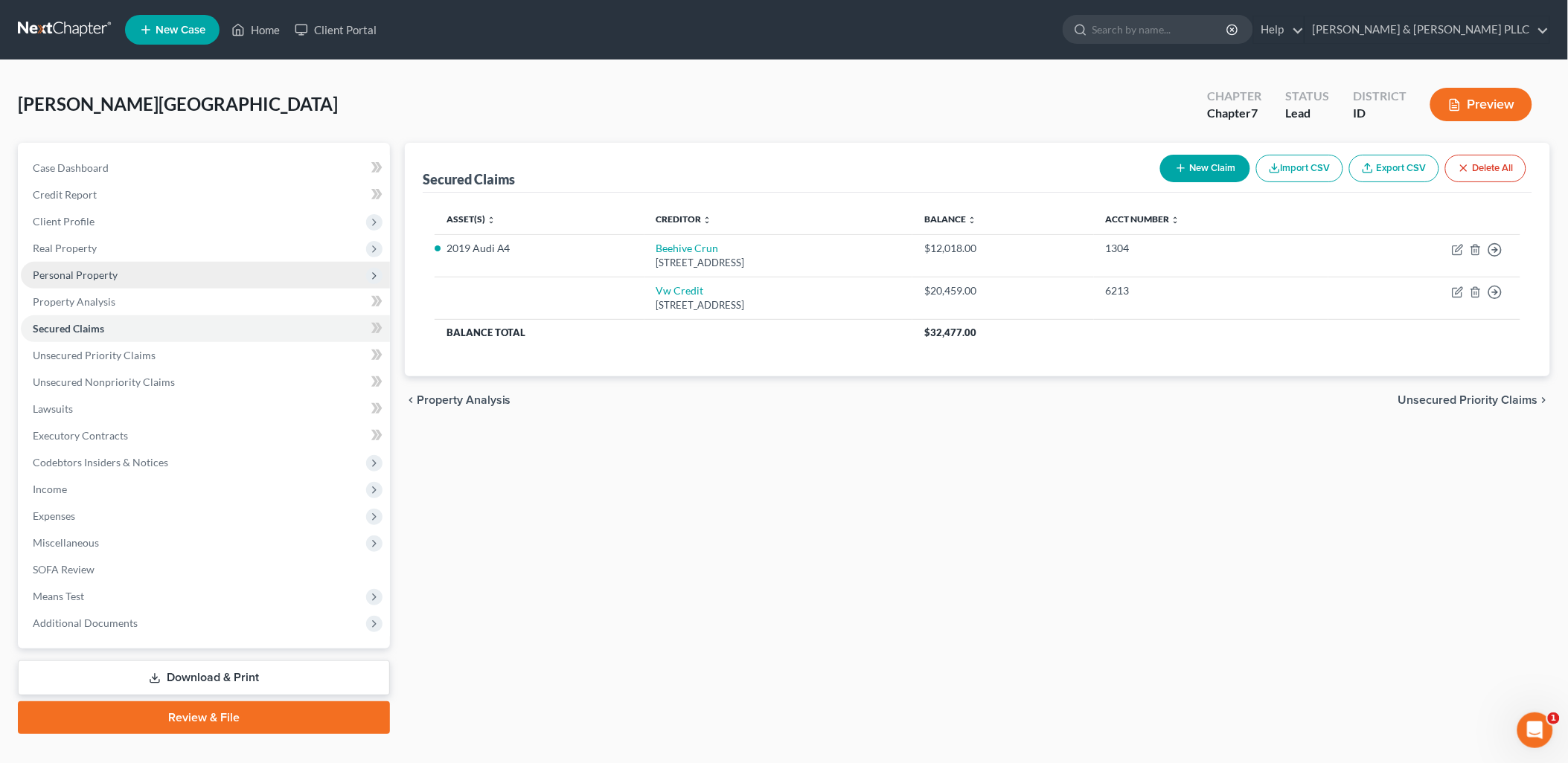
click at [103, 271] on span "Personal Property" at bounding box center [75, 274] width 84 height 12
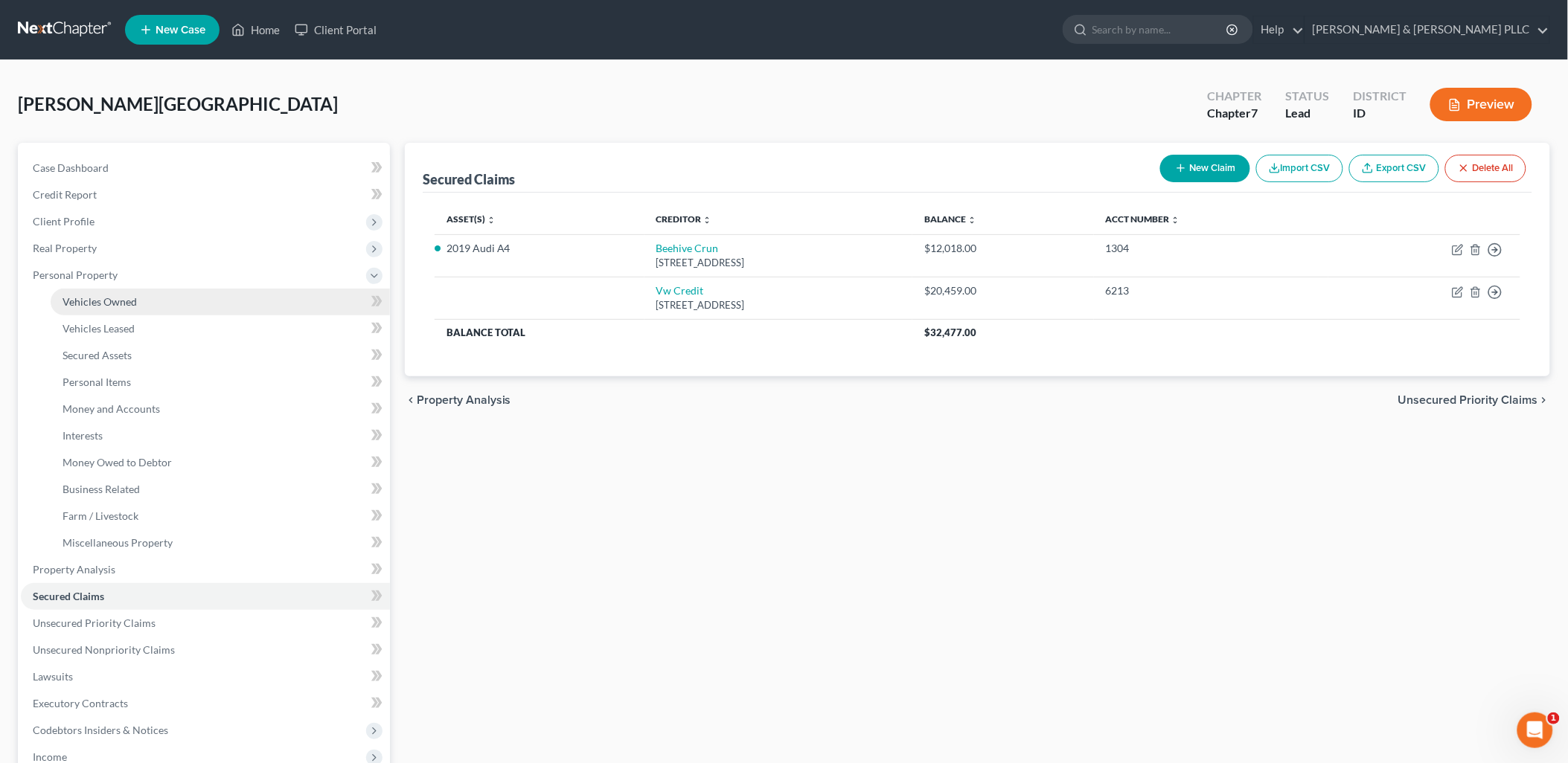
click at [114, 297] on span "Vehicles Owned" at bounding box center [100, 301] width 75 height 12
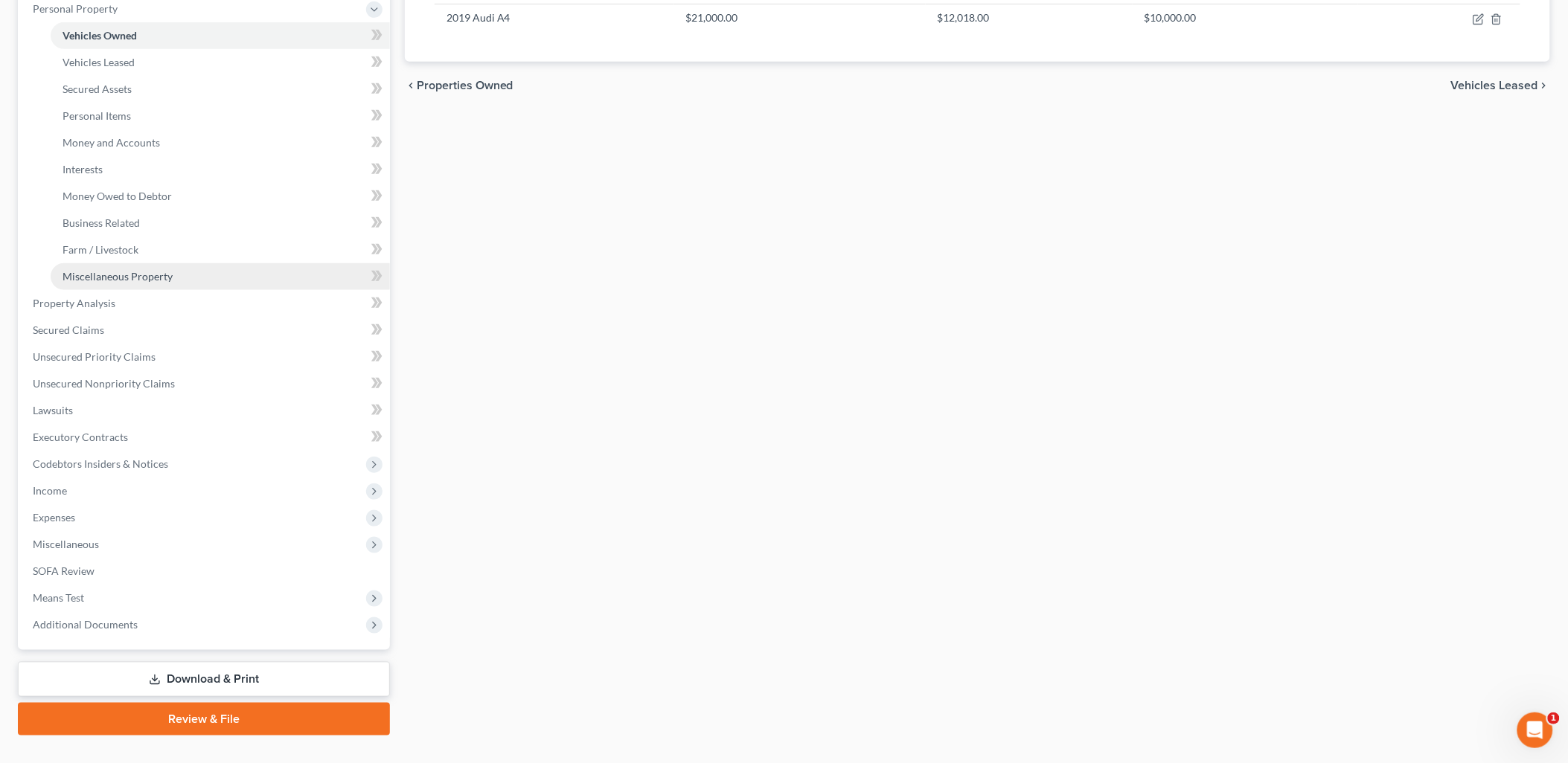
scroll to position [293, 0]
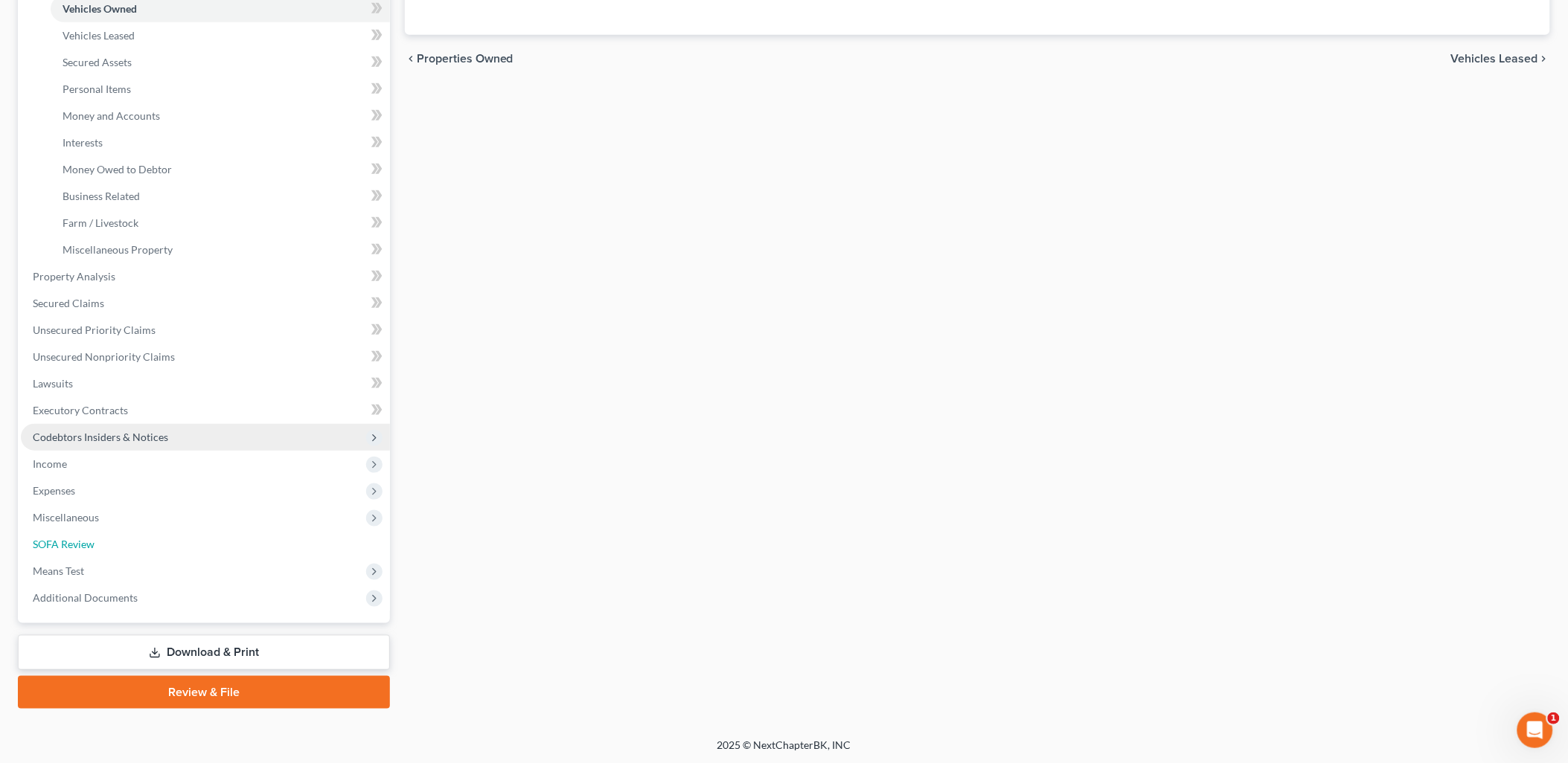
drag, startPoint x: 75, startPoint y: 539, endPoint x: 339, endPoint y: 439, distance: 282.3
click at [75, 539] on span "SOFA Review" at bounding box center [63, 543] width 61 height 12
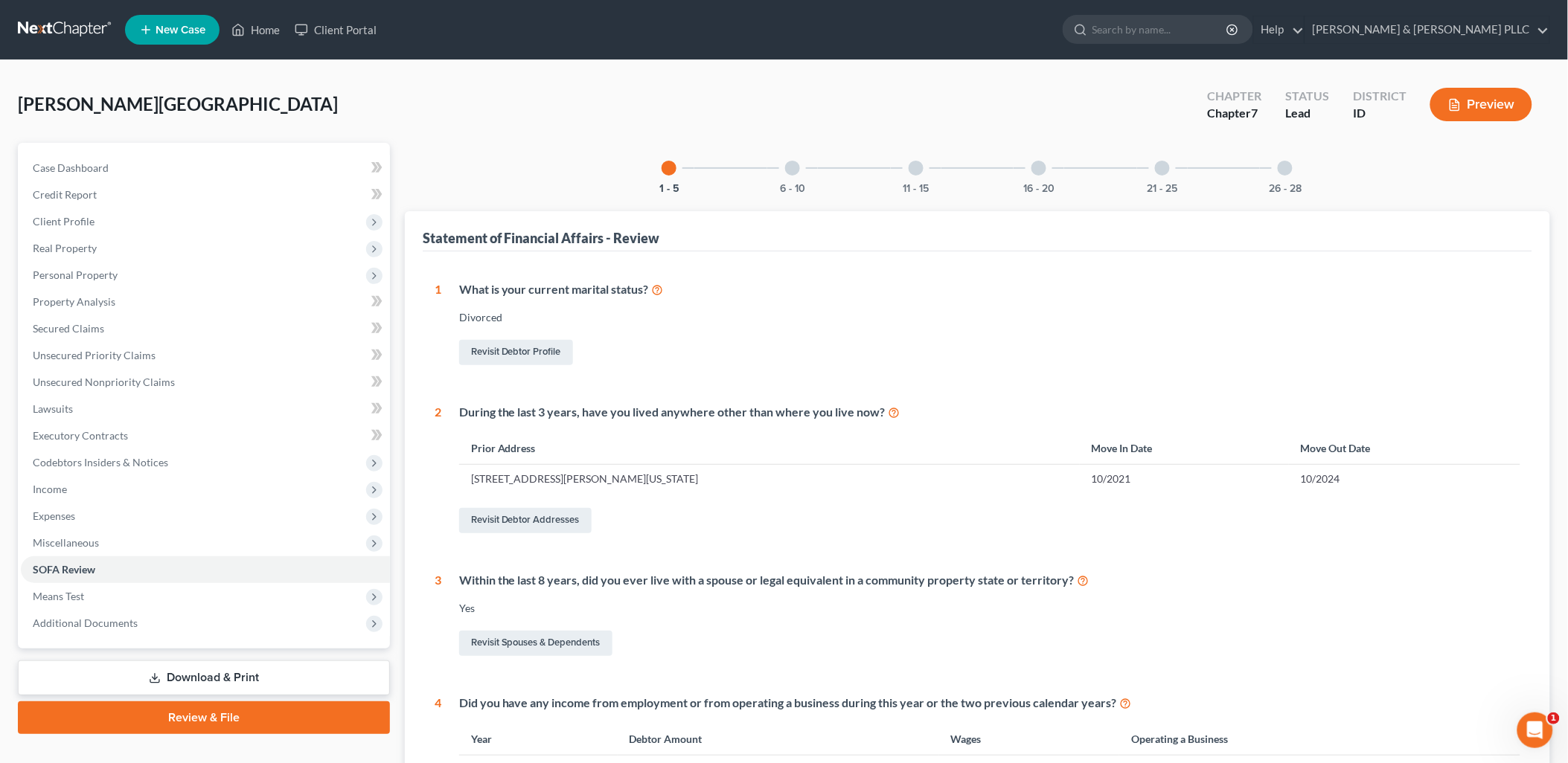
click at [1032, 194] on div "1 - 5 6 - 10 11 - 15 16 - 20 21 - 25 26 - 28 Statement of Financial Affairs - R…" at bounding box center [977, 601] width 1145 height 917
click at [1039, 184] on button "16 - 20" at bounding box center [1039, 189] width 32 height 11
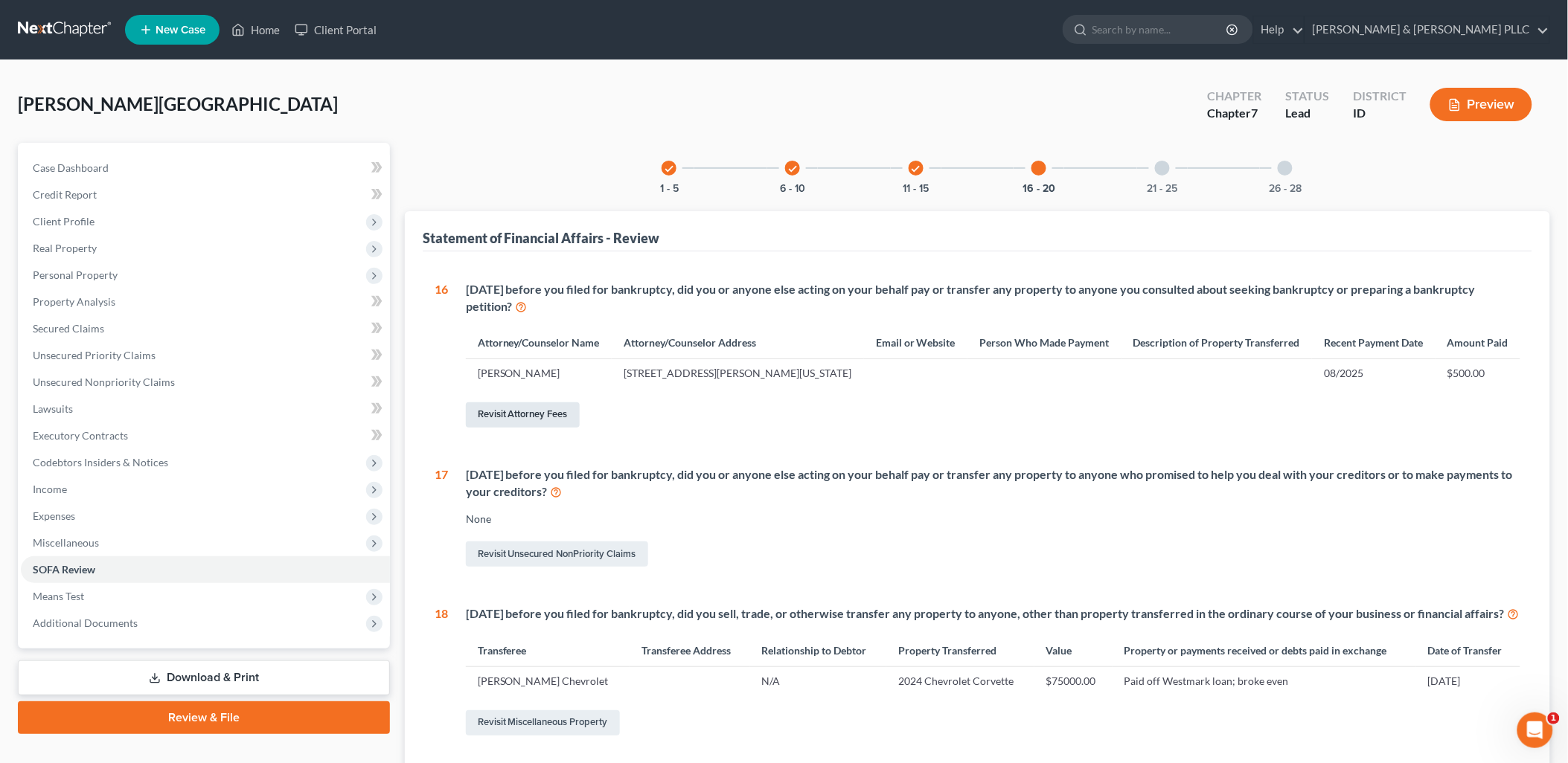
click at [568, 410] on link "Revisit Attorney Fees" at bounding box center [523, 415] width 114 height 25
select select "0"
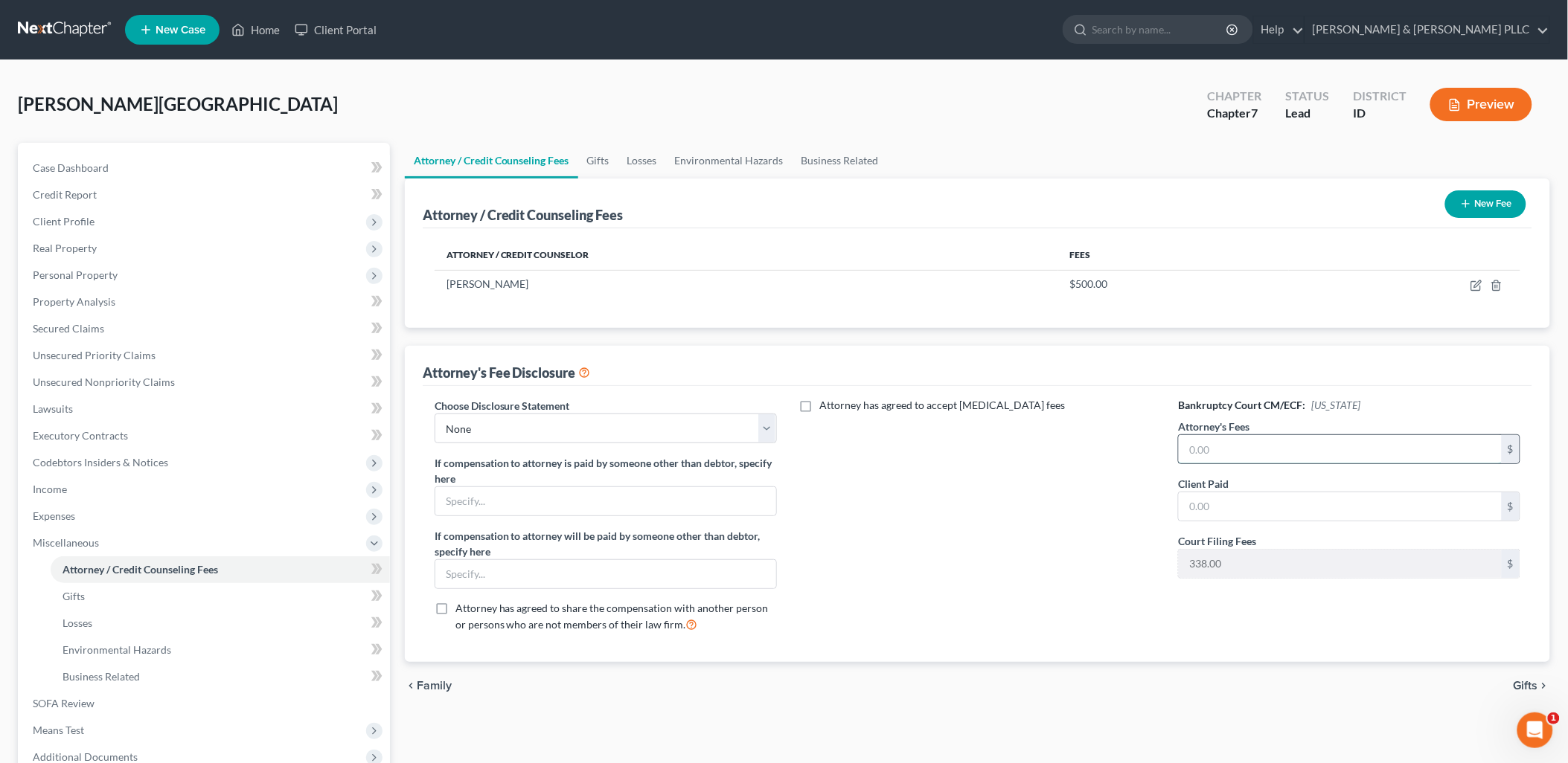
click at [1236, 443] on input "text" at bounding box center [1340, 449] width 323 height 28
type input "1,883"
click at [1250, 506] on input "text" at bounding box center [1340, 506] width 323 height 28
type input "500.00"
type input "2"
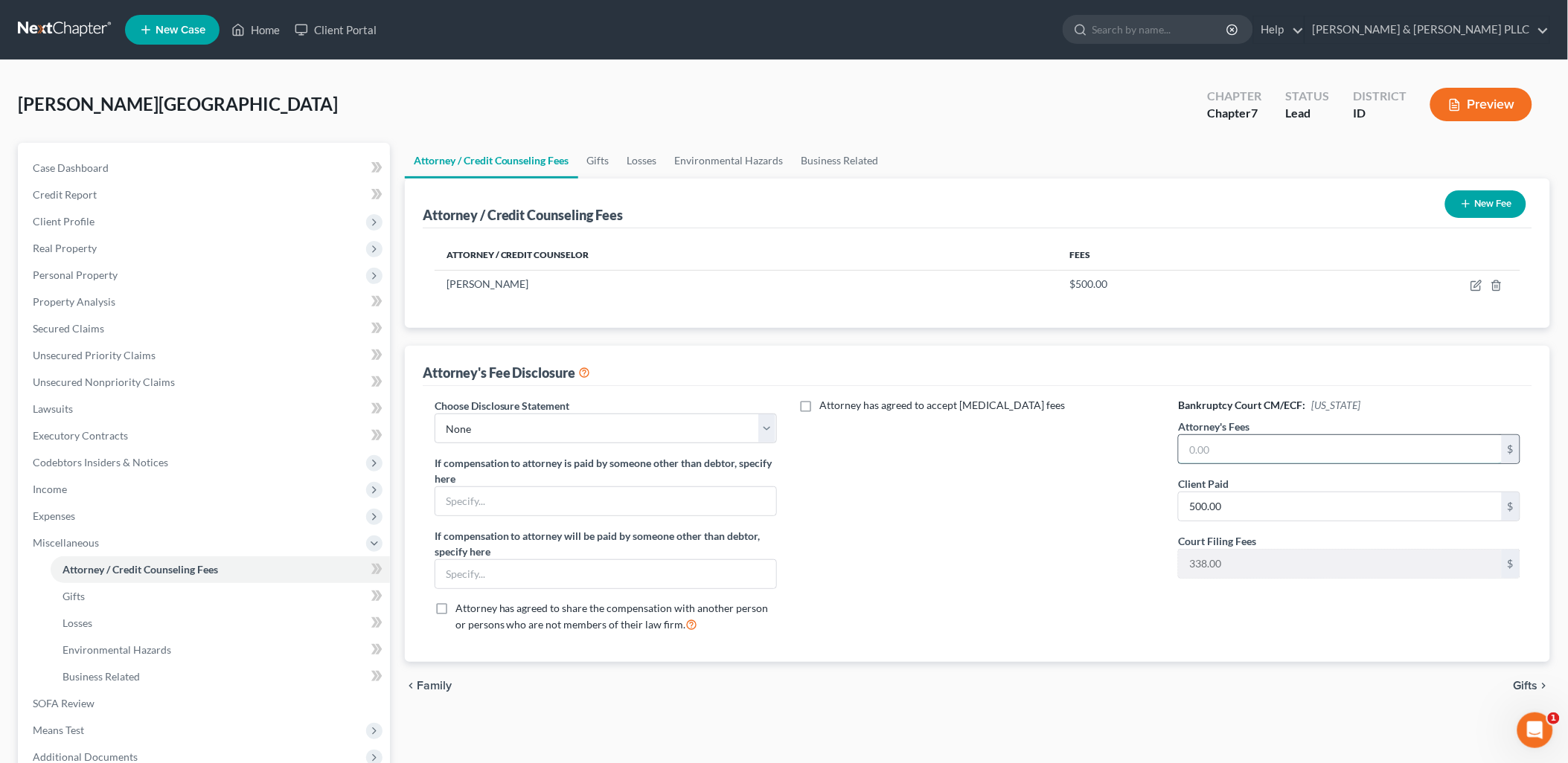
click at [1382, 446] on input "text" at bounding box center [1340, 449] width 323 height 28
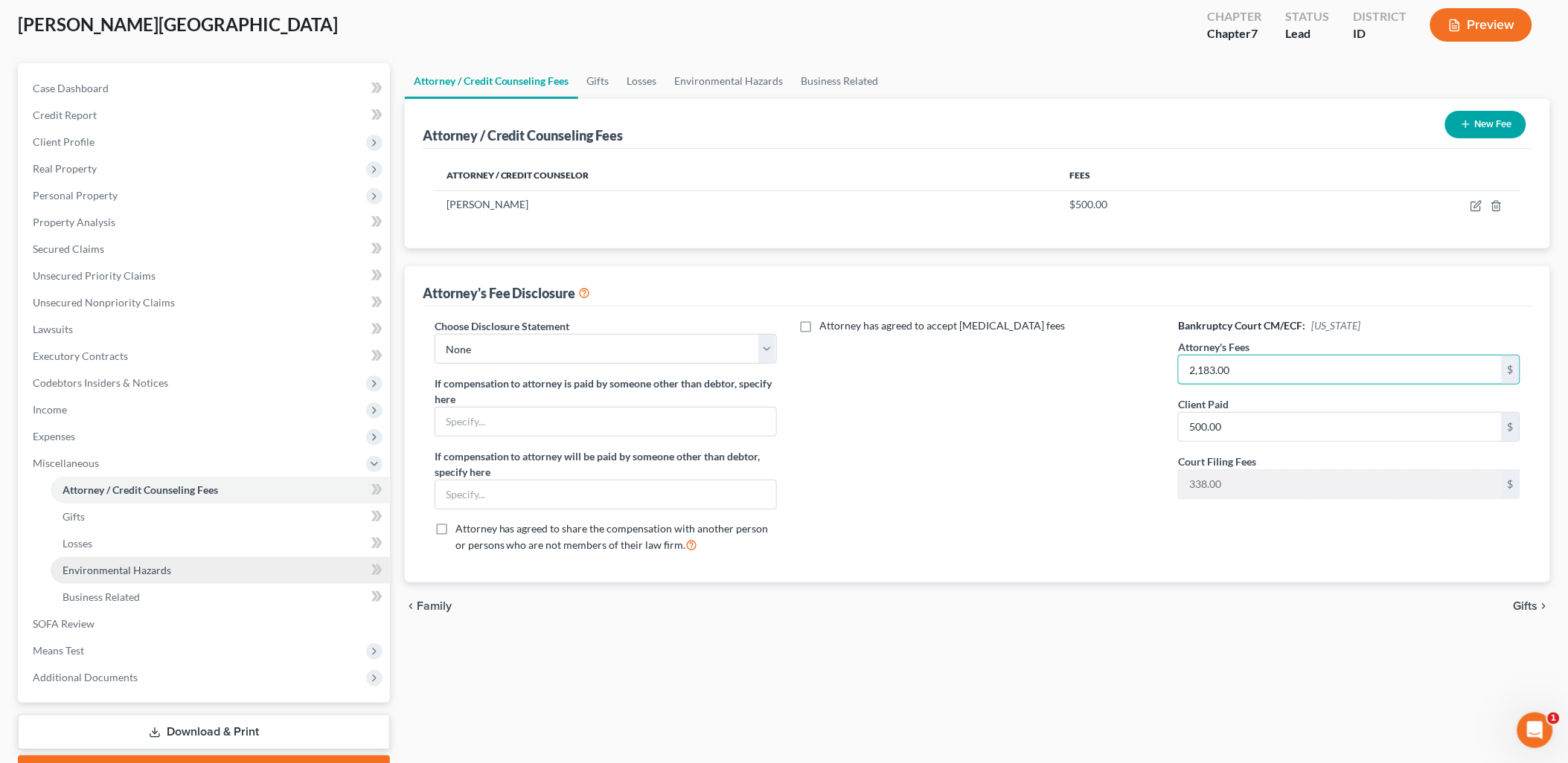
scroll to position [159, 0]
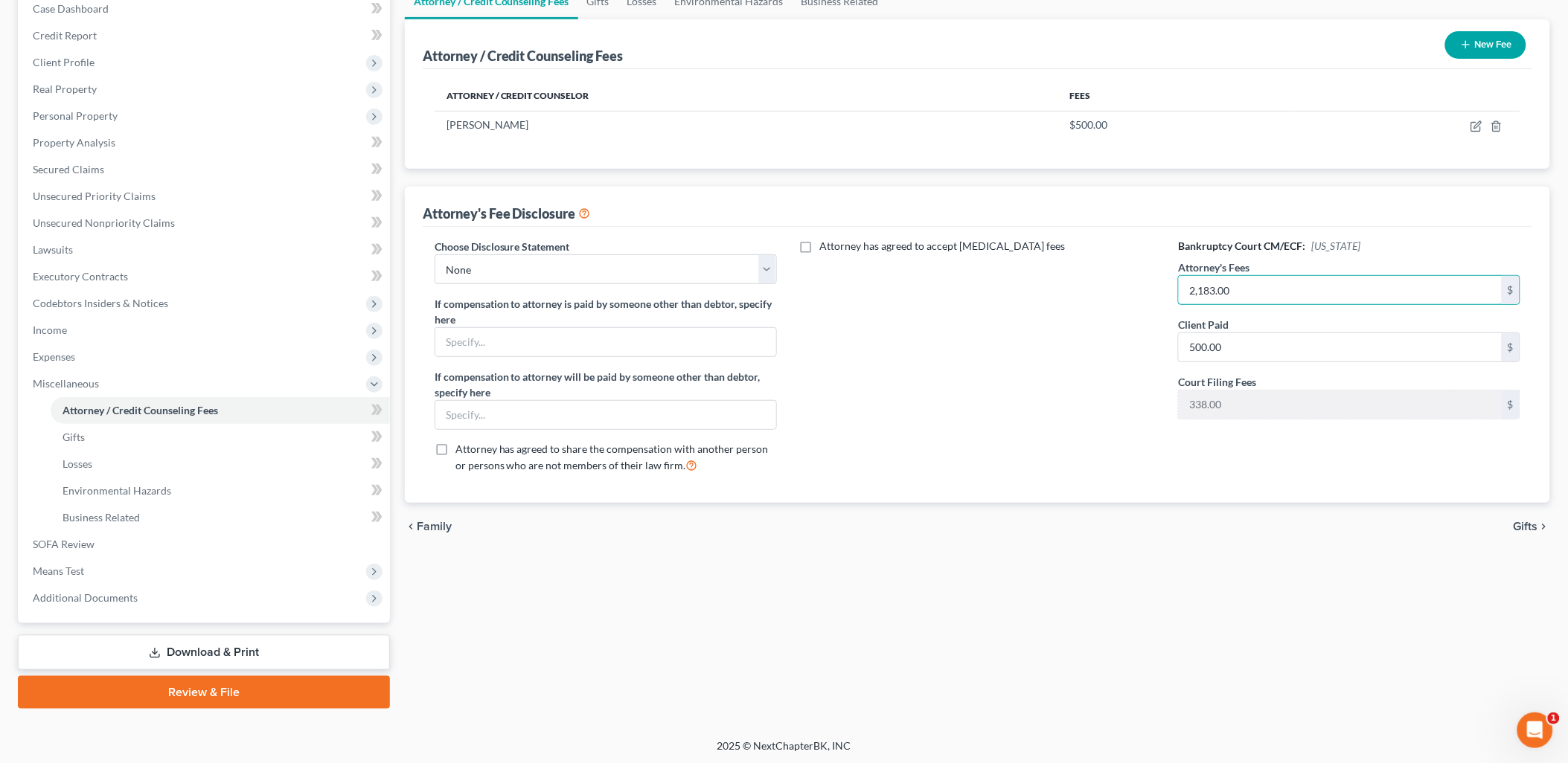
type input "2,183.00"
click at [314, 657] on link "Download & Print" at bounding box center [204, 653] width 372 height 35
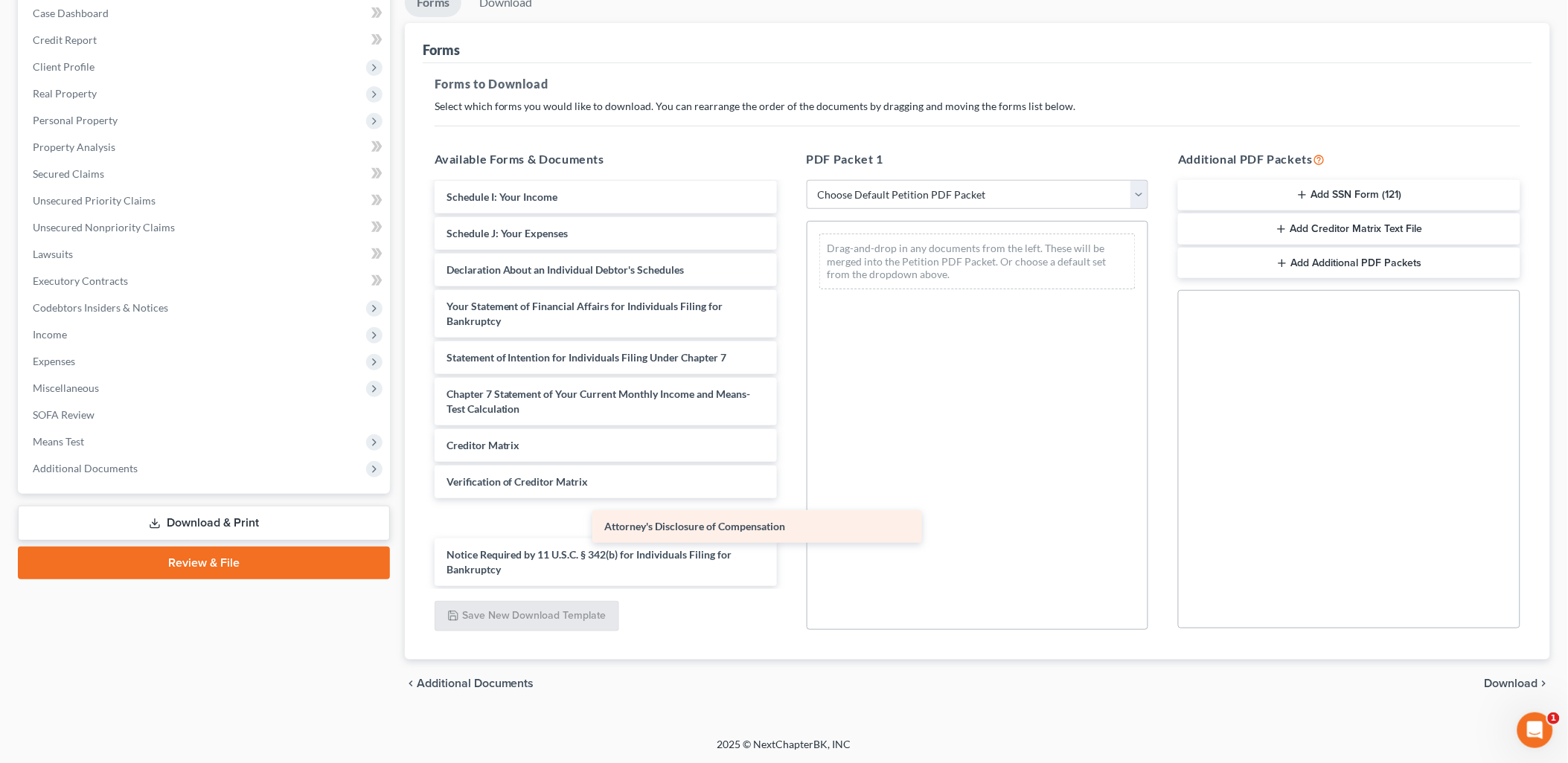
scroll to position [258, 0]
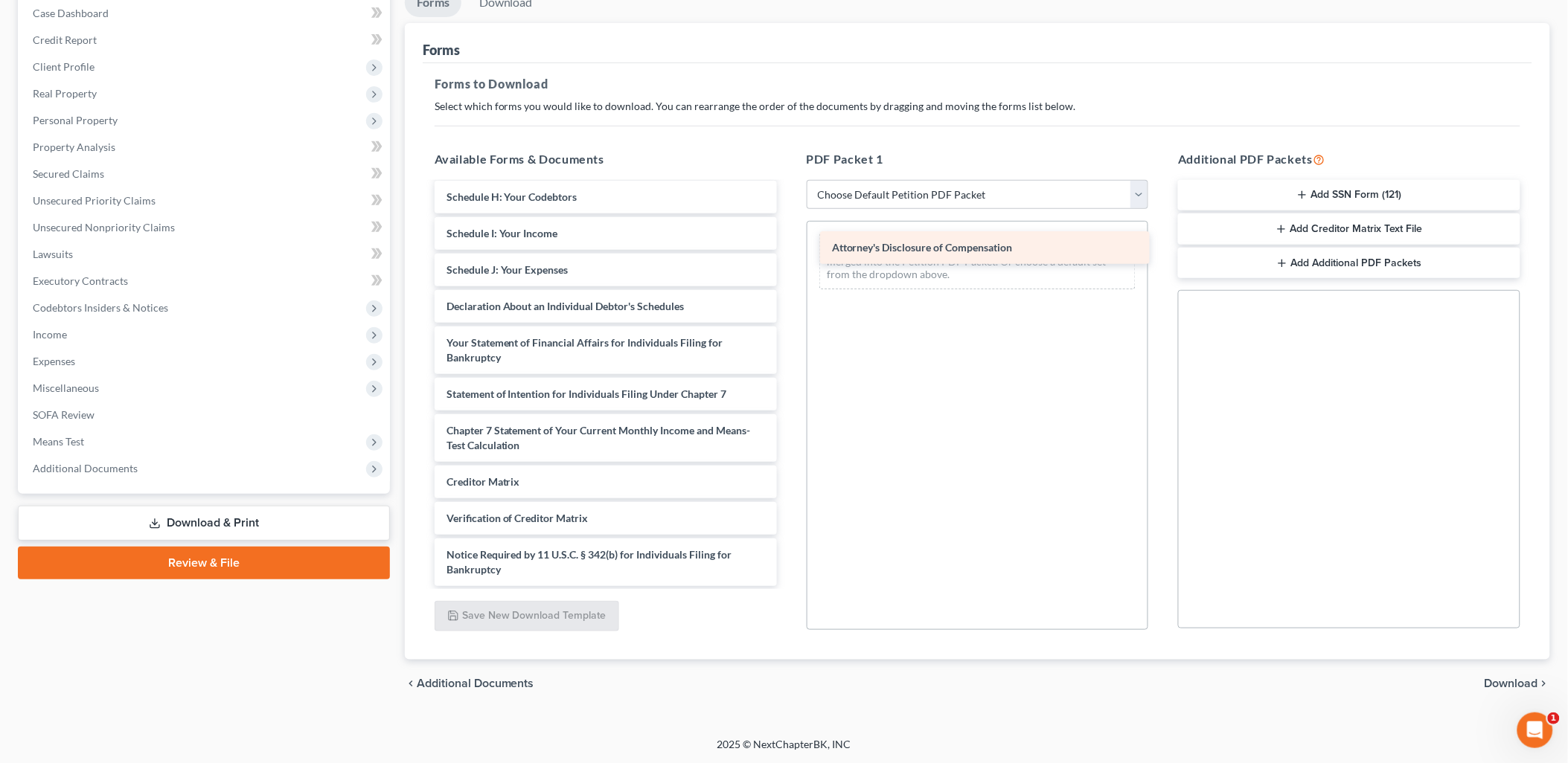
drag, startPoint x: 695, startPoint y: 563, endPoint x: 1080, endPoint y: 243, distance: 500.6
click at [788, 243] on div "Attorney's Disclosure of Compensation Voluntary Petition for Individuals Filing…" at bounding box center [606, 255] width 366 height 660
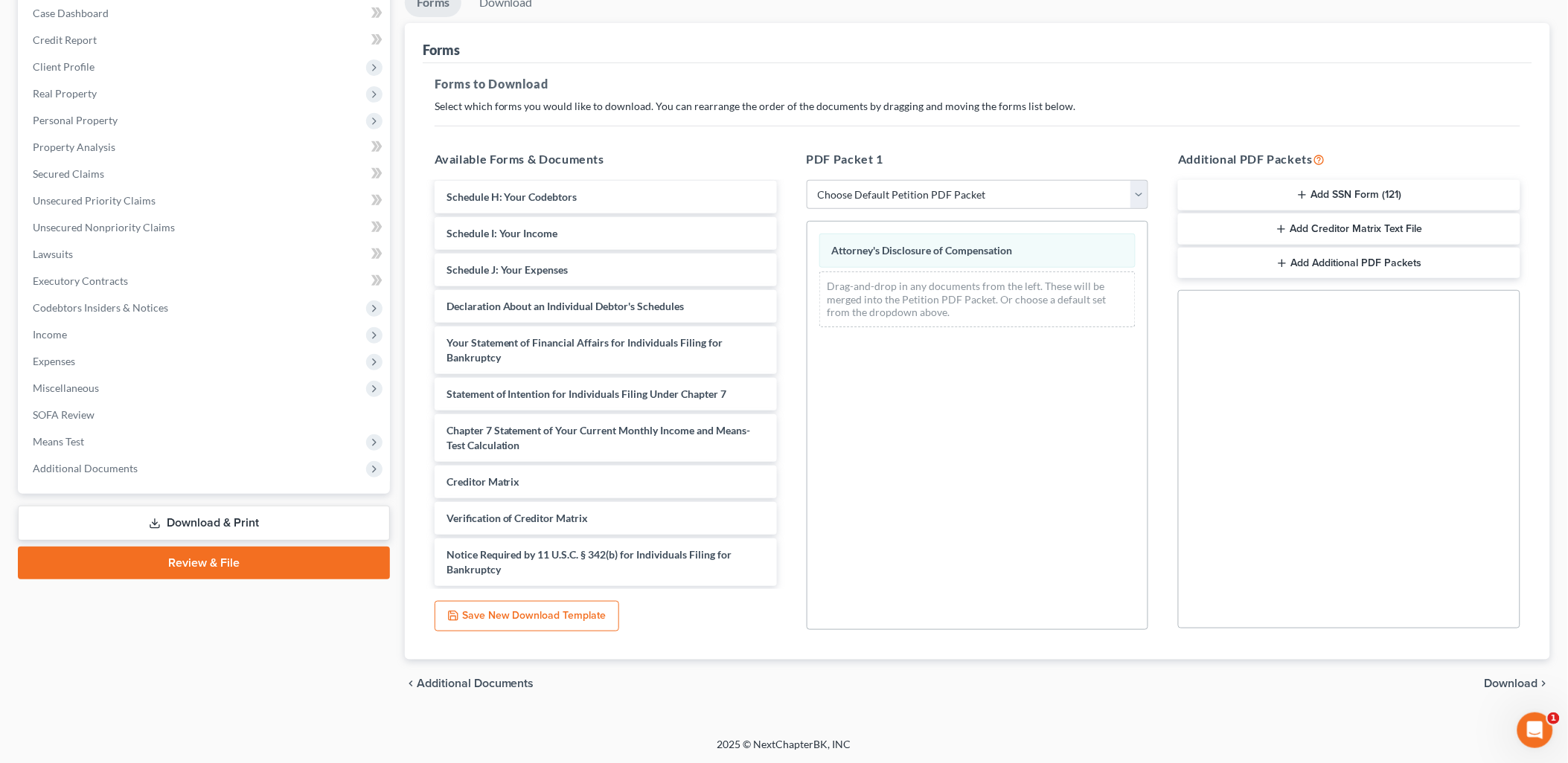
click at [1513, 684] on span "Download" at bounding box center [1511, 683] width 54 height 12
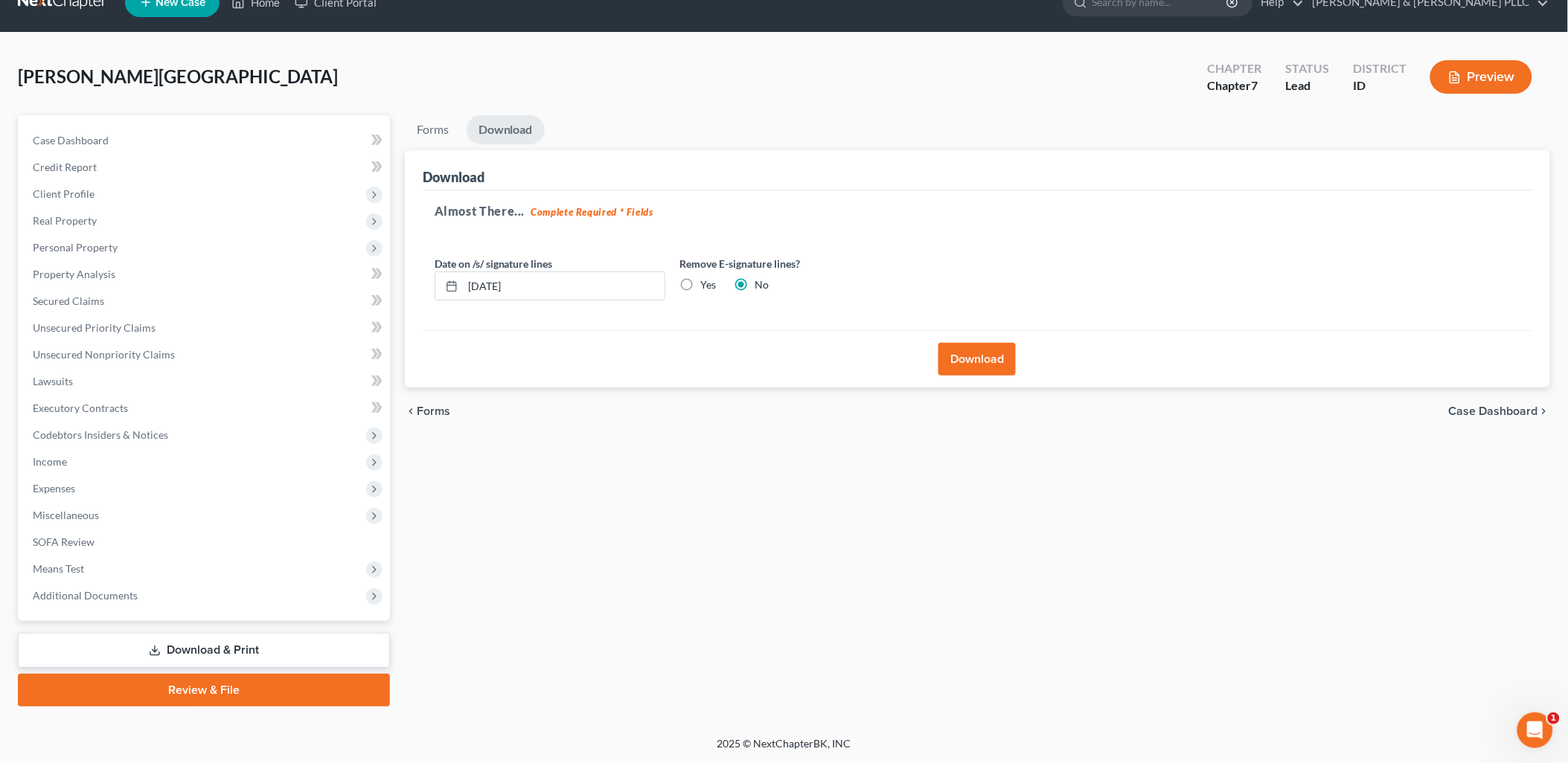
scroll to position [25, 0]
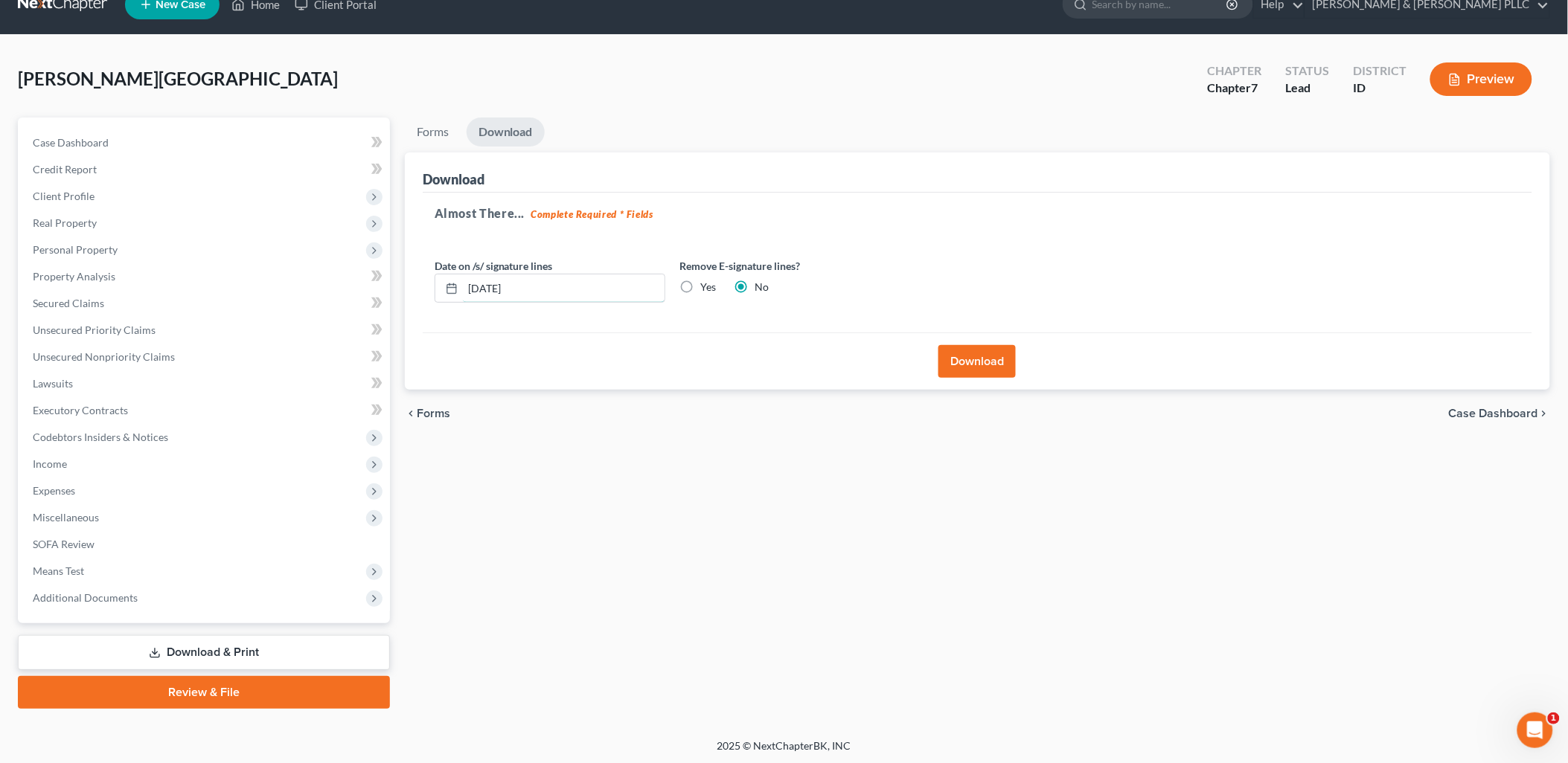
drag, startPoint x: 591, startPoint y: 296, endPoint x: 0, endPoint y: 290, distance: 591.0
click at [0, 296] on html "Home New Case Client Portal [PERSON_NAME] & [PERSON_NAME] PLLC [PERSON_NAME][EM…" at bounding box center [784, 370] width 1568 height 791
click at [701, 289] on label "Yes" at bounding box center [709, 288] width 15 height 15
click at [707, 289] on input "Yes" at bounding box center [712, 285] width 10 height 10
radio input "true"
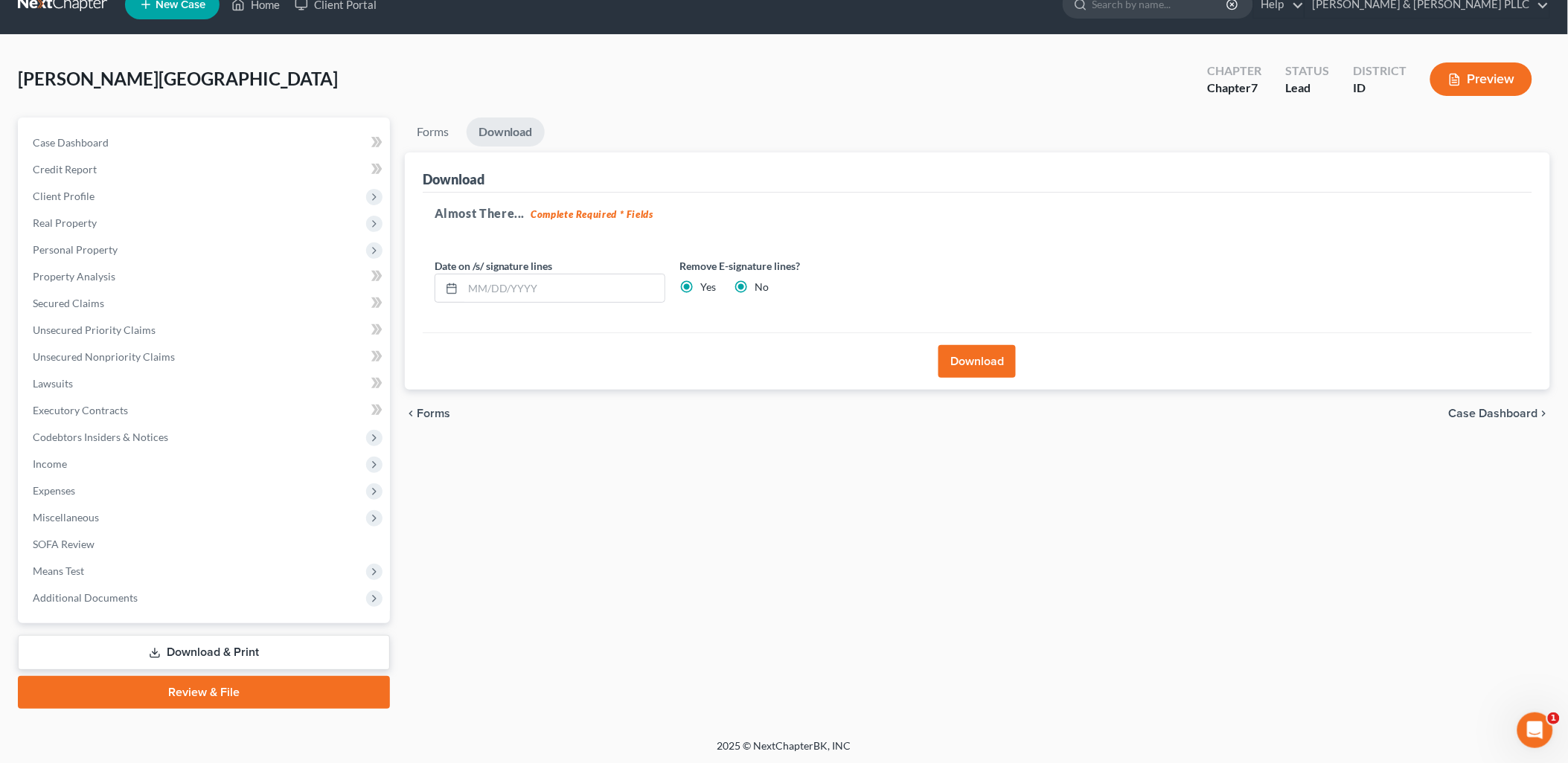
radio input "false"
drag, startPoint x: 997, startPoint y: 366, endPoint x: 1054, endPoint y: 346, distance: 60.4
click at [998, 366] on button "Download" at bounding box center [976, 361] width 78 height 33
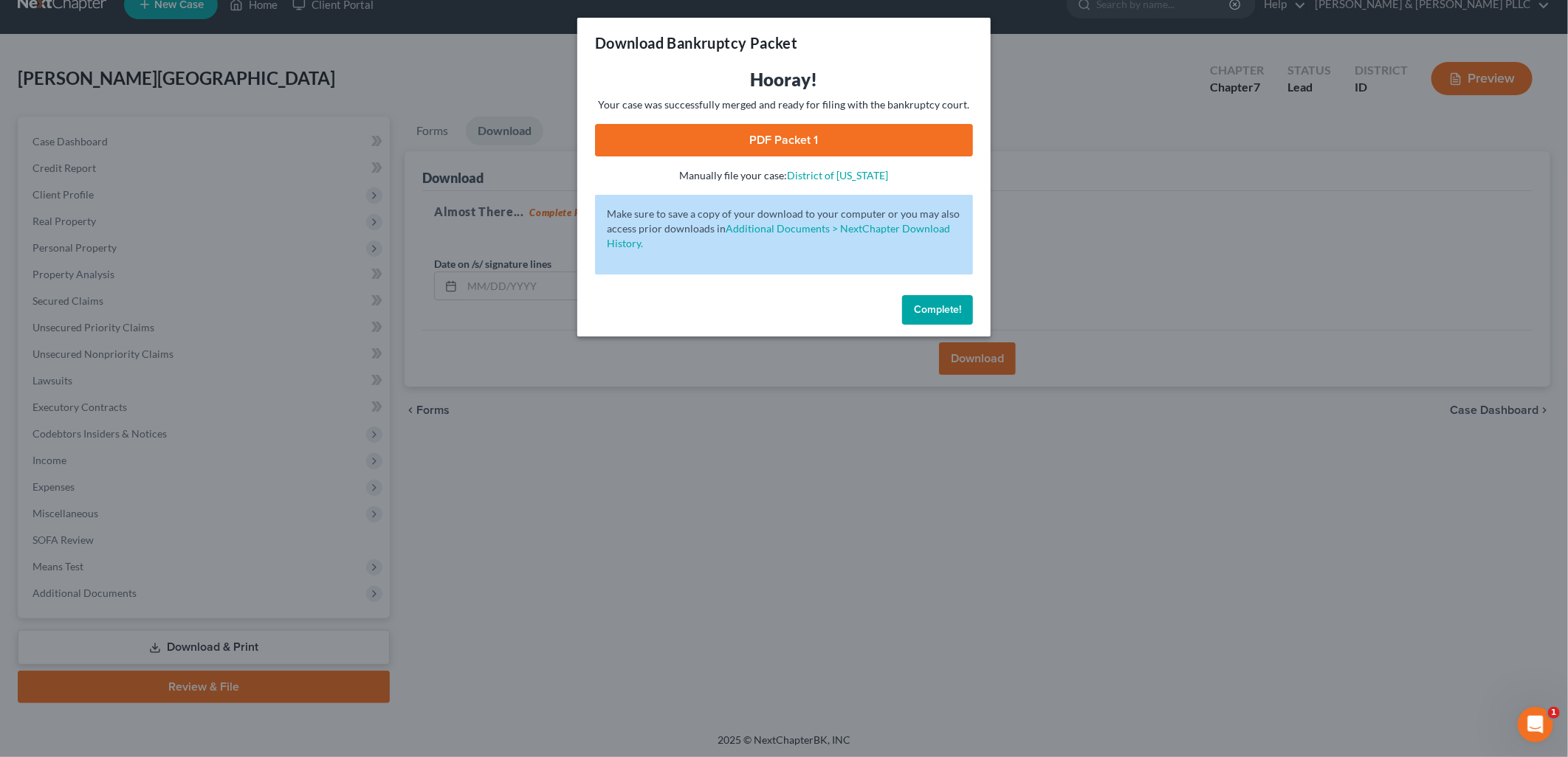
click at [846, 130] on link "PDF Packet 1" at bounding box center [783, 140] width 378 height 32
drag, startPoint x: 911, startPoint y: 311, endPoint x: 915, endPoint y: 260, distance: 51.2
click at [911, 311] on button "Complete!" at bounding box center [937, 309] width 70 height 29
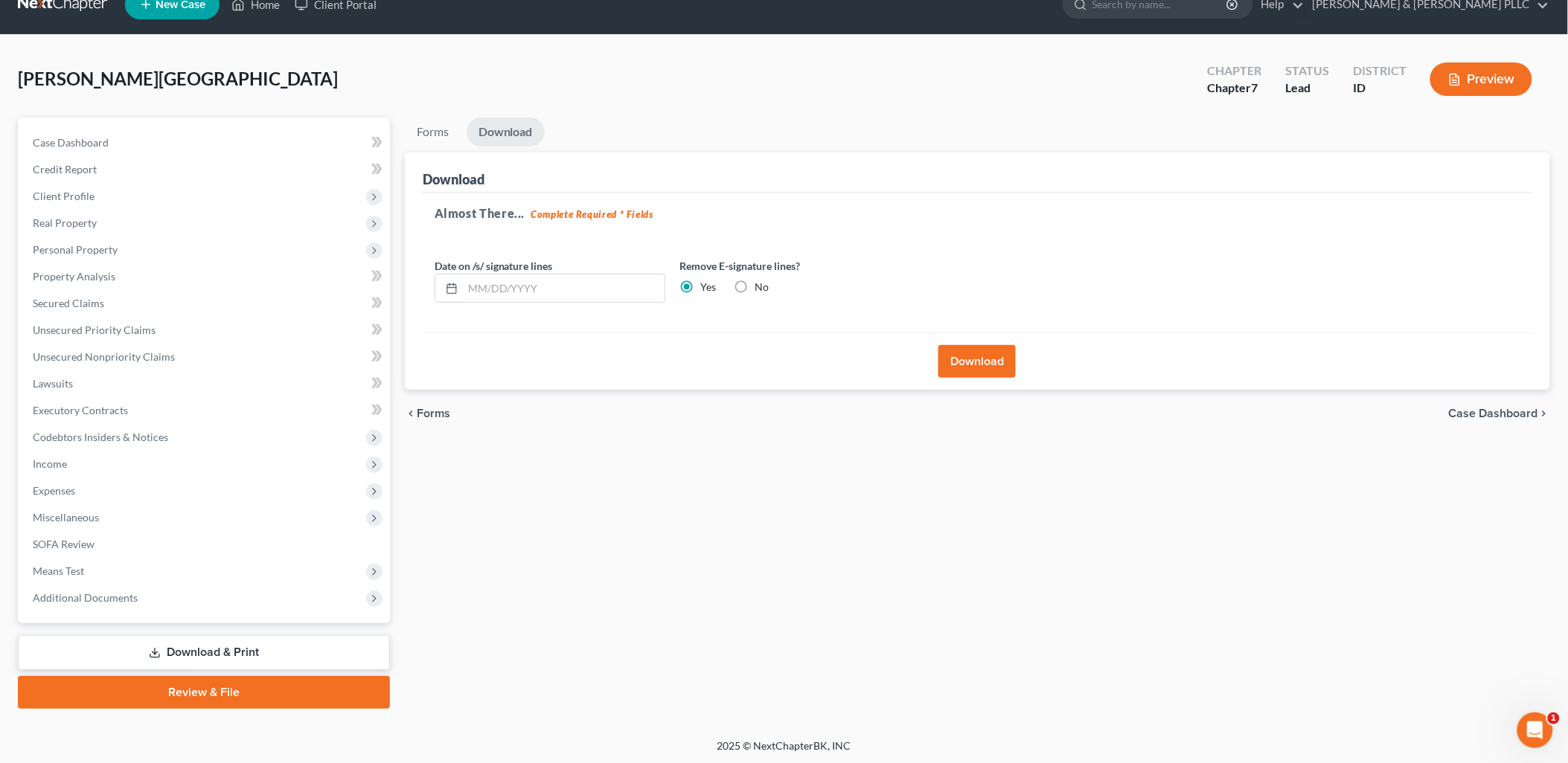
drag, startPoint x: 288, startPoint y: 693, endPoint x: 573, endPoint y: 605, distance: 298.3
click at [288, 693] on link "Review & File" at bounding box center [204, 692] width 372 height 33
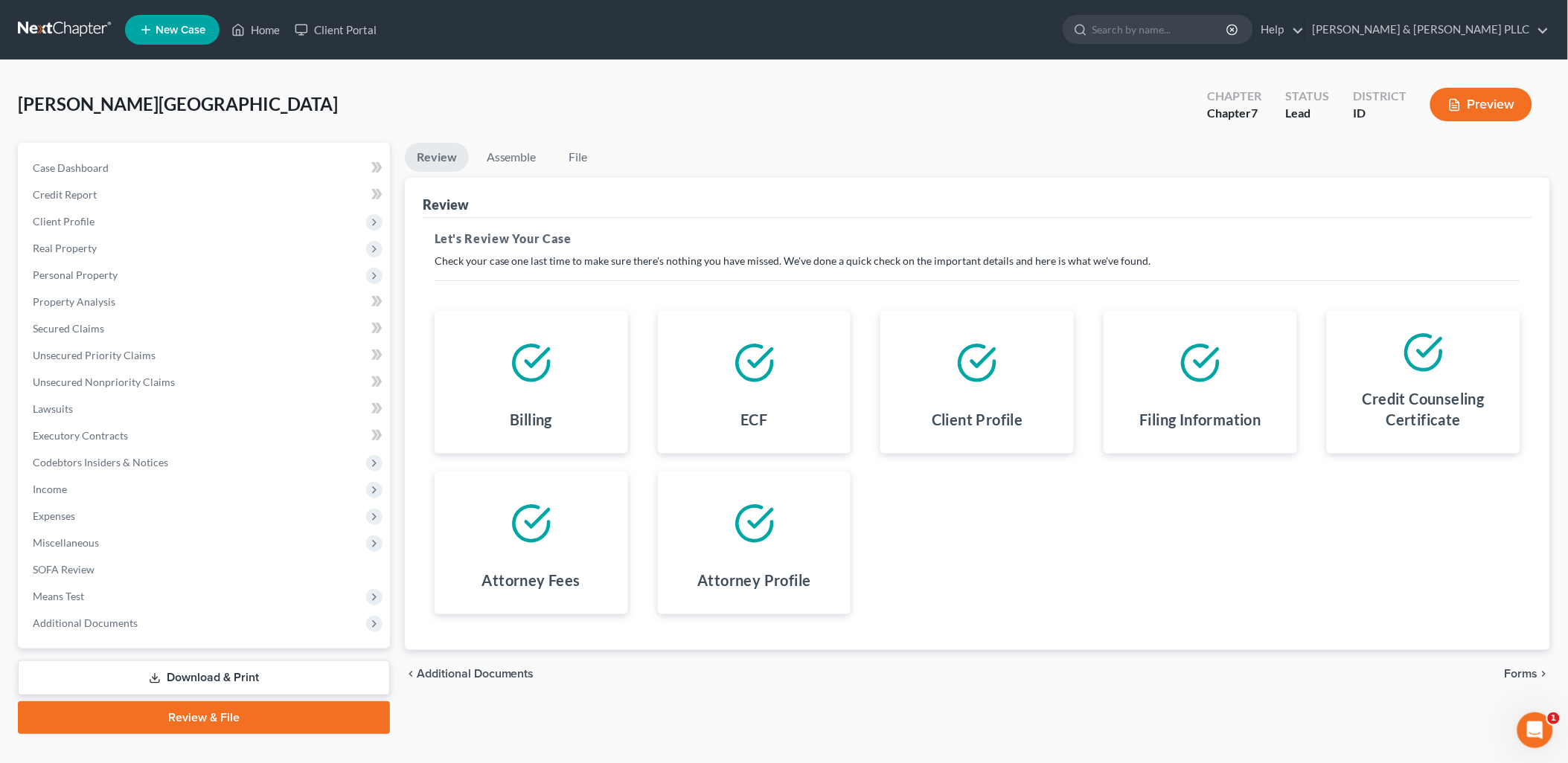
click at [496, 672] on span "Additional Documents" at bounding box center [475, 674] width 118 height 12
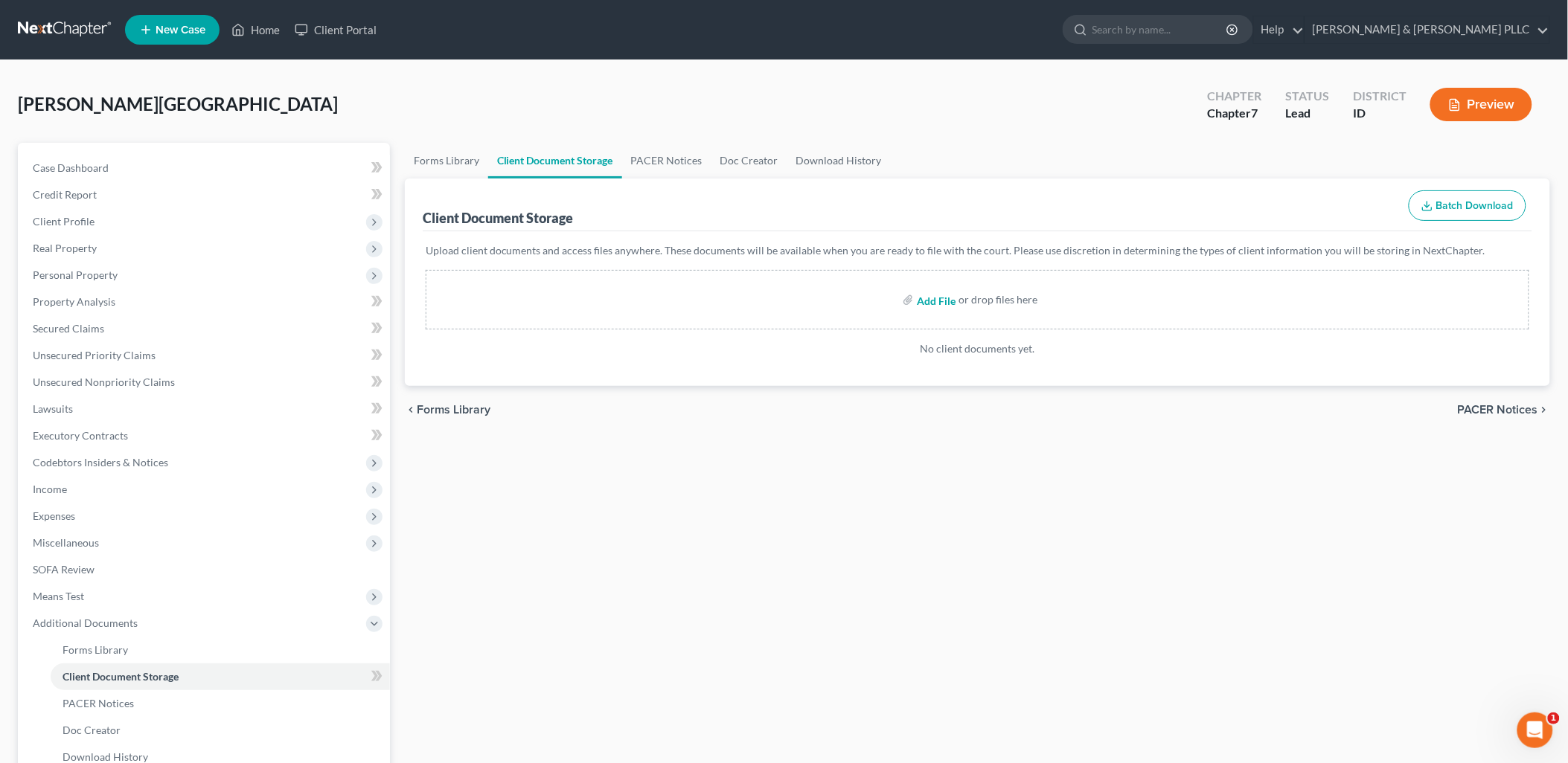
click at [942, 296] on input "file" at bounding box center [934, 300] width 35 height 27
drag, startPoint x: 934, startPoint y: 295, endPoint x: 942, endPoint y: 295, distance: 8.0
click at [935, 295] on input "file" at bounding box center [934, 300] width 35 height 27
type input "C:\fakepath\Certificate of Counseling.pdf"
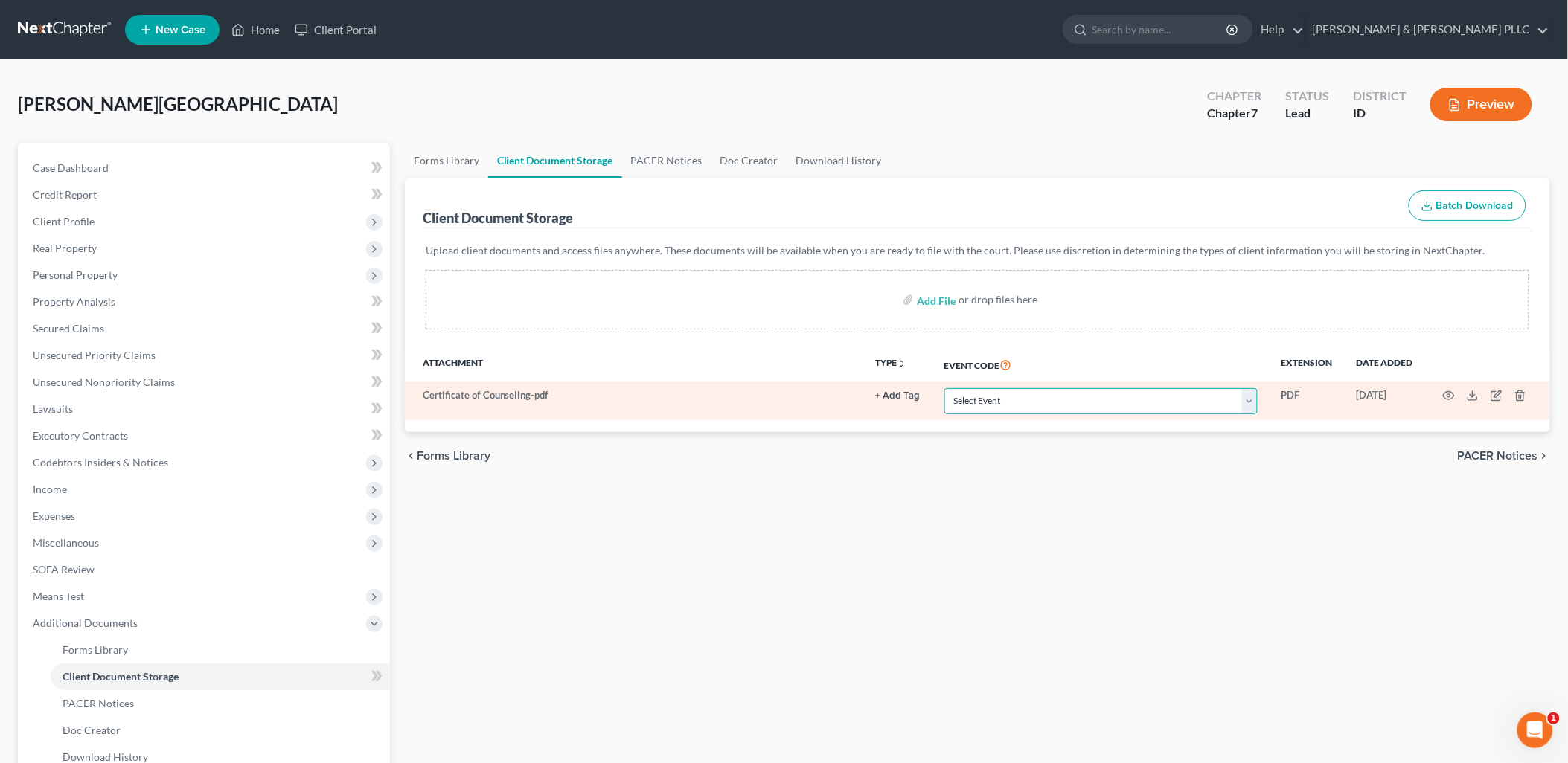
click at [1250, 406] on select "Select Event Certificate of Credit Counseling Chapter 13 Calculation of Disposa…" at bounding box center [1100, 401] width 314 height 26
select select "0"
click at [944, 388] on select "Select Event Certificate of Credit Counseling Chapter 13 Calculation of Disposa…" at bounding box center [1100, 401] width 314 height 26
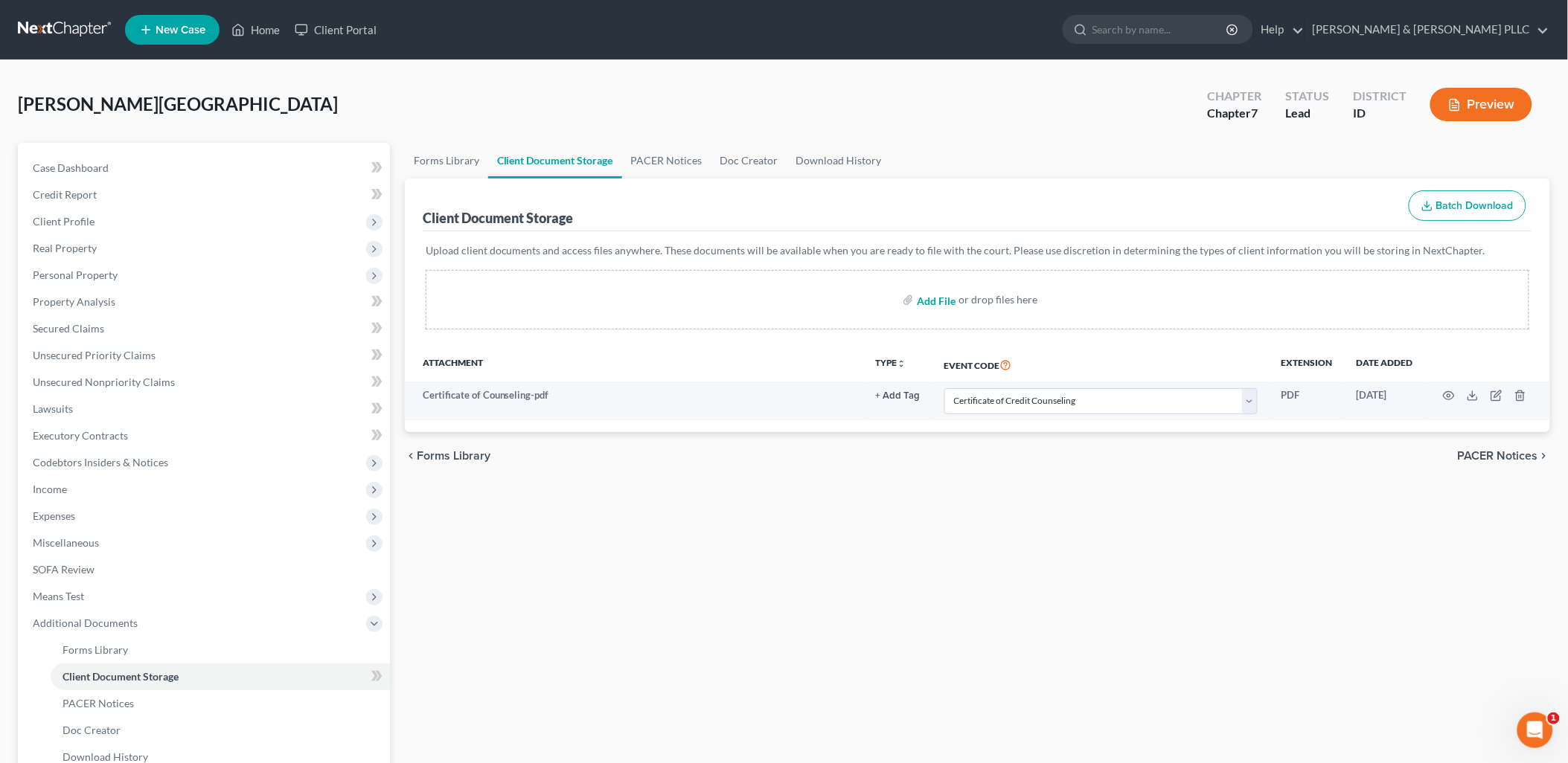
click at [941, 300] on input "file" at bounding box center [934, 300] width 35 height 27
type input "C:\fakepath\Disclosure of Attorney Compensation.pdf"
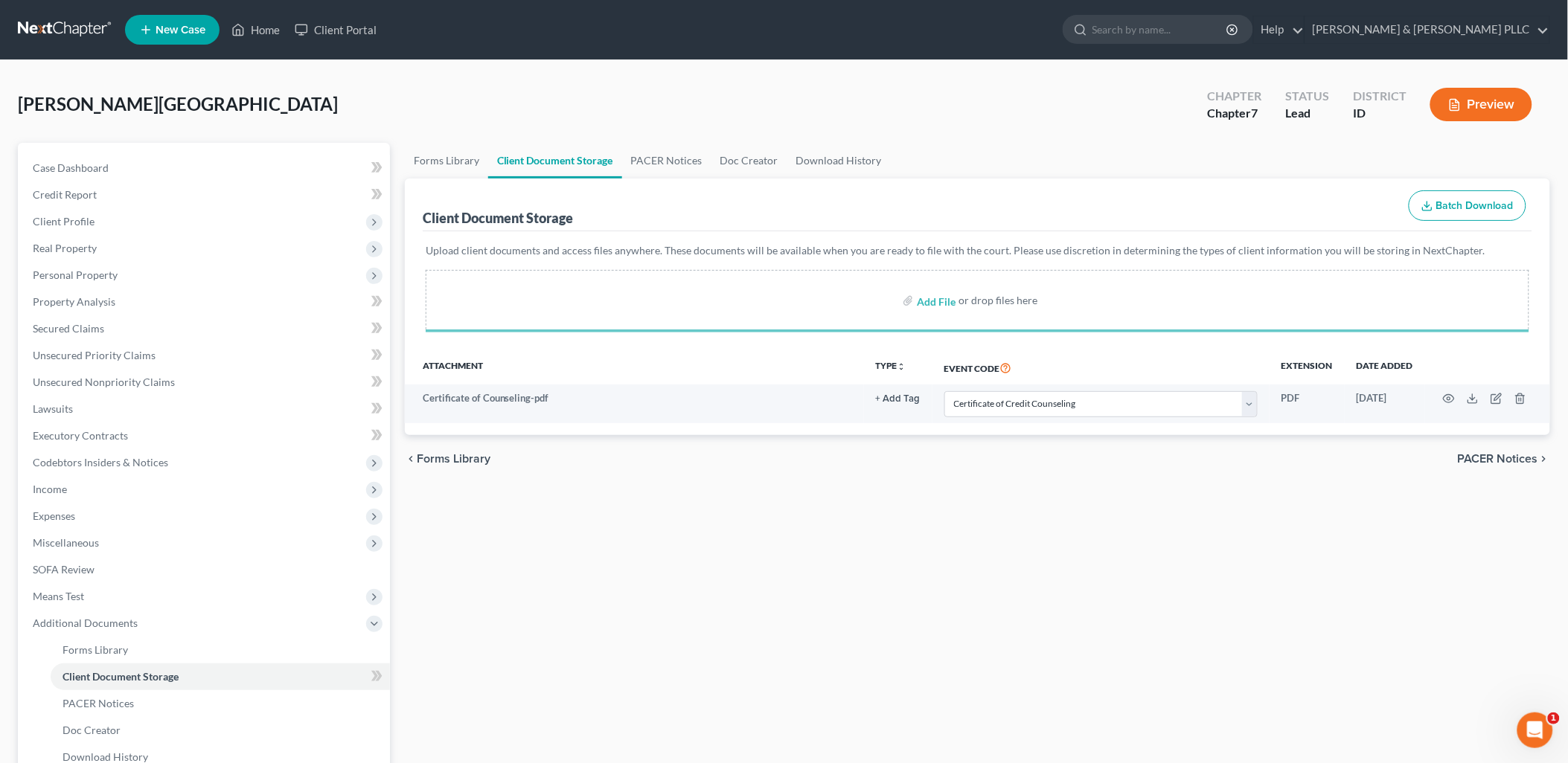
select select "0"
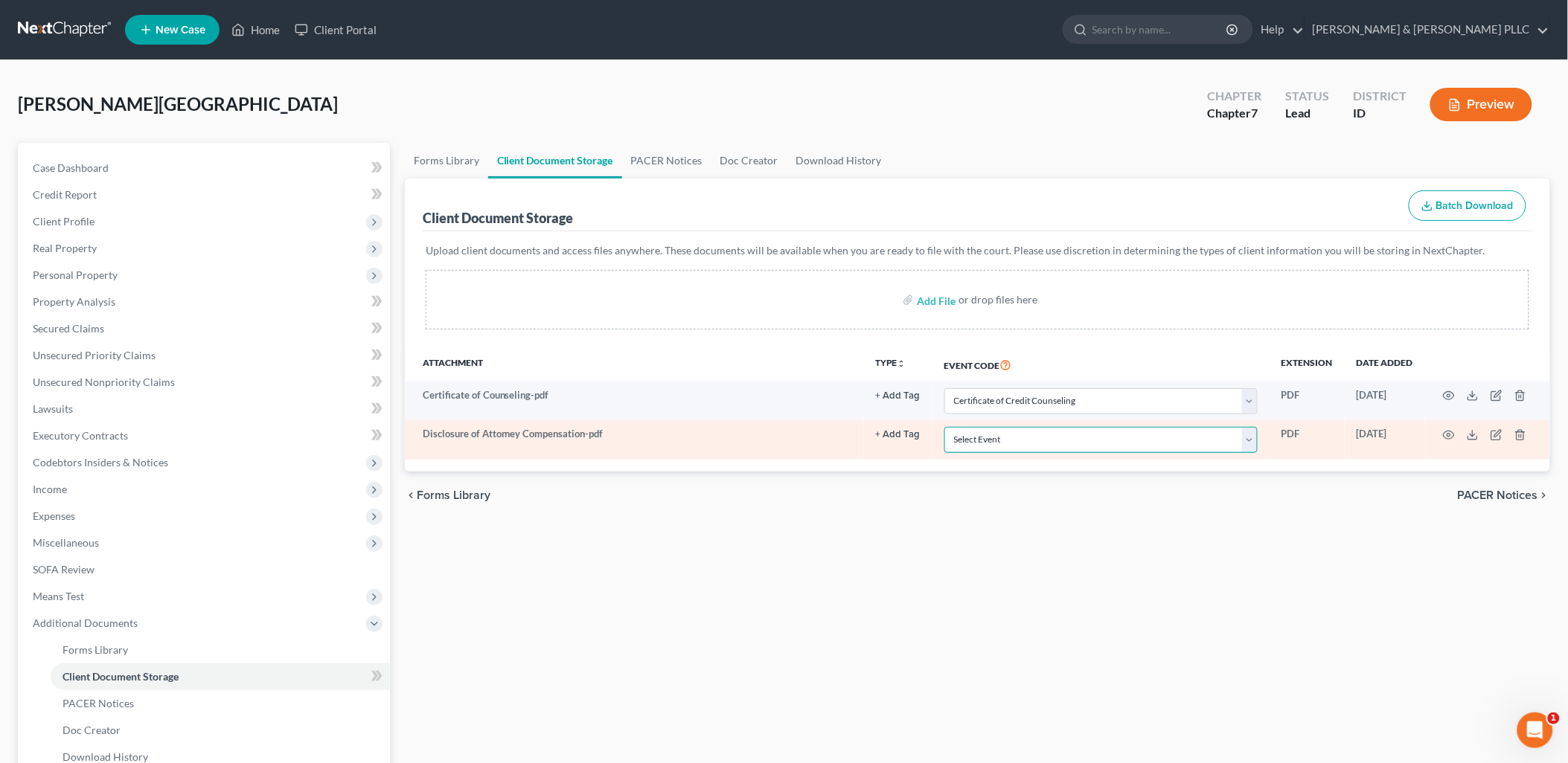
click at [1251, 439] on select "Select Event Certificate of Credit Counseling Chapter 13 Calculation of Disposa…" at bounding box center [1100, 439] width 314 height 26
select select "6"
click at [944, 427] on select "Select Event Certificate of Credit Counseling Chapter 13 Calculation of Disposa…" at bounding box center [1100, 439] width 314 height 26
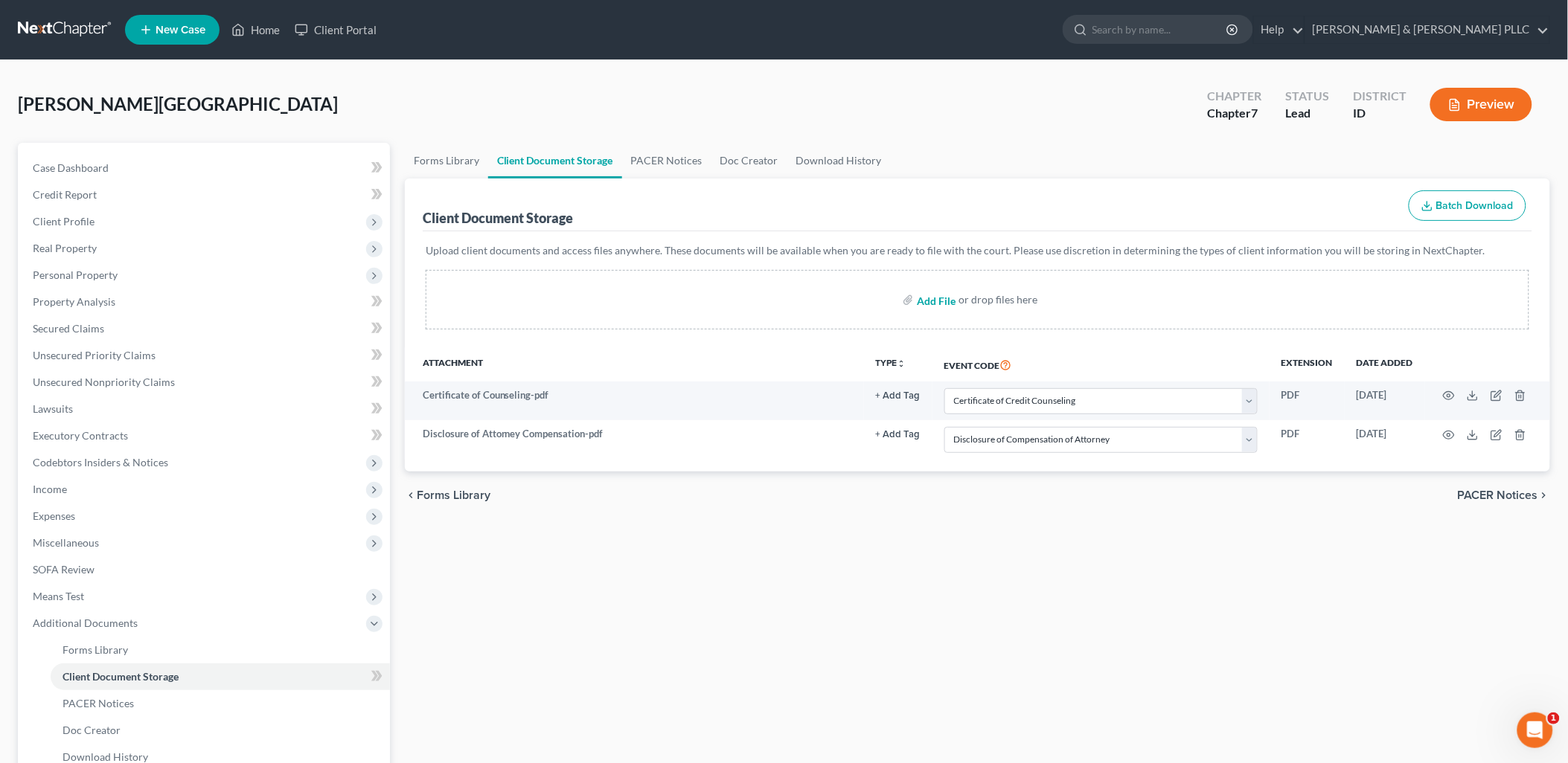
click at [939, 298] on input "file" at bounding box center [934, 300] width 35 height 27
type input "C:\fakepath\Means Test.pdf"
select select "0"
select select "6"
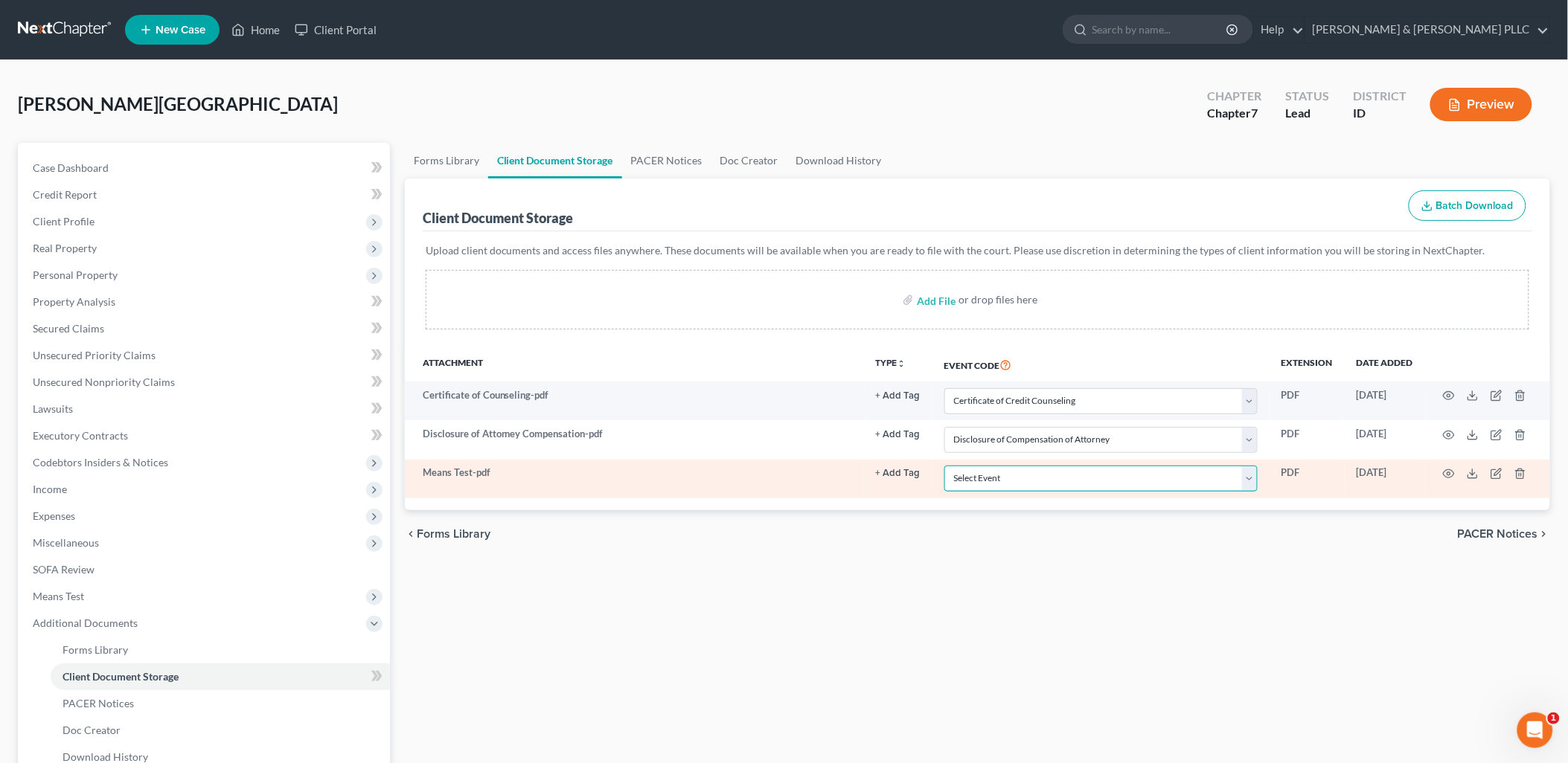
click at [1257, 474] on select "Select Event Certificate of Credit Counseling Chapter 13 Calculation of Disposa…" at bounding box center [1100, 478] width 314 height 26
select select "5"
click at [944, 466] on select "Select Event Certificate of Credit Counseling Chapter 13 Calculation of Disposa…" at bounding box center [1100, 478] width 314 height 26
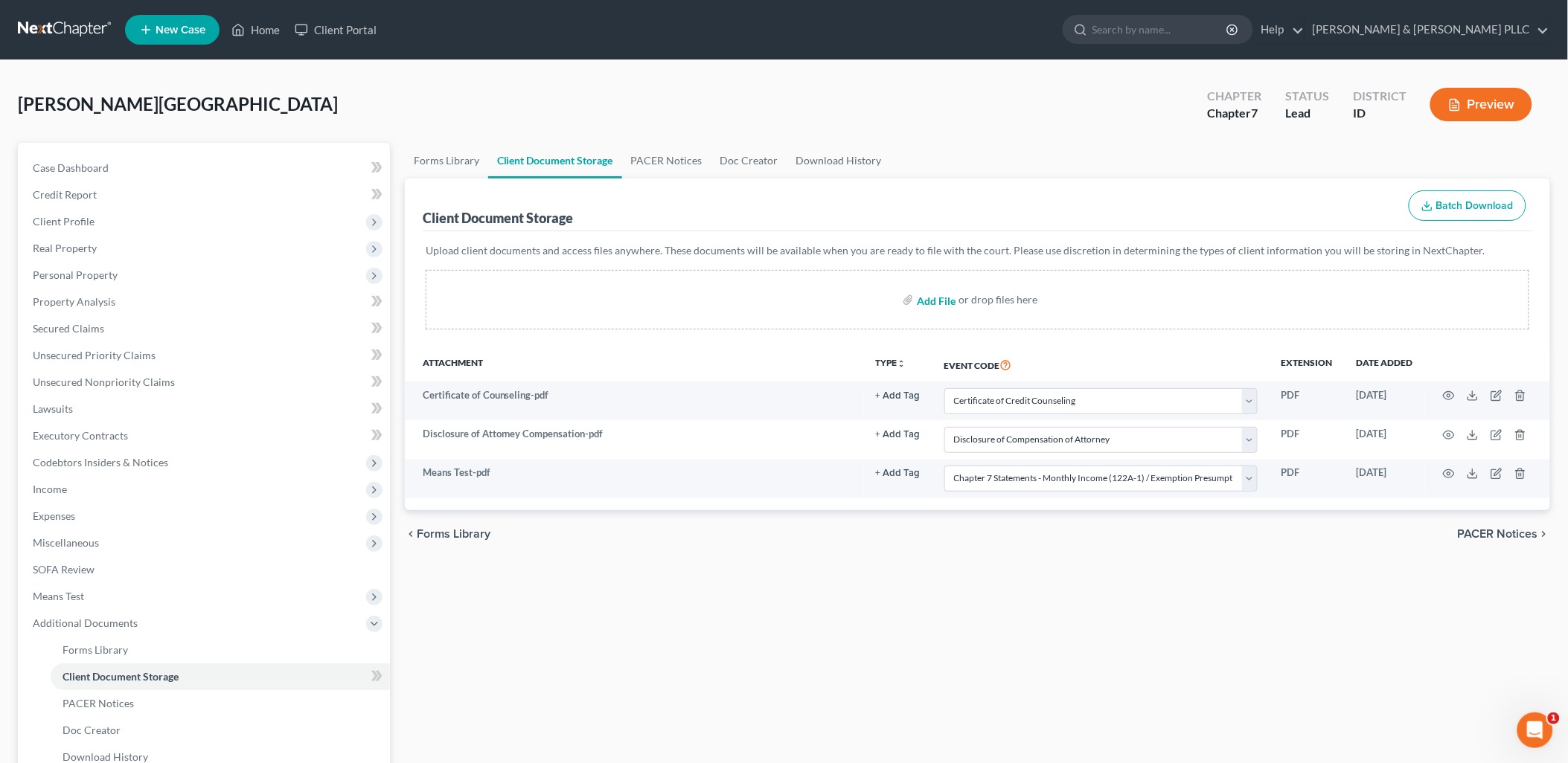
click at [935, 295] on input "file" at bounding box center [934, 300] width 35 height 27
type input "C:\fakepath\Paystubs.pdf"
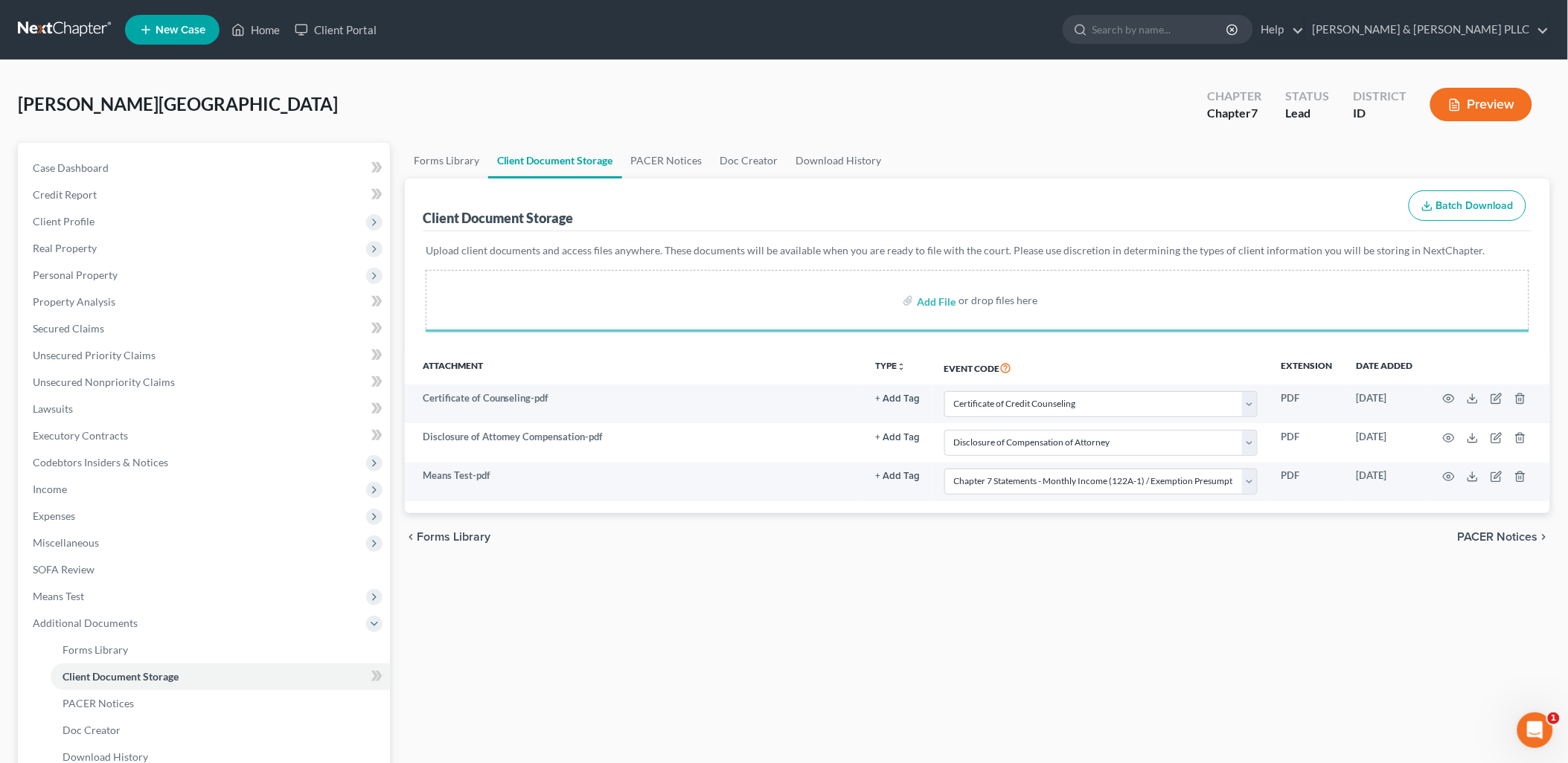
select select "0"
select select "6"
select select "5"
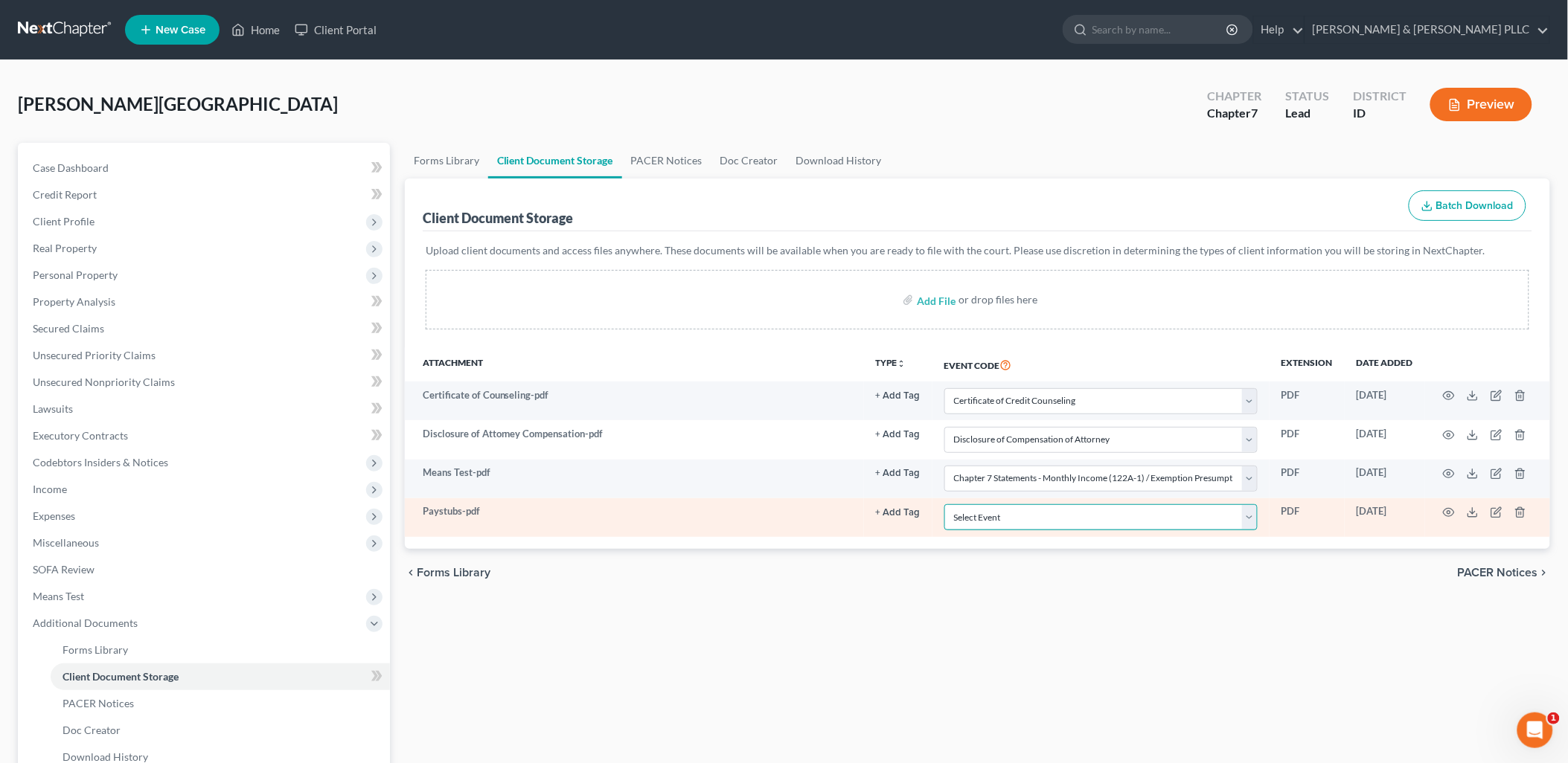
click at [1252, 521] on select "Select Event Certificate of Credit Counseling Chapter 13 Calculation of Disposa…" at bounding box center [1100, 517] width 314 height 26
select select "7"
click at [944, 504] on select "Select Event Certificate of Credit Counseling Chapter 13 Calculation of Disposa…" at bounding box center [1100, 517] width 314 height 26
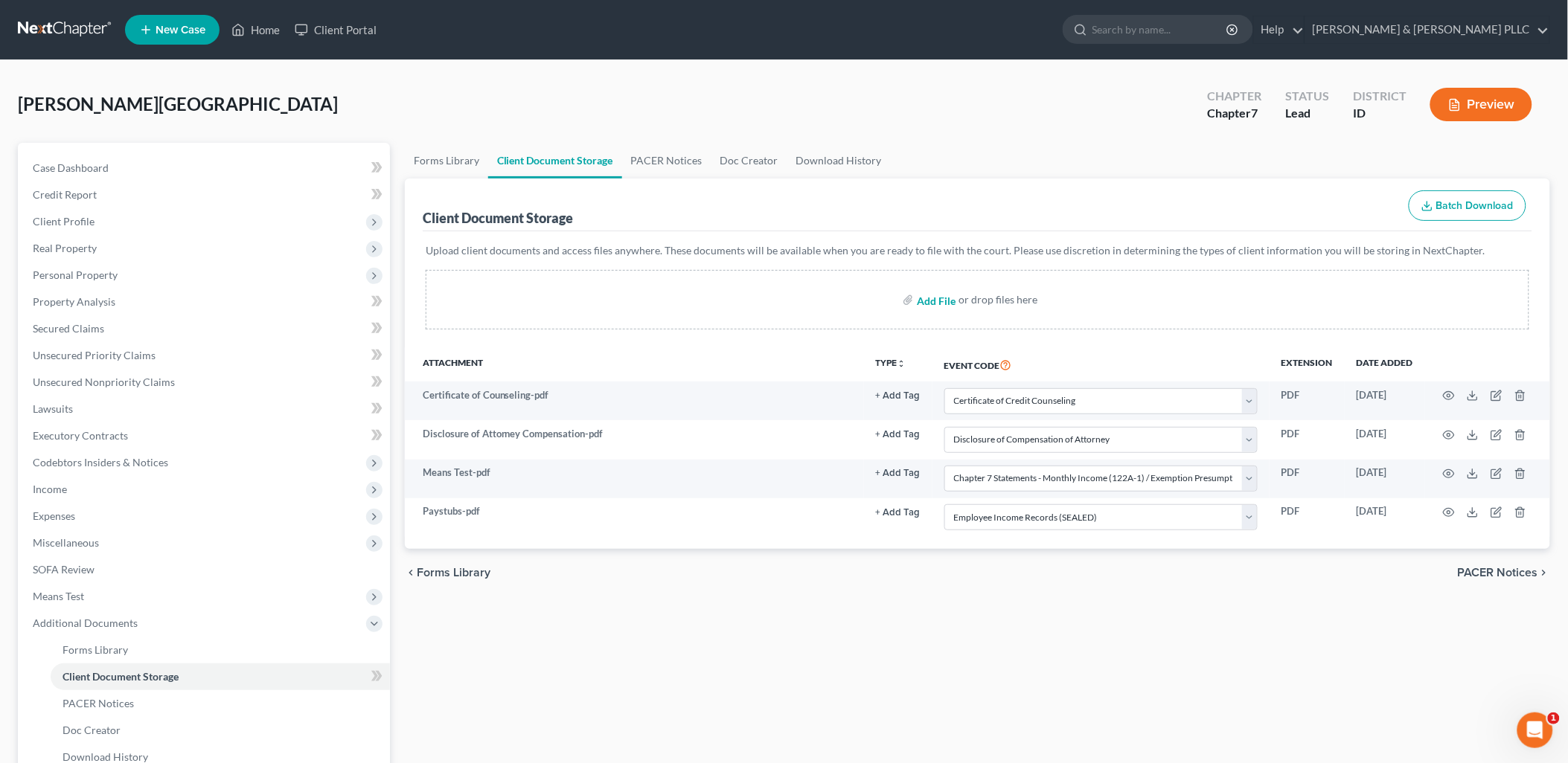
click at [939, 305] on input "file" at bounding box center [934, 300] width 35 height 27
type input "C:\fakepath\Signature Pages.pdf"
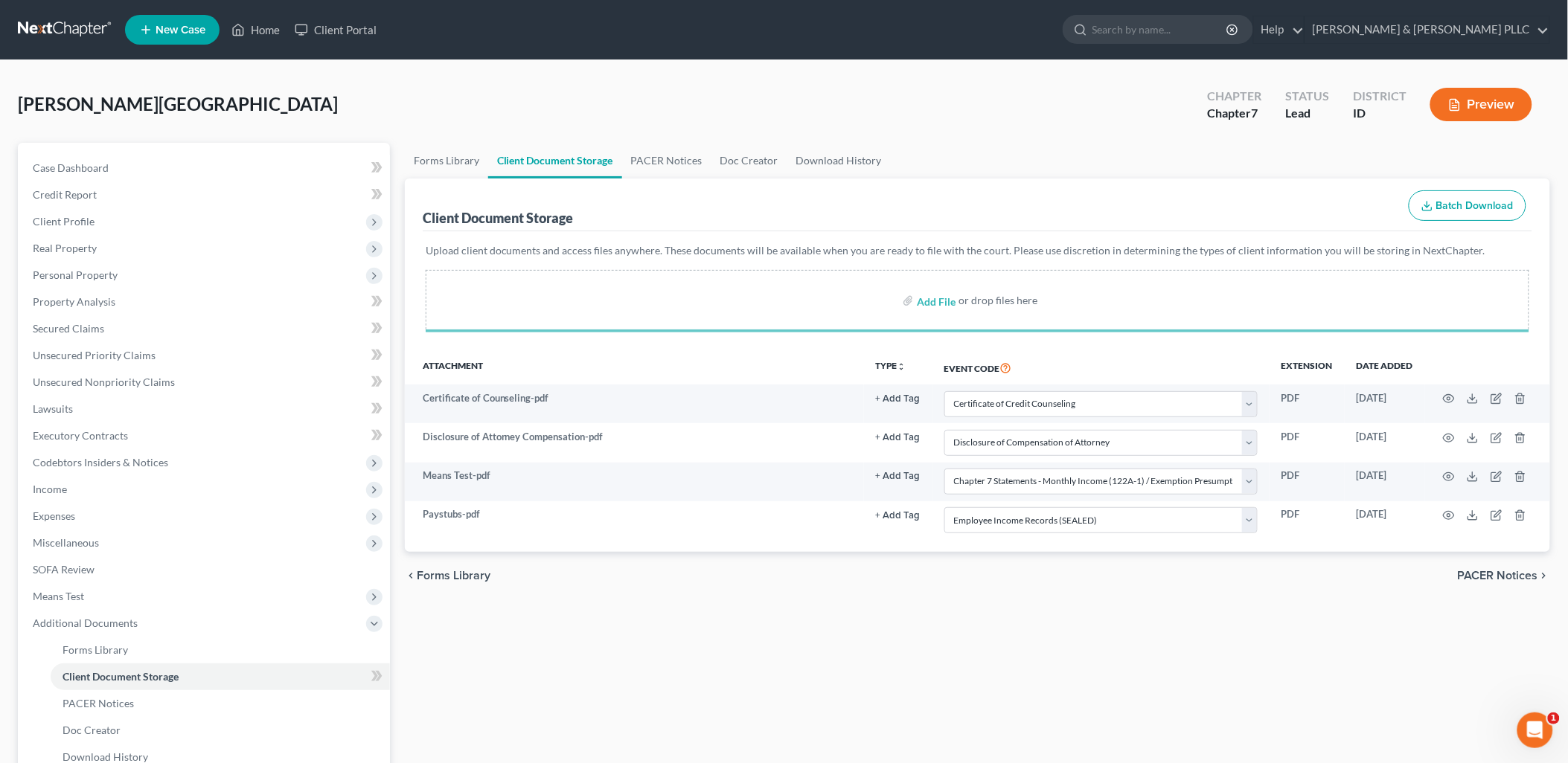
select select "0"
select select "6"
select select "5"
select select "7"
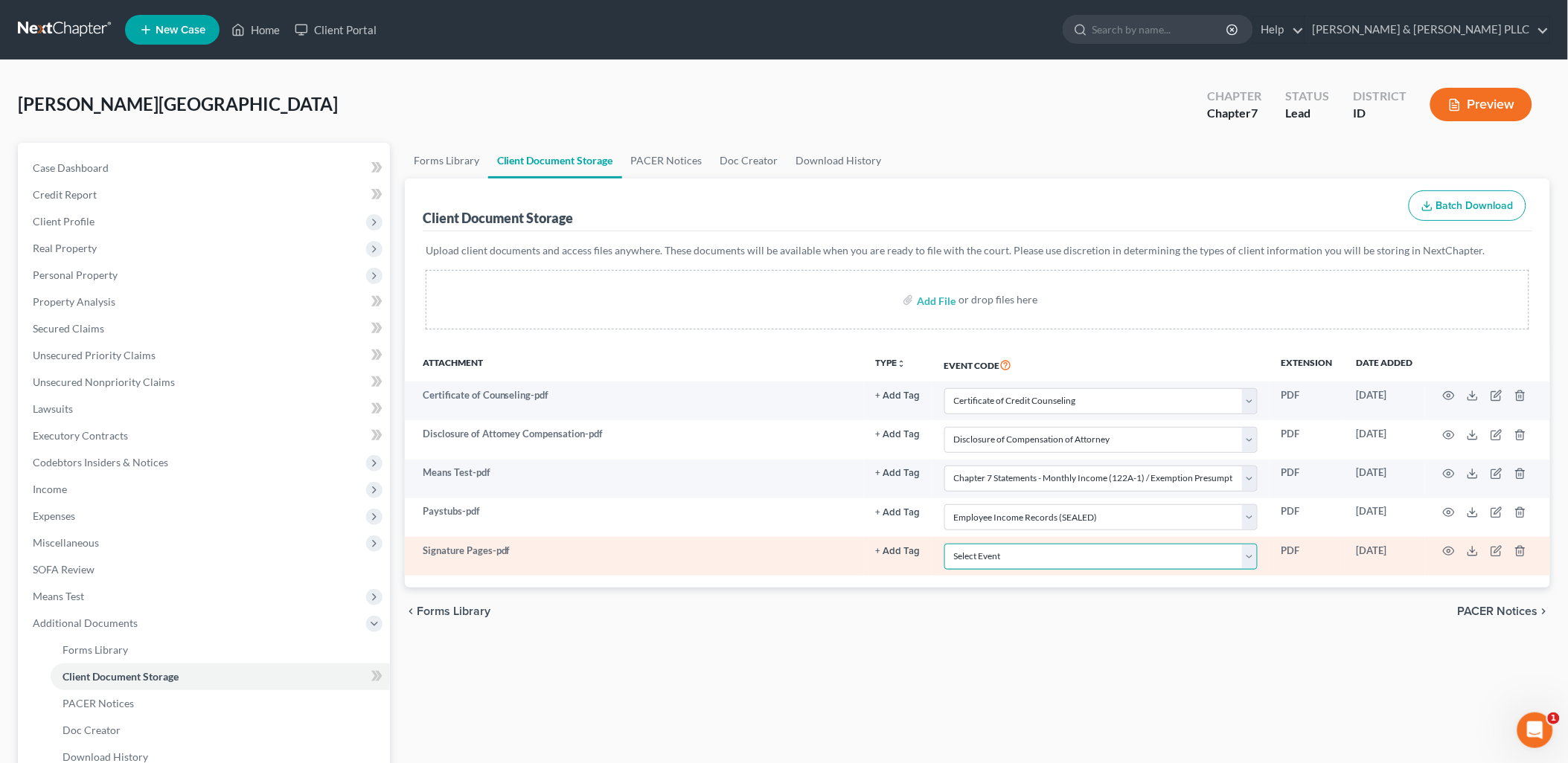
click at [1252, 549] on select "Select Event Certificate of Credit Counseling Chapter 13 Calculation of Disposa…" at bounding box center [1100, 556] width 314 height 26
select select "9"
click at [944, 543] on select "Select Event Certificate of Credit Counseling Chapter 13 Calculation of Disposa…" at bounding box center [1100, 556] width 314 height 26
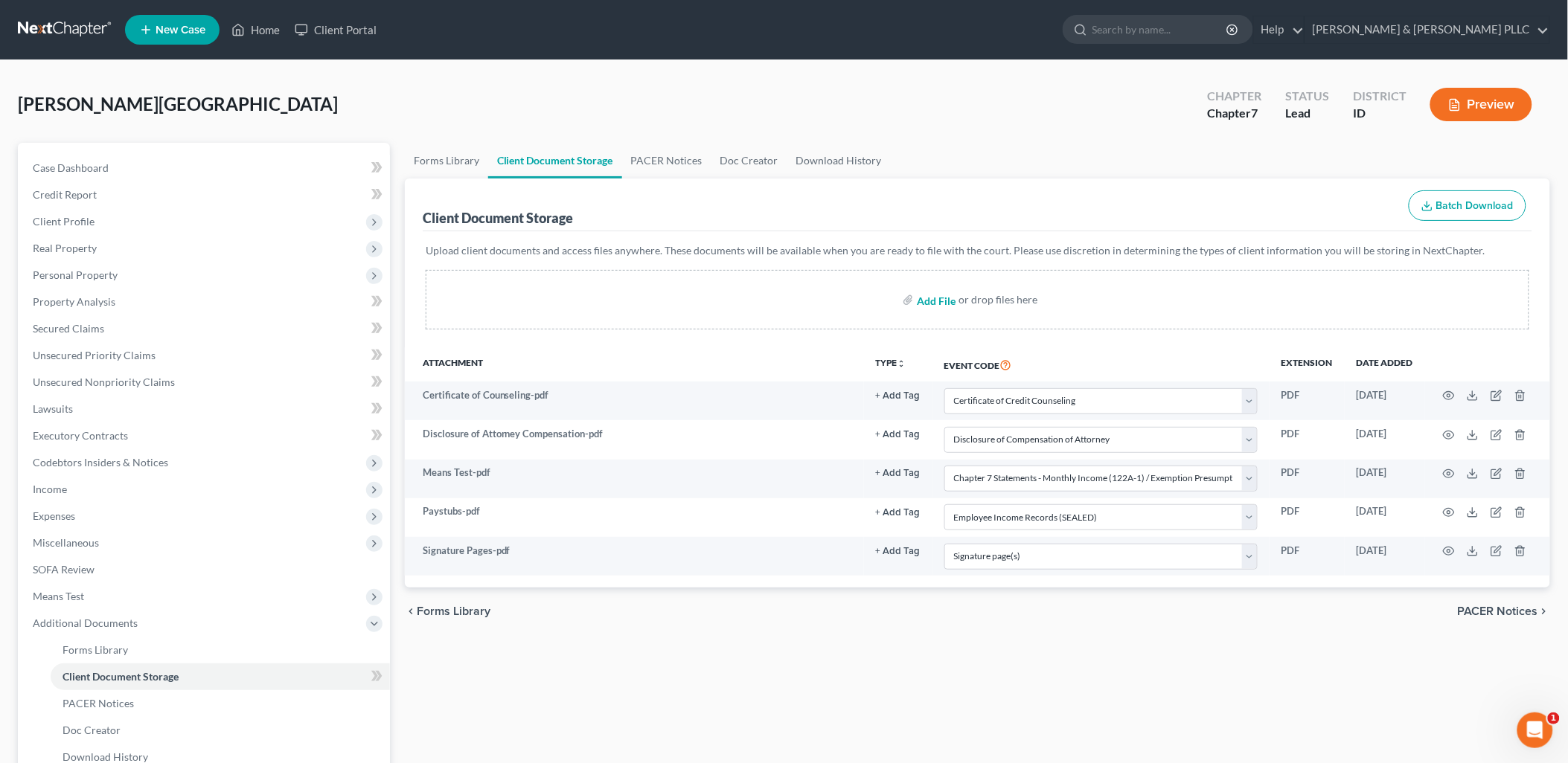
click at [938, 297] on input "file" at bounding box center [934, 300] width 35 height 27
type input "C:\fakepath\Statement of Domestic Support.pdf"
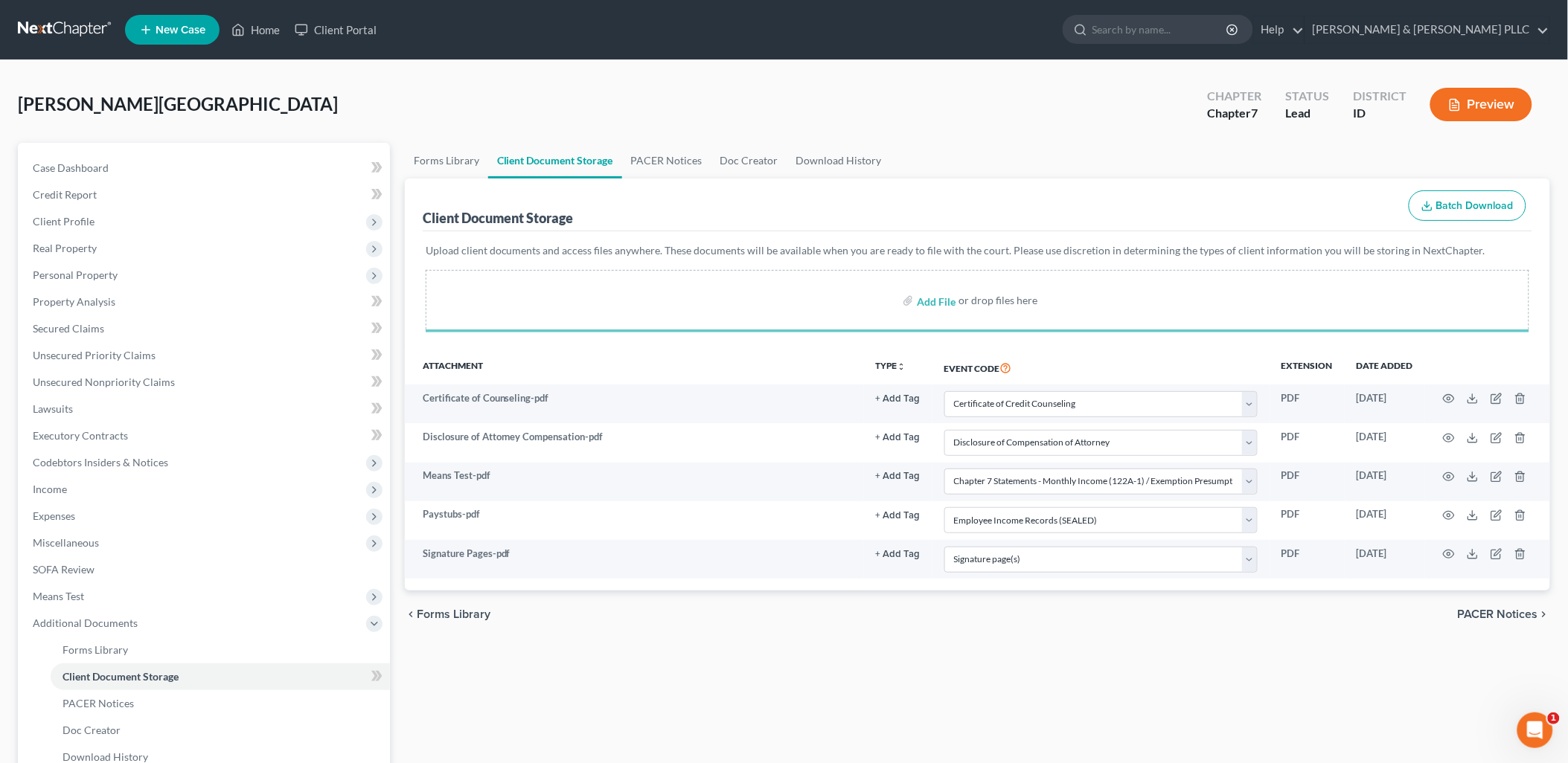
select select "0"
select select "6"
select select "5"
select select "7"
select select "9"
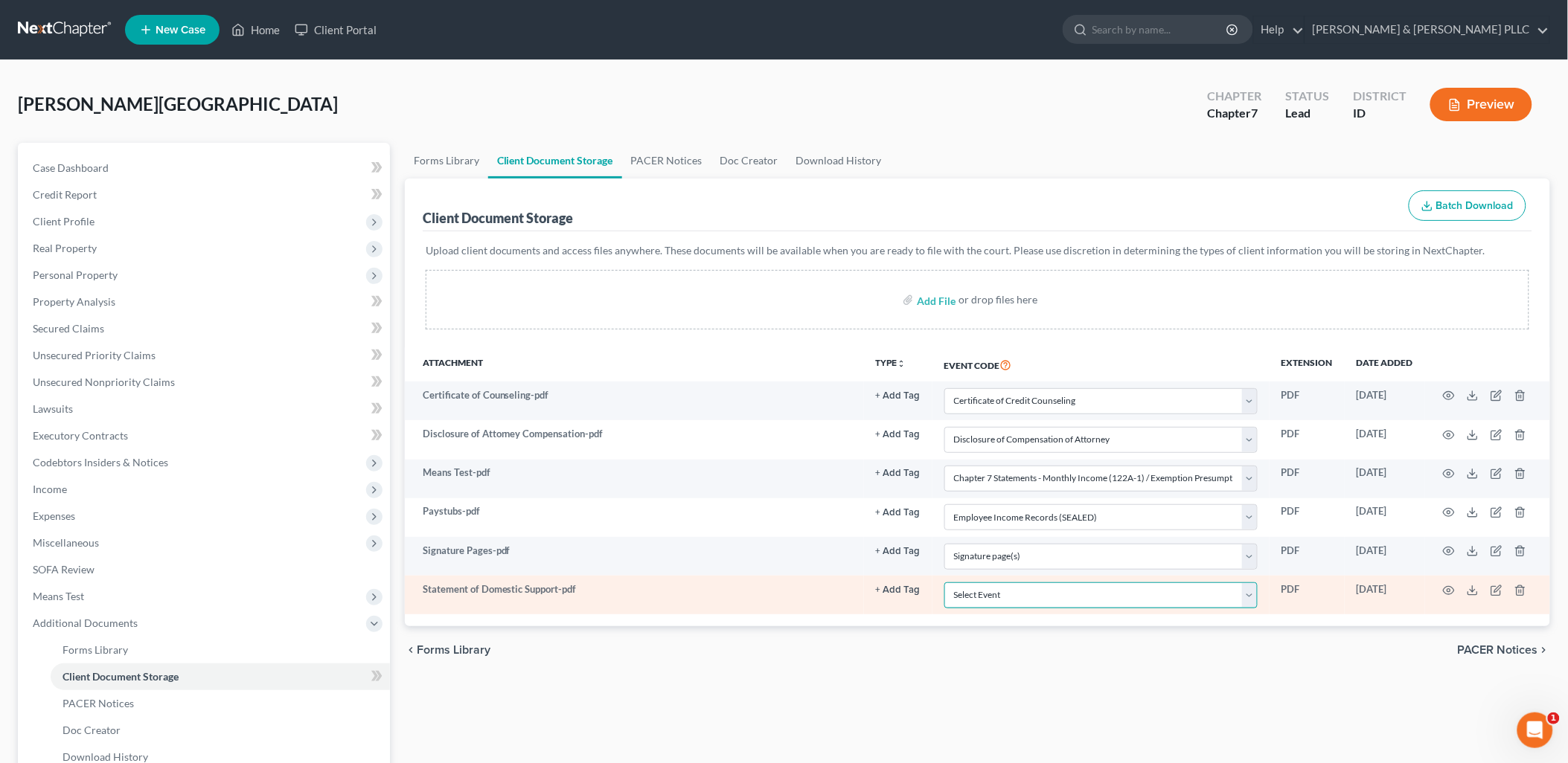
click at [1247, 593] on select "Select Event Certificate of Credit Counseling Chapter 13 Calculation of Disposa…" at bounding box center [1100, 594] width 314 height 26
select select "10"
click at [944, 582] on select "Select Event Certificate of Credit Counseling Chapter 13 Calculation of Disposa…" at bounding box center [1100, 594] width 314 height 26
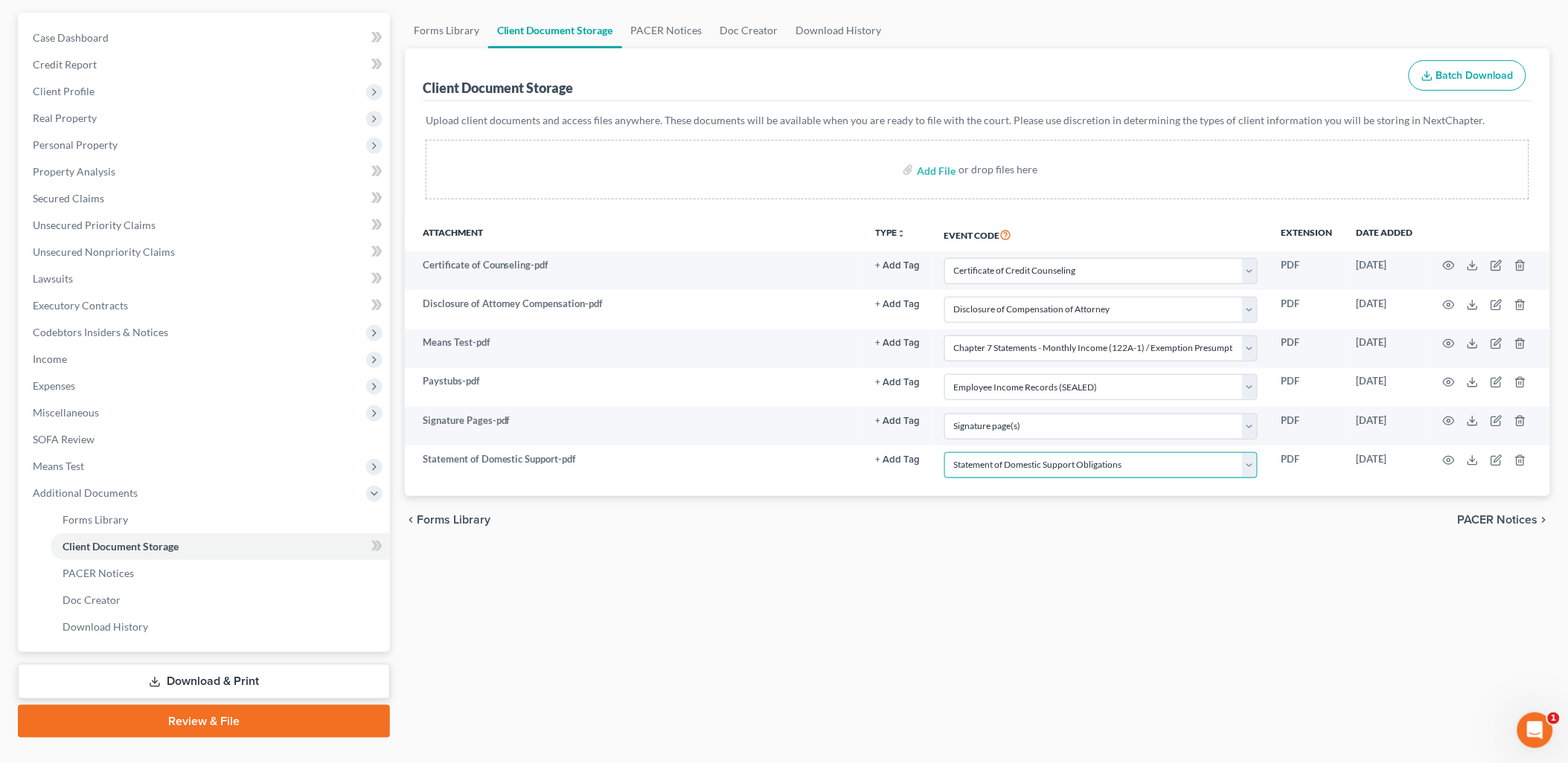
scroll to position [159, 0]
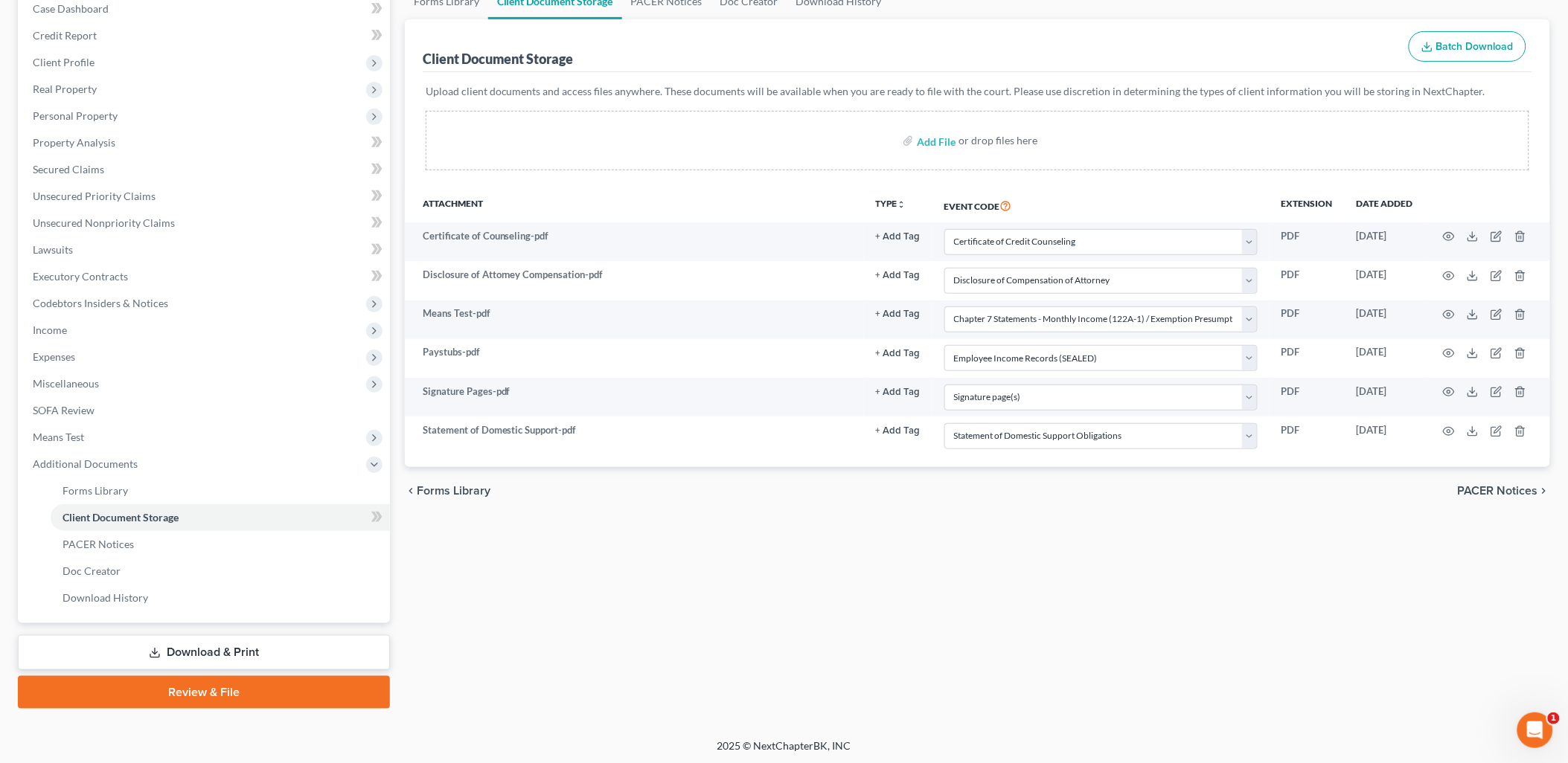
drag, startPoint x: 262, startPoint y: 678, endPoint x: 407, endPoint y: 652, distance: 147.3
click at [262, 678] on link "Review & File" at bounding box center [204, 692] width 372 height 33
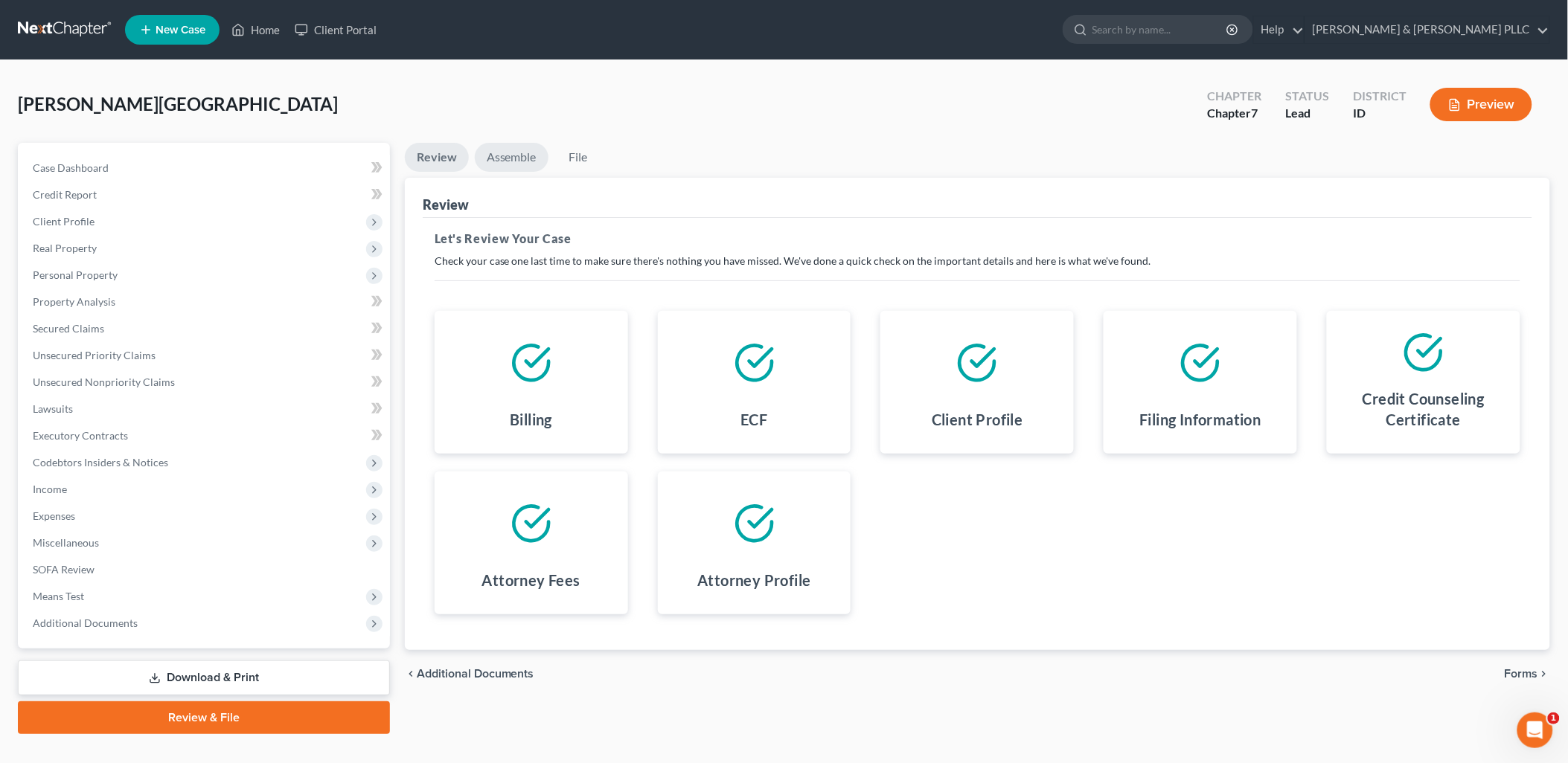
click at [503, 165] on link "Assemble" at bounding box center [511, 157] width 74 height 29
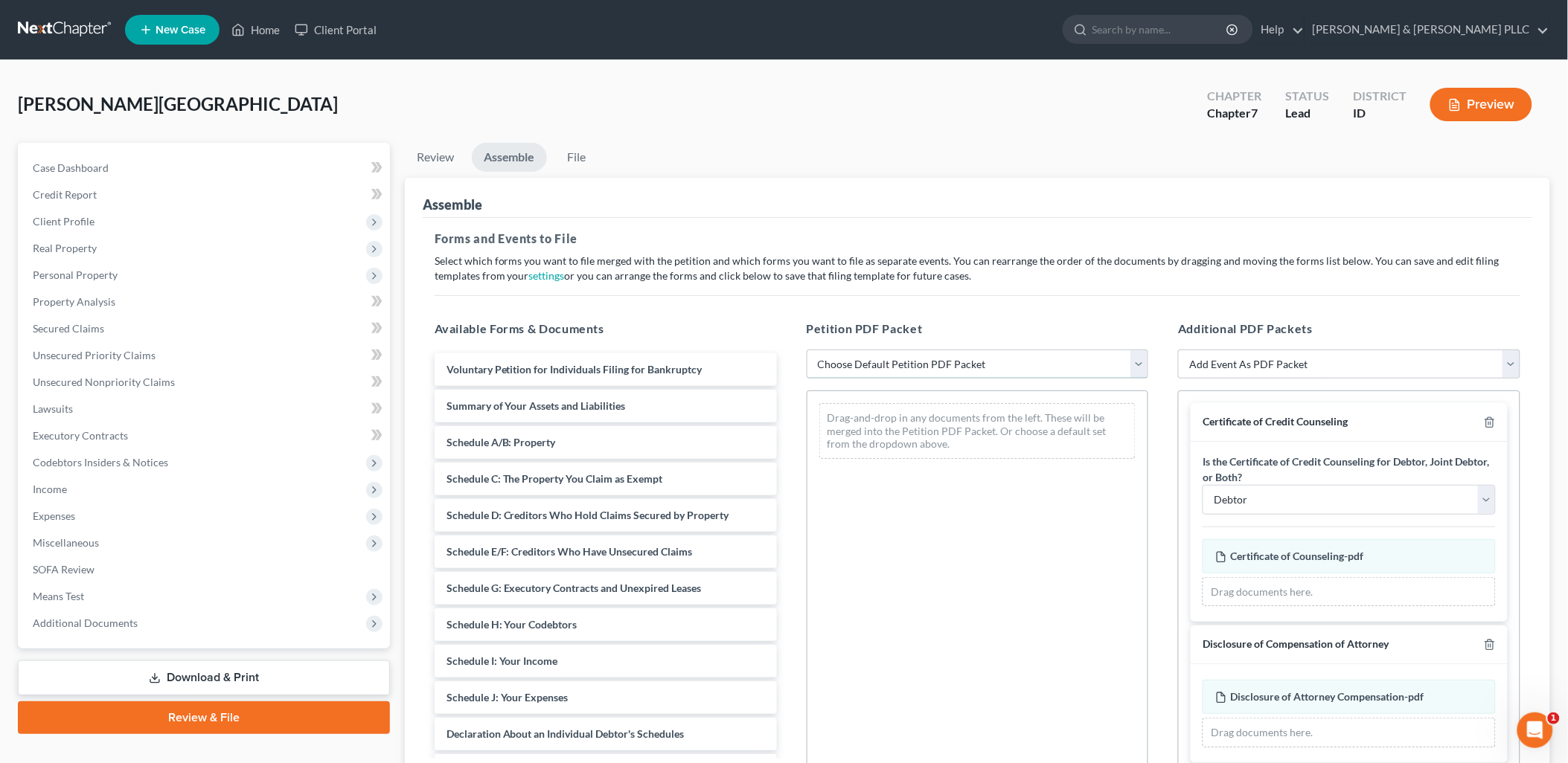
click at [1136, 366] on select "Choose Default Petition PDF Packet Emergency Filing (Voluntary Petition and Cre…" at bounding box center [977, 364] width 342 height 30
select select "3"
click at [807, 350] on select "Choose Default Petition PDF Packet Emergency Filing (Voluntary Petition and Cre…" at bounding box center [977, 364] width 342 height 30
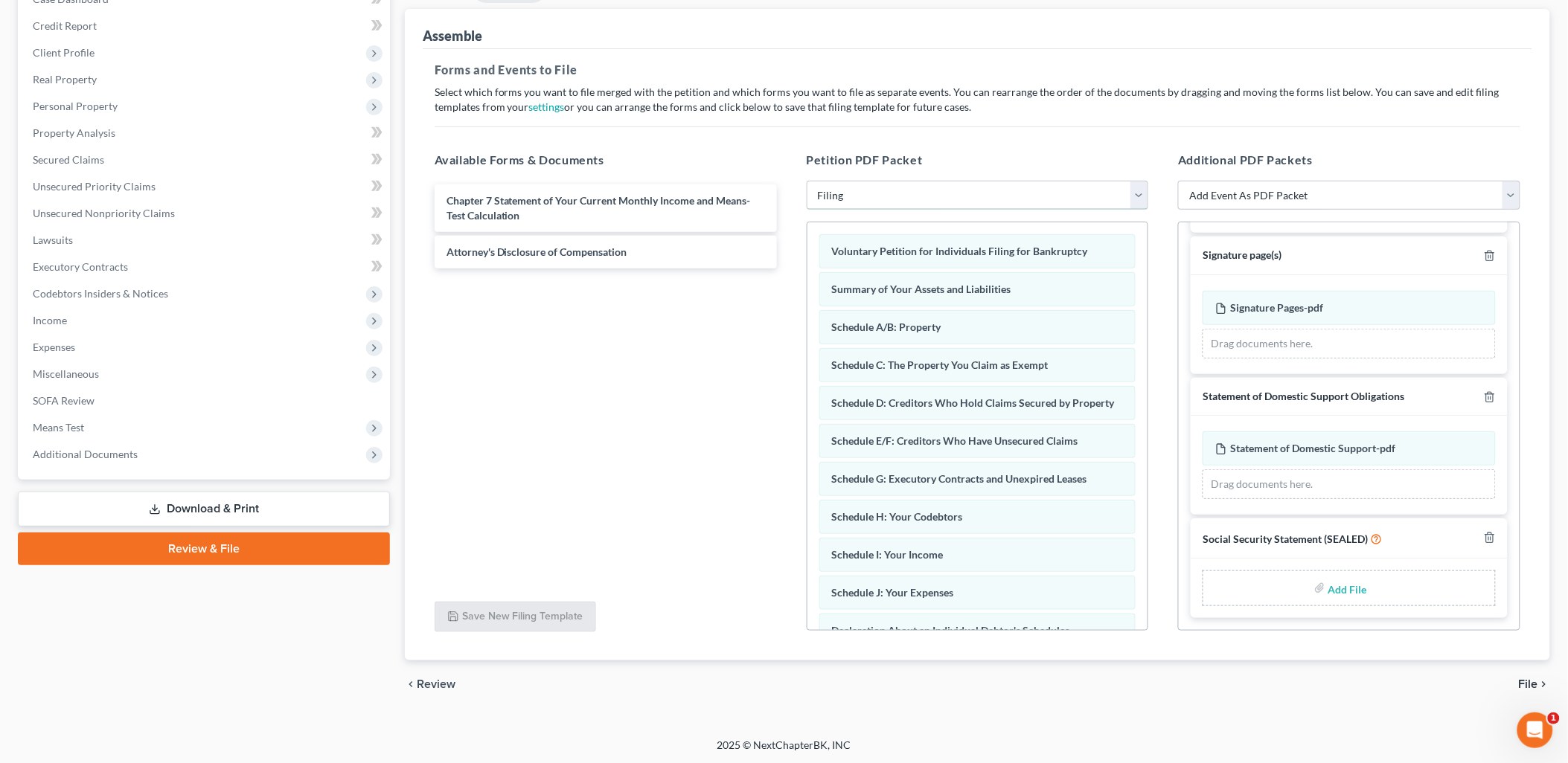
scroll to position [170, 0]
click at [1347, 585] on input "file" at bounding box center [1346, 588] width 35 height 27
type input "C:\fakepath\Statement of Social Security.pdf"
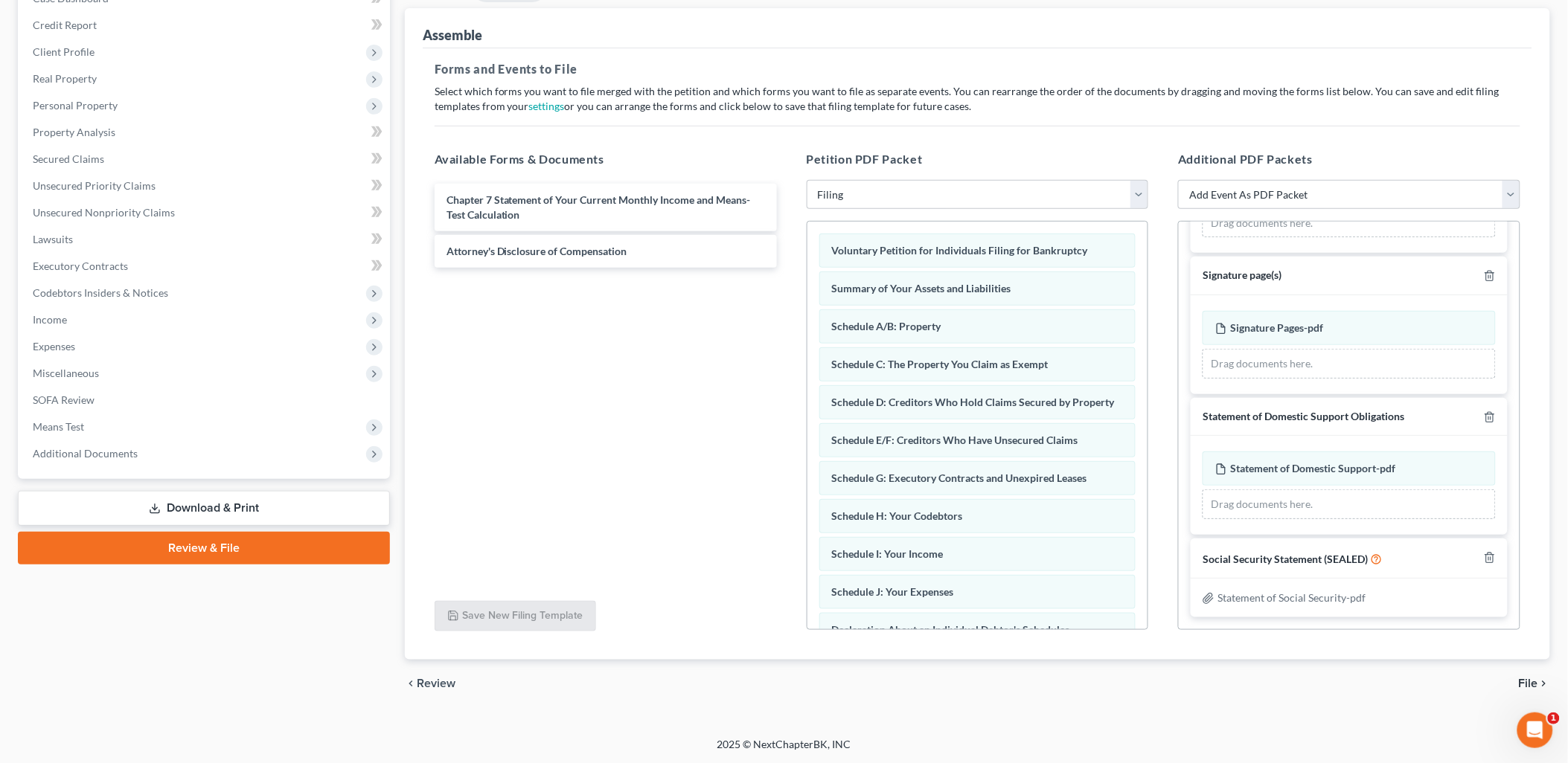
click at [1542, 682] on icon "chevron_right" at bounding box center [1544, 683] width 12 height 12
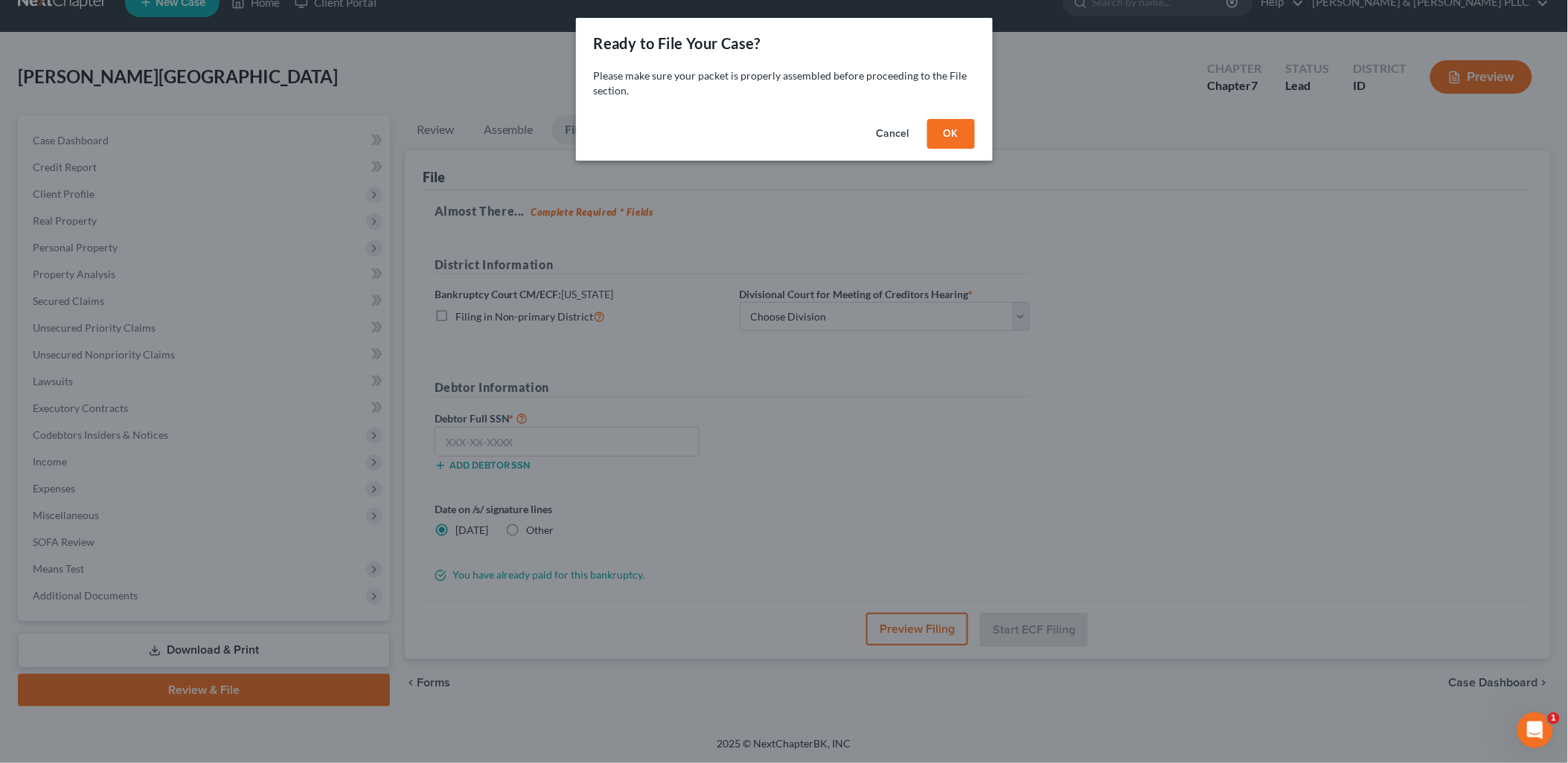
scroll to position [27, 0]
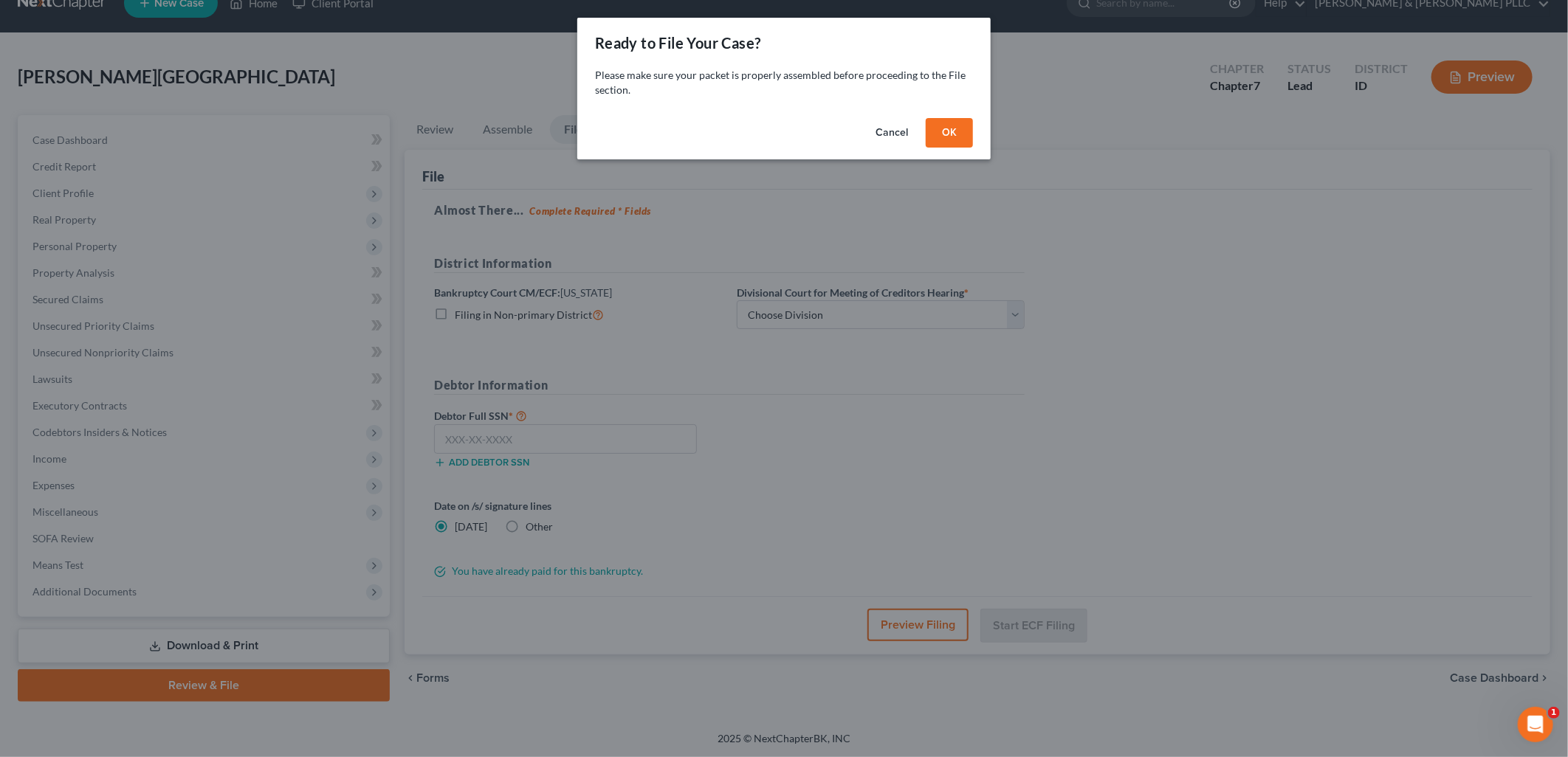
click at [964, 137] on button "OK" at bounding box center [950, 132] width 48 height 29
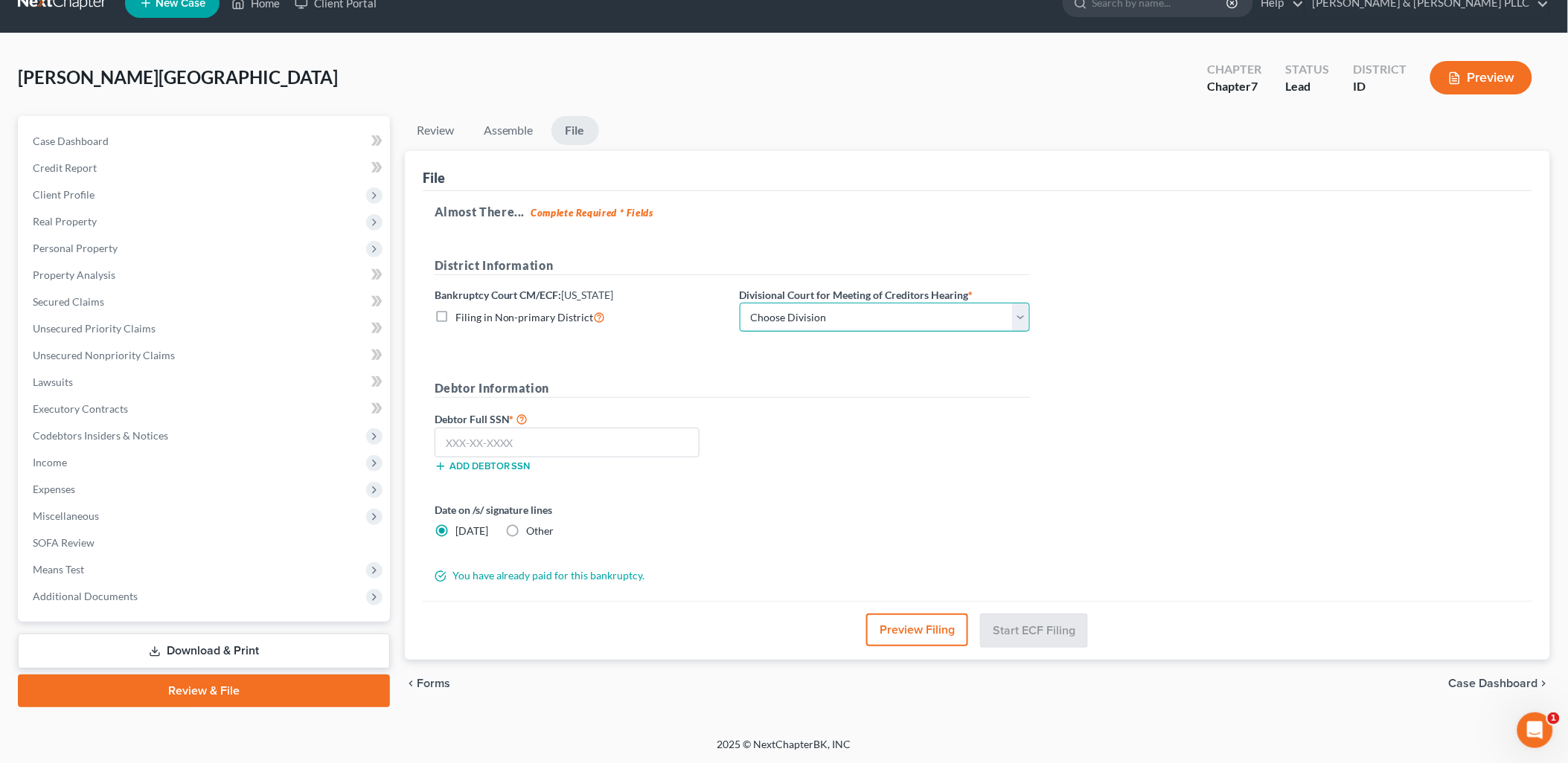
click at [1027, 323] on select "Choose Division Boise Coeur d'Alene [GEOGRAPHIC_DATA] [GEOGRAPHIC_DATA] [GEOGRA…" at bounding box center [884, 317] width 291 height 30
select select "3"
click at [739, 303] on select "Choose Division Boise Coeur d'Alene [GEOGRAPHIC_DATA] [GEOGRAPHIC_DATA] [GEOGRA…" at bounding box center [884, 317] width 291 height 30
click at [544, 447] on input "text" at bounding box center [567, 442] width 265 height 30
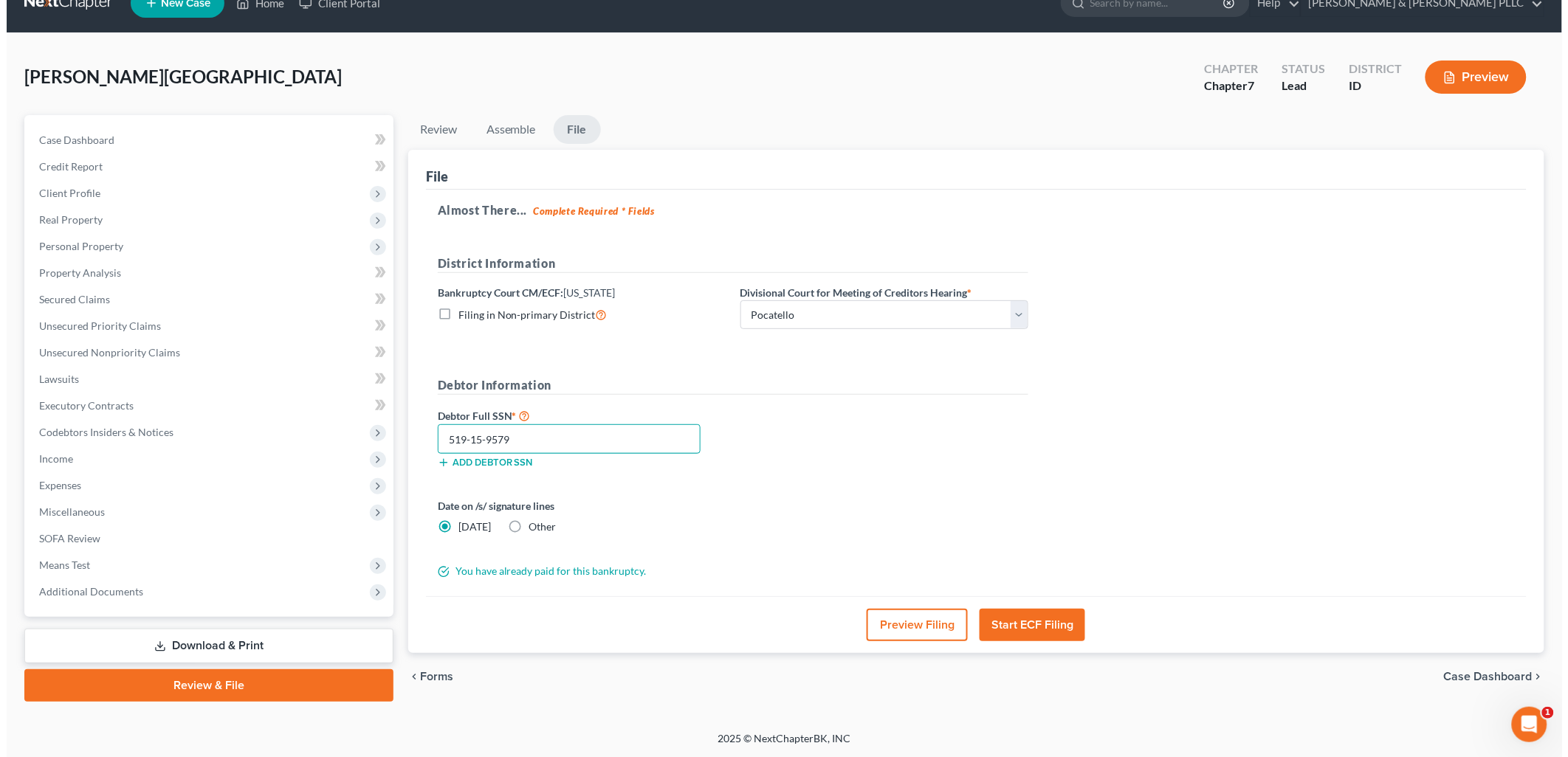
scroll to position [25, 0]
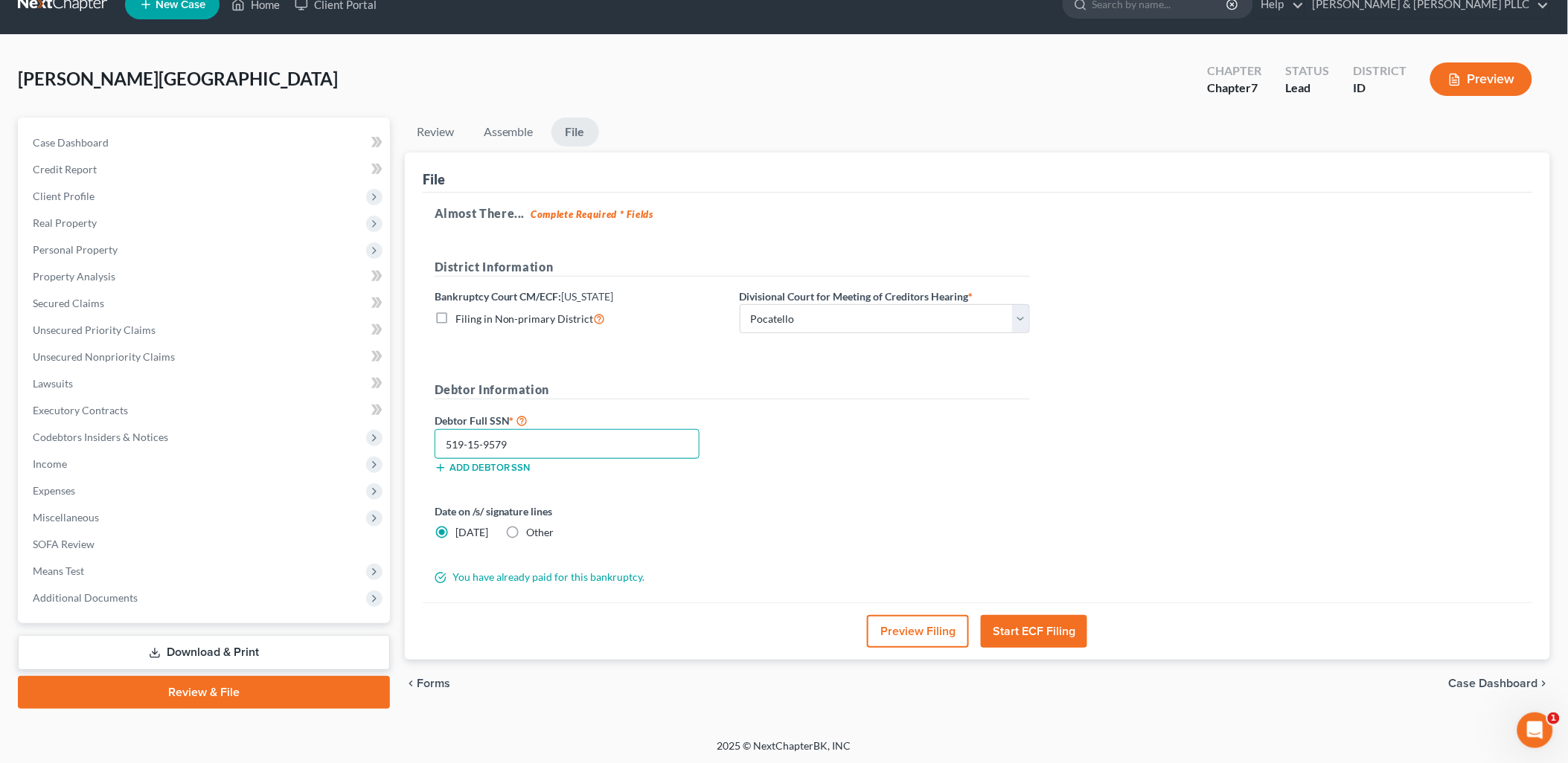
type input "519-15-9579"
click at [527, 529] on label "Other" at bounding box center [540, 533] width 28 height 15
click at [532, 529] on input "Other" at bounding box center [537, 530] width 10 height 10
radio input "true"
radio input "false"
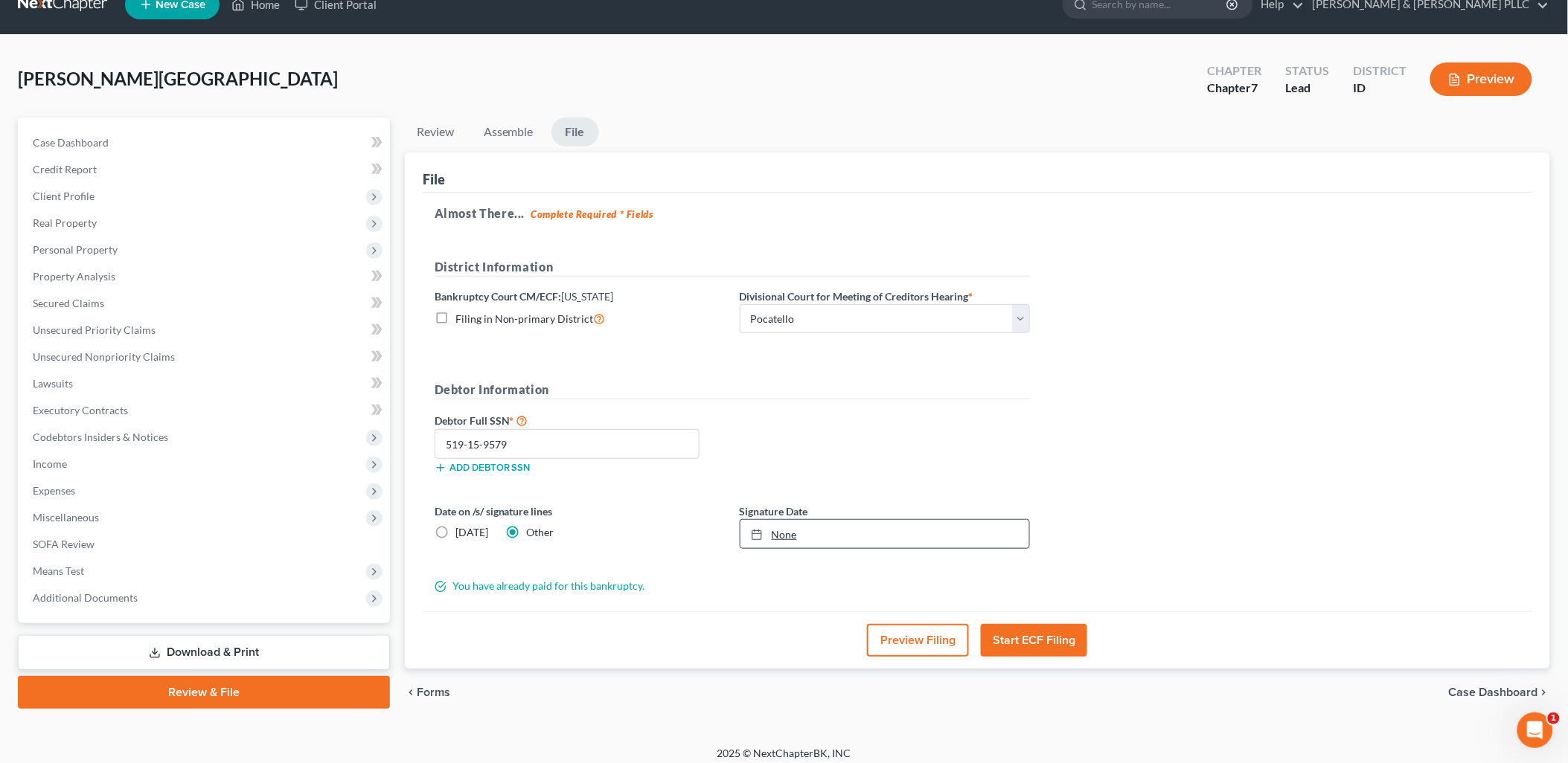
type input "[DATE]"
click at [772, 538] on link "[DATE]" at bounding box center [884, 533] width 289 height 28
click at [1043, 637] on button "Start ECF Filing" at bounding box center [1034, 640] width 106 height 33
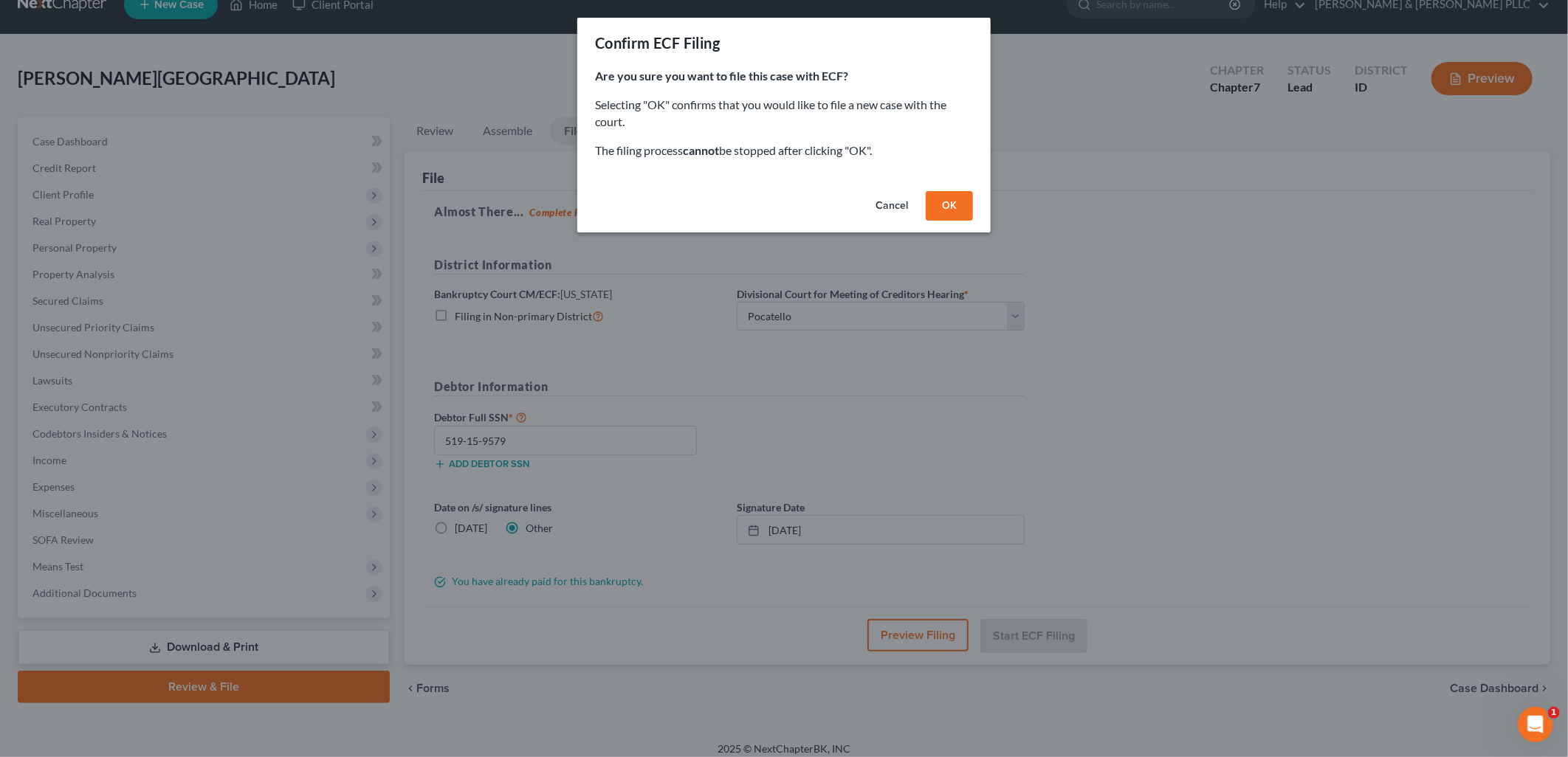
click at [952, 209] on button "OK" at bounding box center [950, 205] width 48 height 29
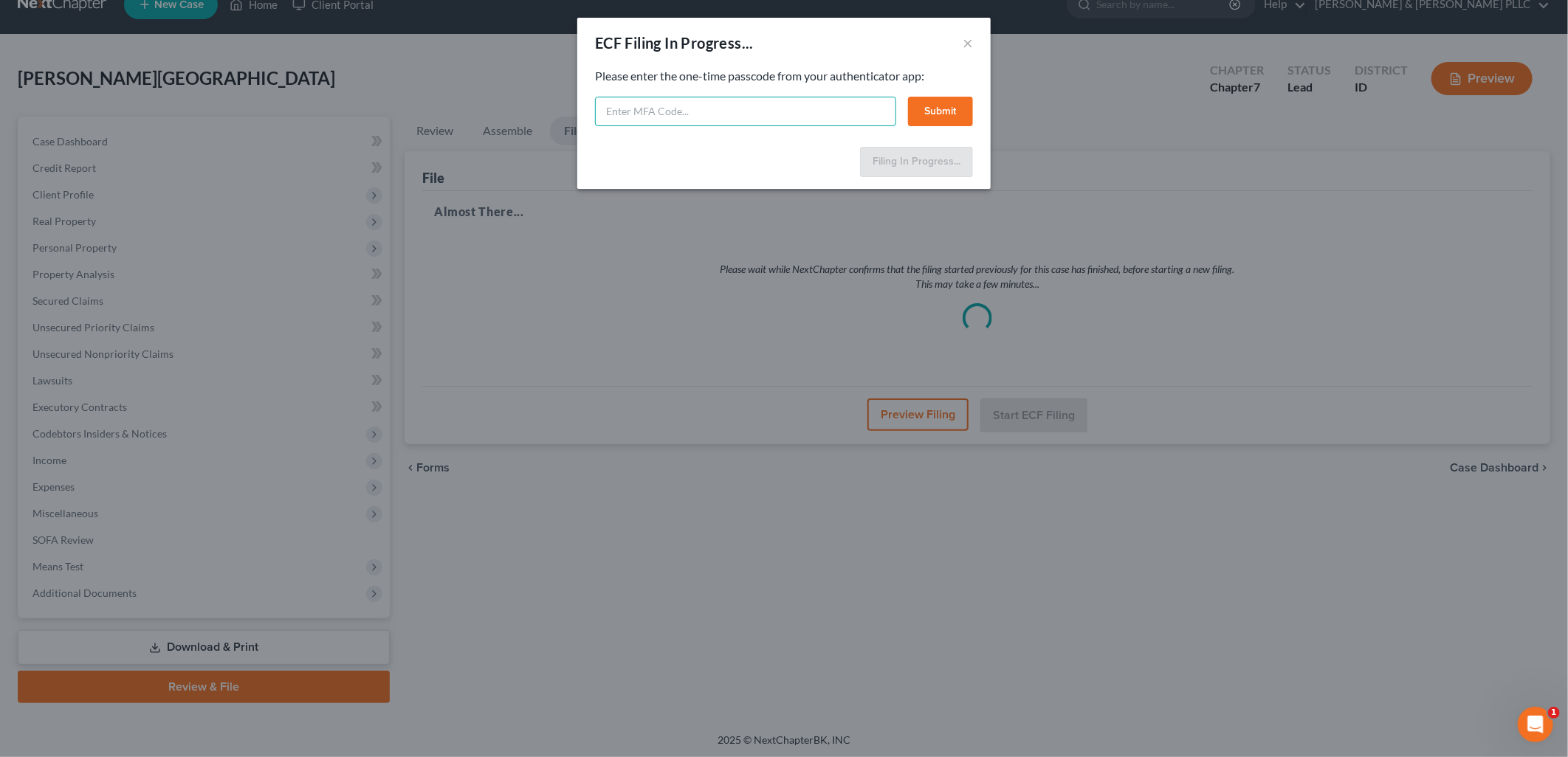
click at [728, 100] on input "text" at bounding box center [745, 111] width 302 height 29
type input "287533"
click at [961, 104] on button "Submit" at bounding box center [940, 111] width 65 height 29
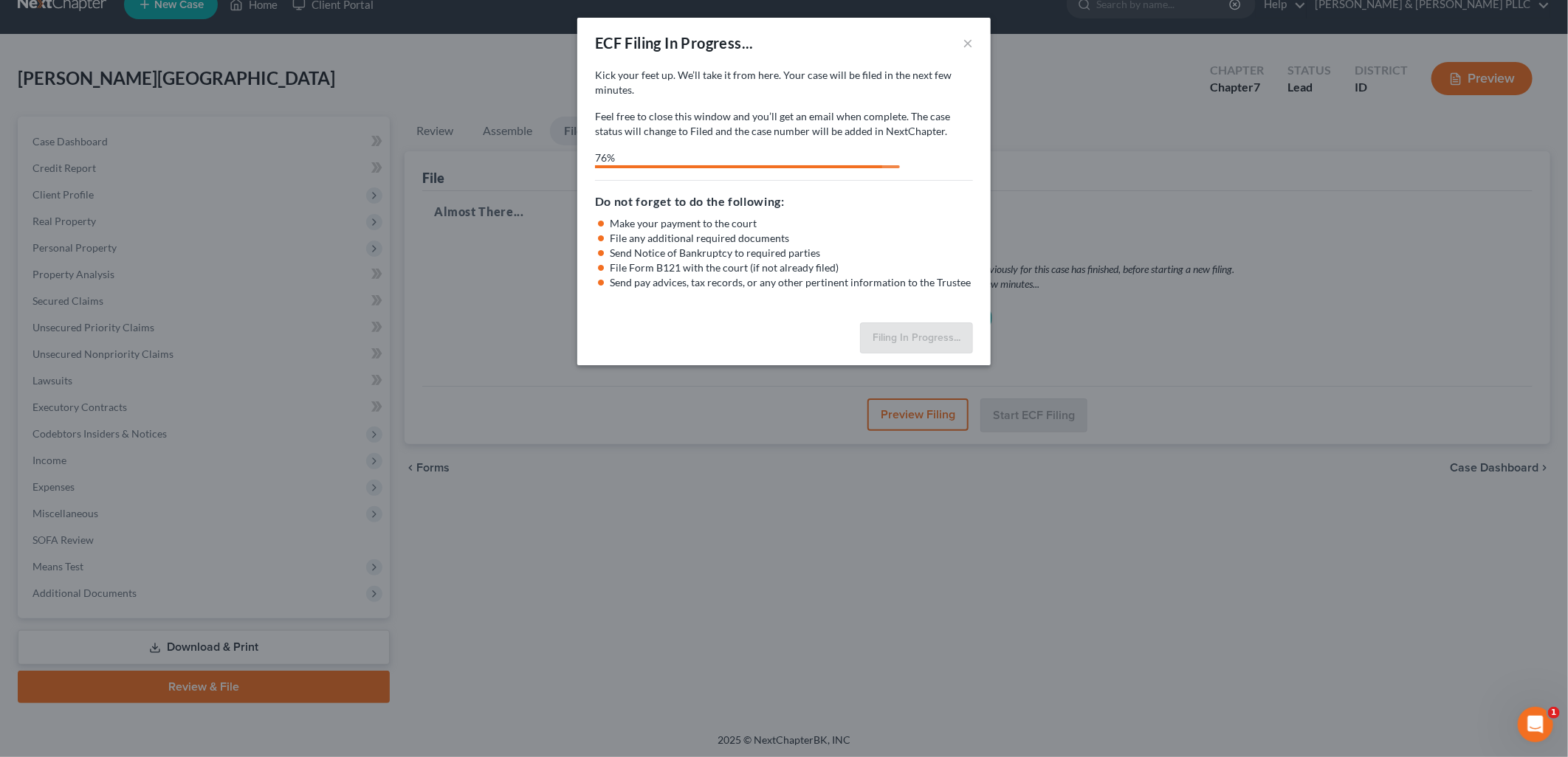
select select "3"
